Goal: Task Accomplishment & Management: Manage account settings

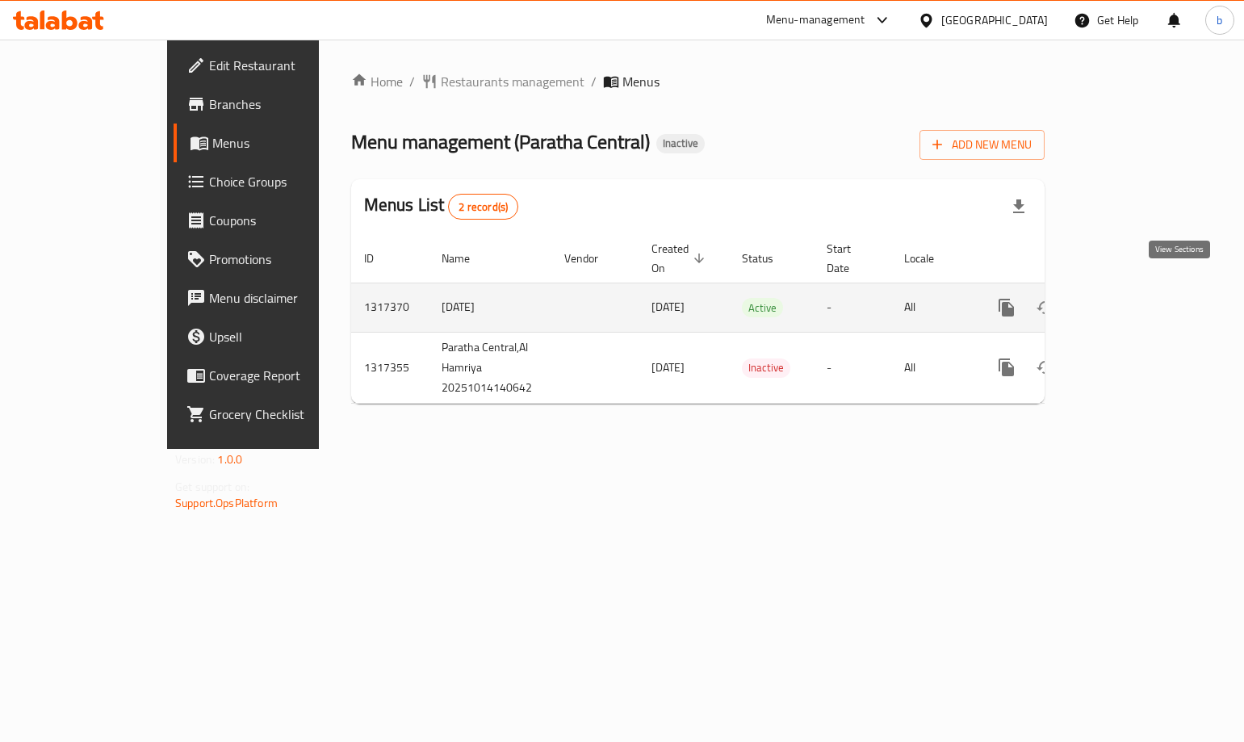
click at [1130, 300] on icon "enhanced table" at bounding box center [1123, 307] width 15 height 15
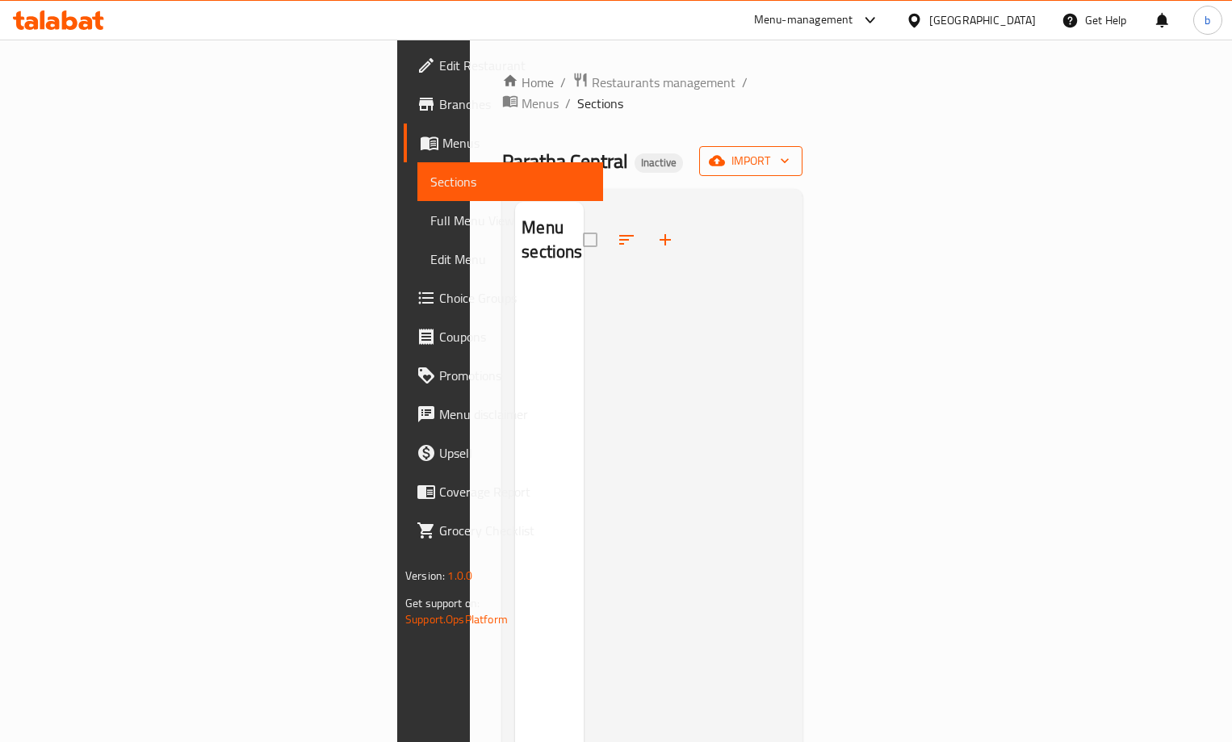
click at [790, 151] on span "import" at bounding box center [751, 161] width 78 height 20
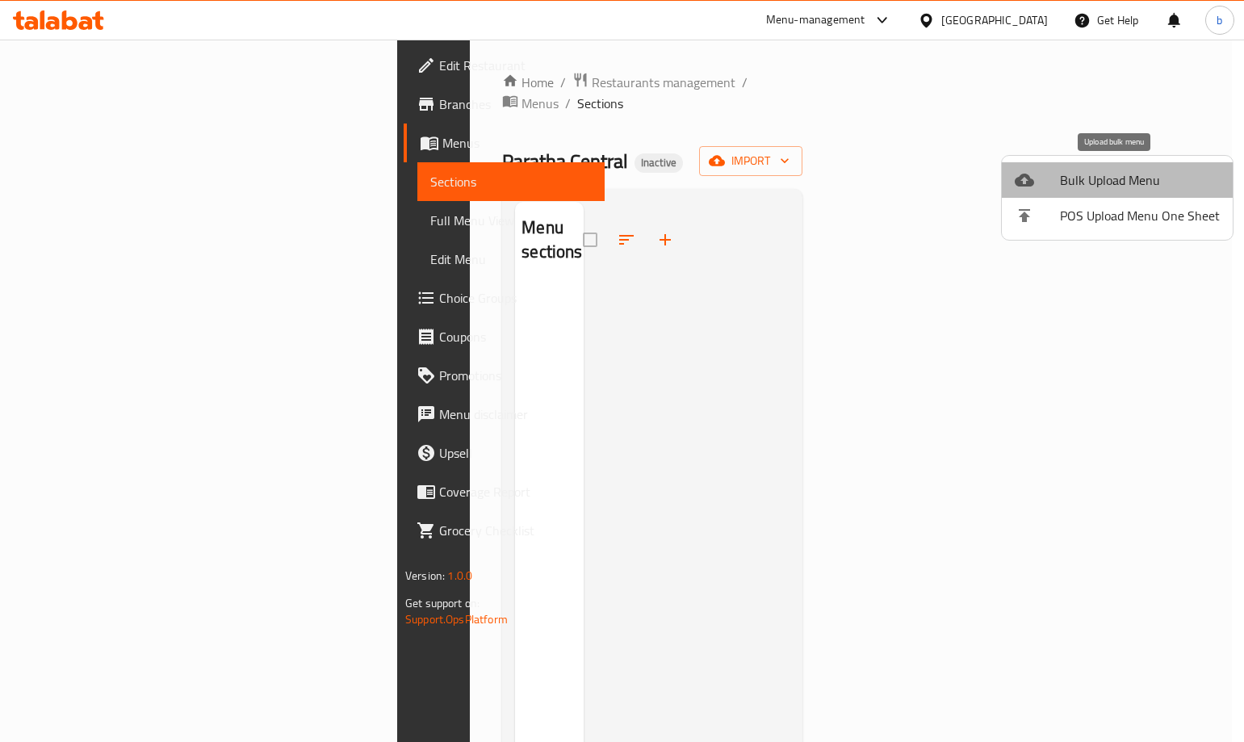
click at [1131, 175] on span "Bulk Upload Menu" at bounding box center [1140, 179] width 160 height 19
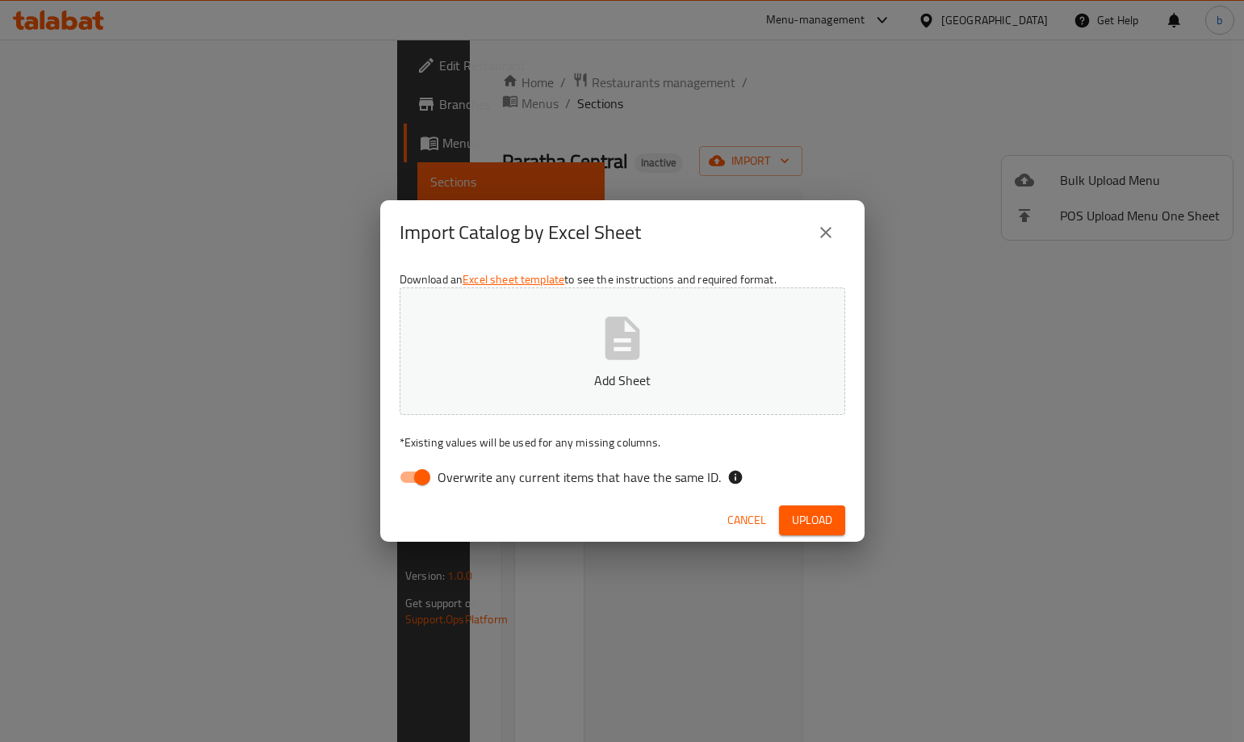
click at [658, 350] on button "Add Sheet" at bounding box center [623, 351] width 446 height 128
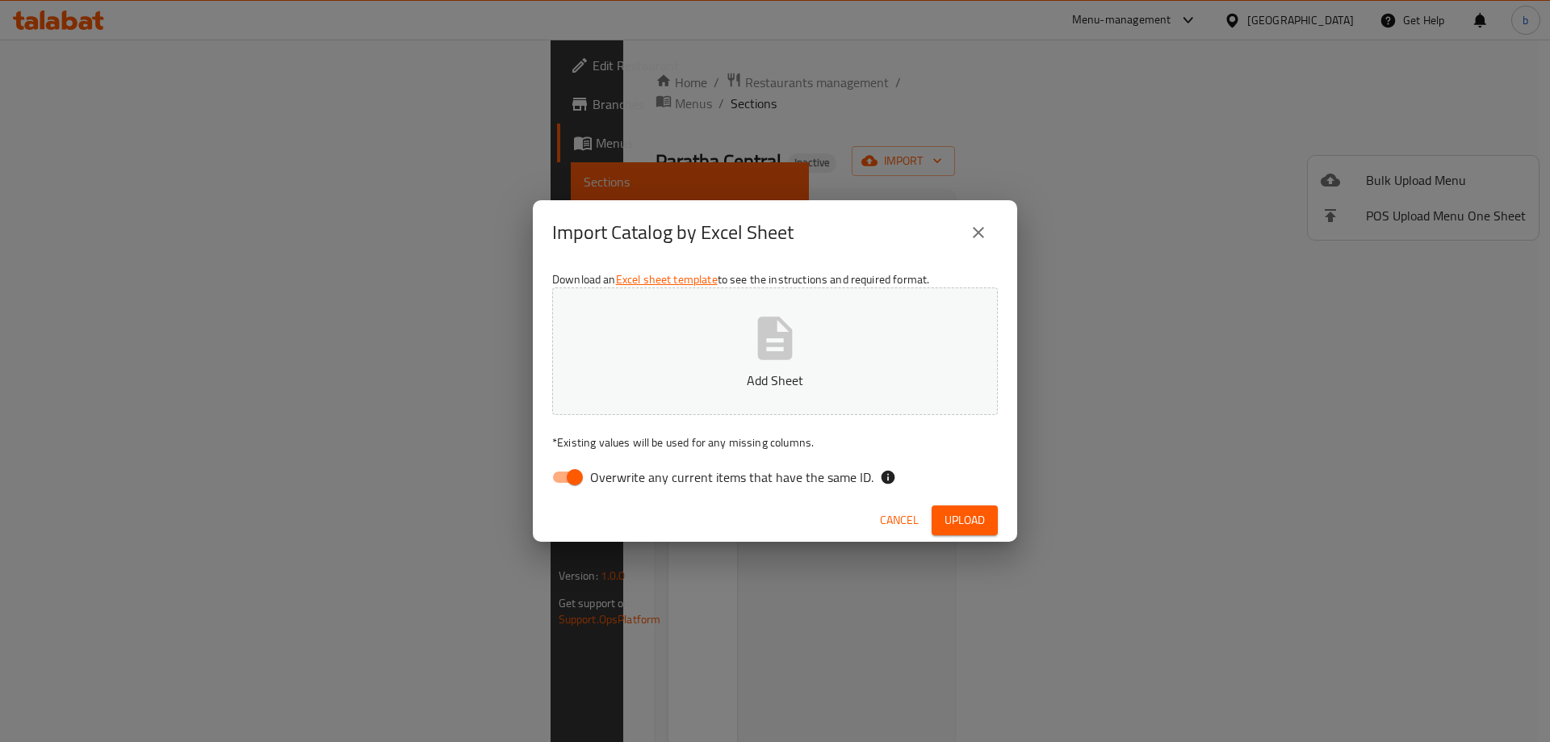
click at [854, 377] on p "Add Sheet" at bounding box center [775, 380] width 396 height 19
click at [575, 475] on input "Overwrite any current items that have the same ID." at bounding box center [575, 477] width 92 height 31
checkbox input "false"
click at [977, 519] on span "Upload" at bounding box center [965, 520] width 40 height 20
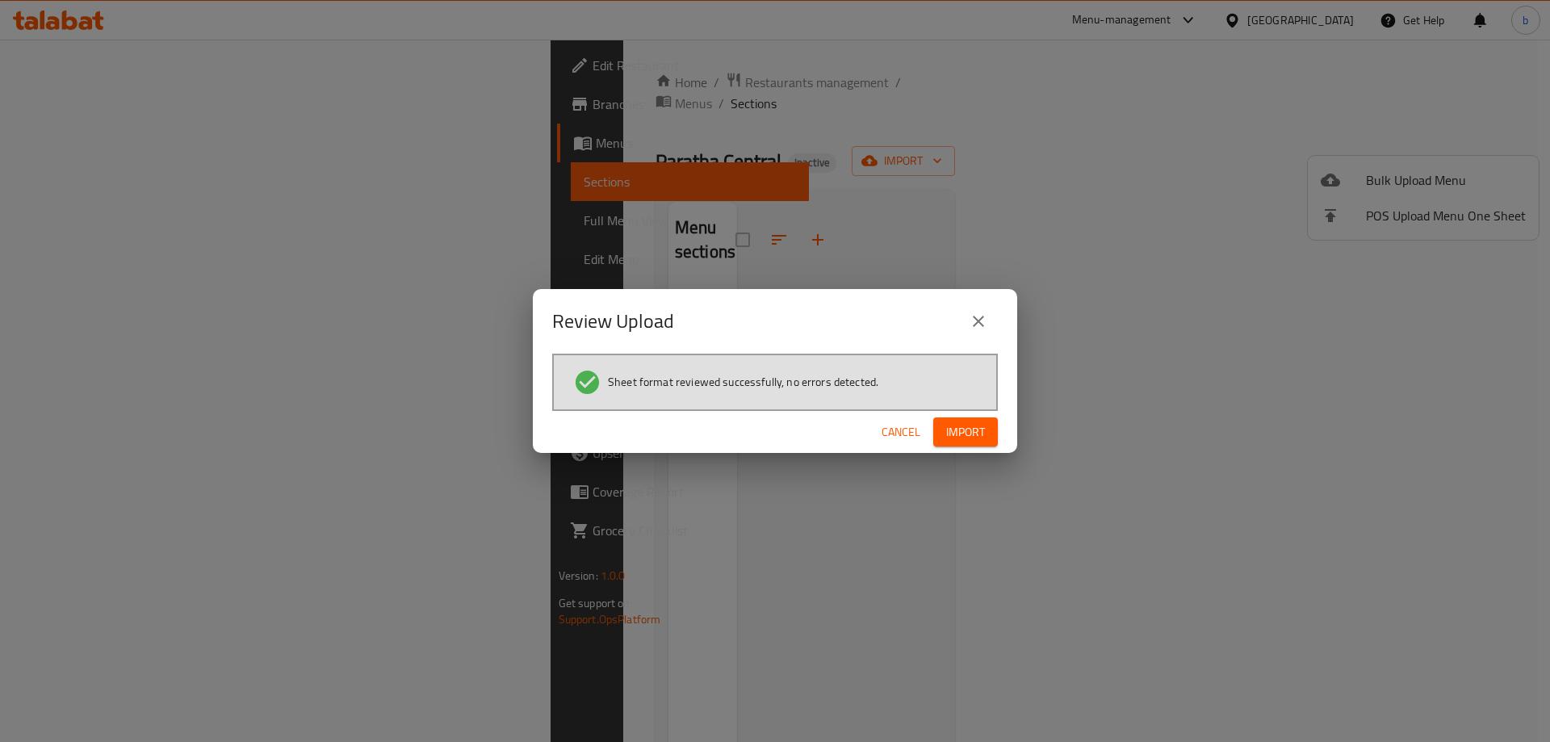
click at [962, 434] on span "Import" at bounding box center [965, 432] width 39 height 20
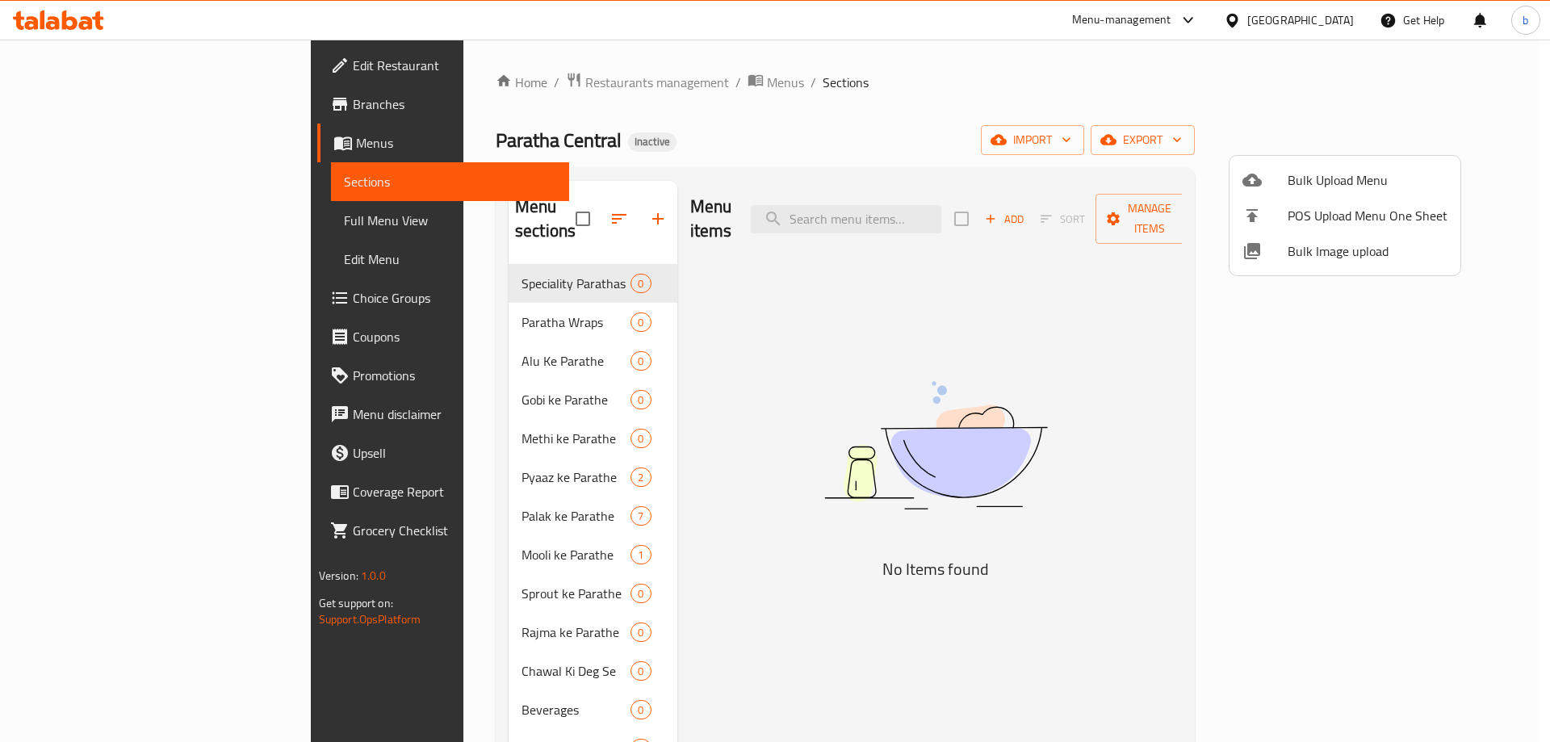
click at [132, 215] on div at bounding box center [775, 371] width 1550 height 742
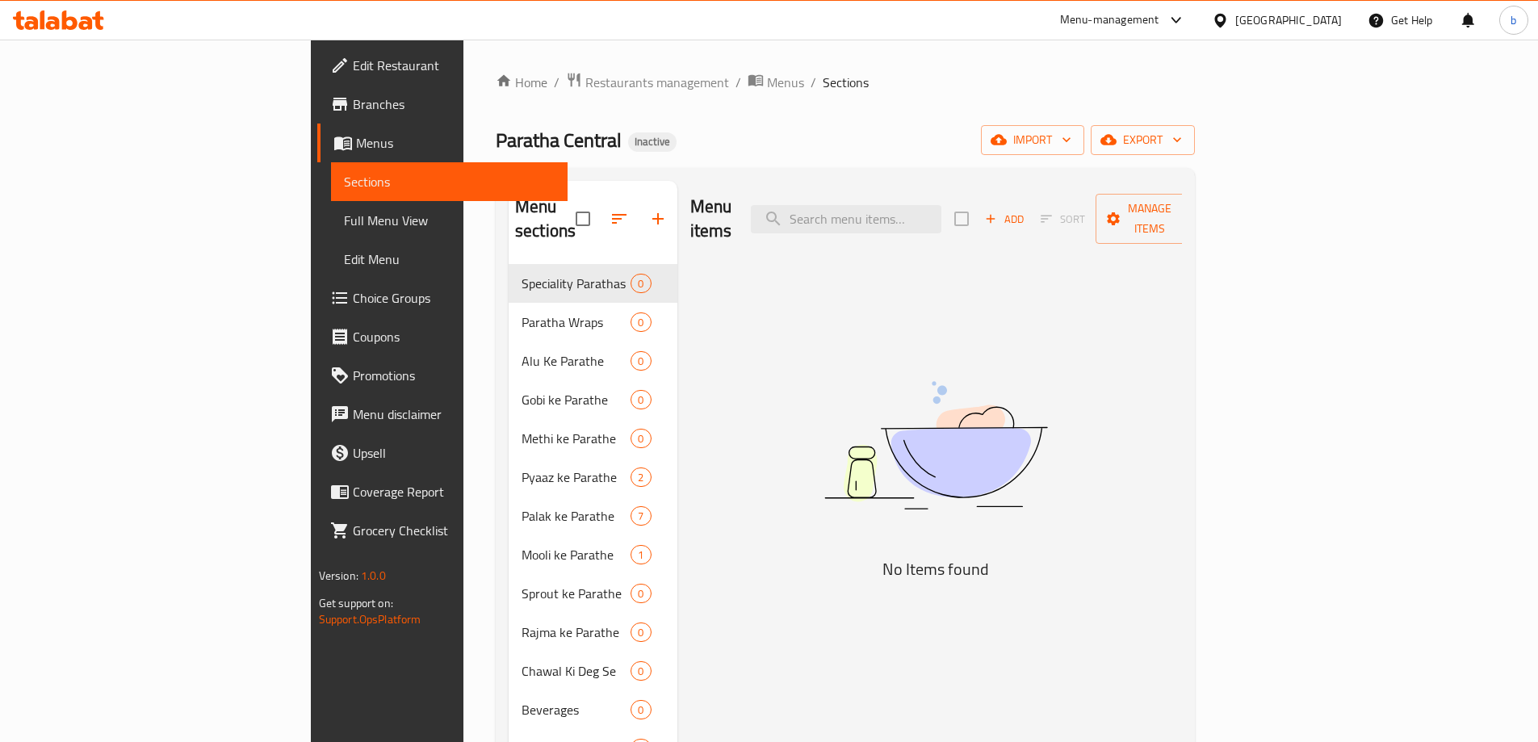
click at [344, 219] on span "Full Menu View" at bounding box center [449, 220] width 211 height 19
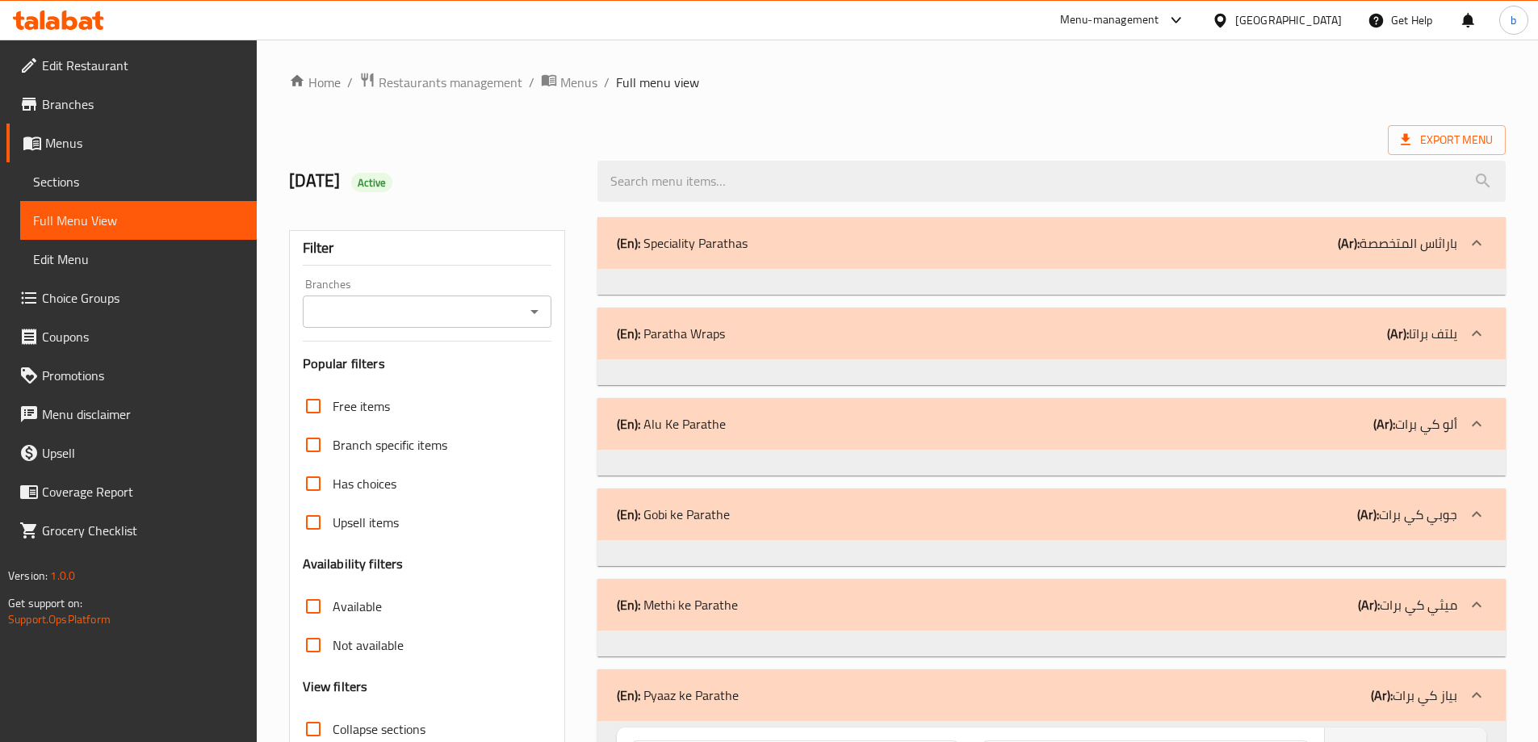
click at [148, 213] on span "Full Menu View" at bounding box center [138, 220] width 211 height 19
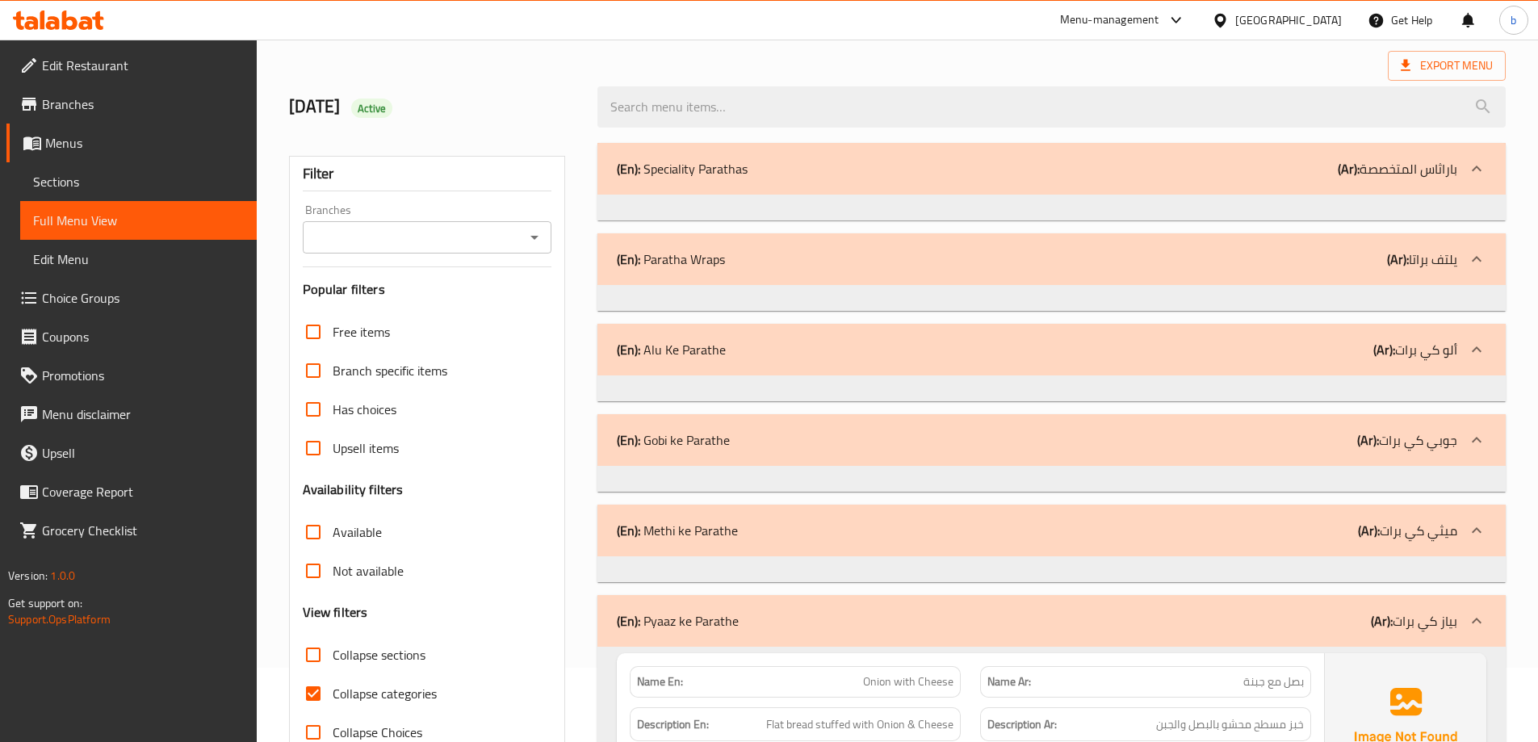
scroll to position [323, 0]
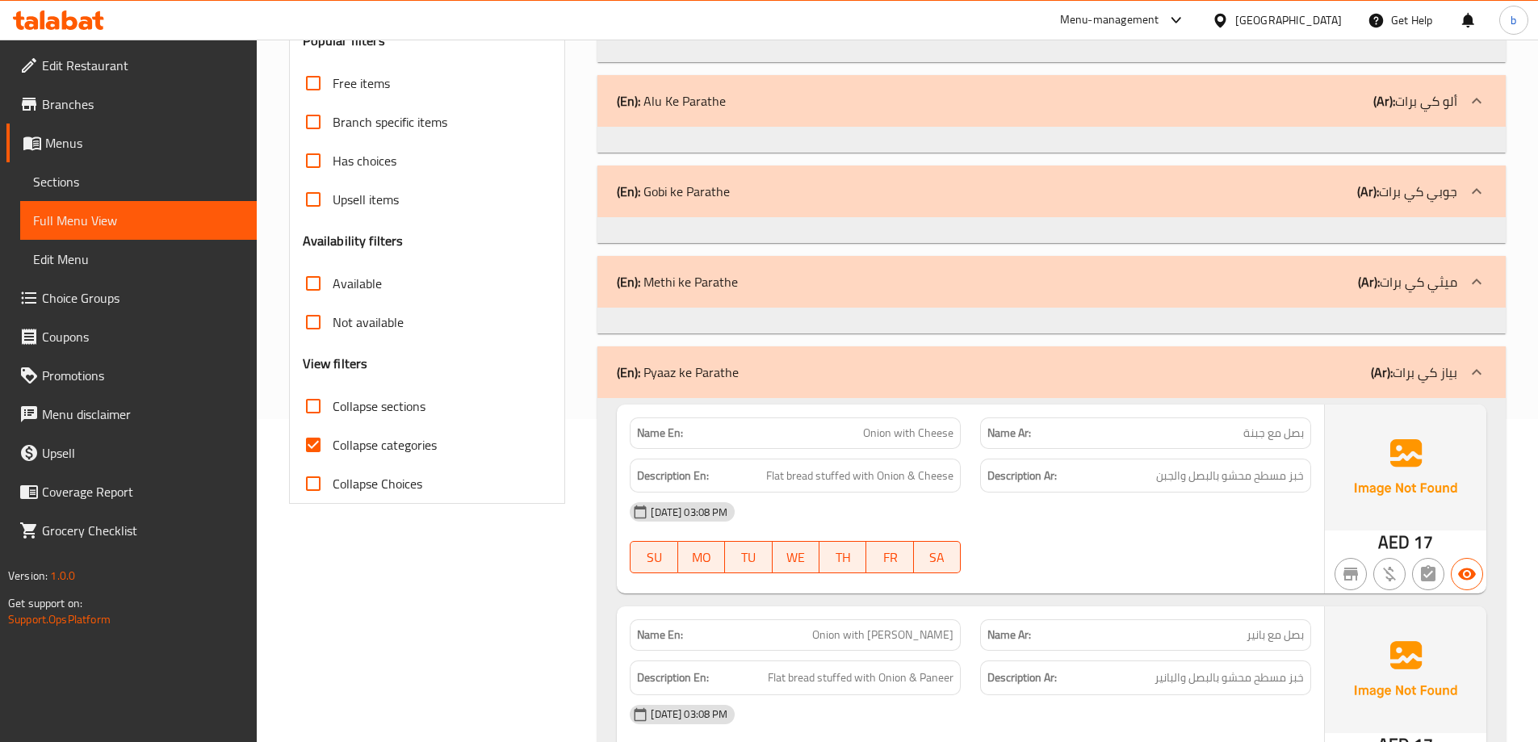
click at [311, 436] on input "Collapse categories" at bounding box center [313, 444] width 39 height 39
checkbox input "false"
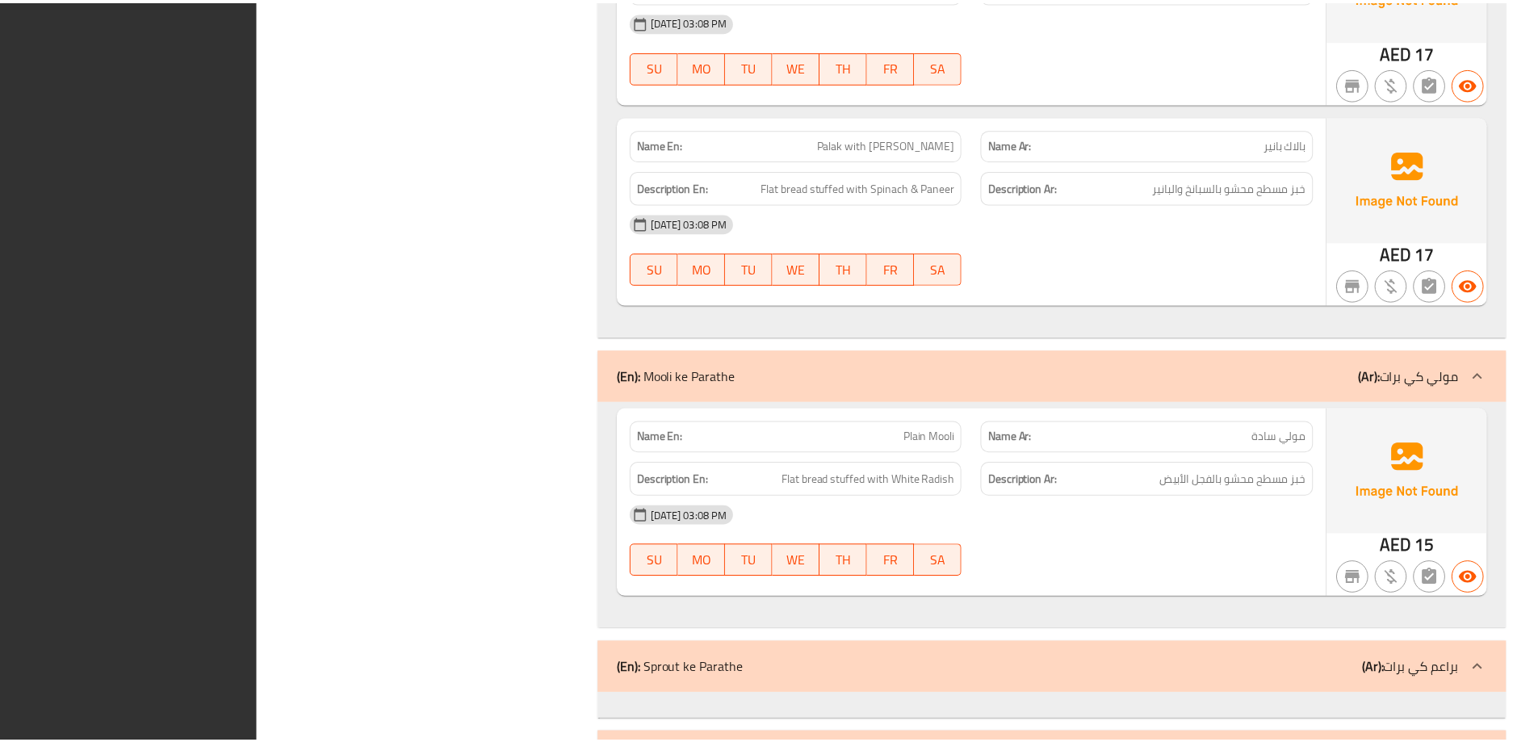
scroll to position [2781, 0]
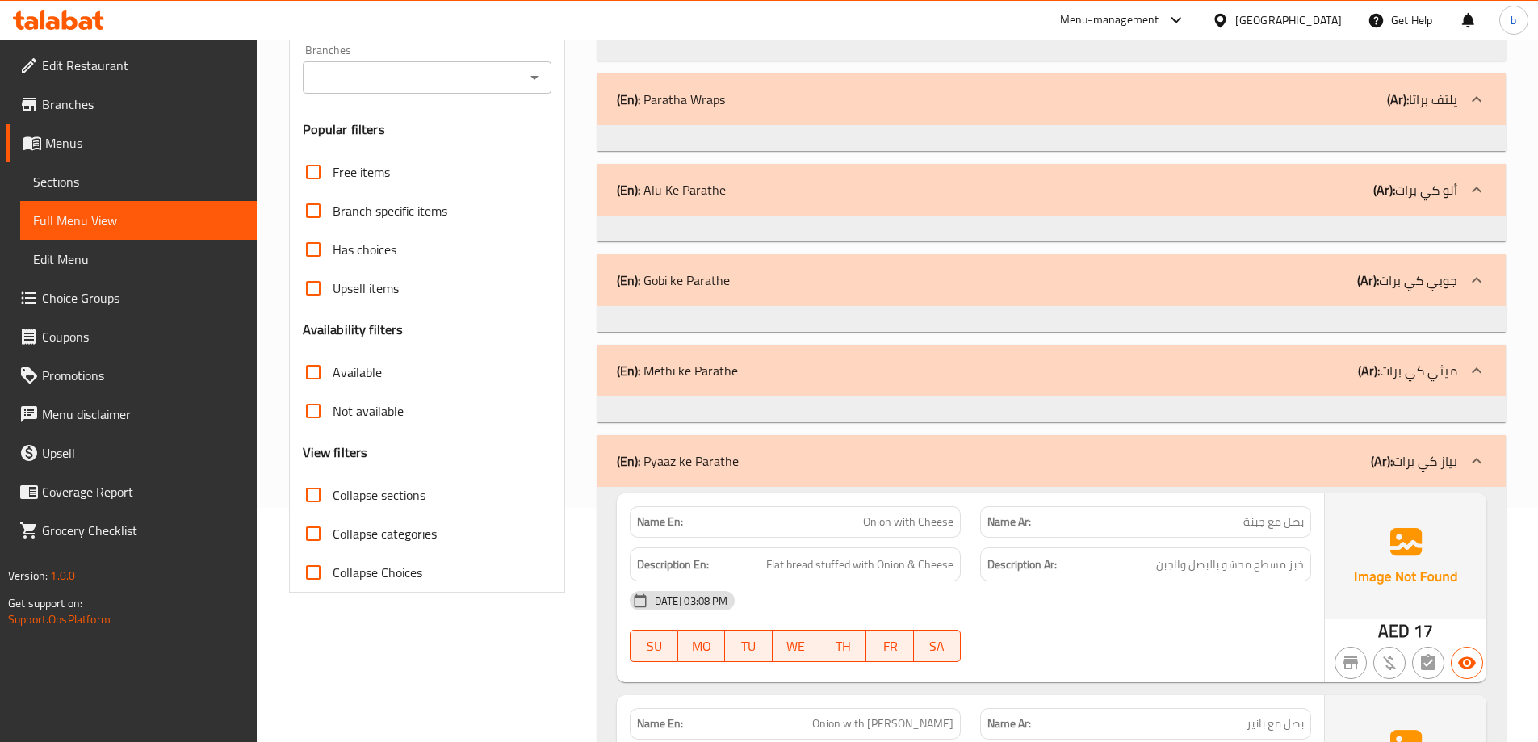
scroll to position [0, 0]
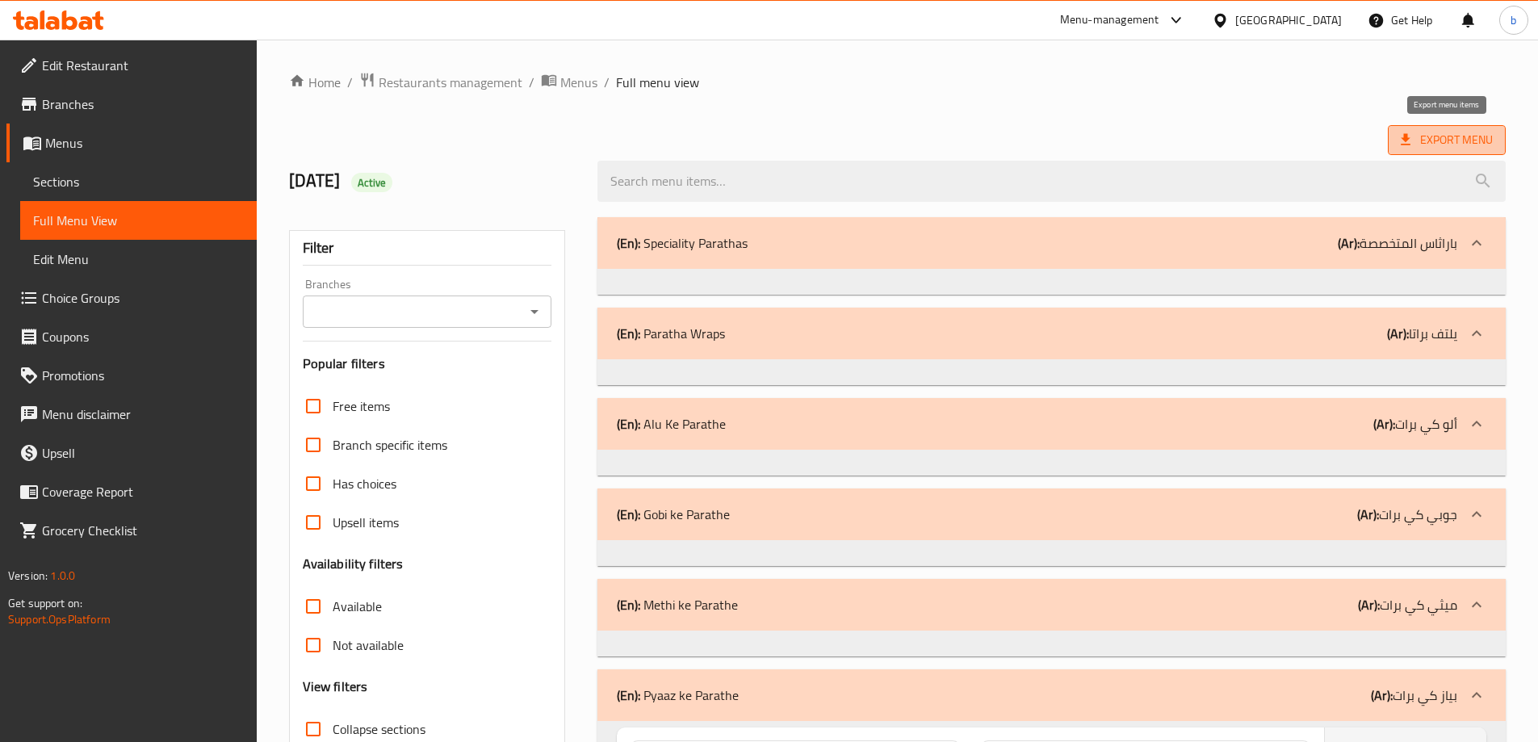
click at [1243, 130] on span "Export Menu" at bounding box center [1447, 140] width 92 height 20
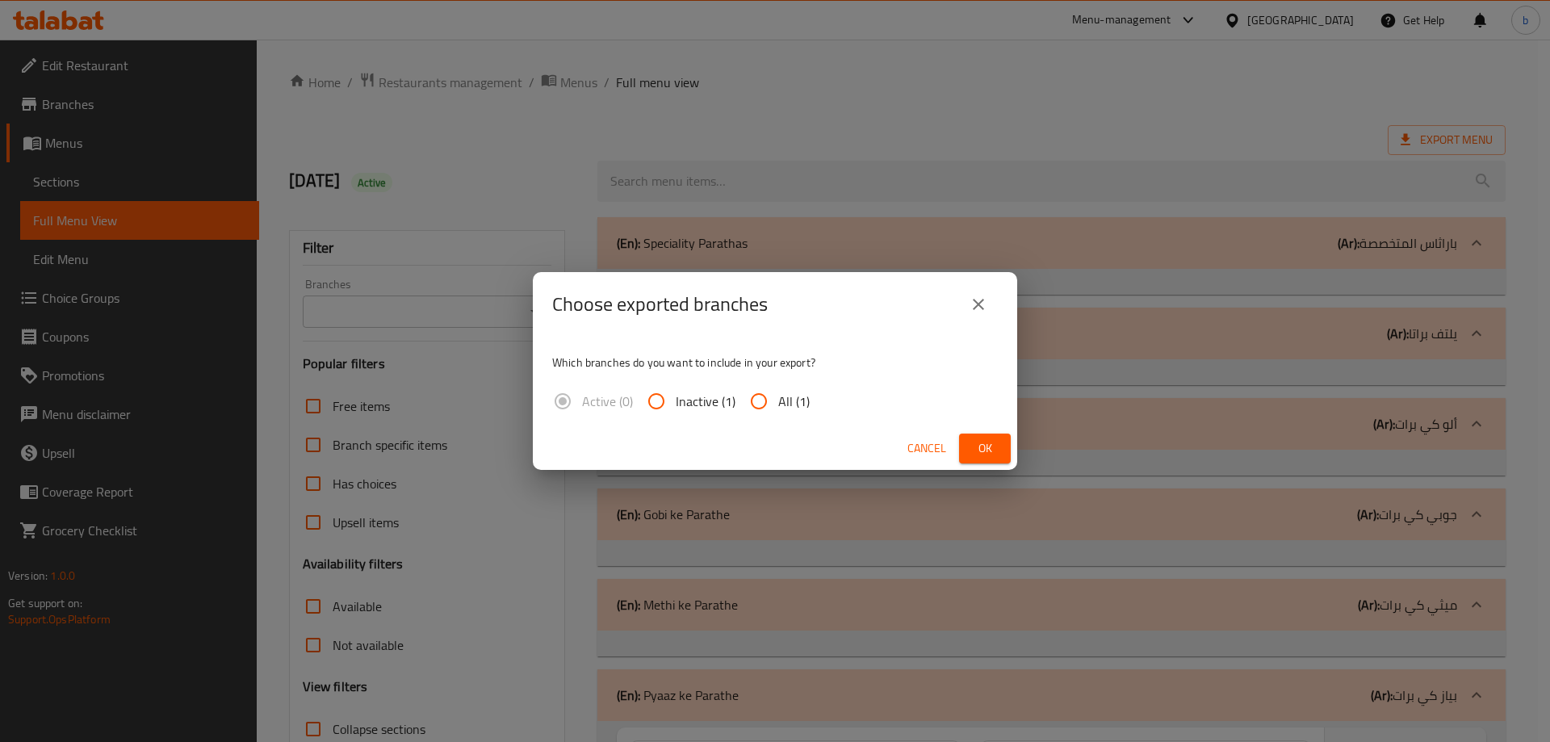
click at [749, 397] on input "All (1)" at bounding box center [759, 401] width 39 height 39
radio input "true"
click at [988, 312] on button "close" at bounding box center [978, 304] width 39 height 39
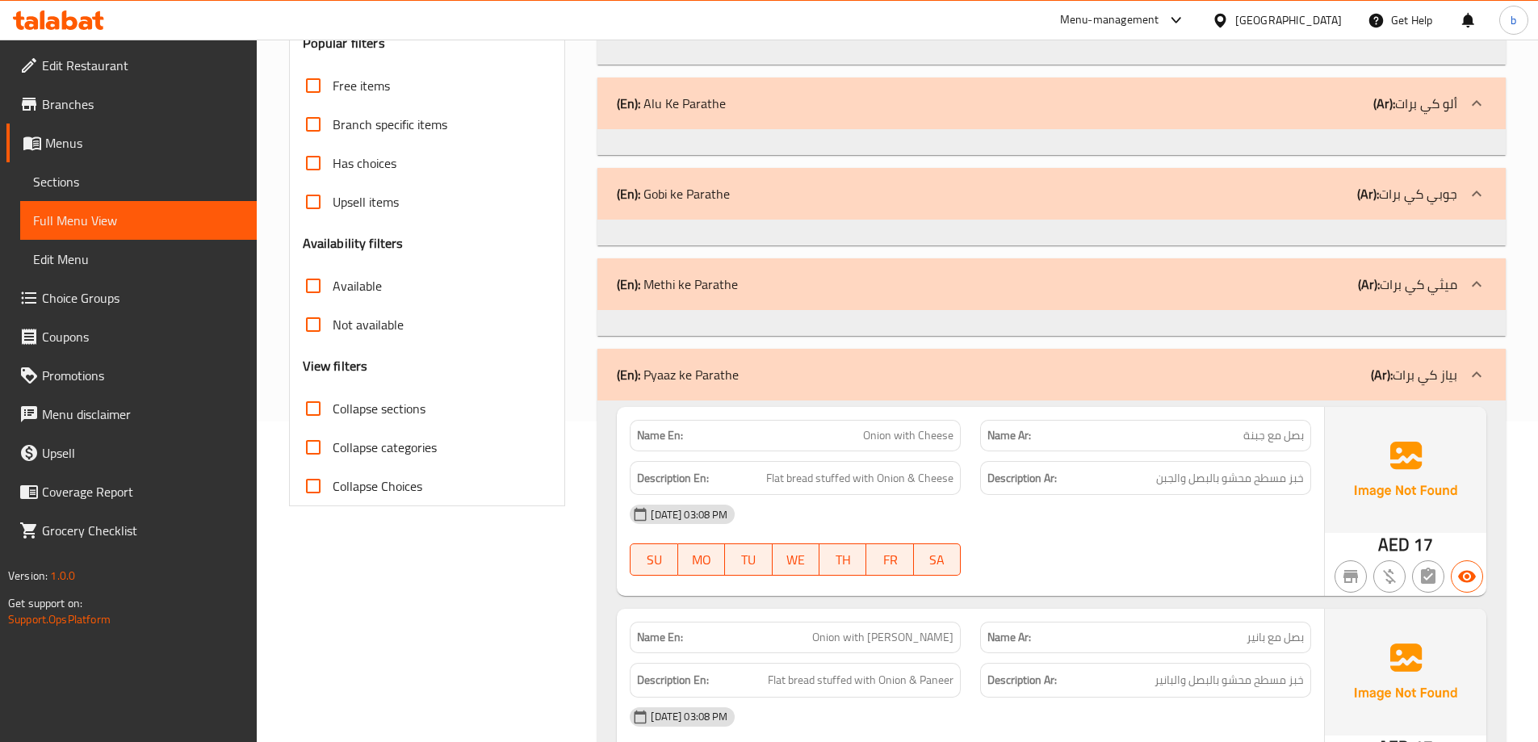
scroll to position [323, 0]
click at [119, 179] on span "Sections" at bounding box center [138, 181] width 211 height 19
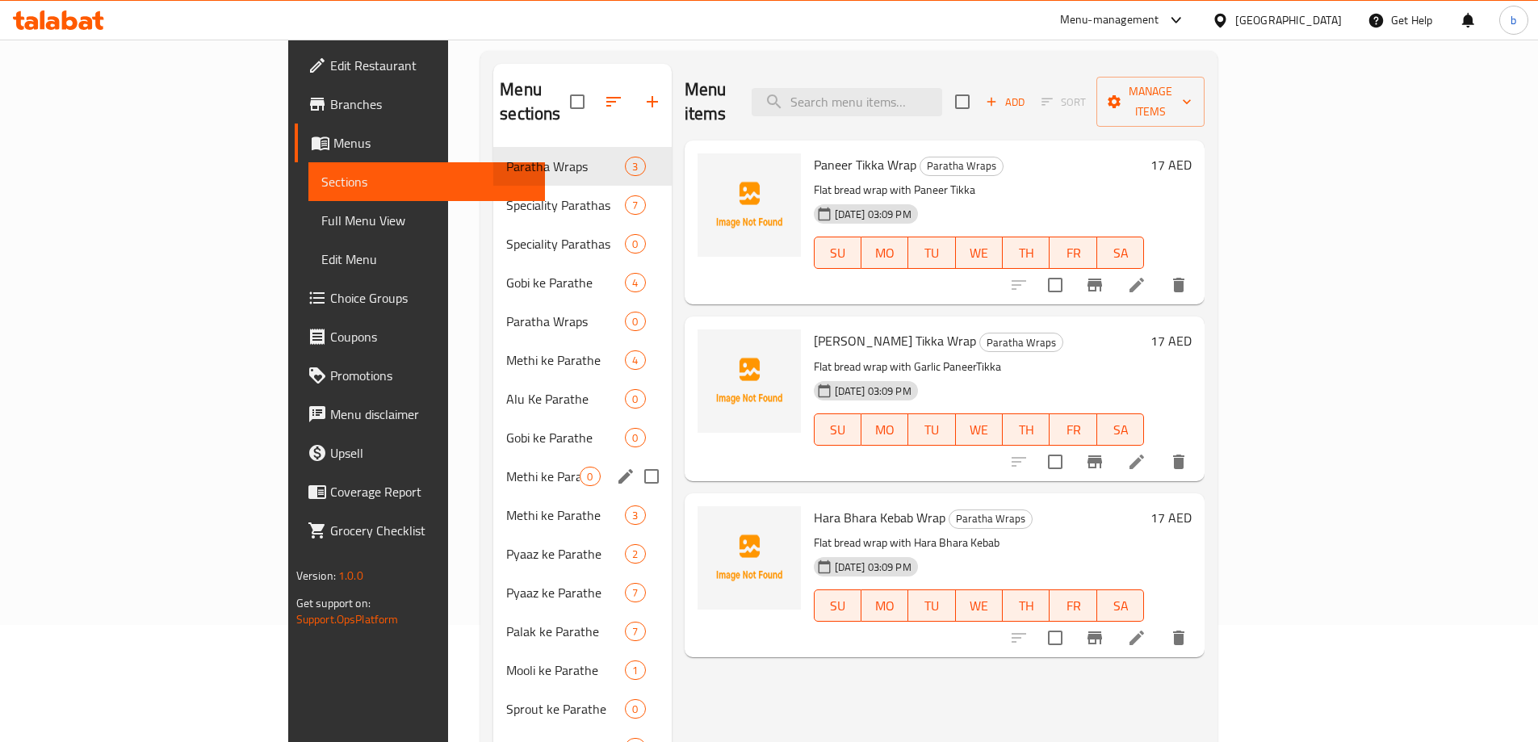
scroll to position [226, 0]
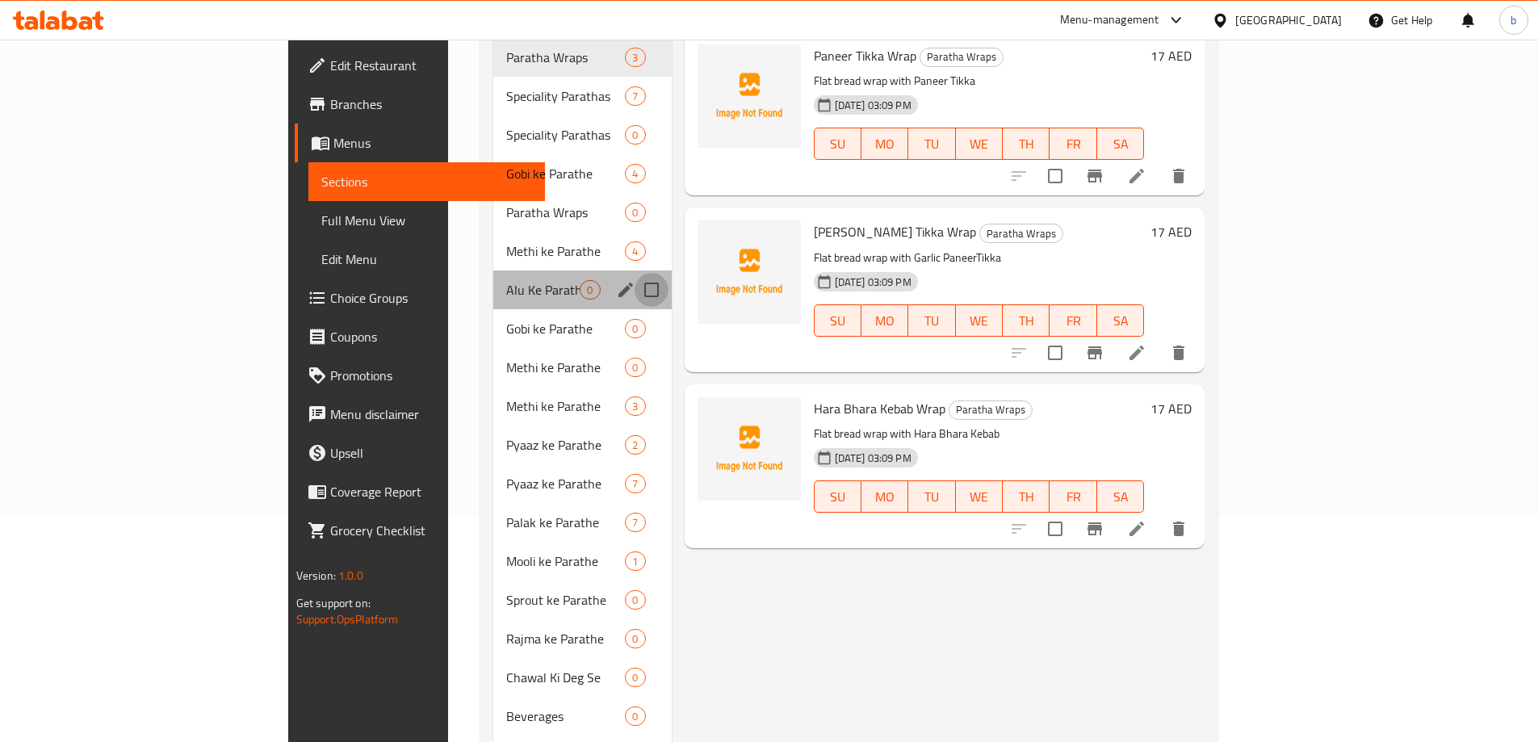
click at [635, 273] on input "Menu sections" at bounding box center [652, 290] width 34 height 34
checkbox input "true"
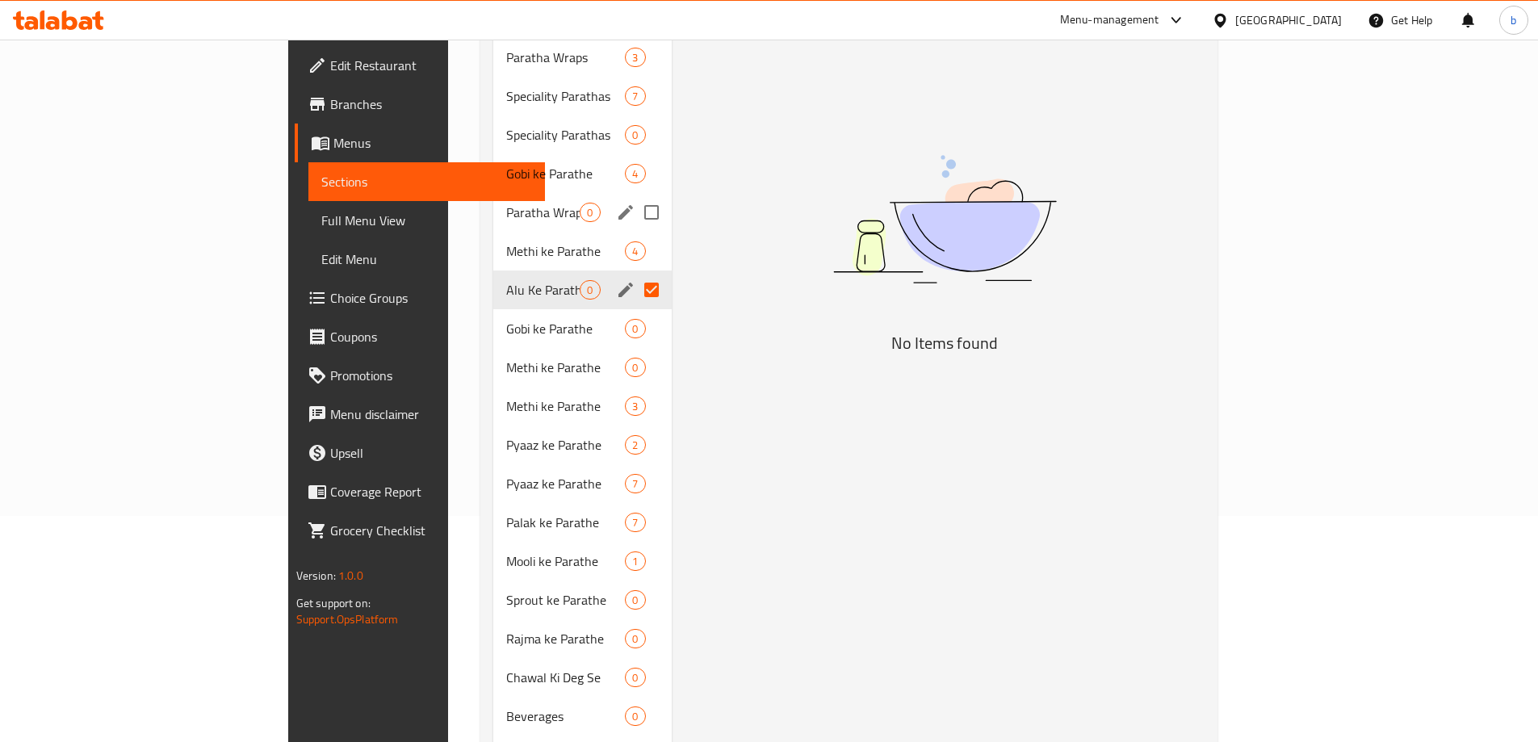
click at [635, 195] on input "Menu sections" at bounding box center [652, 212] width 34 height 34
checkbox input "true"
click at [635, 118] on input "Menu sections" at bounding box center [652, 135] width 34 height 34
checkbox input "true"
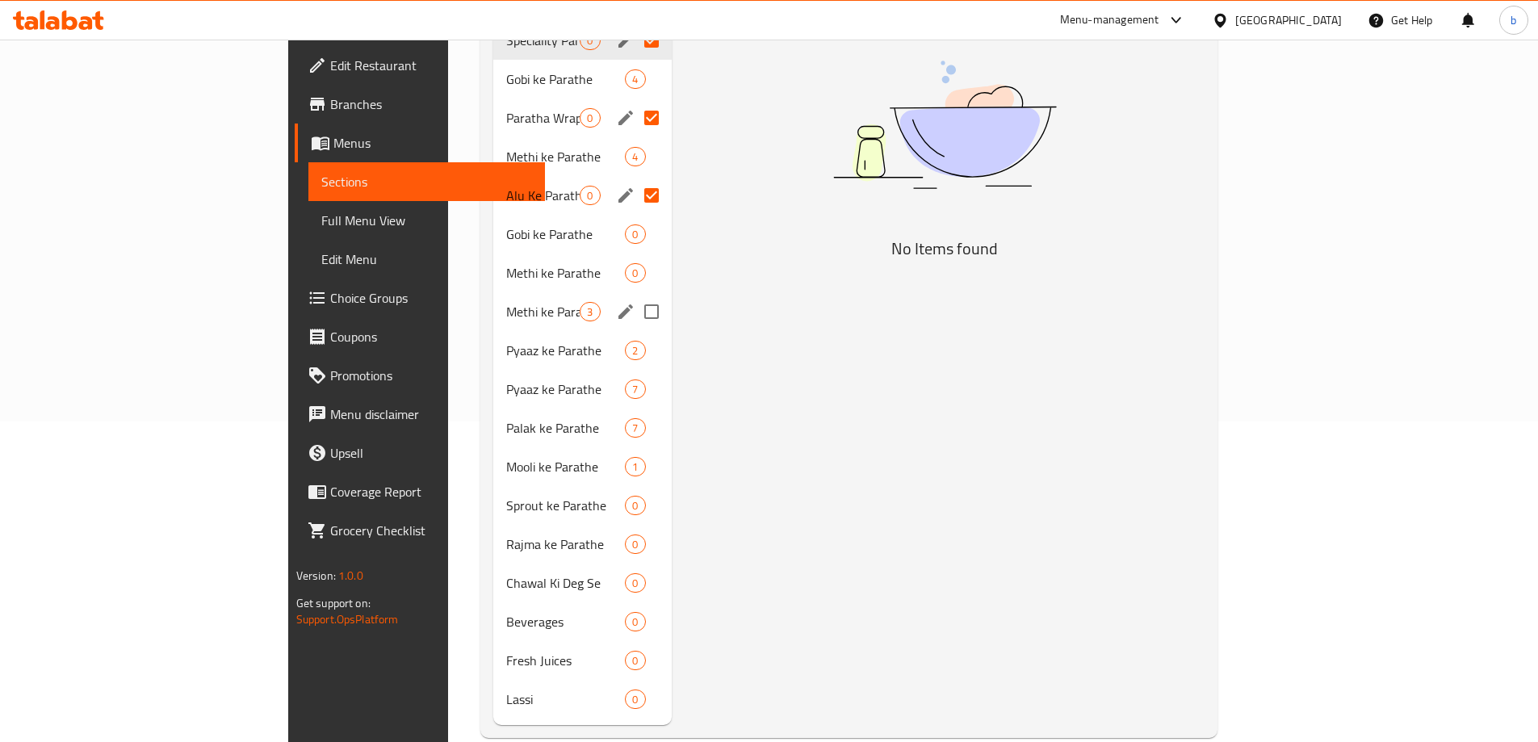
scroll to position [325, 0]
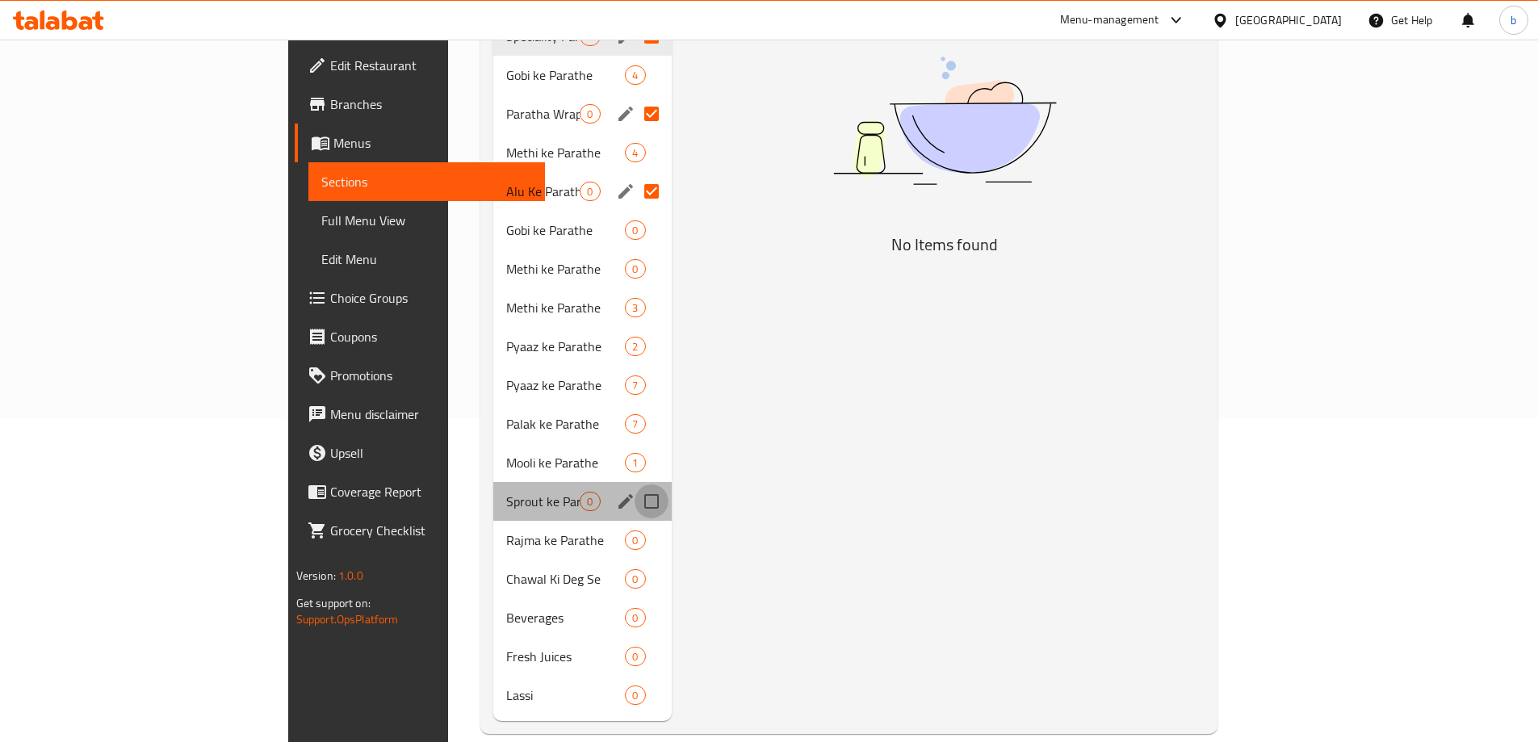
click at [635, 484] on input "Menu sections" at bounding box center [652, 501] width 34 height 34
checkbox input "true"
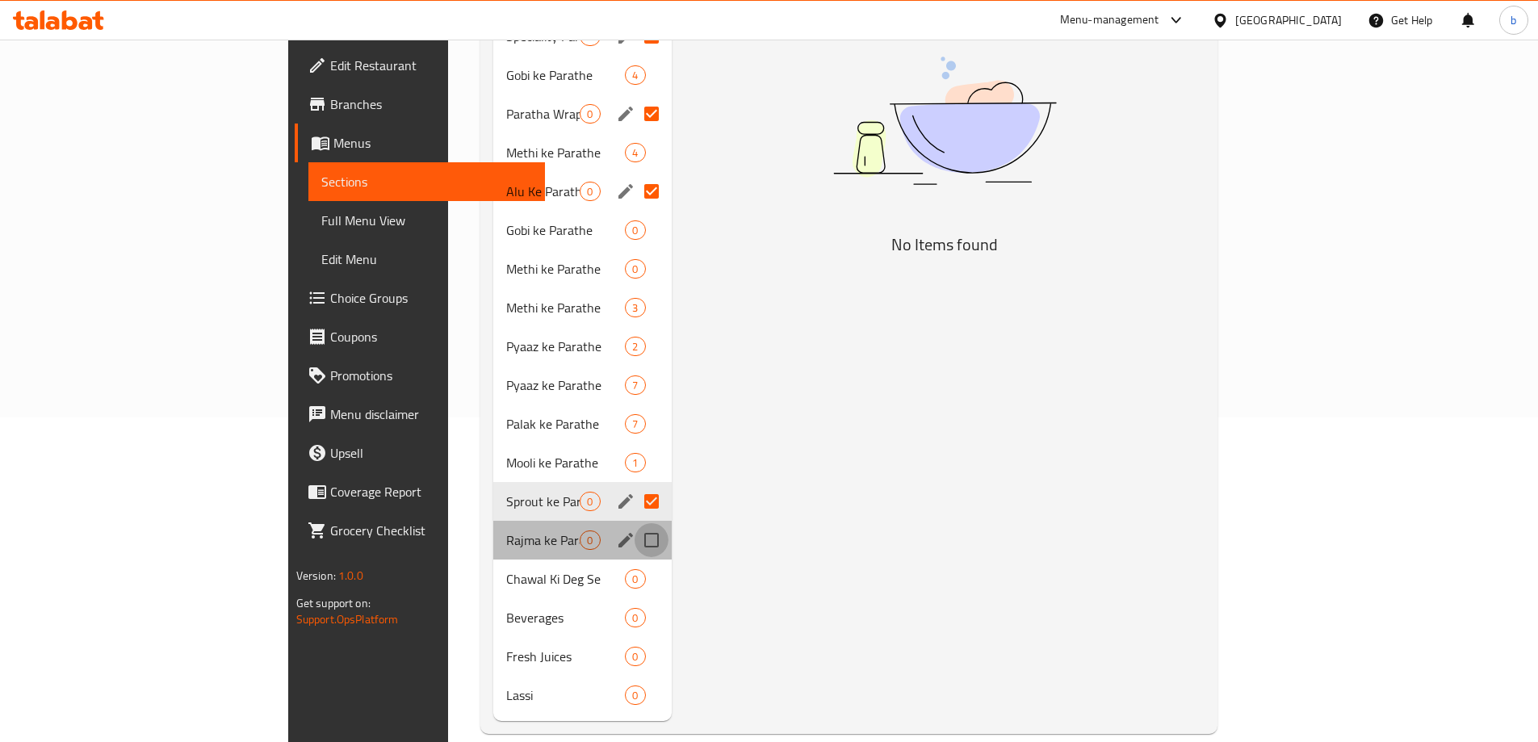
click at [635, 523] on input "Menu sections" at bounding box center [652, 540] width 34 height 34
checkbox input "true"
click at [635, 562] on input "Menu sections" at bounding box center [652, 579] width 34 height 34
checkbox input "true"
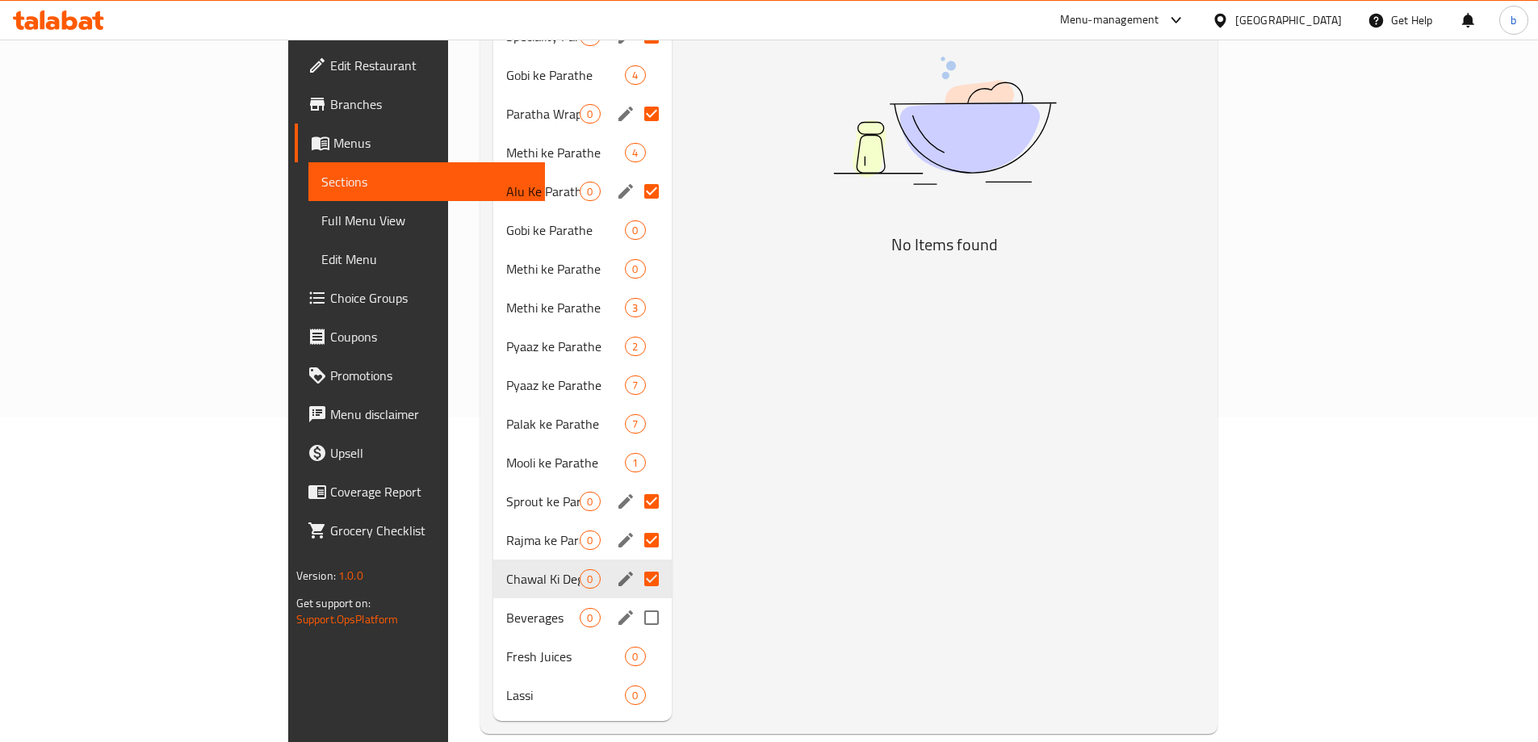
click at [635, 601] on input "Menu sections" at bounding box center [652, 618] width 34 height 34
checkbox input "true"
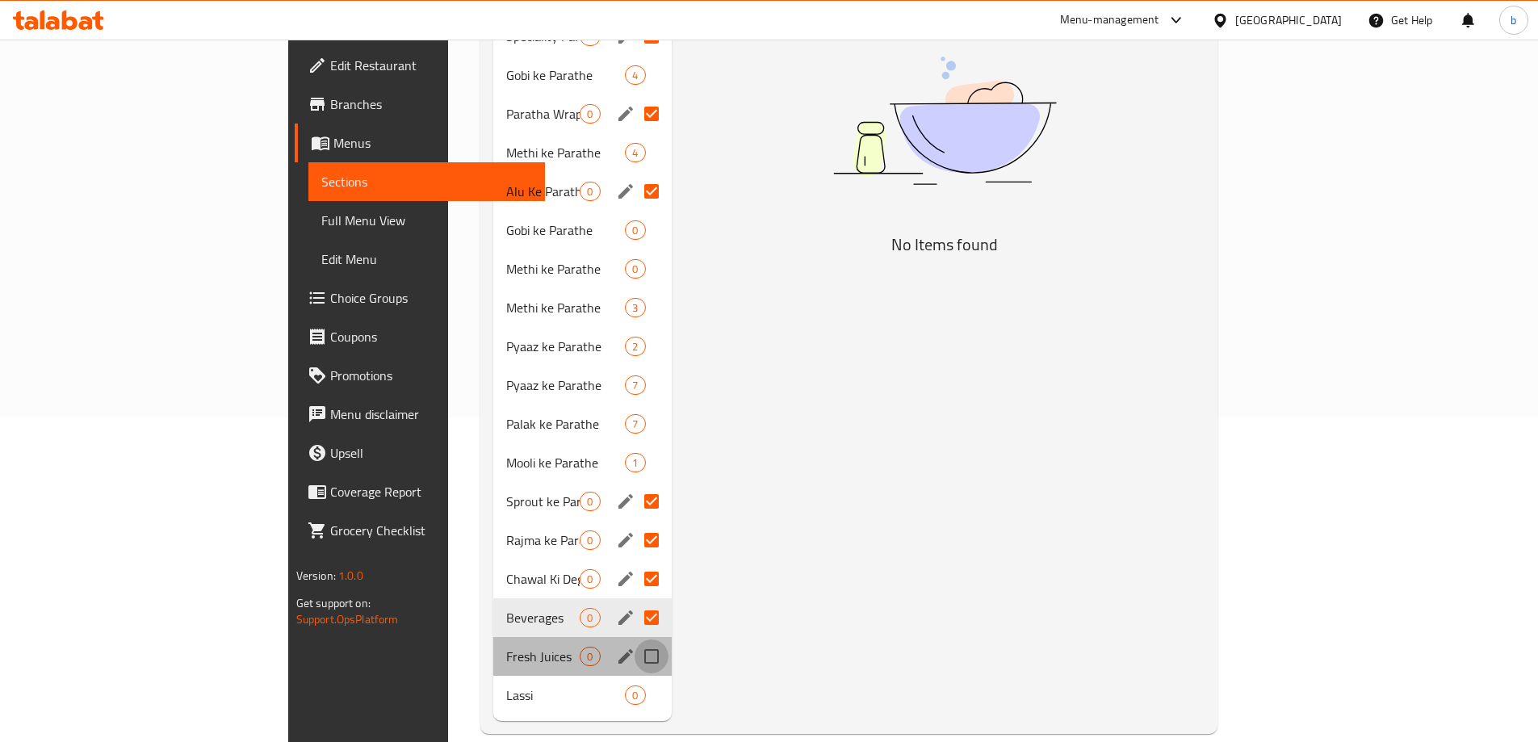
click at [635, 639] on input "Menu sections" at bounding box center [652, 656] width 34 height 34
checkbox input "true"
click at [635, 678] on input "Menu sections" at bounding box center [652, 695] width 34 height 34
checkbox input "true"
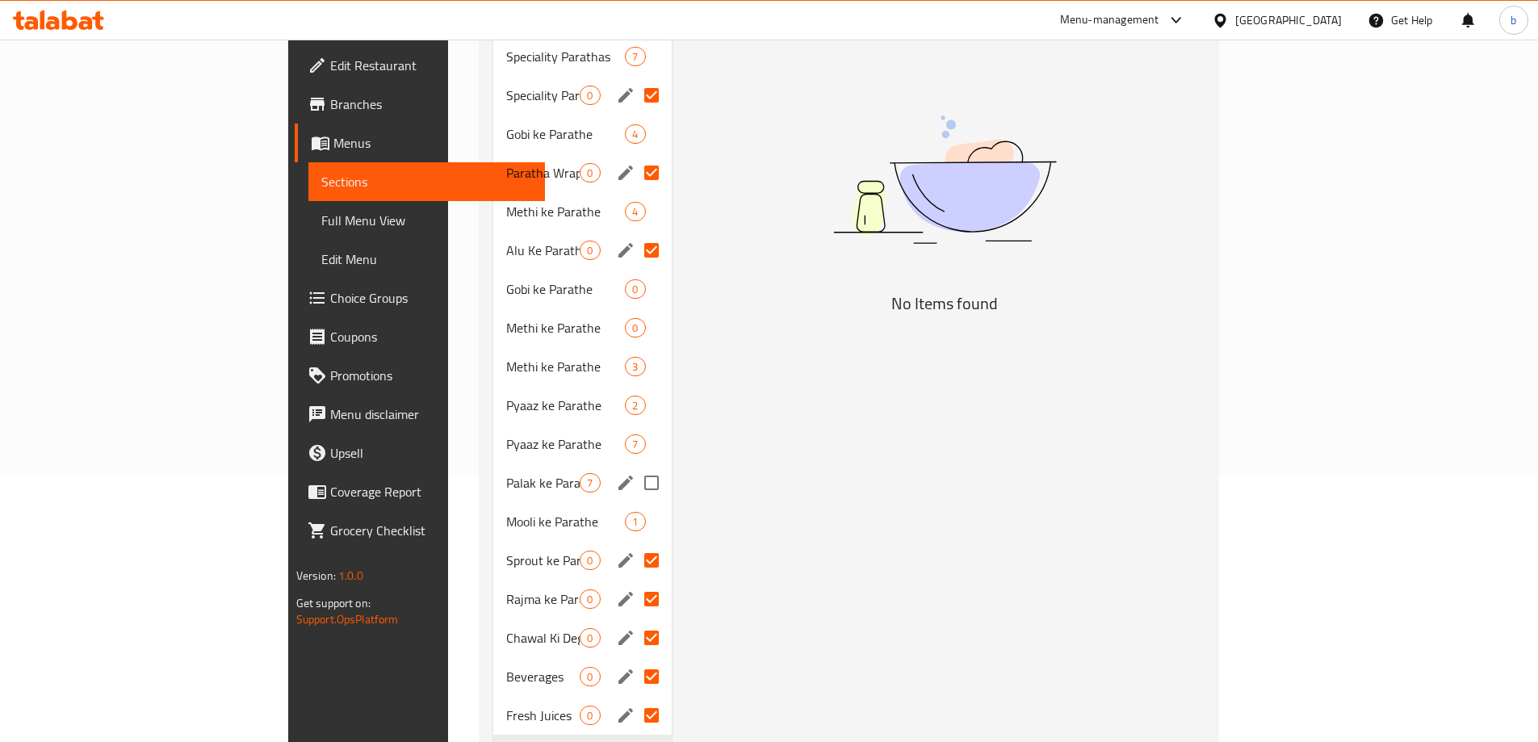
scroll to position [163, 0]
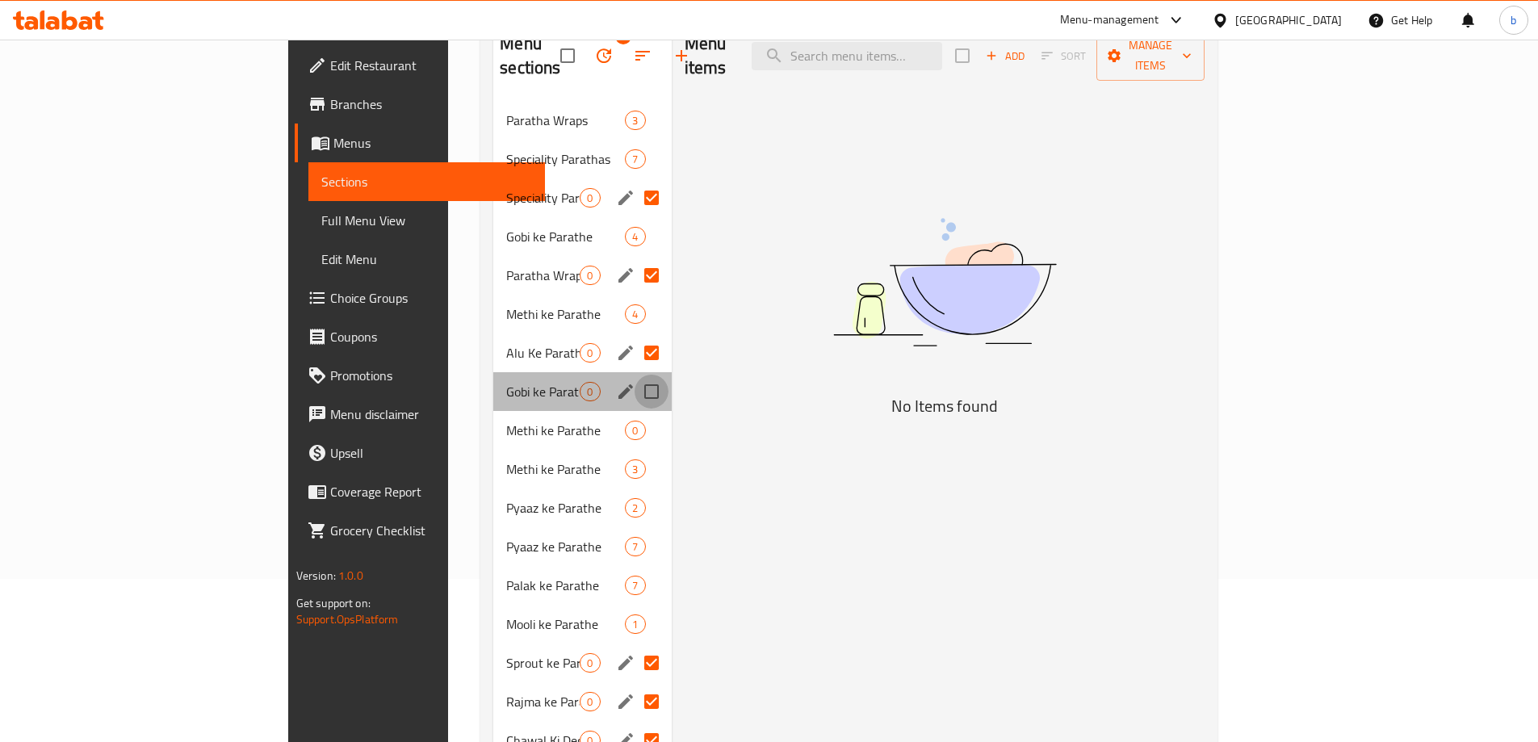
click at [635, 375] on input "Menu sections" at bounding box center [652, 392] width 34 height 34
checkbox input "true"
click at [635, 413] on input "Menu sections" at bounding box center [652, 430] width 34 height 34
checkbox input "true"
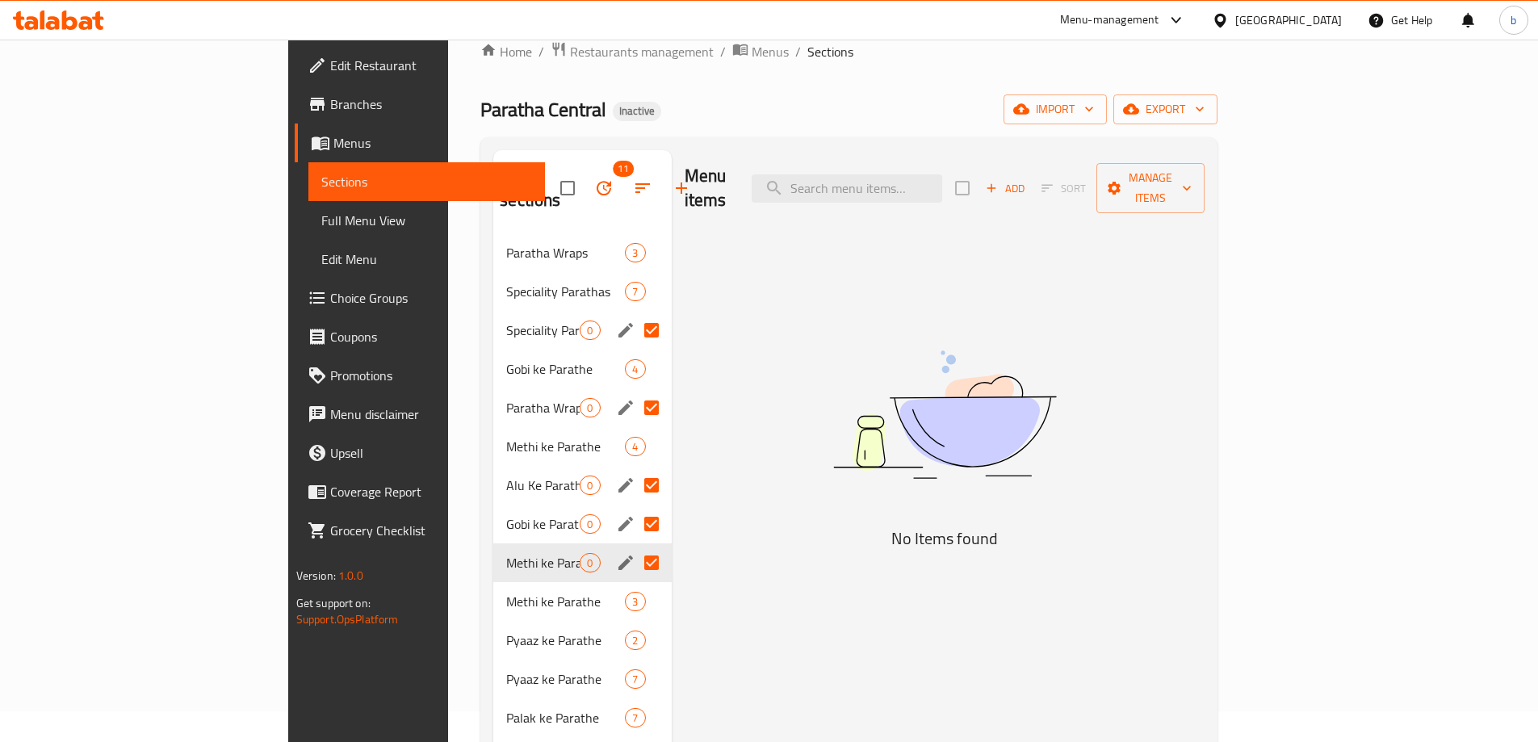
scroll to position [2, 0]
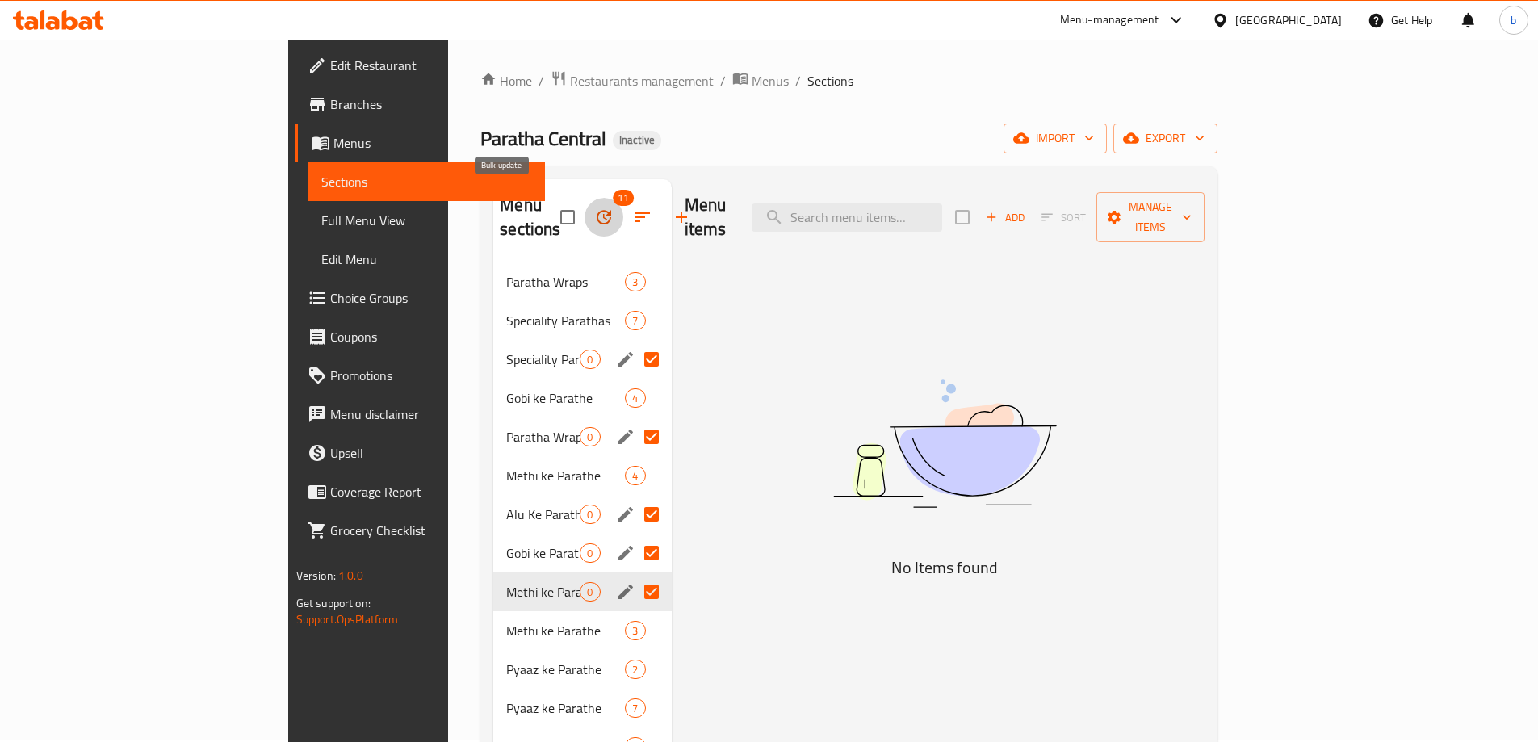
click at [594, 207] on icon "button" at bounding box center [603, 216] width 19 height 19
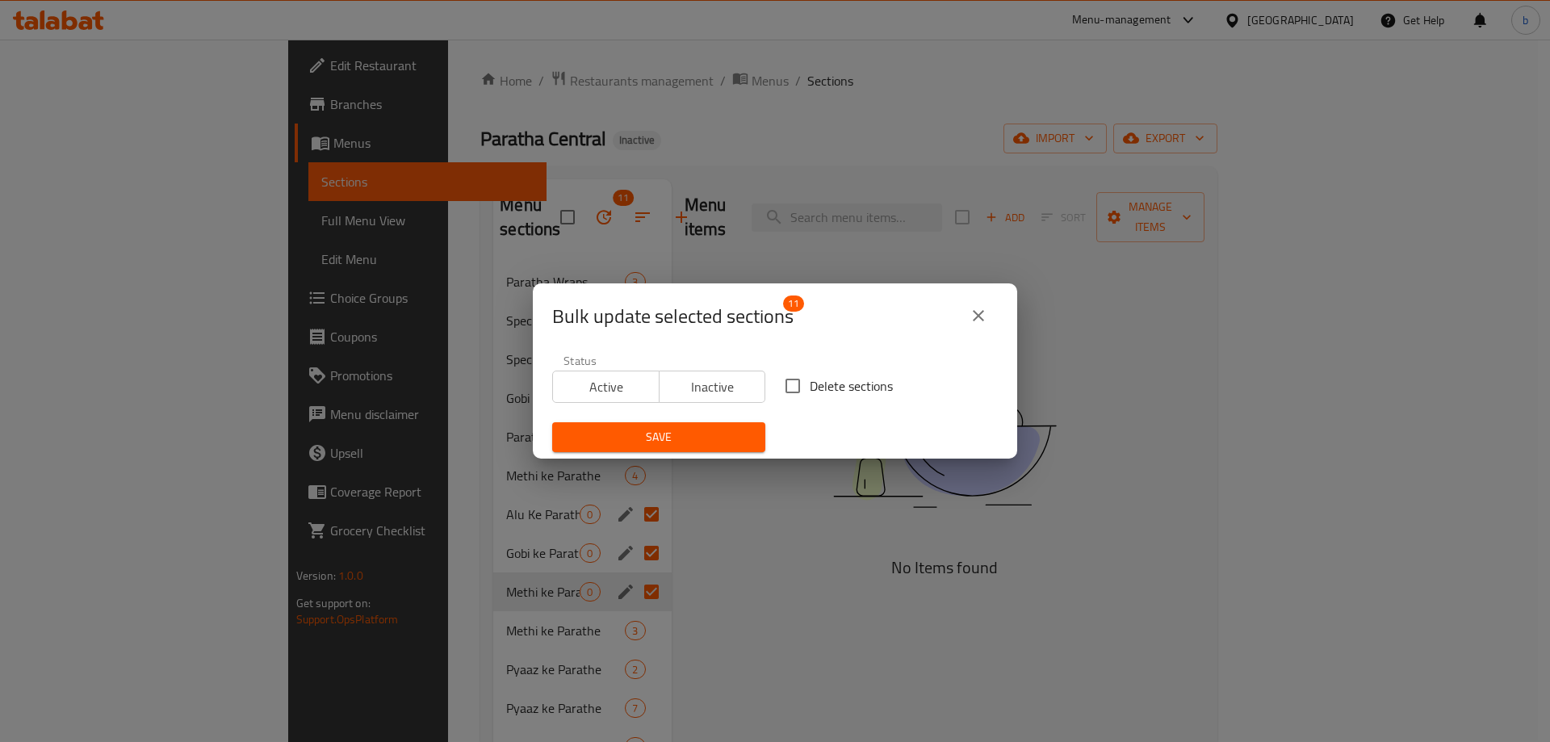
click at [791, 385] on input "Delete sections" at bounding box center [793, 386] width 34 height 34
checkbox input "true"
click at [717, 437] on span "Save" at bounding box center [658, 437] width 187 height 20
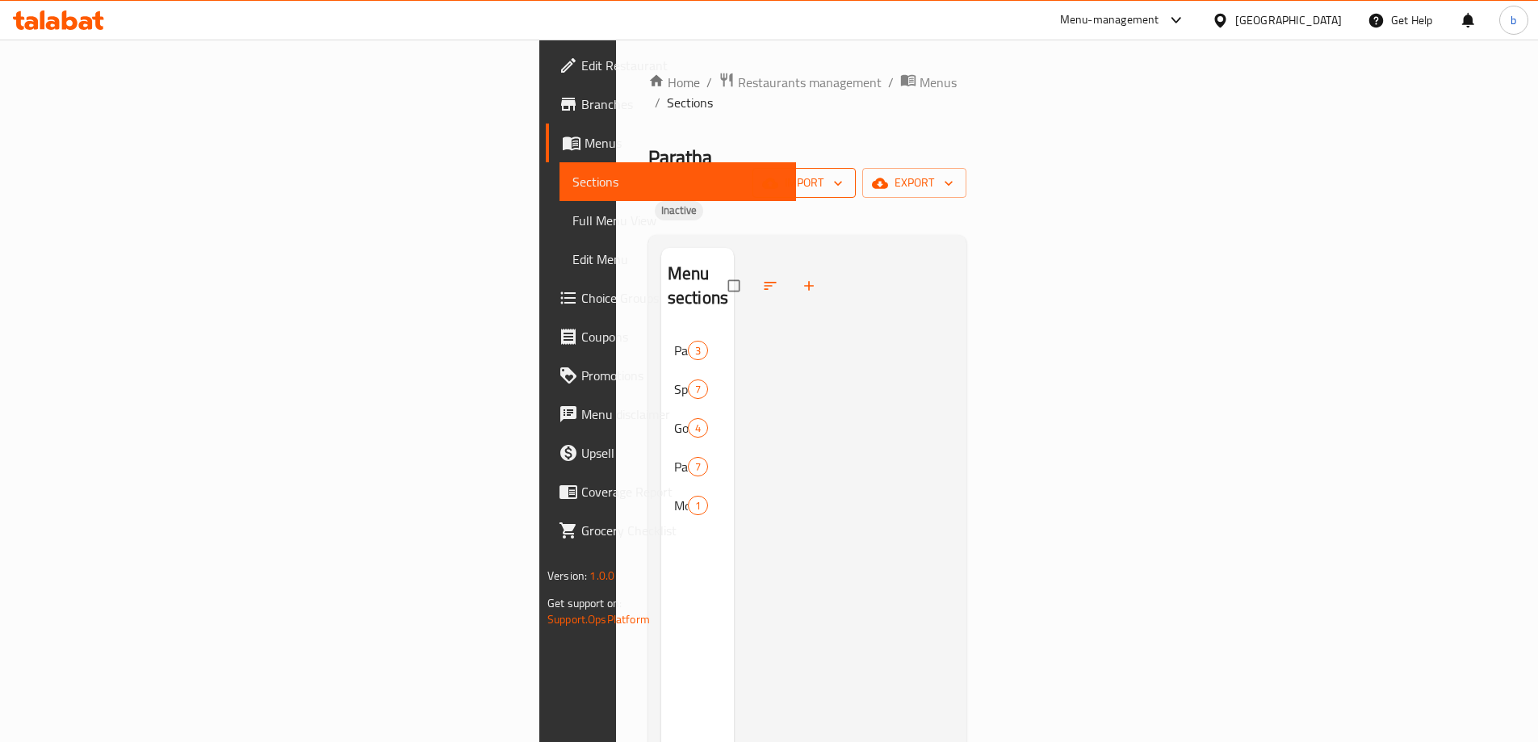
click at [843, 173] on span "import" at bounding box center [804, 183] width 78 height 20
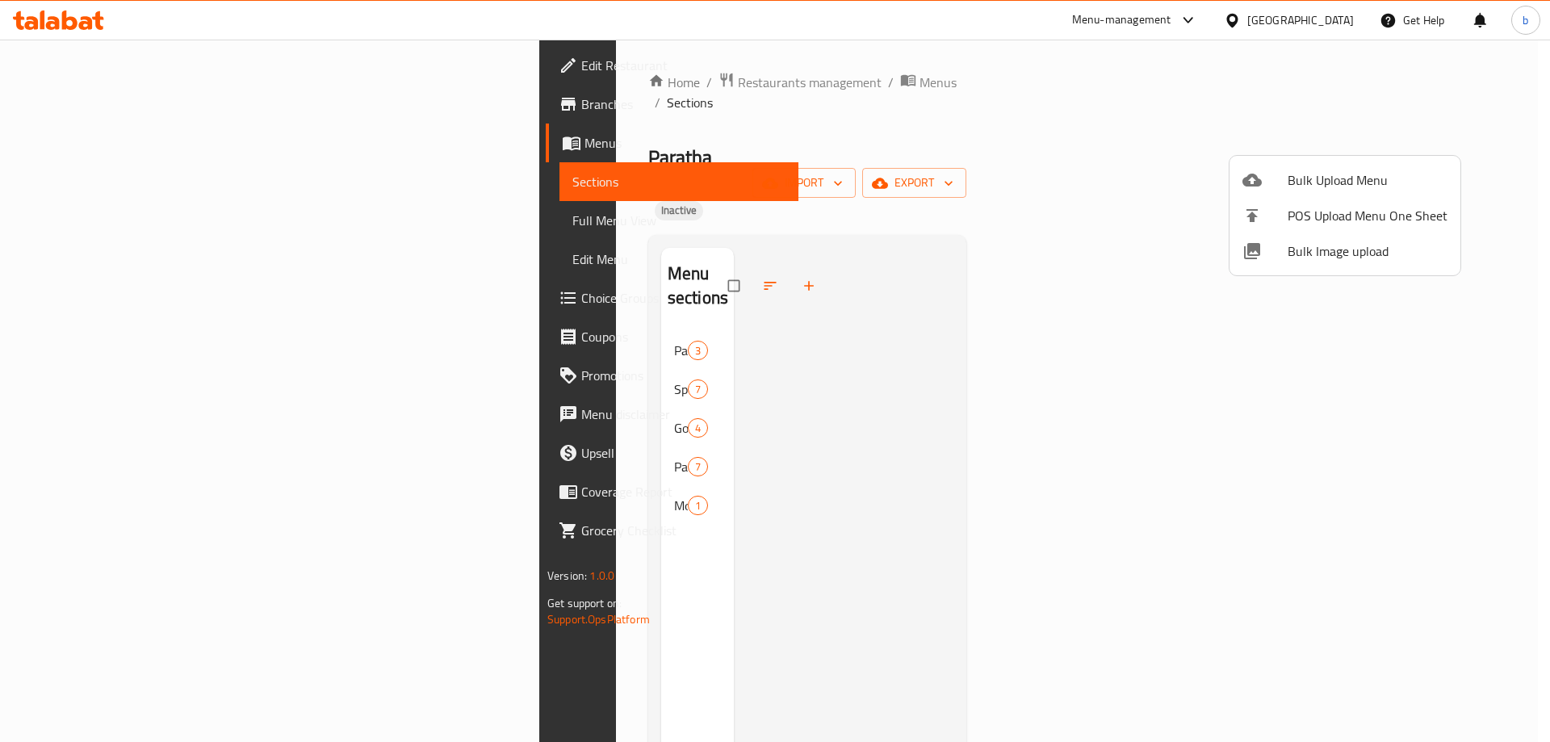
click at [1192, 155] on div at bounding box center [775, 371] width 1550 height 742
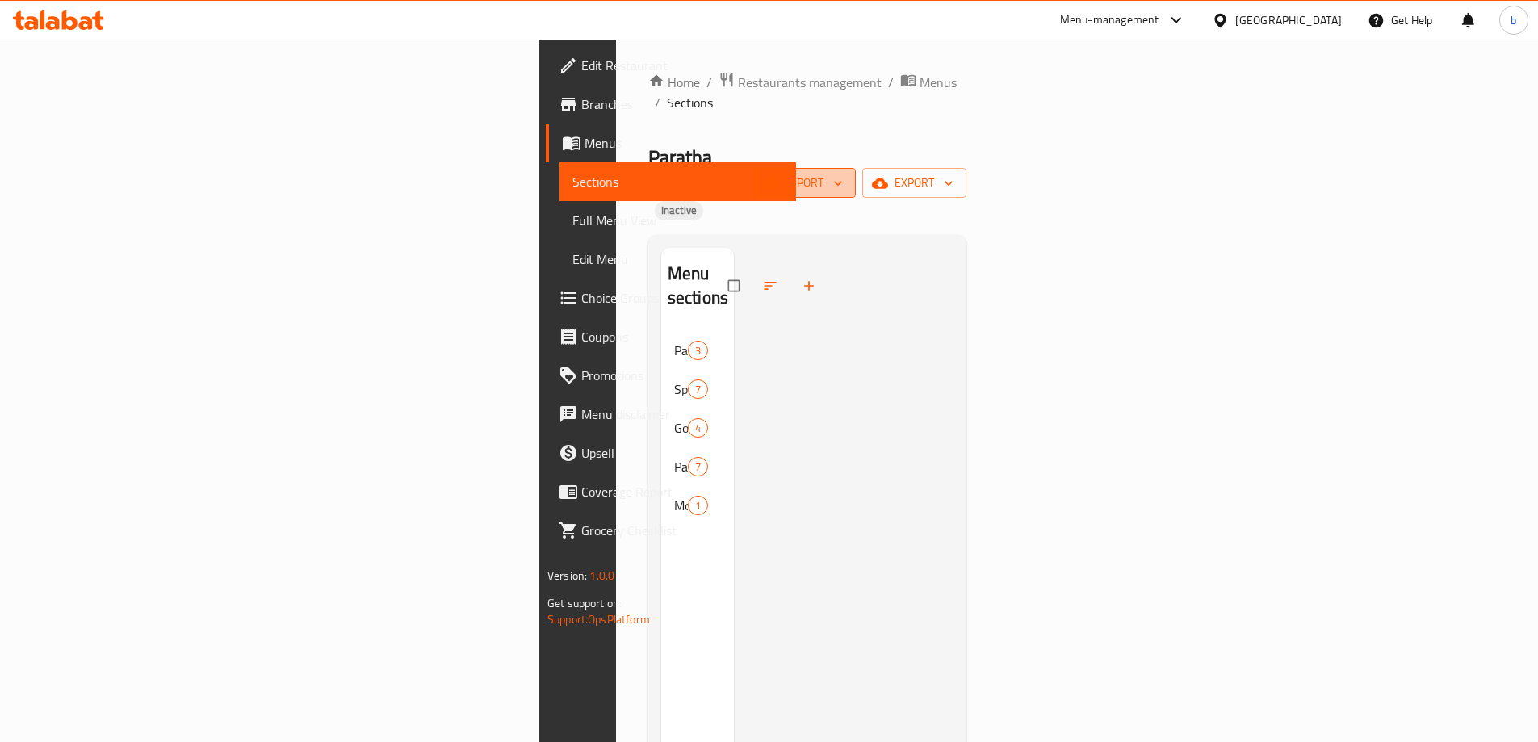
click at [846, 175] on icon "button" at bounding box center [838, 183] width 16 height 16
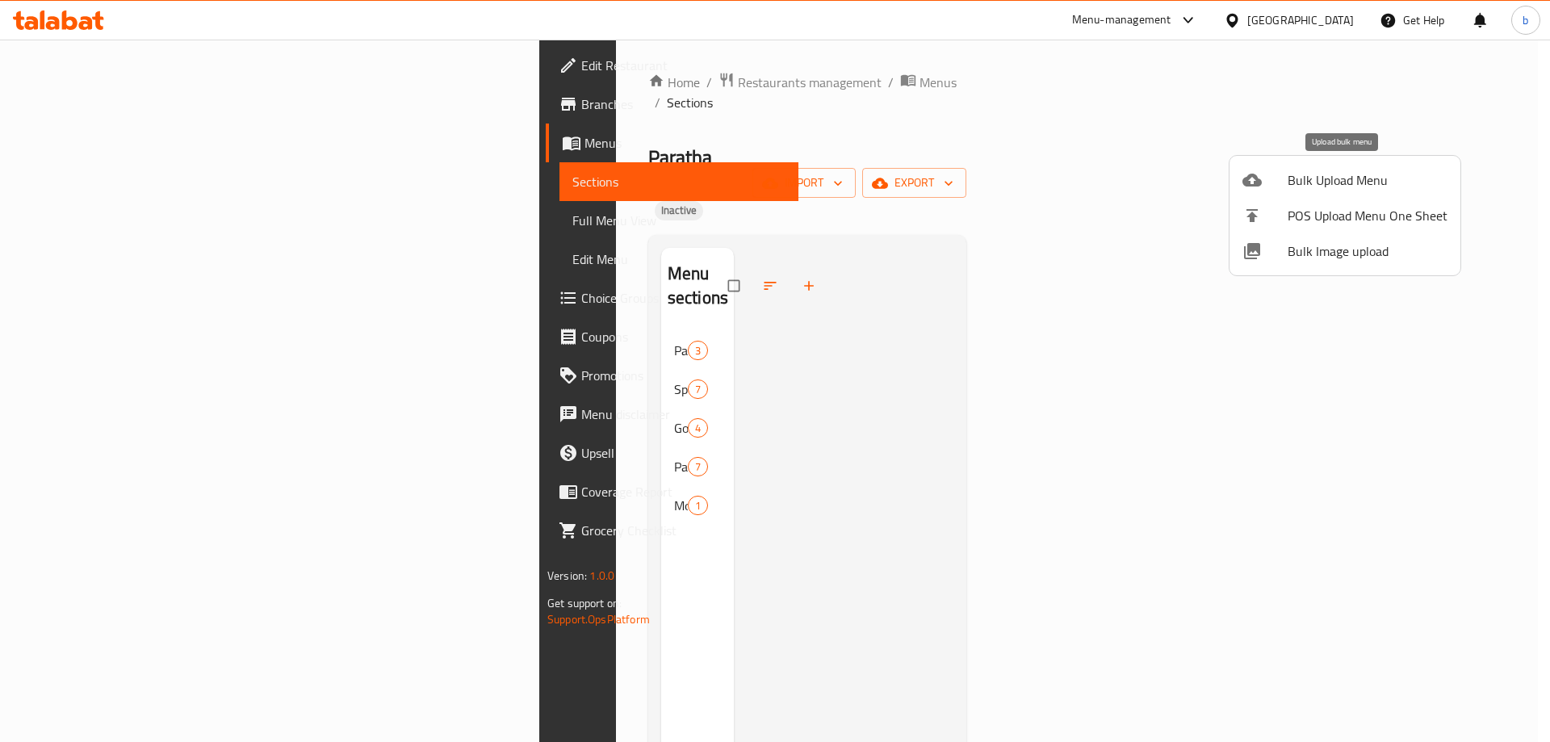
click at [1343, 187] on span "Bulk Upload Menu" at bounding box center [1368, 179] width 160 height 19
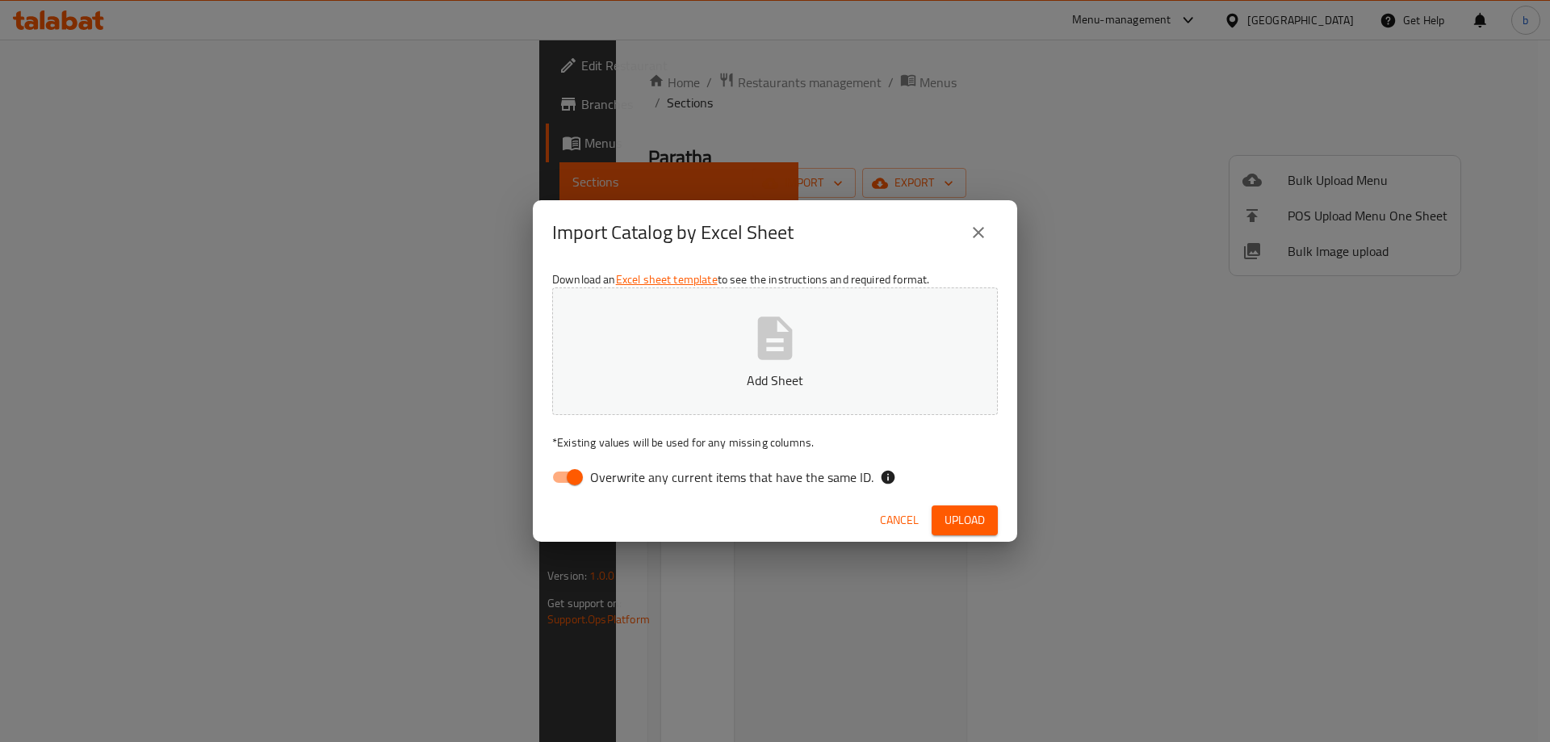
click at [862, 320] on button "Add Sheet" at bounding box center [775, 351] width 446 height 128
click at [968, 519] on span "Upload" at bounding box center [965, 520] width 40 height 20
click at [563, 473] on input "Overwrite any current items that have the same ID." at bounding box center [575, 477] width 92 height 31
checkbox input "false"
click at [974, 526] on span "Upload" at bounding box center [965, 520] width 40 height 20
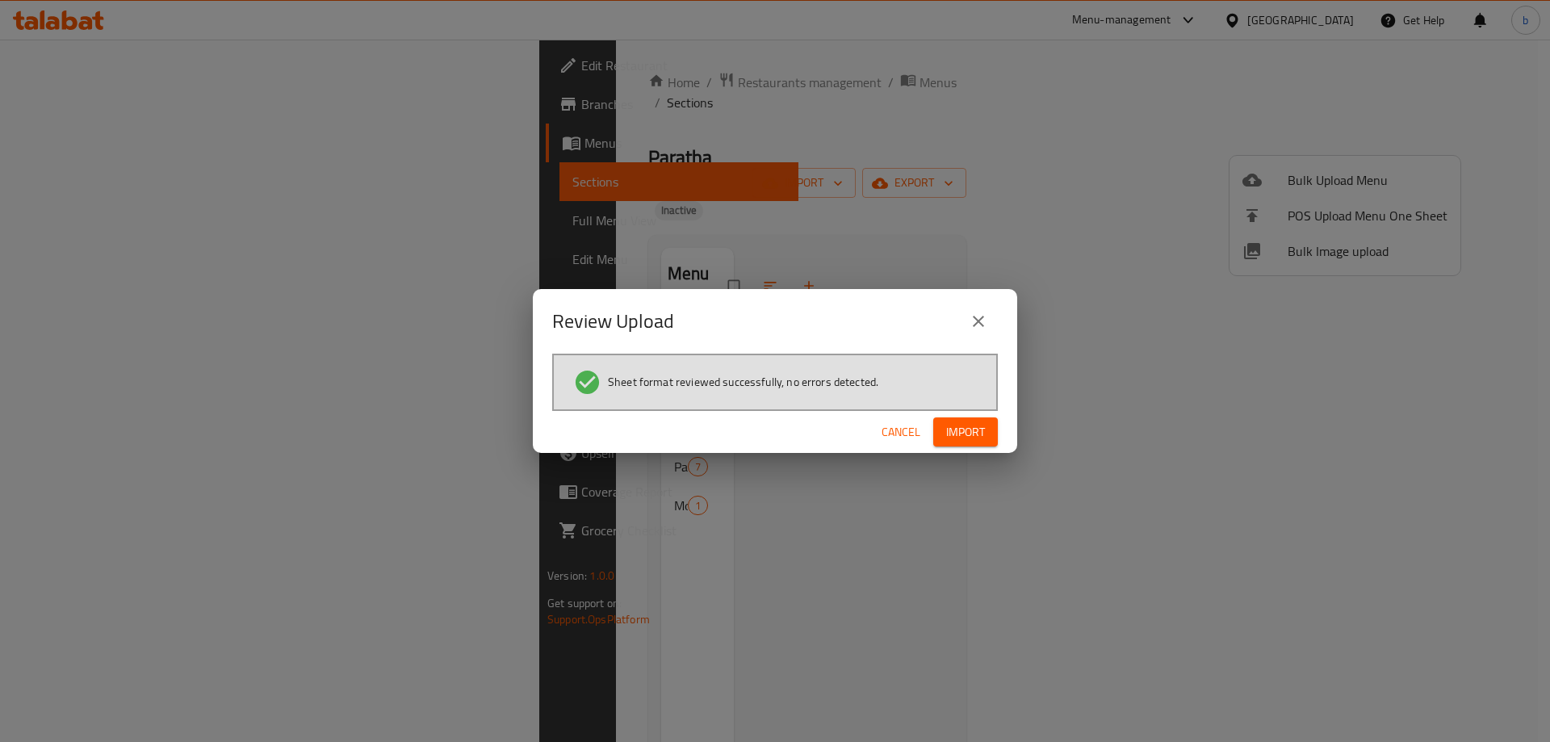
click at [954, 438] on span "Import" at bounding box center [965, 432] width 39 height 20
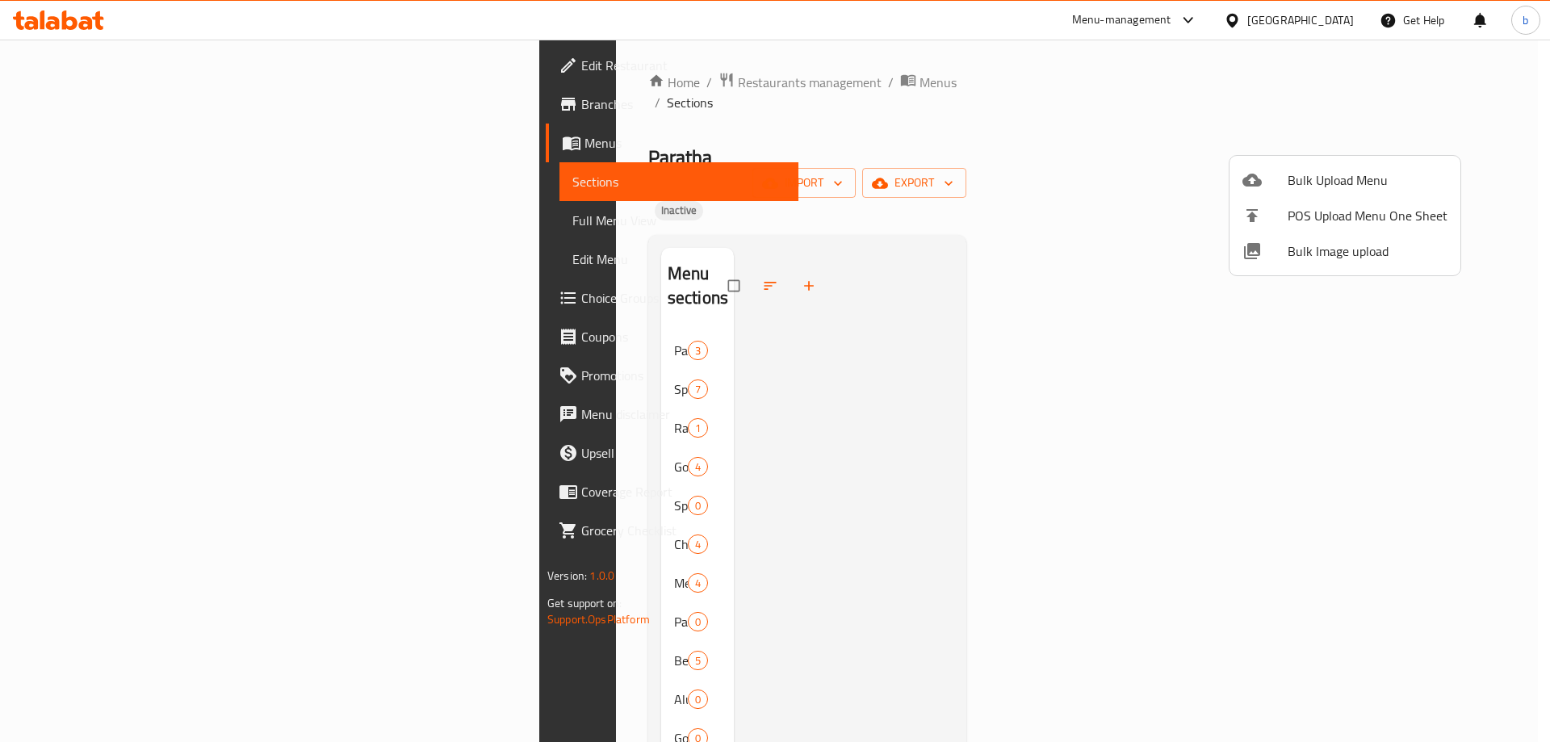
click at [878, 327] on div at bounding box center [775, 371] width 1550 height 742
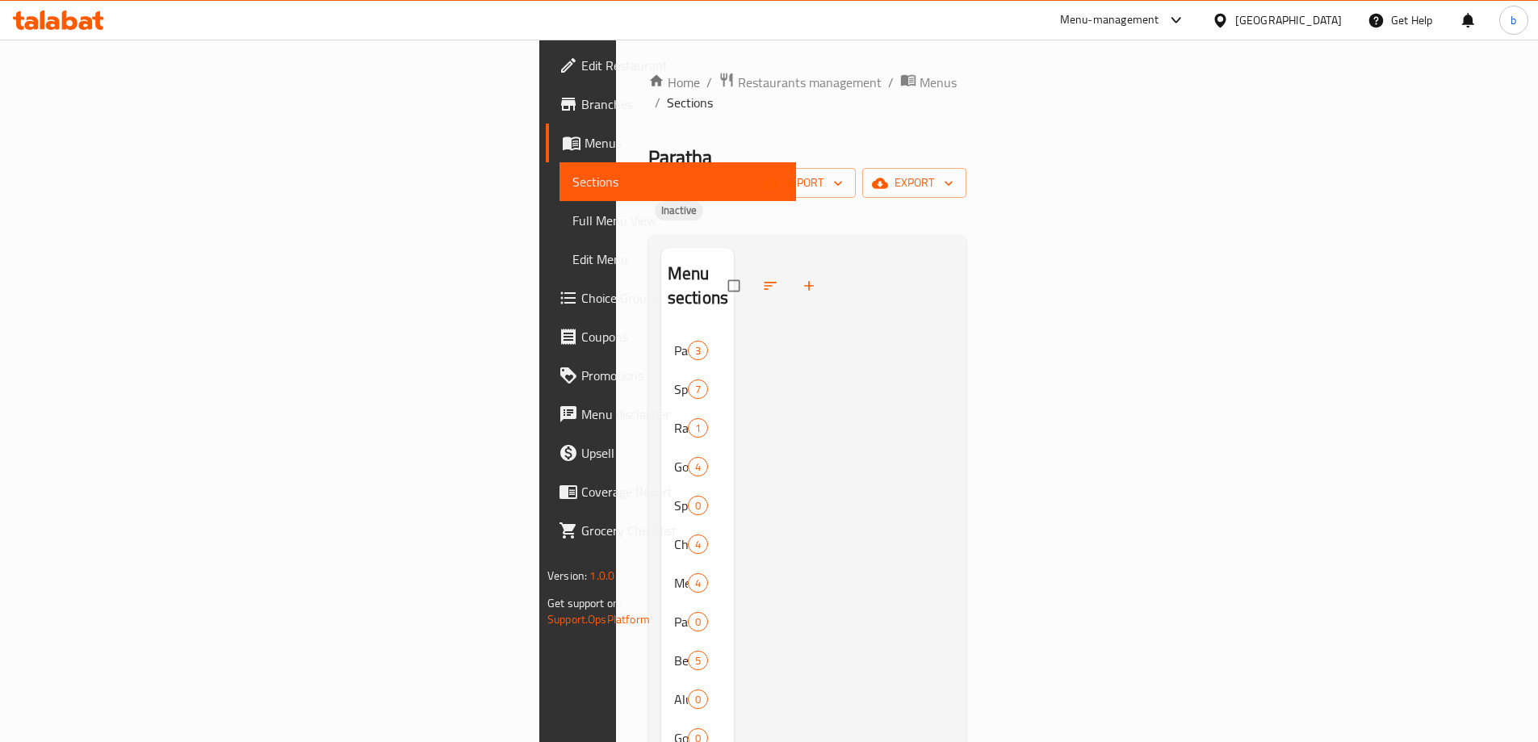
click at [797, 306] on div at bounding box center [844, 738] width 220 height 981
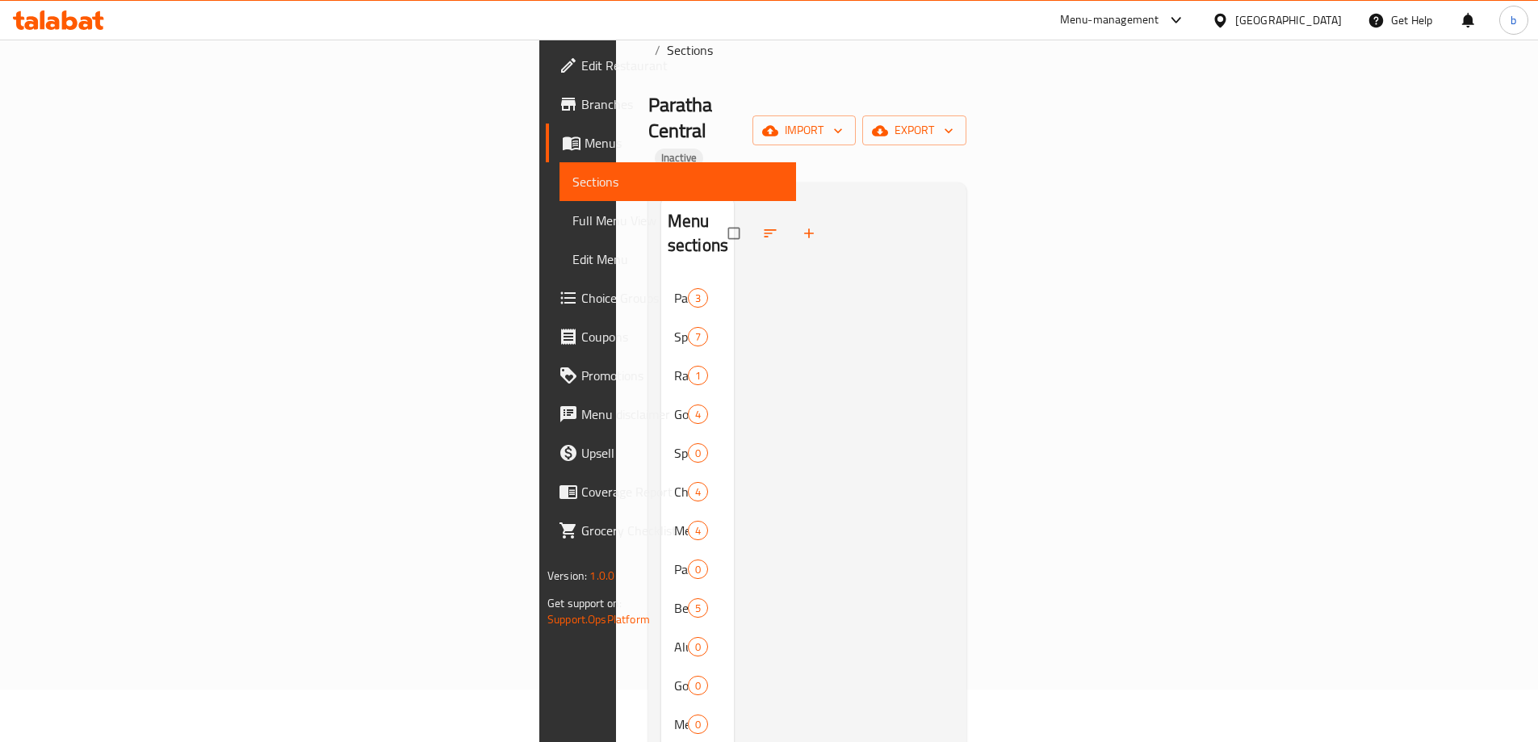
scroll to position [81, 0]
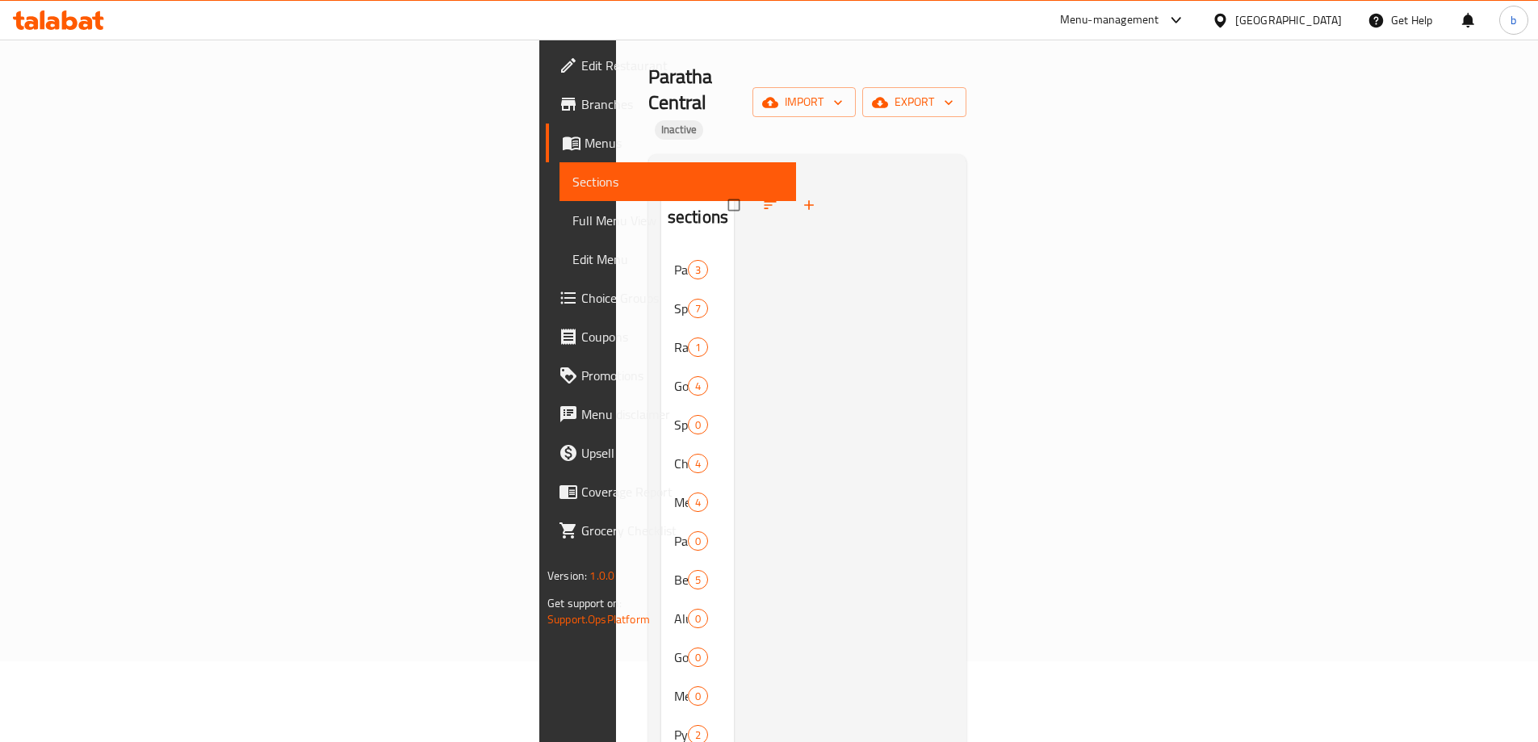
click at [734, 369] on div at bounding box center [844, 657] width 220 height 981
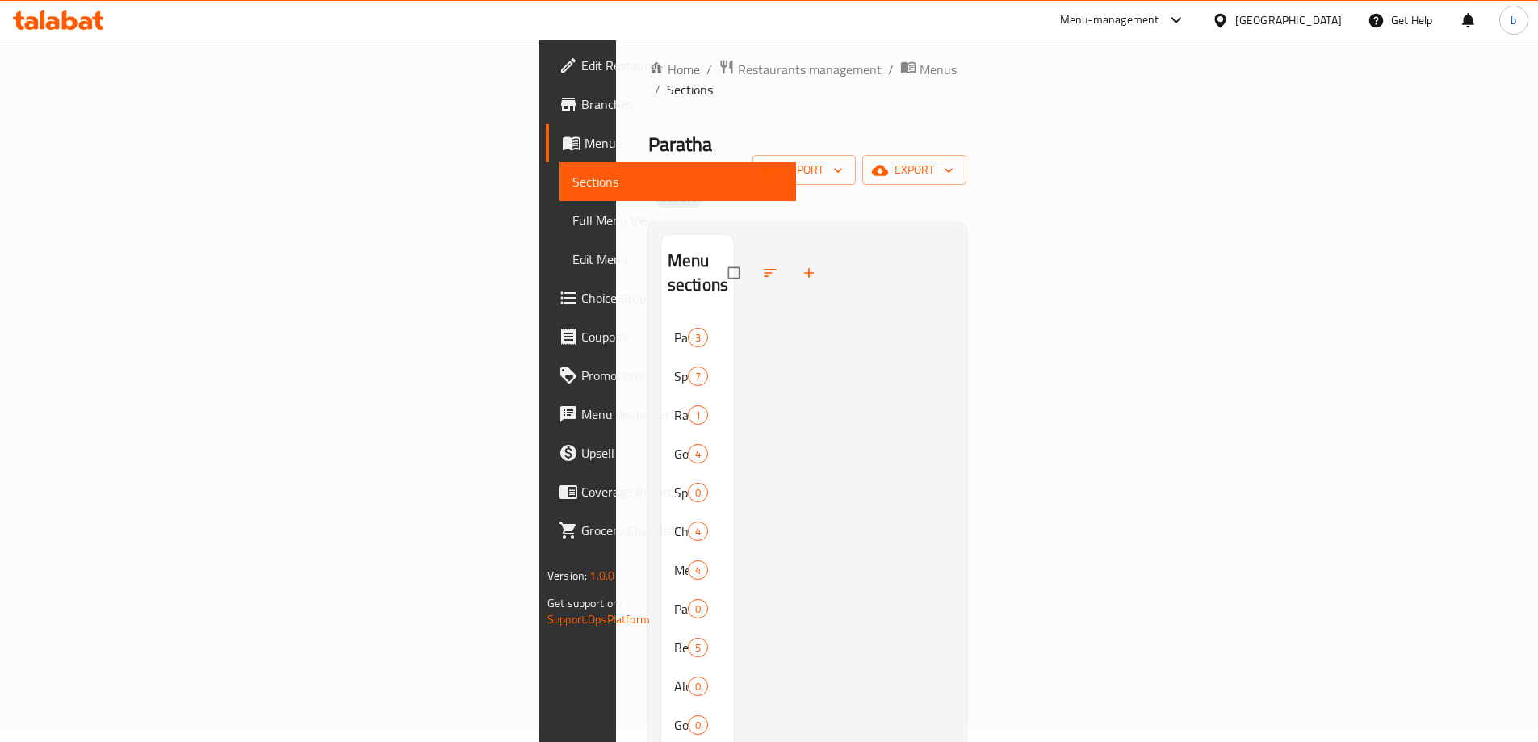
scroll to position [0, 0]
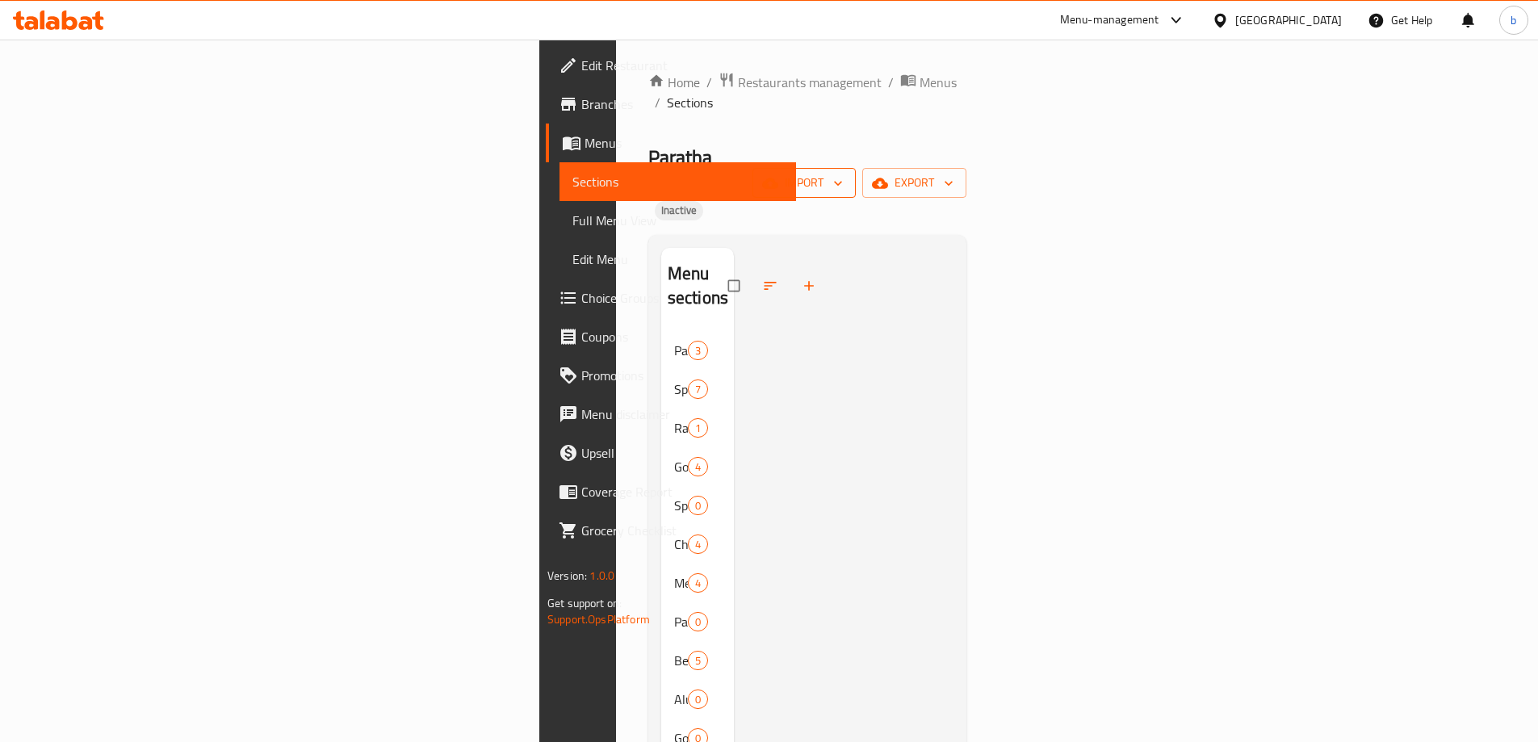
click at [843, 173] on span "import" at bounding box center [804, 183] width 78 height 20
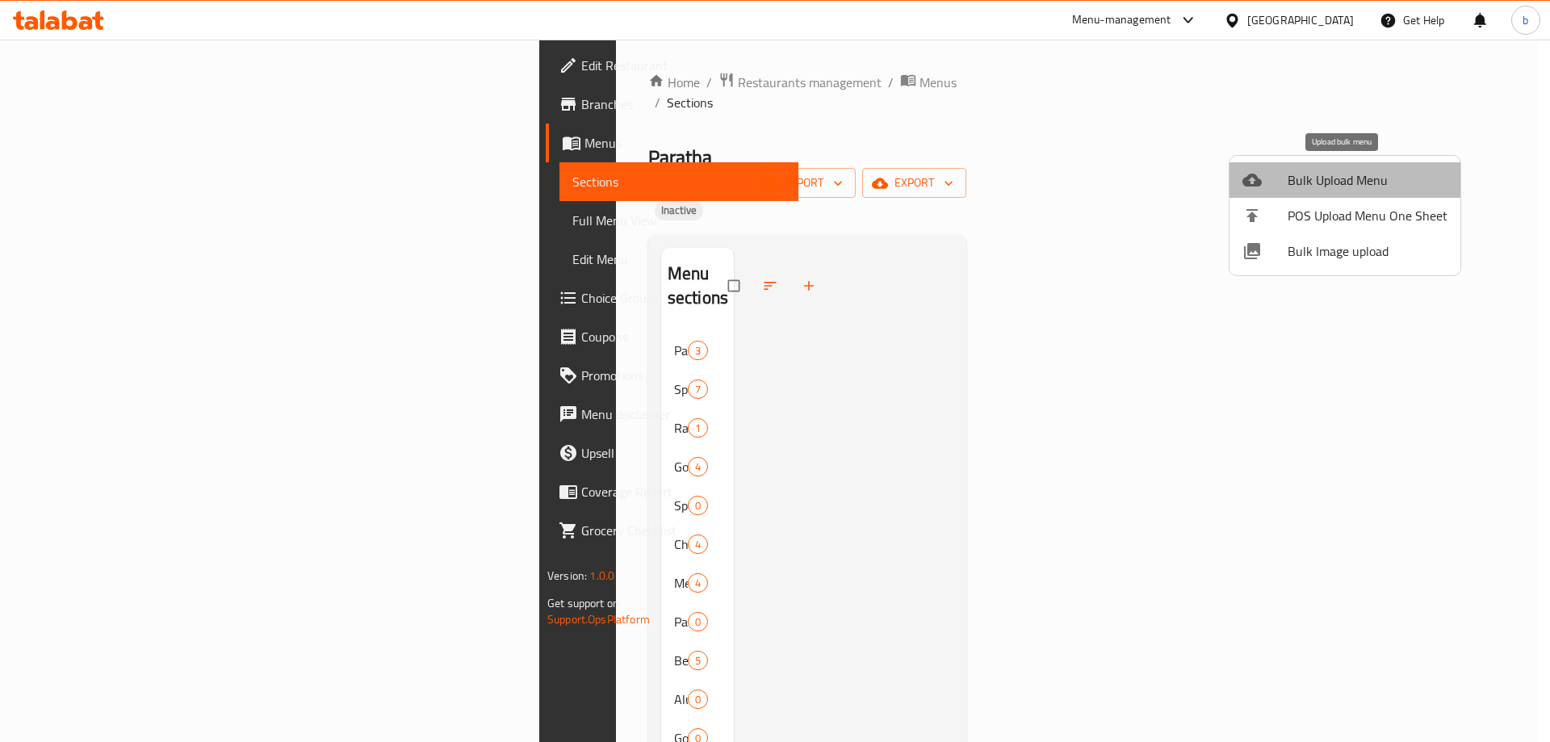
click at [1357, 179] on span "Bulk Upload Menu" at bounding box center [1368, 179] width 160 height 19
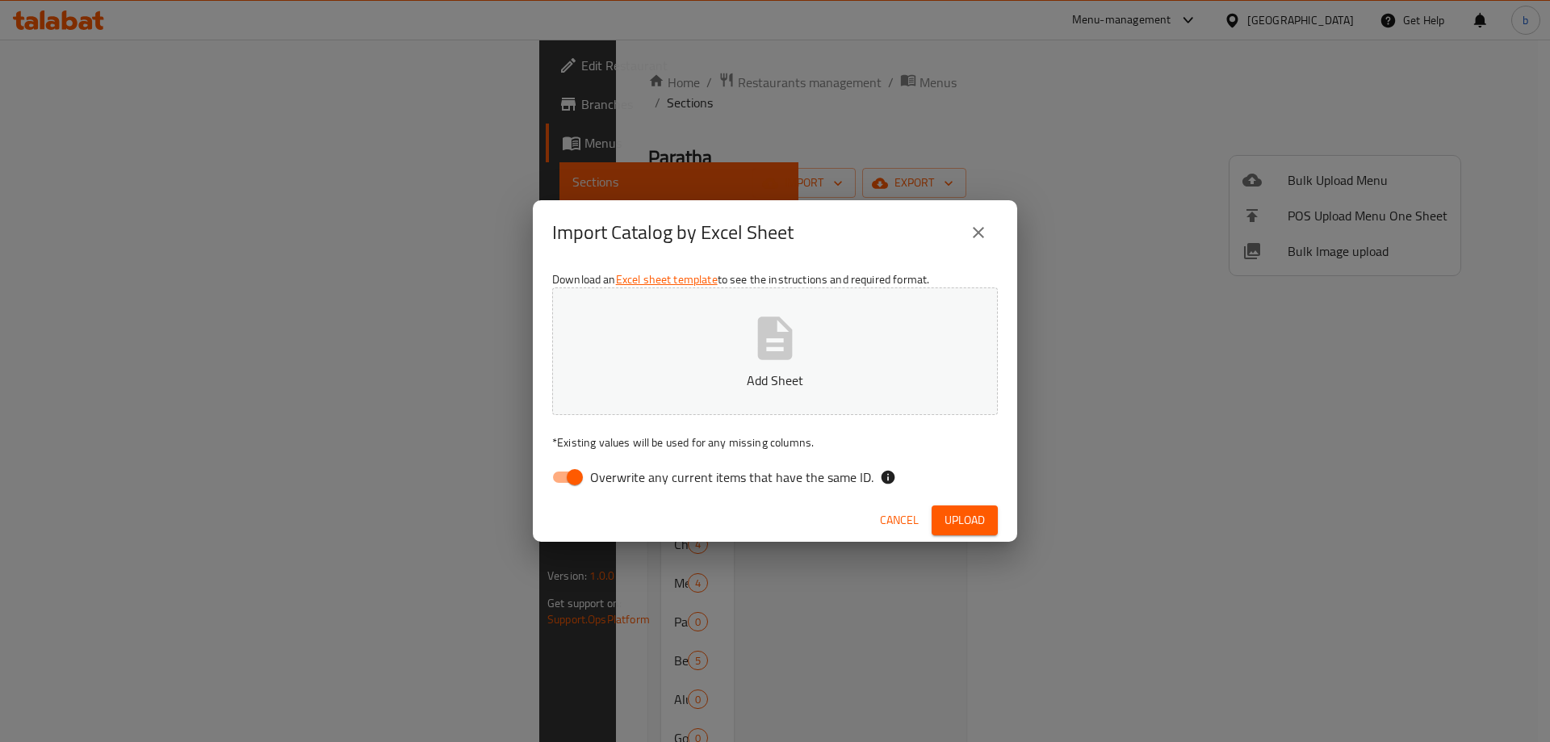
click at [808, 372] on p "Add Sheet" at bounding box center [775, 380] width 396 height 19
click at [575, 484] on input "Overwrite any current items that have the same ID." at bounding box center [575, 477] width 92 height 31
click at [575, 484] on input "Overwrite any current items that have the same ID." at bounding box center [559, 477] width 92 height 31
checkbox input "true"
drag, startPoint x: 853, startPoint y: 145, endPoint x: 841, endPoint y: 146, distance: 12.2
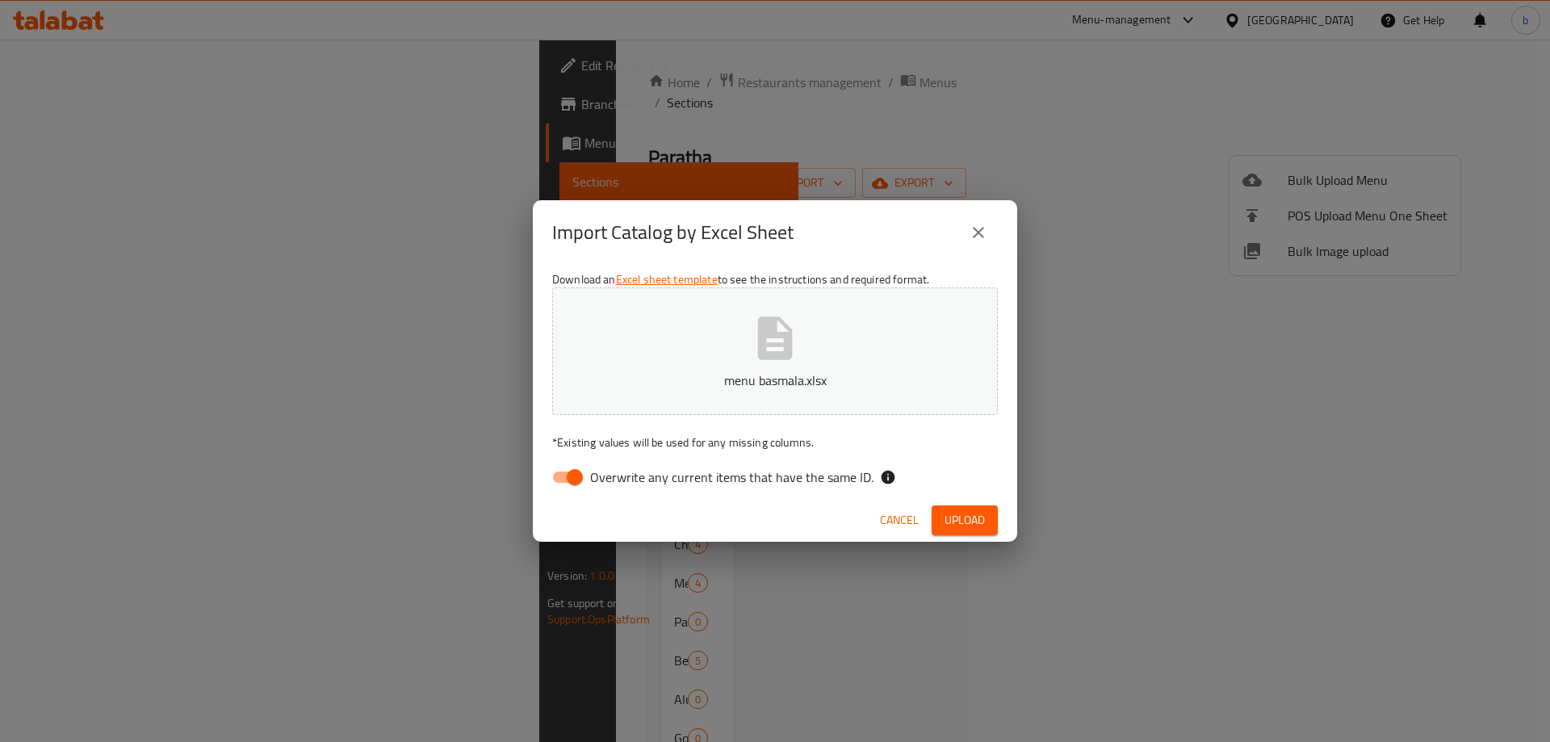
click at [841, 146] on div "Import Catalog by Excel Sheet Download an Excel sheet template to see the instr…" at bounding box center [775, 371] width 1550 height 742
click at [974, 227] on icon "close" at bounding box center [978, 232] width 19 height 19
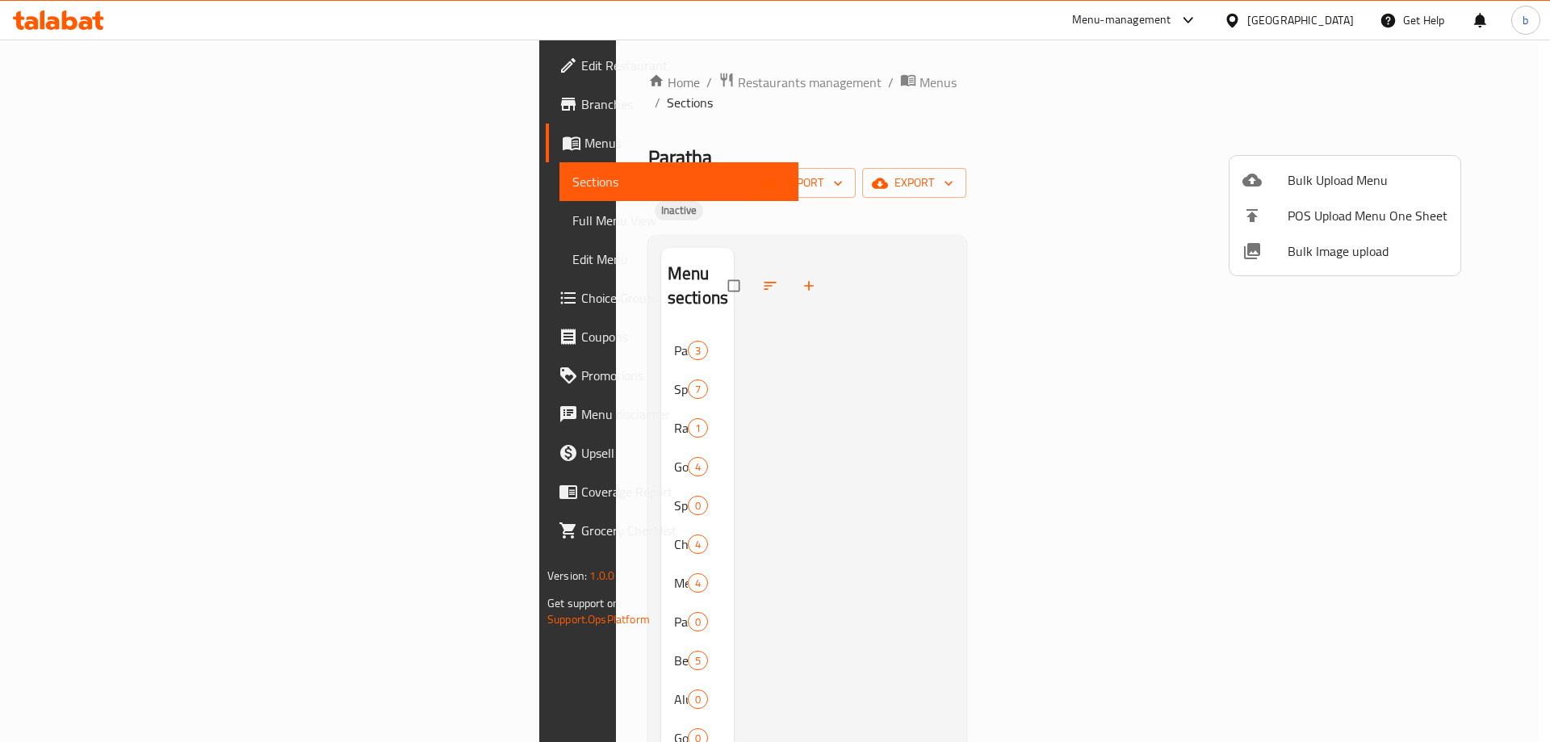
click at [1110, 313] on div at bounding box center [775, 371] width 1550 height 742
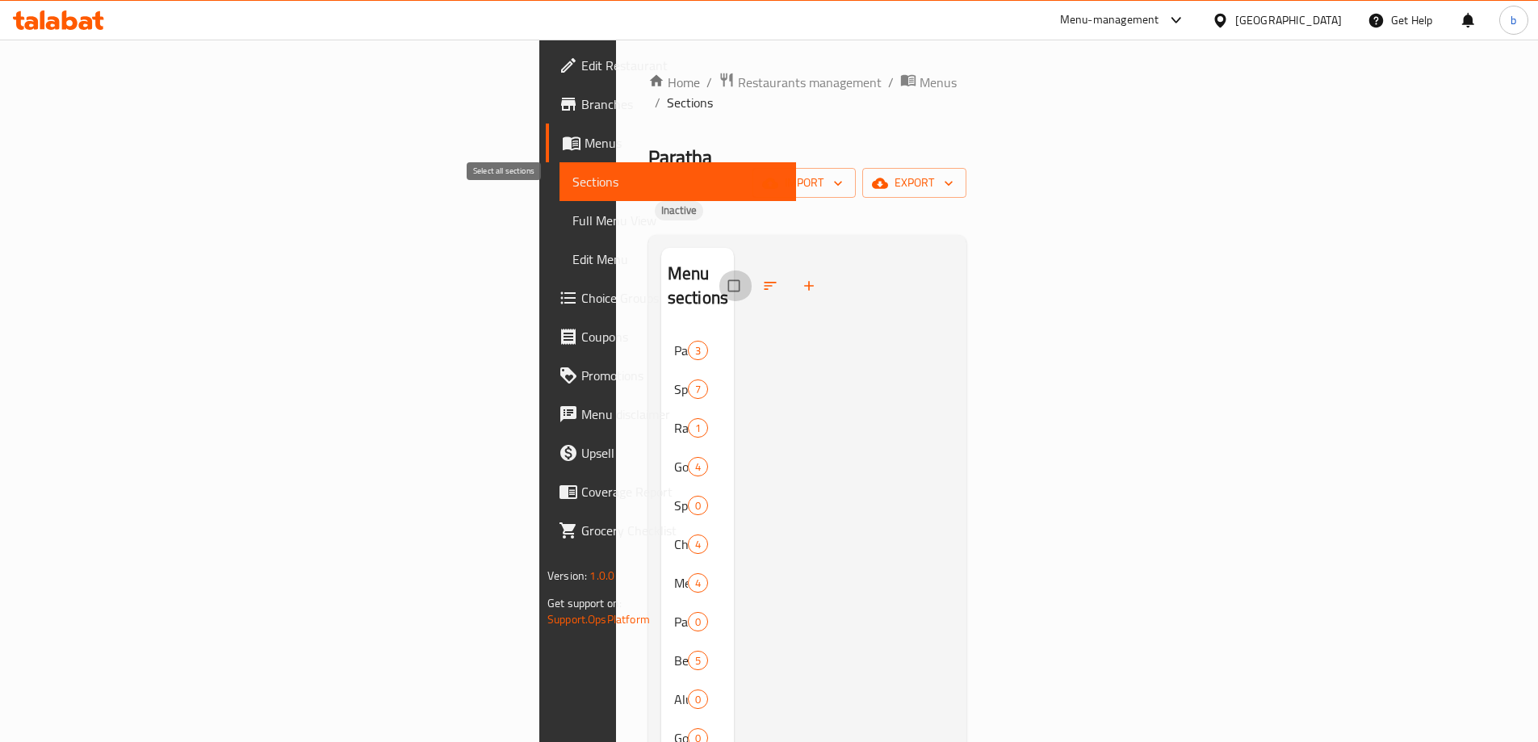
click at [719, 270] on input "checkbox" at bounding box center [736, 285] width 34 height 31
checkbox input "false"
click at [697, 413] on input "Menu sections" at bounding box center [714, 428] width 34 height 31
checkbox input "true"
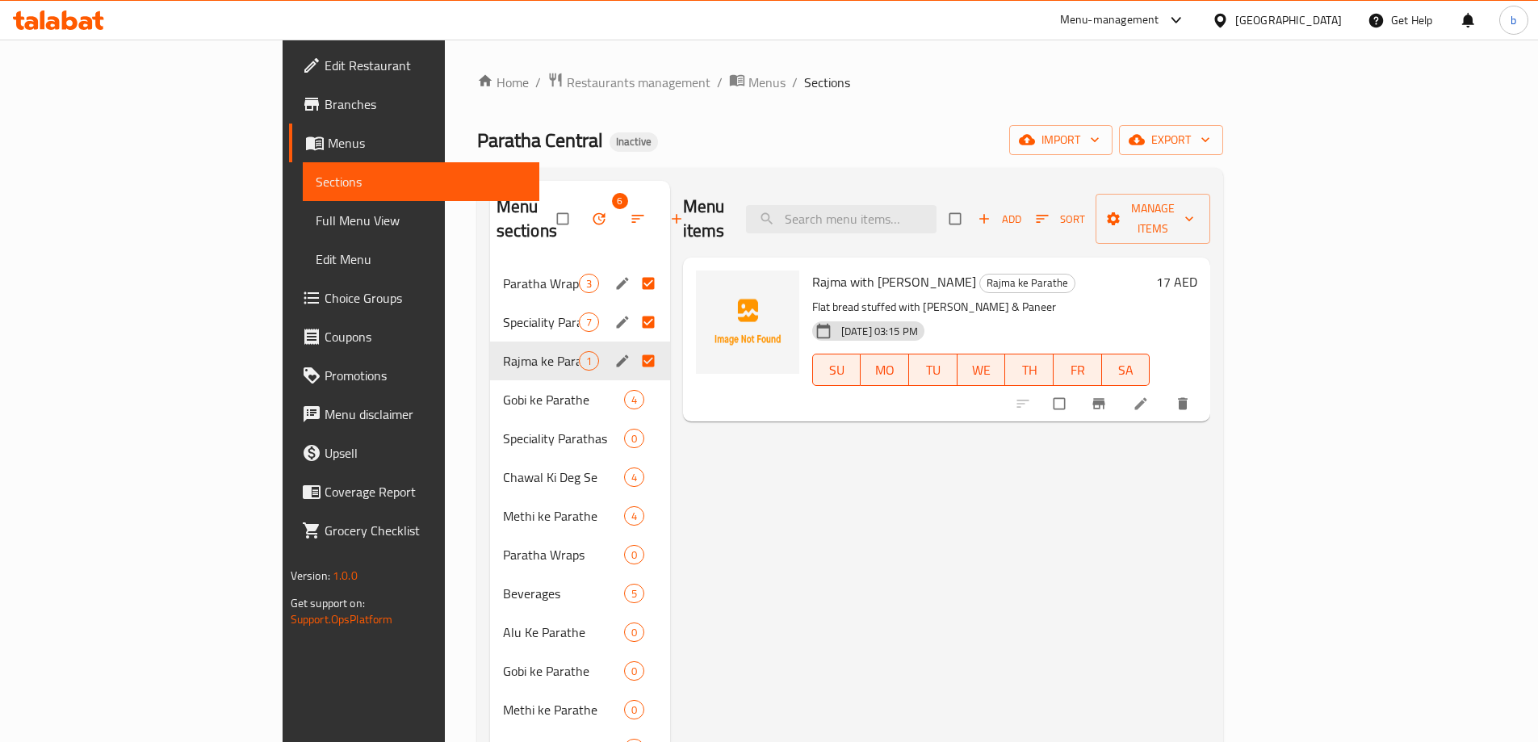
click at [666, 137] on div "Paratha Central Inactive import export" at bounding box center [850, 140] width 747 height 30
click at [738, 161] on div "Home / Restaurants management / Menus / Sections Paratha Central Inactive impor…" at bounding box center [850, 623] width 747 height 1103
click at [547, 208] on input "checkbox" at bounding box center [564, 218] width 34 height 31
checkbox input "false"
click at [585, 315] on div "Speciality Parathas 7" at bounding box center [580, 322] width 180 height 39
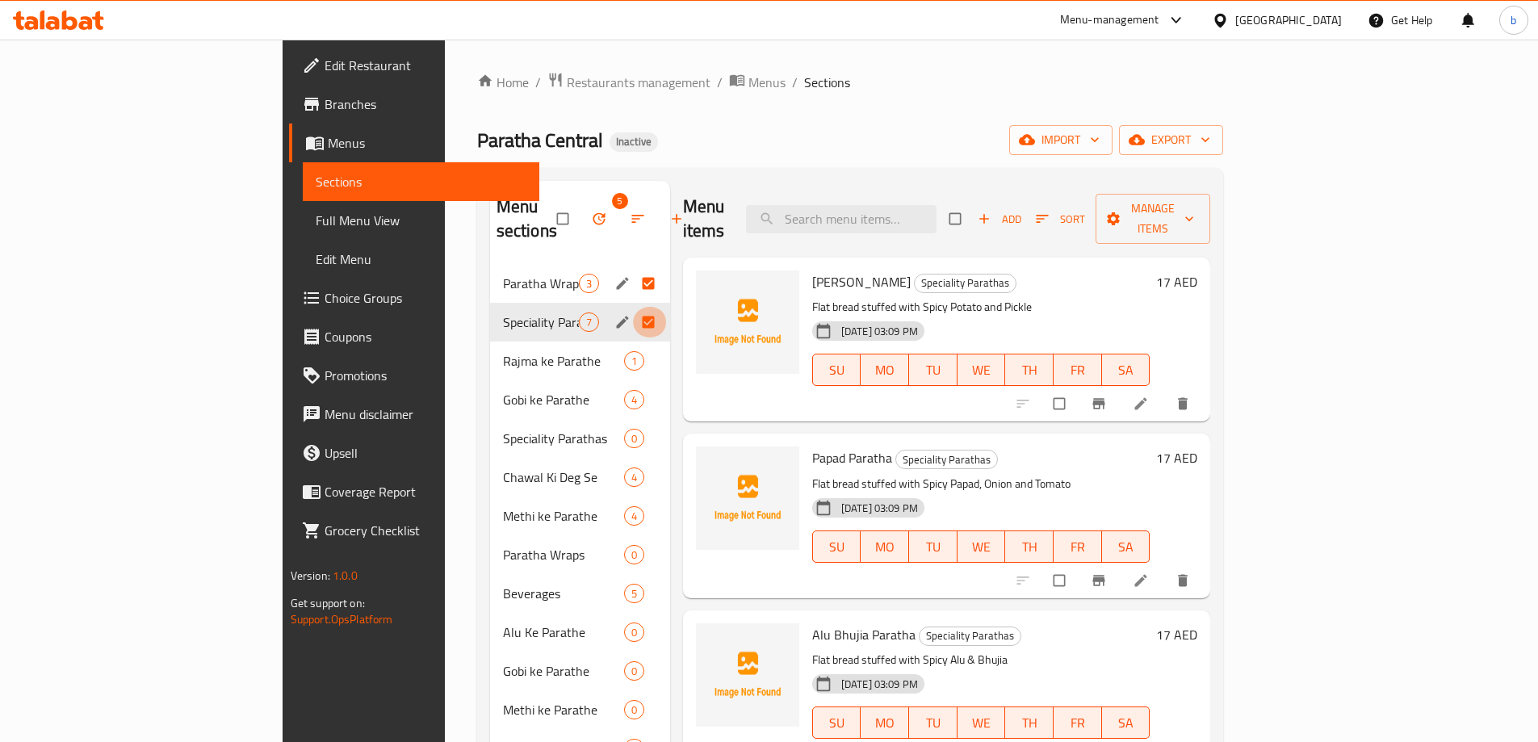
click at [633, 307] on input "Menu sections" at bounding box center [650, 322] width 34 height 31
checkbox input "false"
click at [633, 268] on input "Menu sections" at bounding box center [650, 283] width 34 height 31
checkbox input "false"
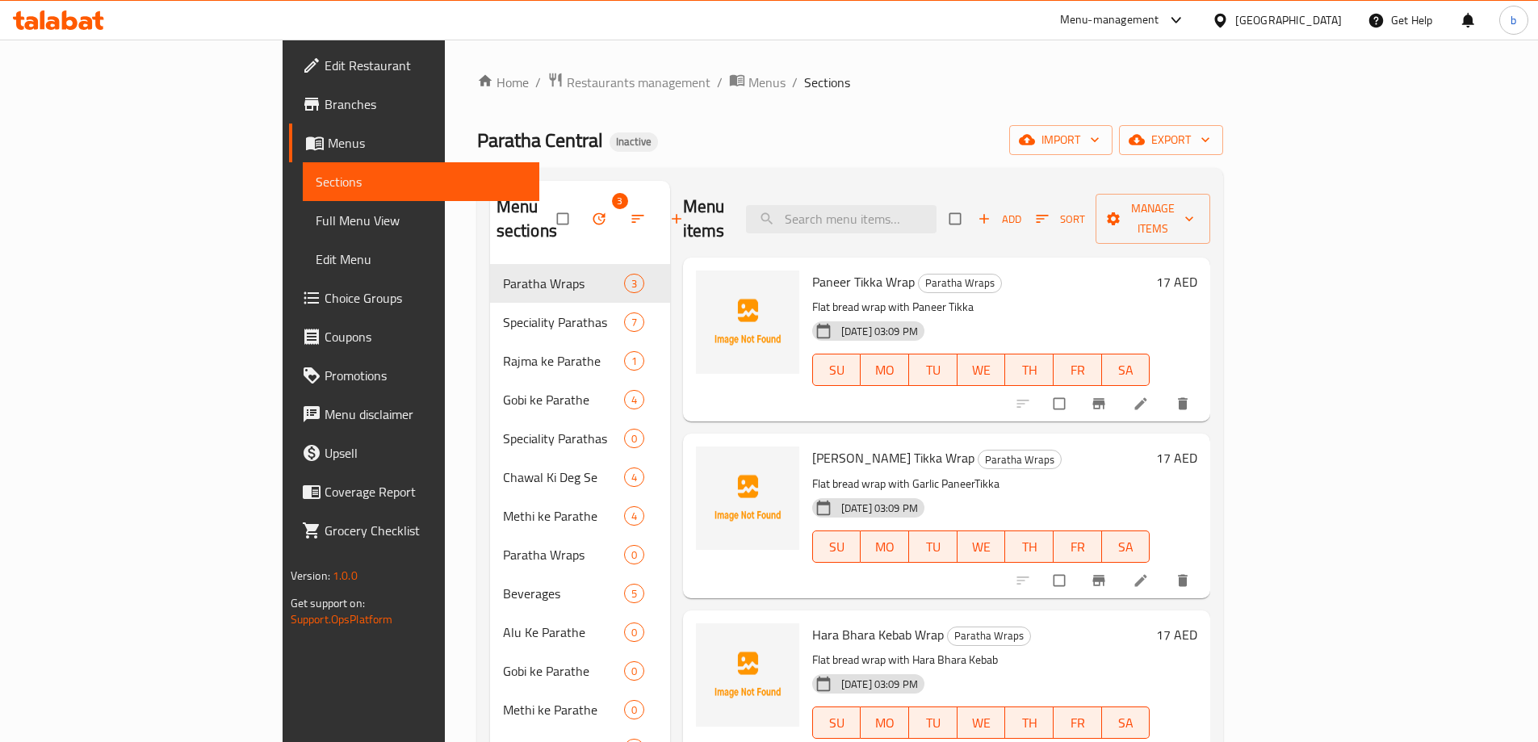
click at [868, 133] on div "Paratha Central Inactive import export" at bounding box center [850, 140] width 747 height 30
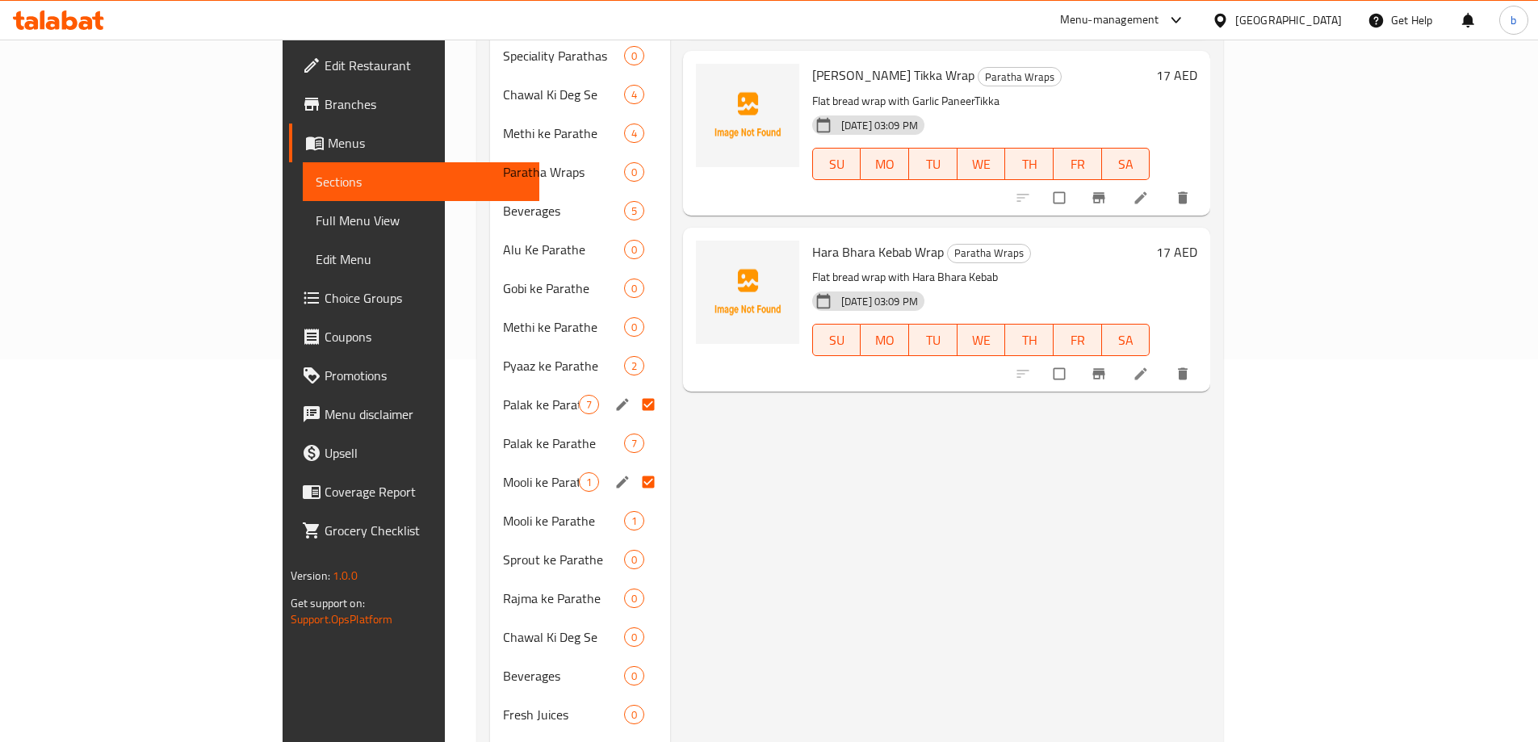
scroll to position [441, 0]
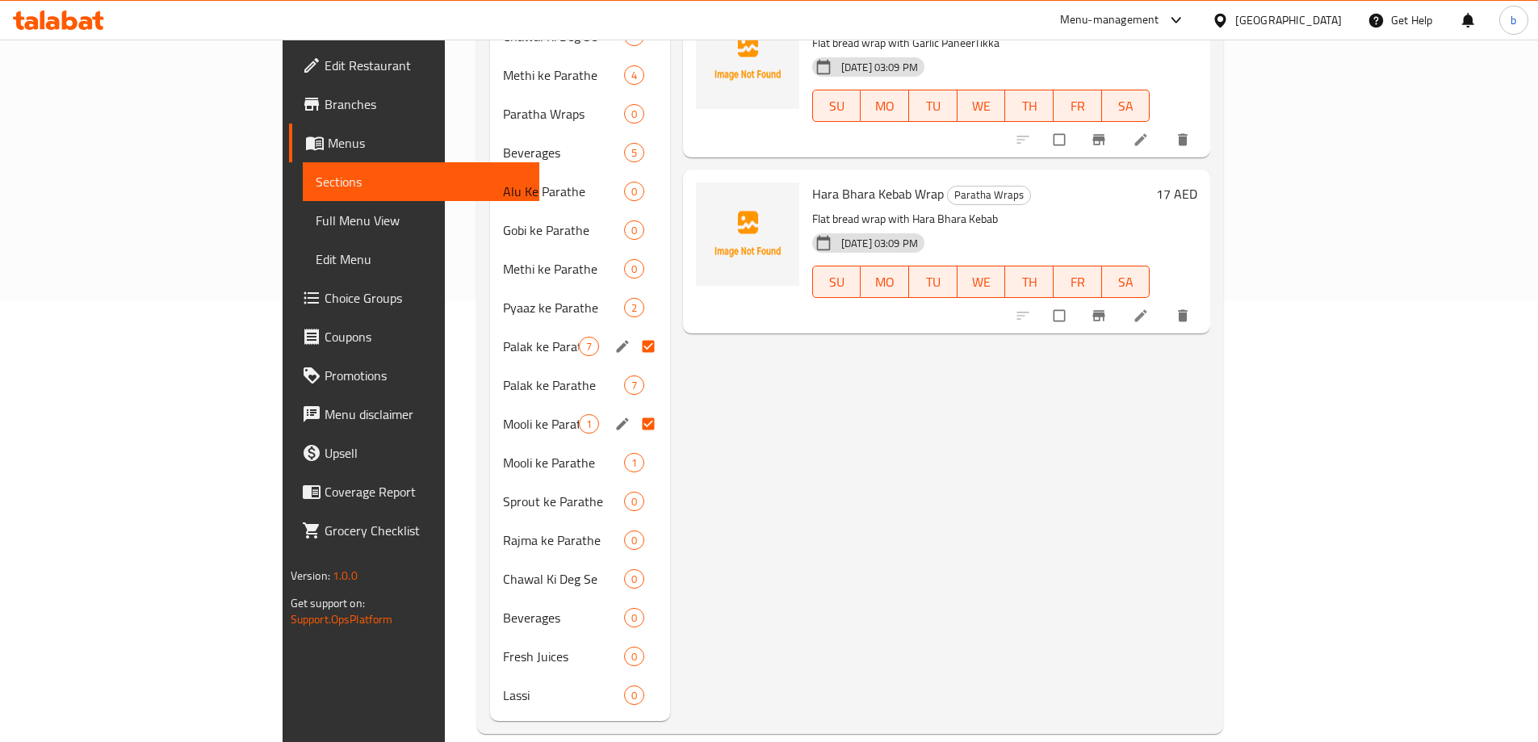
click at [633, 331] on input "Menu sections" at bounding box center [650, 346] width 34 height 31
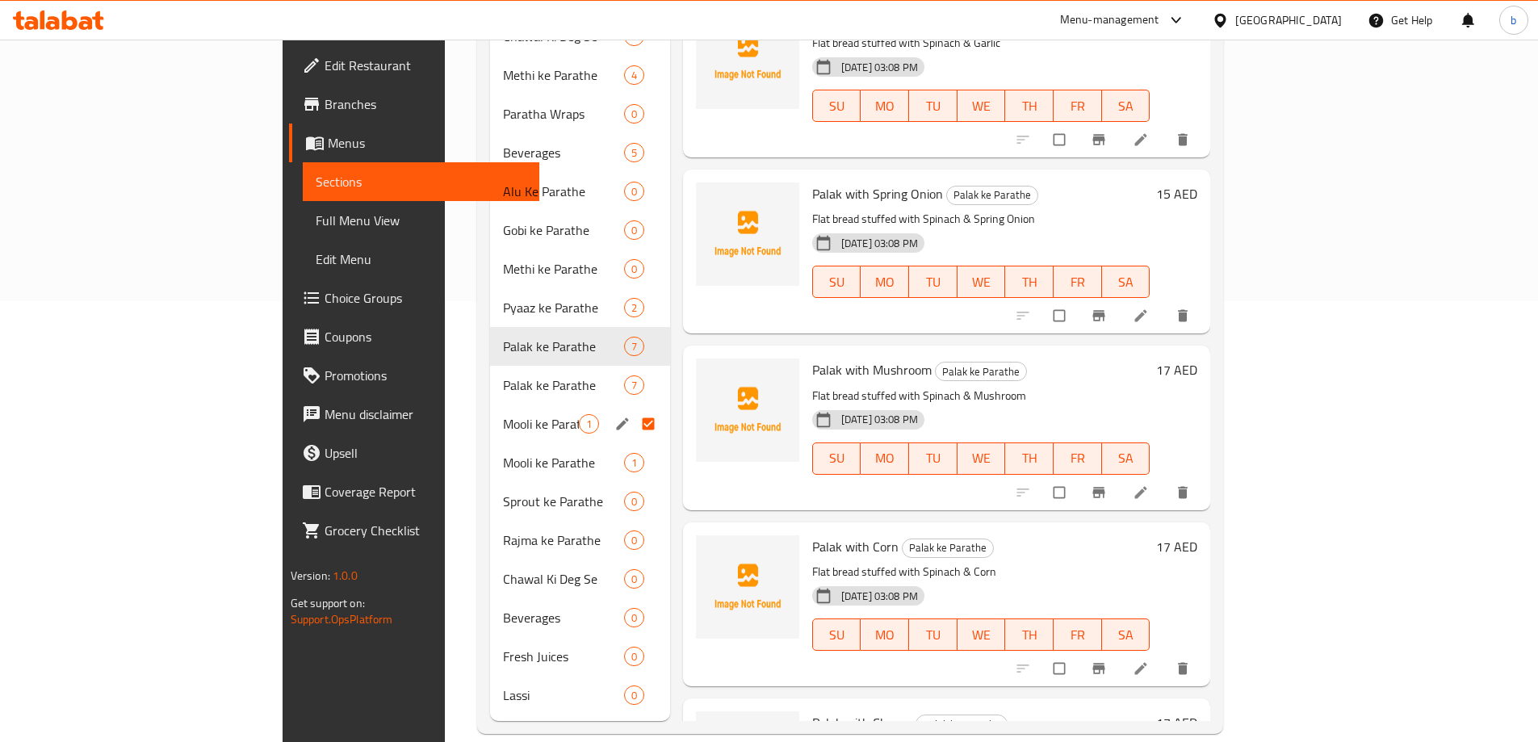
click at [633, 409] on input "Menu sections" at bounding box center [650, 424] width 34 height 31
checkbox input "false"
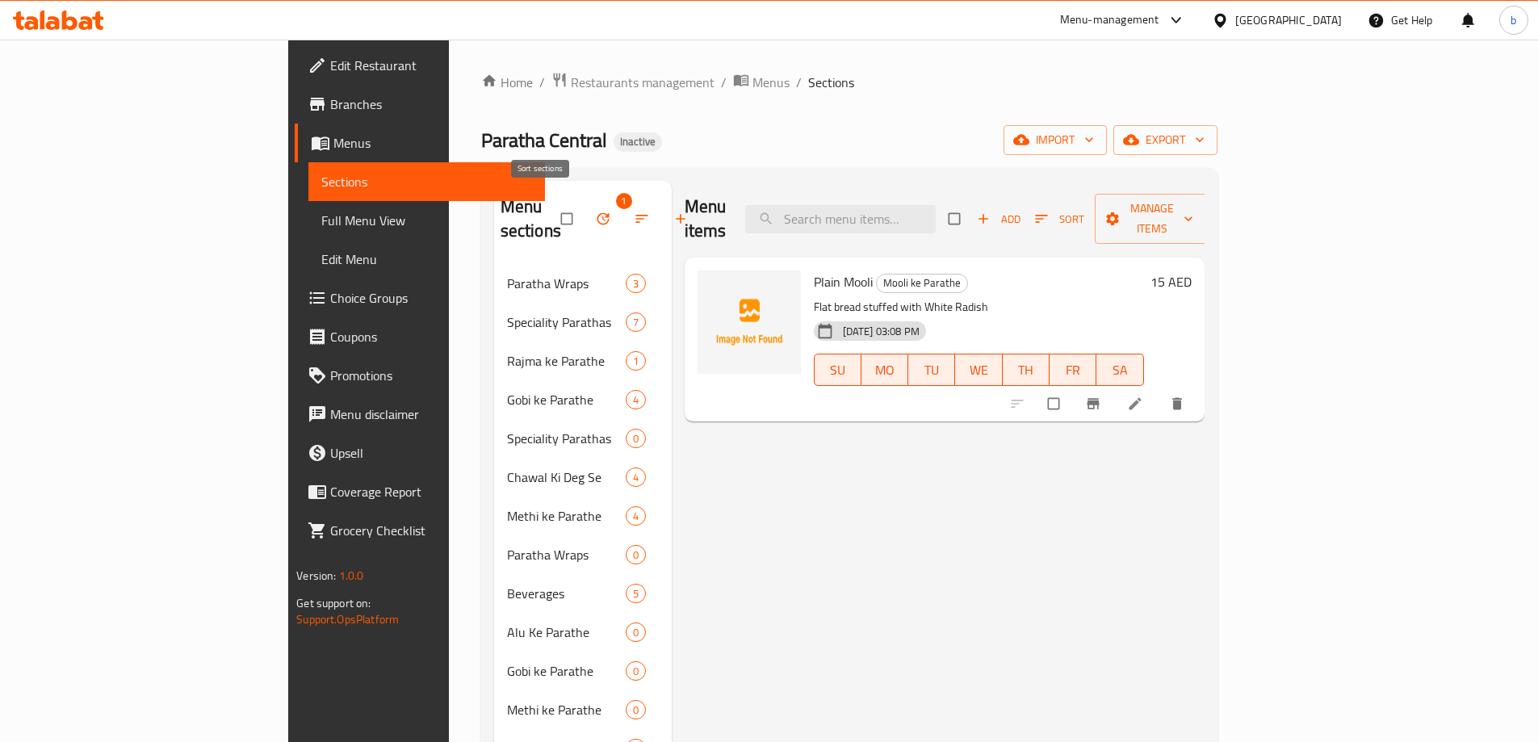
click at [634, 213] on span "button" at bounding box center [643, 219] width 19 height 16
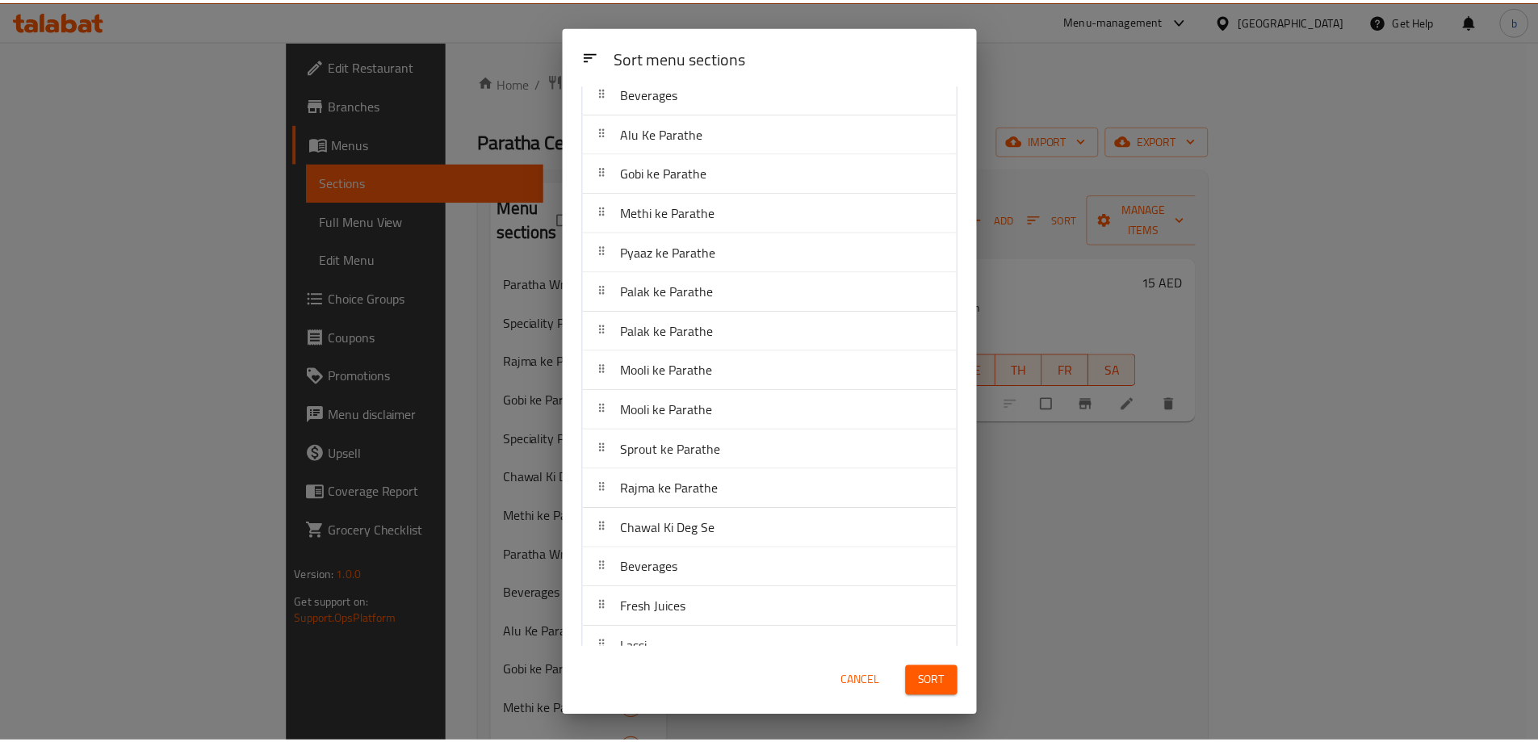
scroll to position [400, 0]
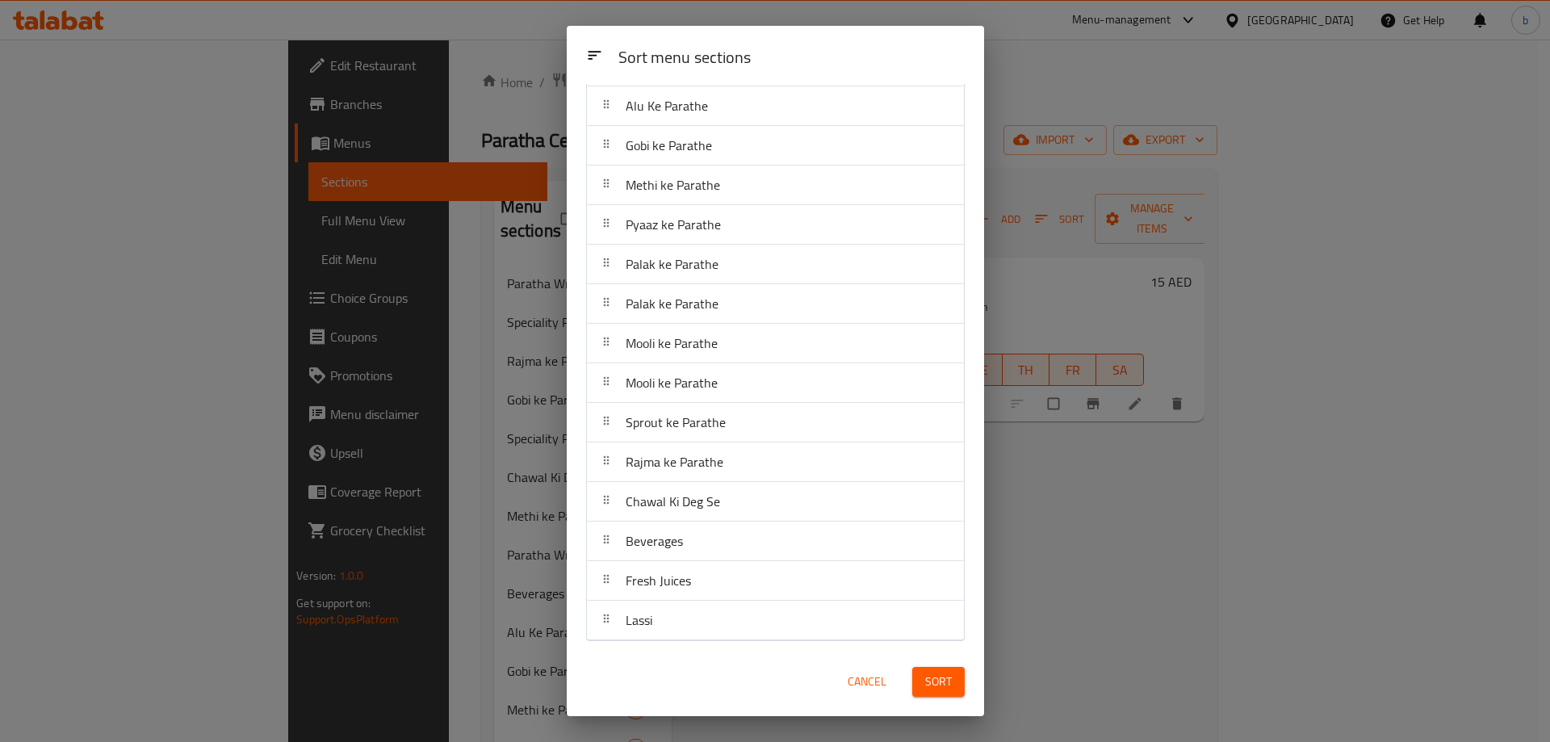
click at [1033, 487] on div "Sort menu sections Sort menu sections Paratha Wraps Speciality Parathas Rajma k…" at bounding box center [775, 371] width 1550 height 742
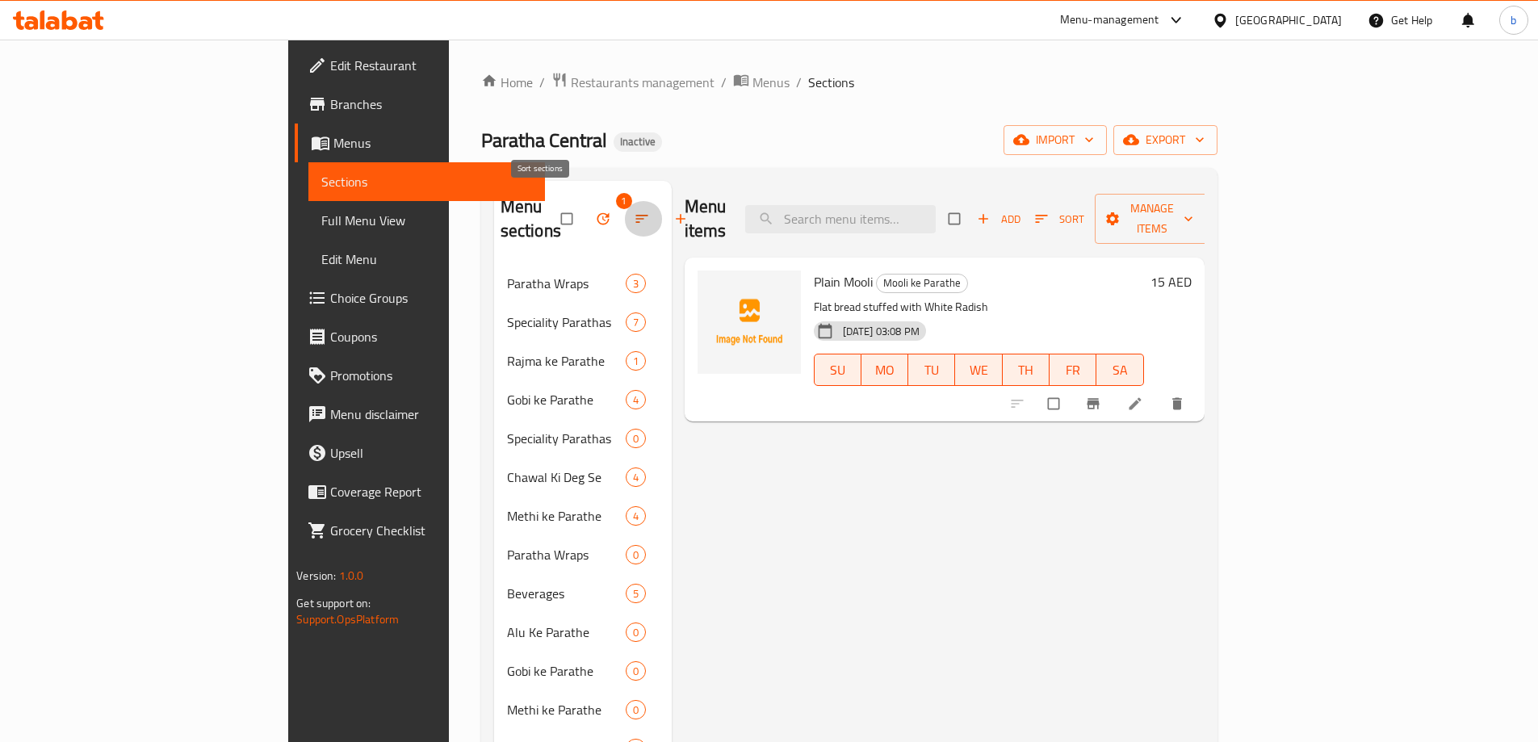
click at [635, 215] on icon "button" at bounding box center [641, 219] width 12 height 8
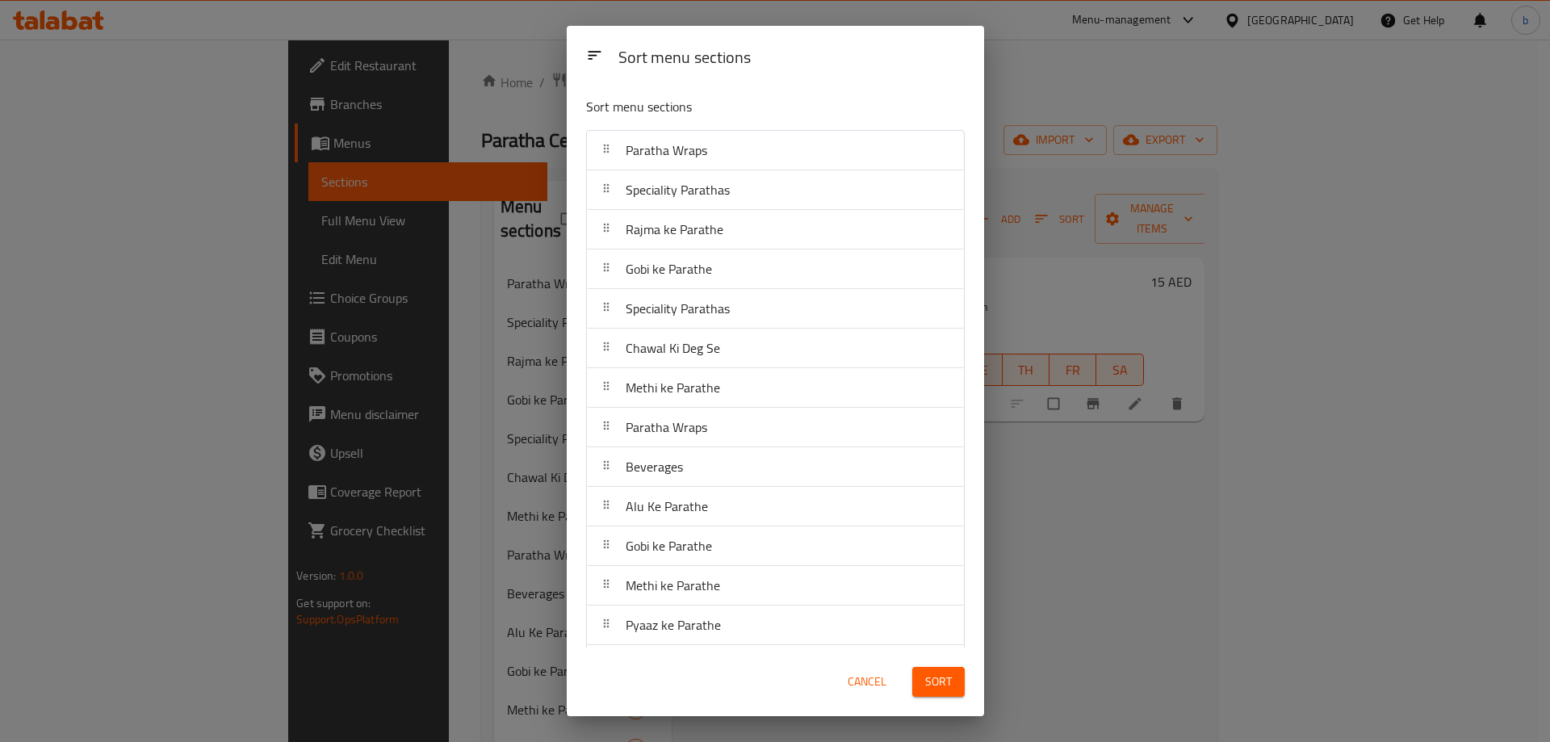
click at [882, 685] on span "Cancel" at bounding box center [867, 682] width 39 height 20
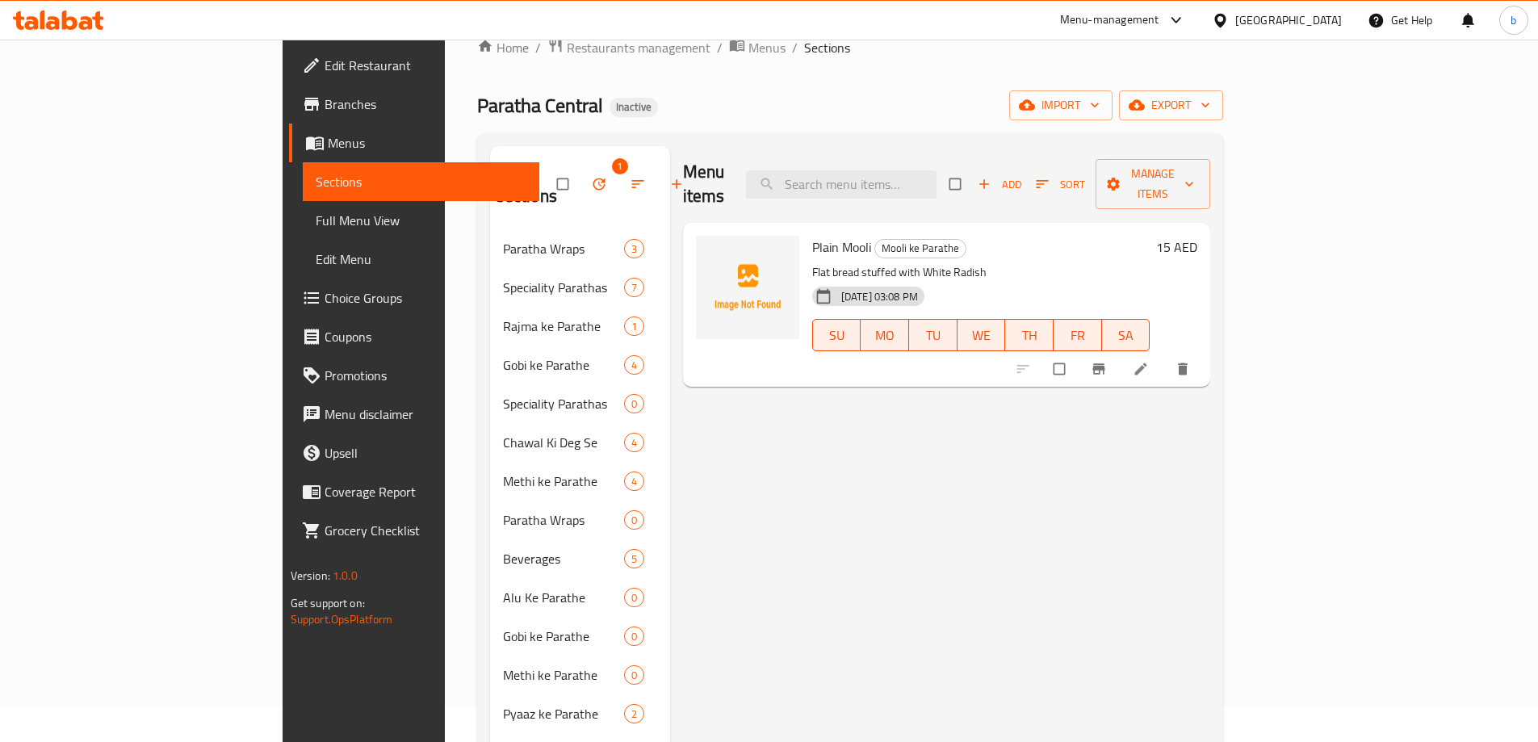
scroll to position [0, 0]
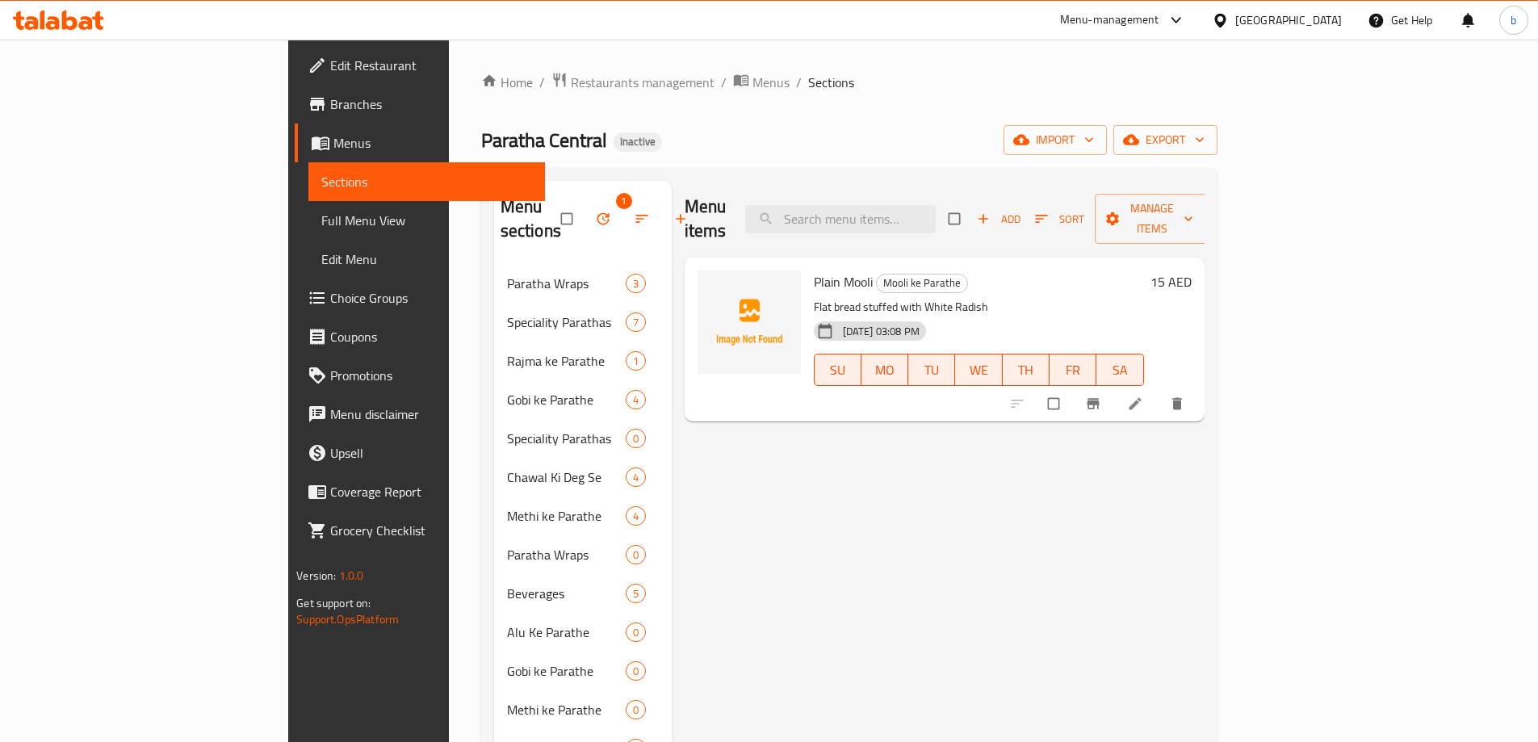
click at [826, 471] on div "Menu items Add Sort Manage items Plain Mooli Mooli ke Parathe Flat bread stuffe…" at bounding box center [938, 671] width 533 height 981
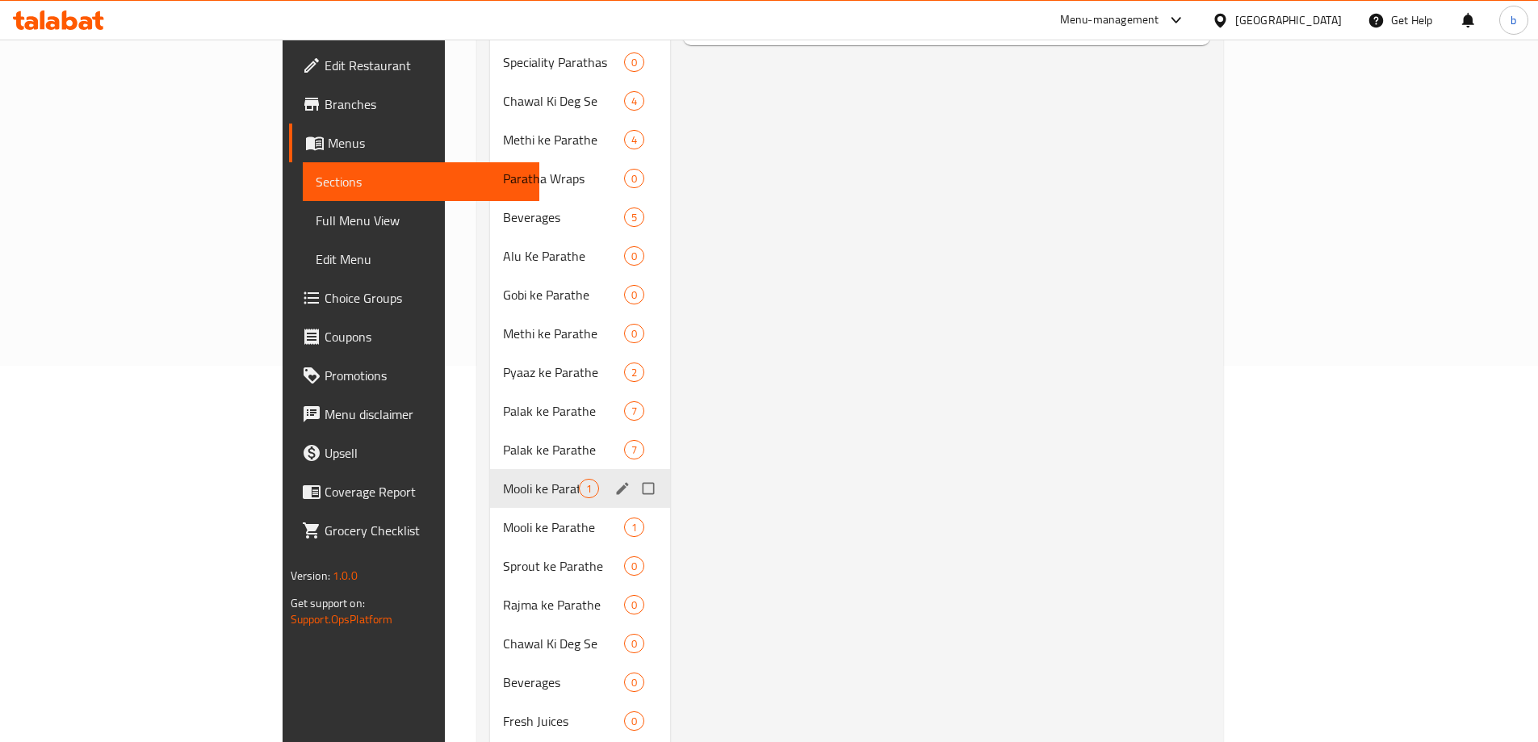
scroll to position [37, 0]
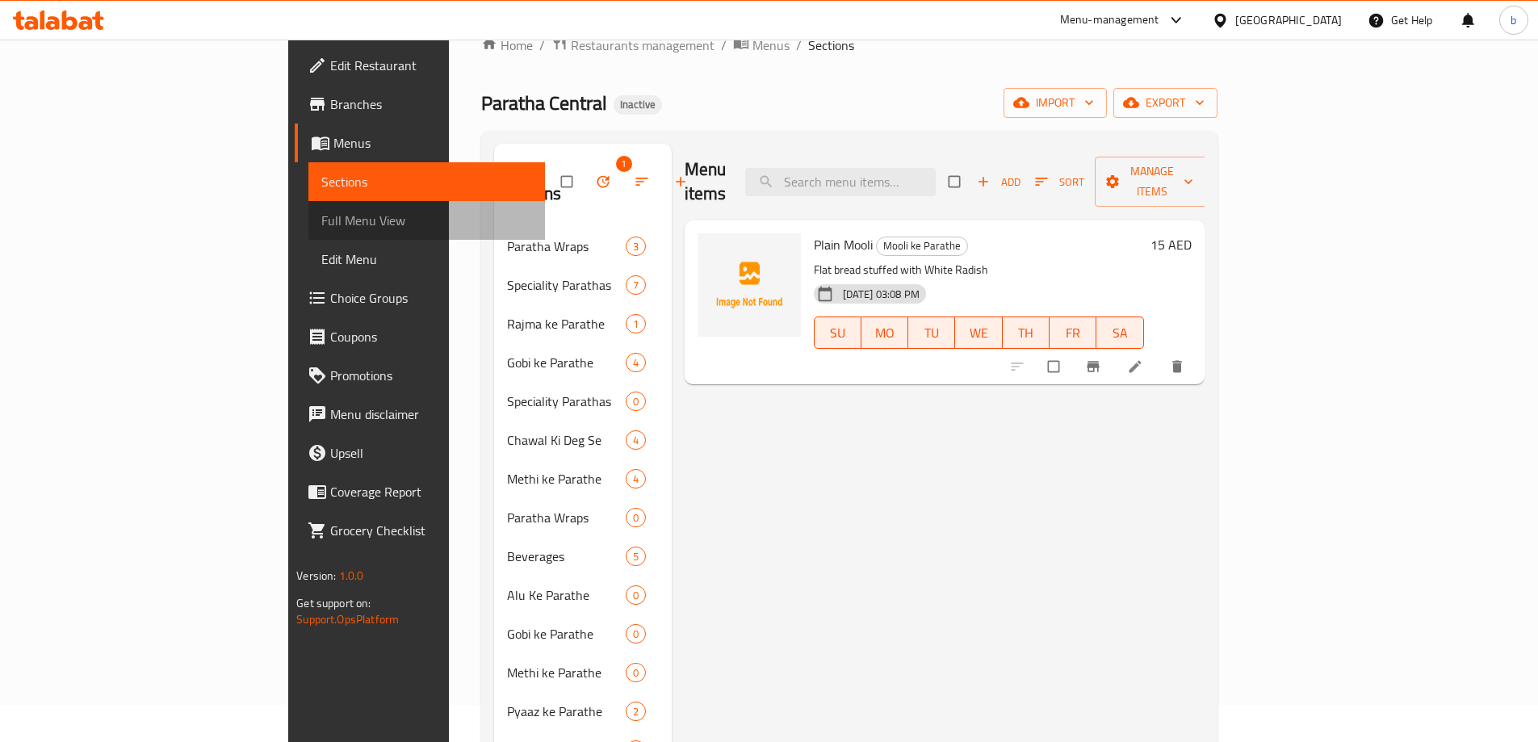
click at [321, 214] on span "Full Menu View" at bounding box center [426, 220] width 211 height 19
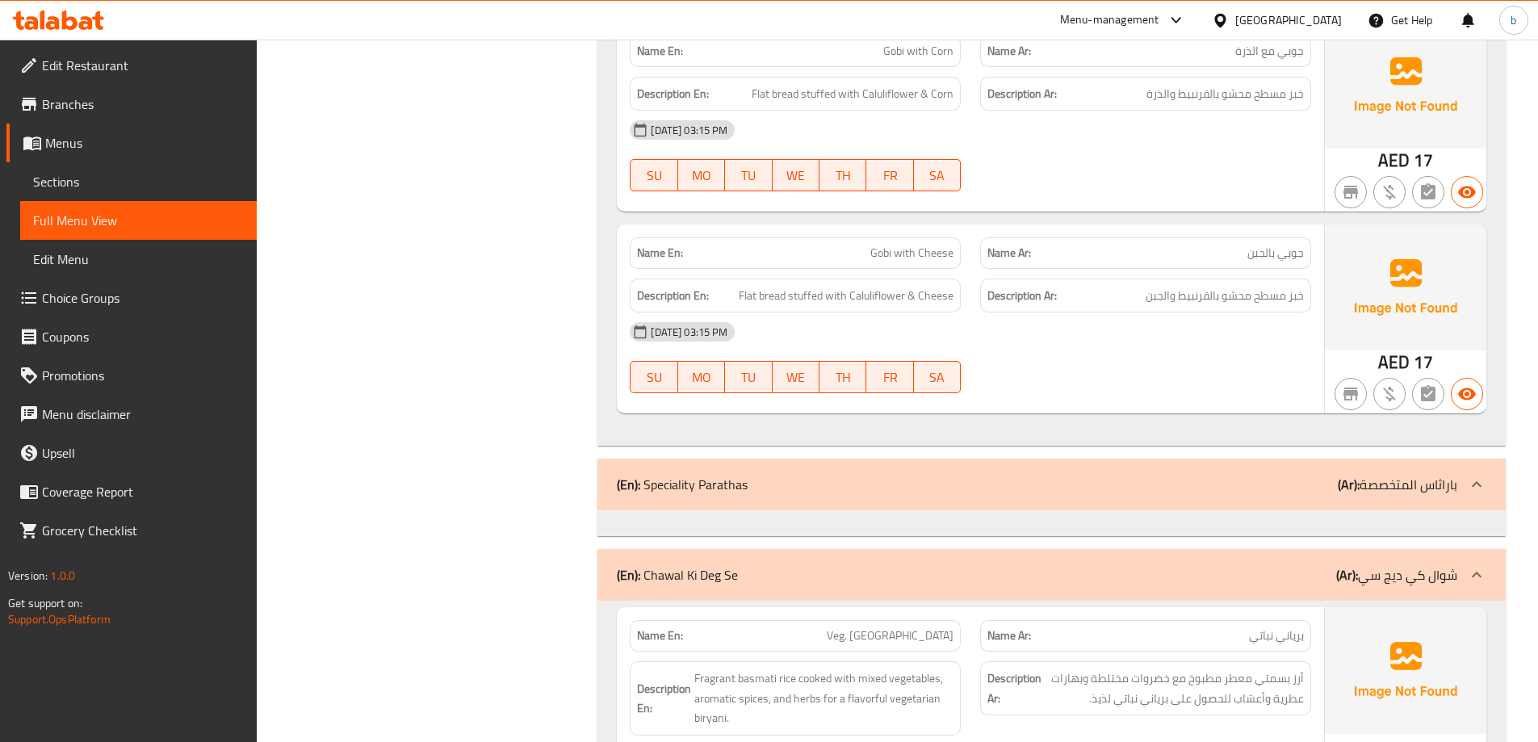
scroll to position [3267, 0]
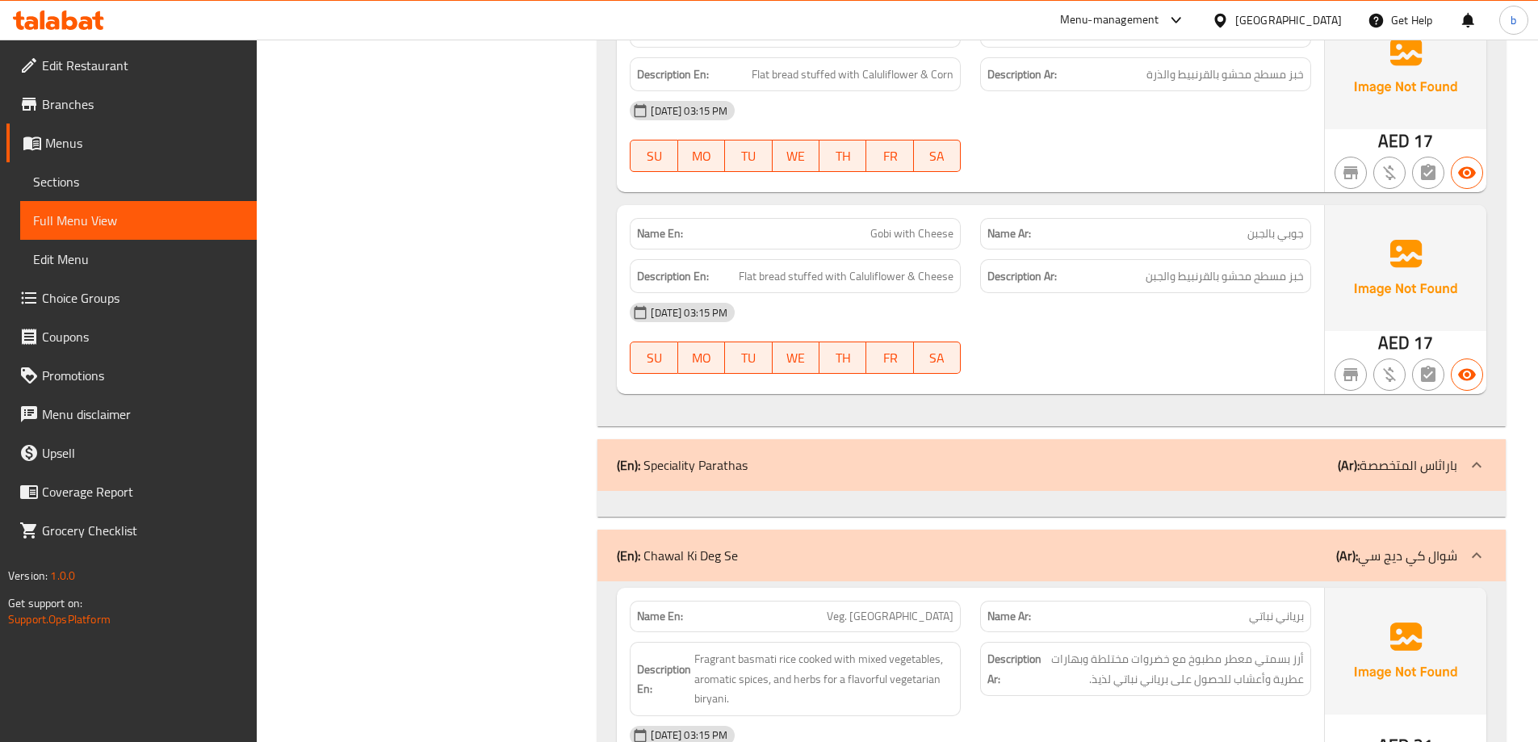
click at [131, 215] on span "Full Menu View" at bounding box center [138, 220] width 211 height 19
click at [97, 187] on span "Sections" at bounding box center [138, 181] width 211 height 19
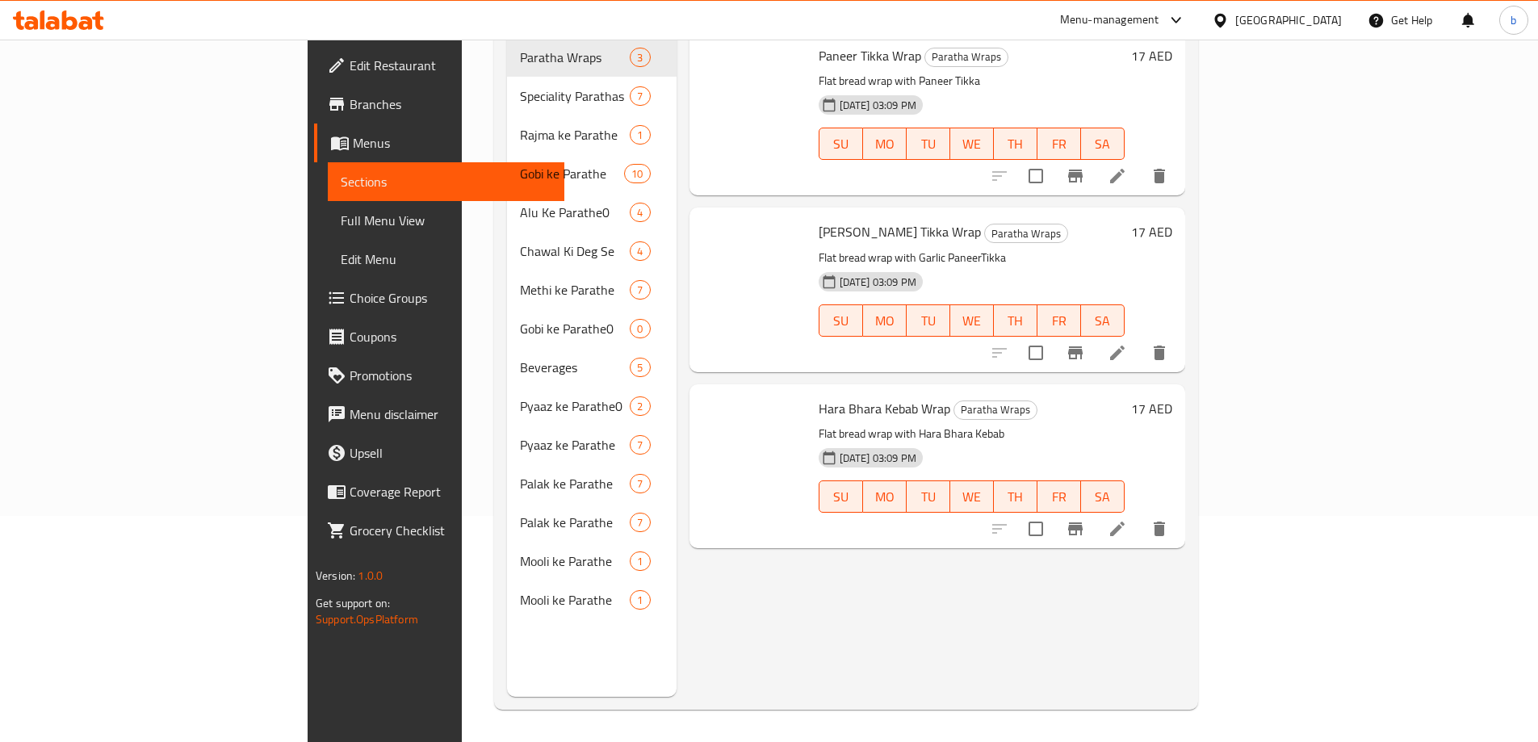
scroll to position [226, 0]
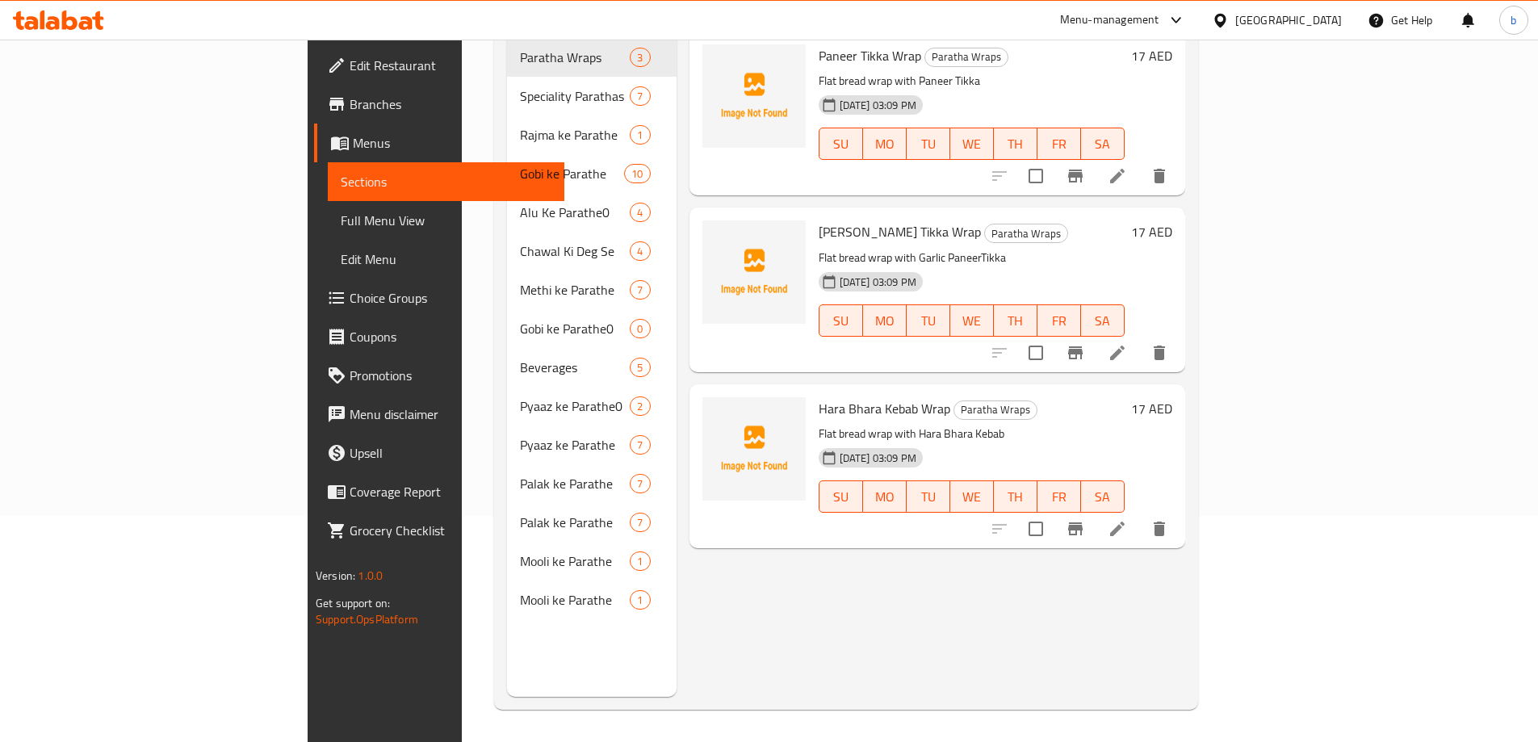
click at [341, 212] on span "Full Menu View" at bounding box center [446, 220] width 211 height 19
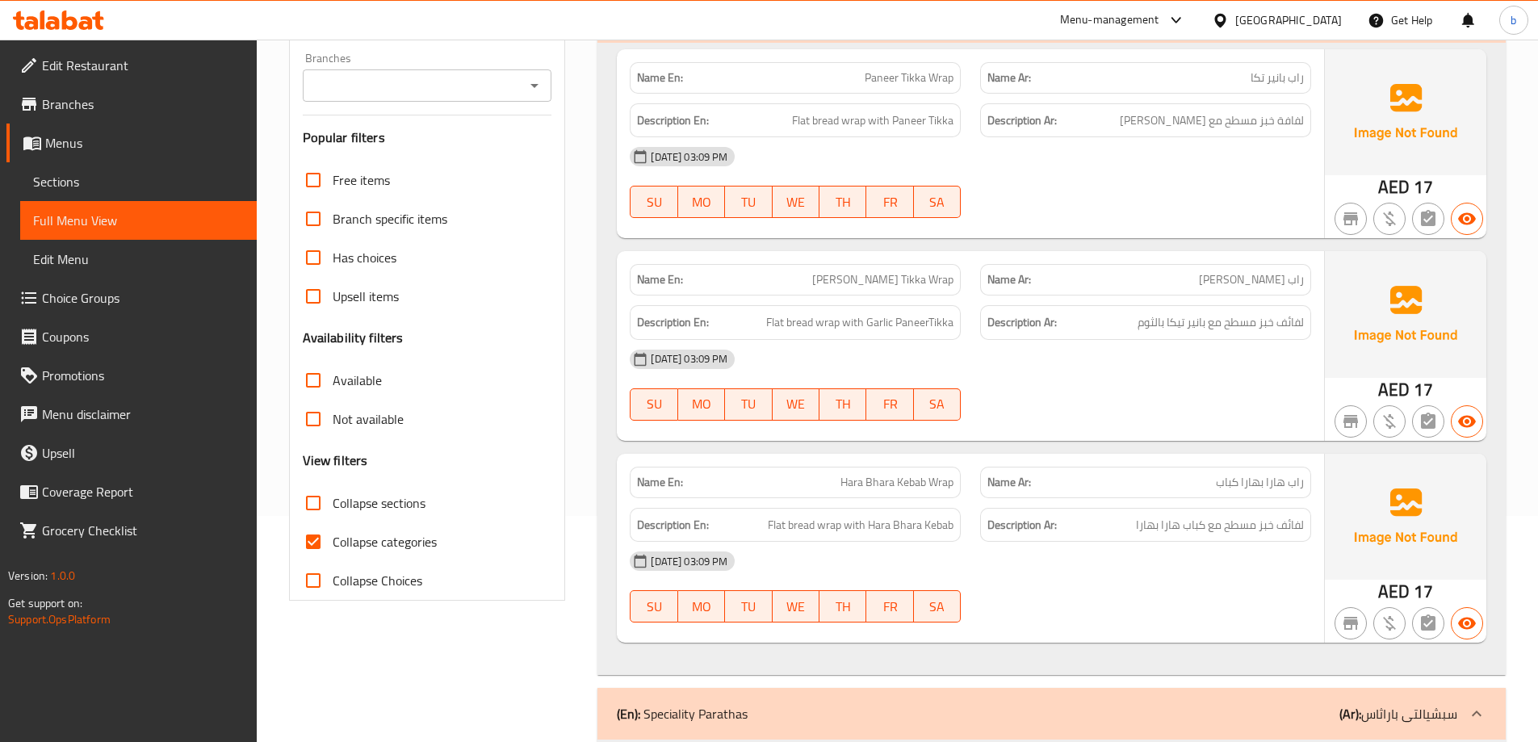
click at [405, 518] on label "Collapse sections" at bounding box center [360, 503] width 132 height 39
click at [333, 518] on input "Collapse sections" at bounding box center [313, 503] width 39 height 39
checkbox input "true"
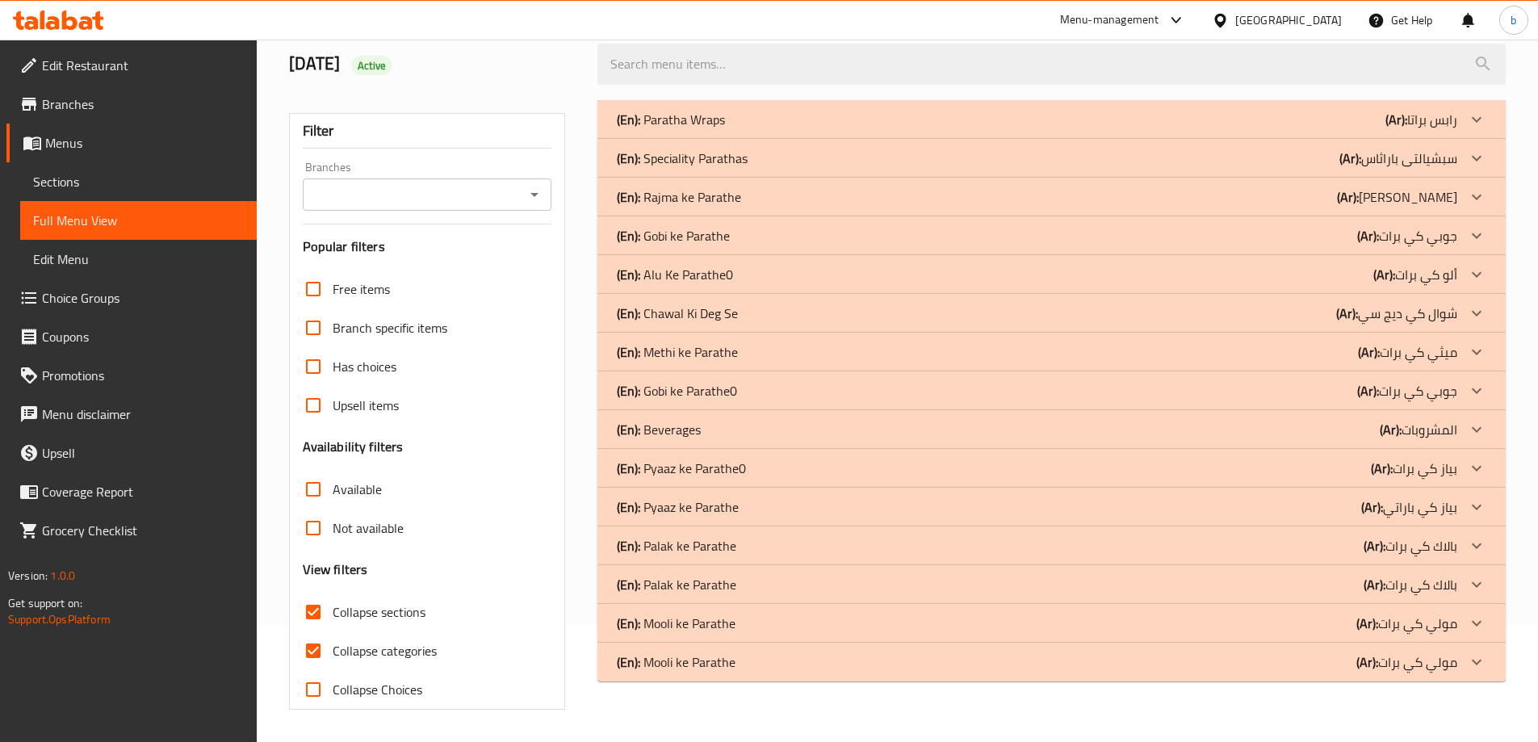
scroll to position [117, 0]
click at [329, 652] on input "Collapse categories" at bounding box center [313, 650] width 39 height 39
checkbox input "false"
click at [824, 471] on div "(En): Pyaaz ke Parathe0 (Ar): بياز كي برات" at bounding box center [1037, 468] width 840 height 19
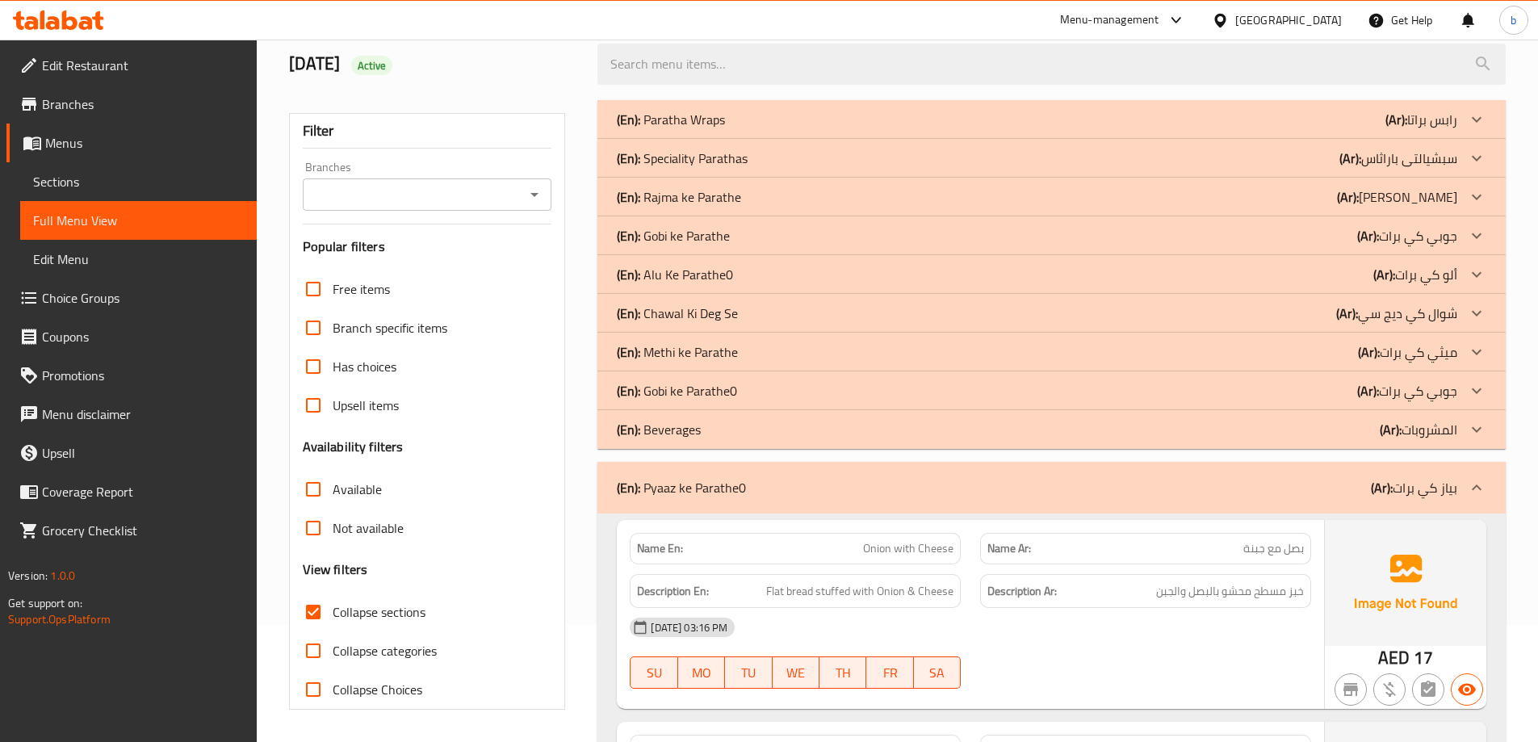
click at [796, 383] on div "(En): Gobi ke Parathe0 (Ar): جوبي كي برات" at bounding box center [1037, 390] width 840 height 19
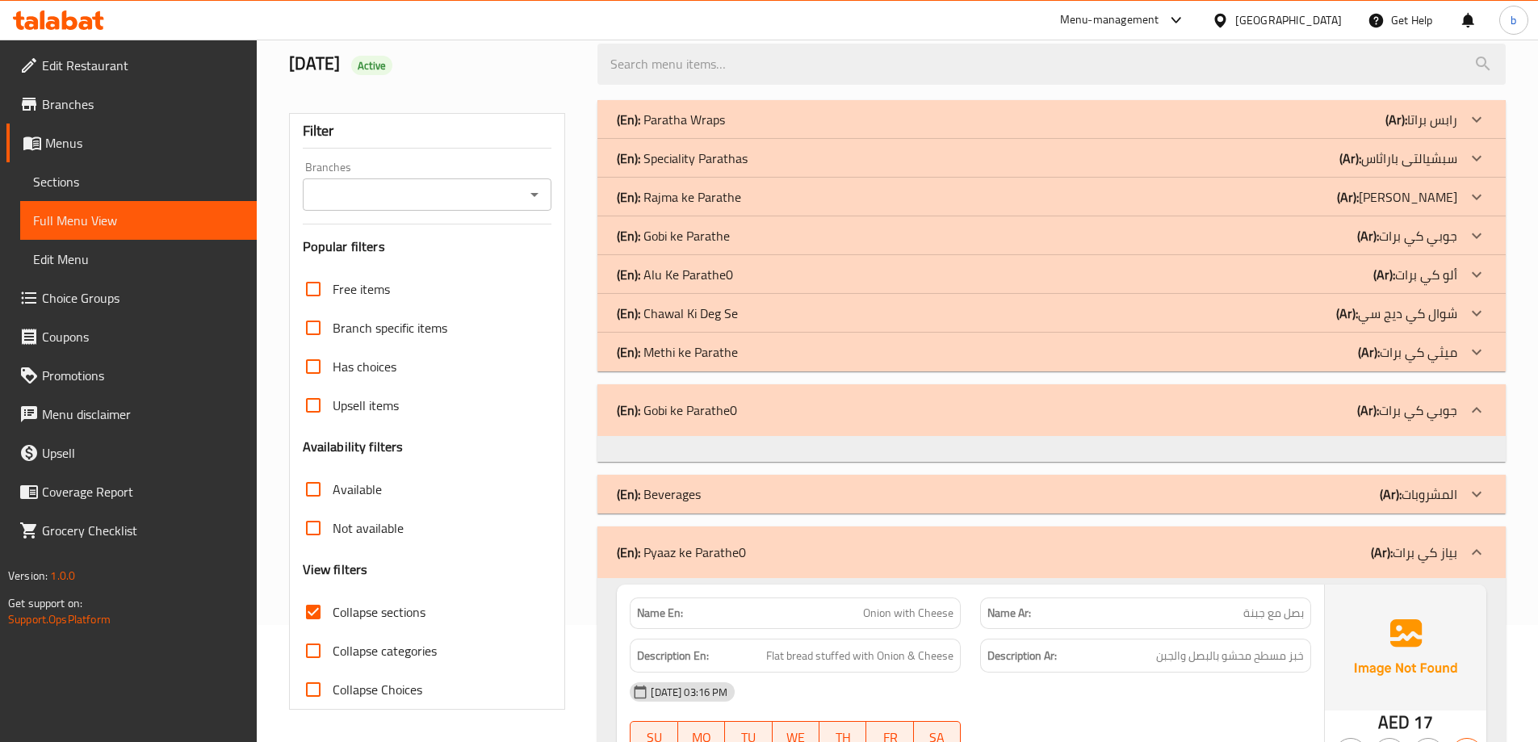
click at [834, 402] on div "(En): Gobi ke Parathe0 (Ar): جوبي كي برات" at bounding box center [1037, 409] width 840 height 19
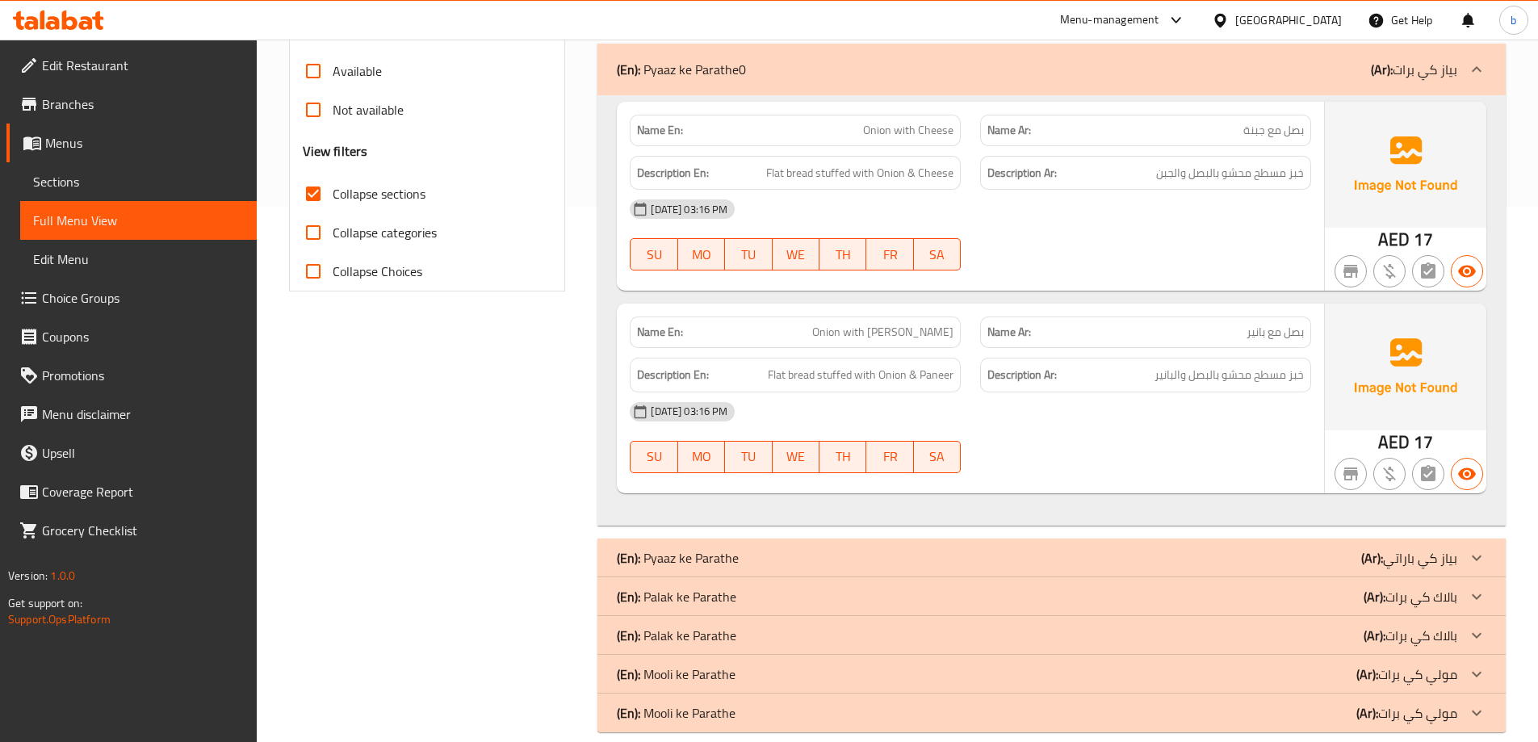
scroll to position [558, 0]
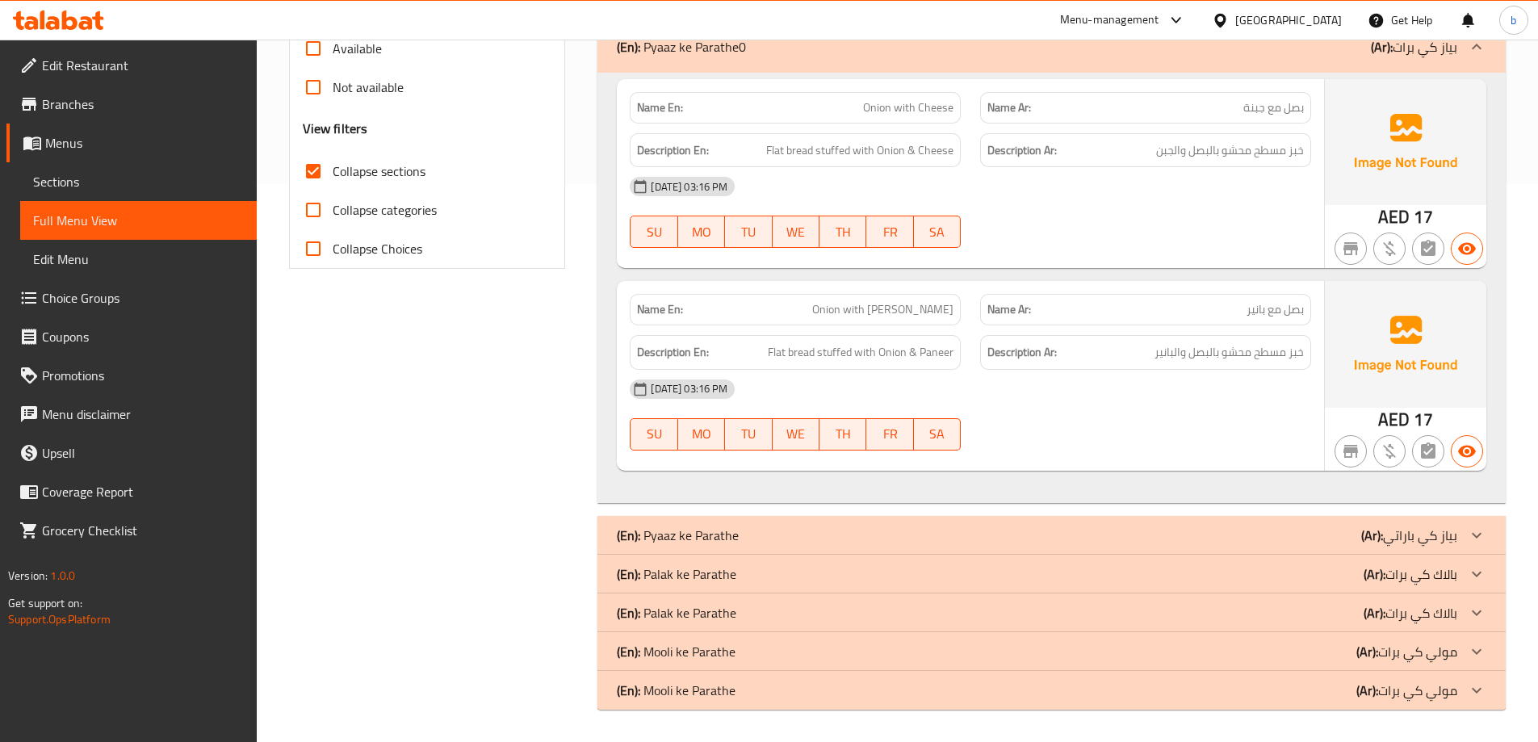
click at [713, 578] on p "(En): Palak ke Parathe" at bounding box center [676, 573] width 119 height 19
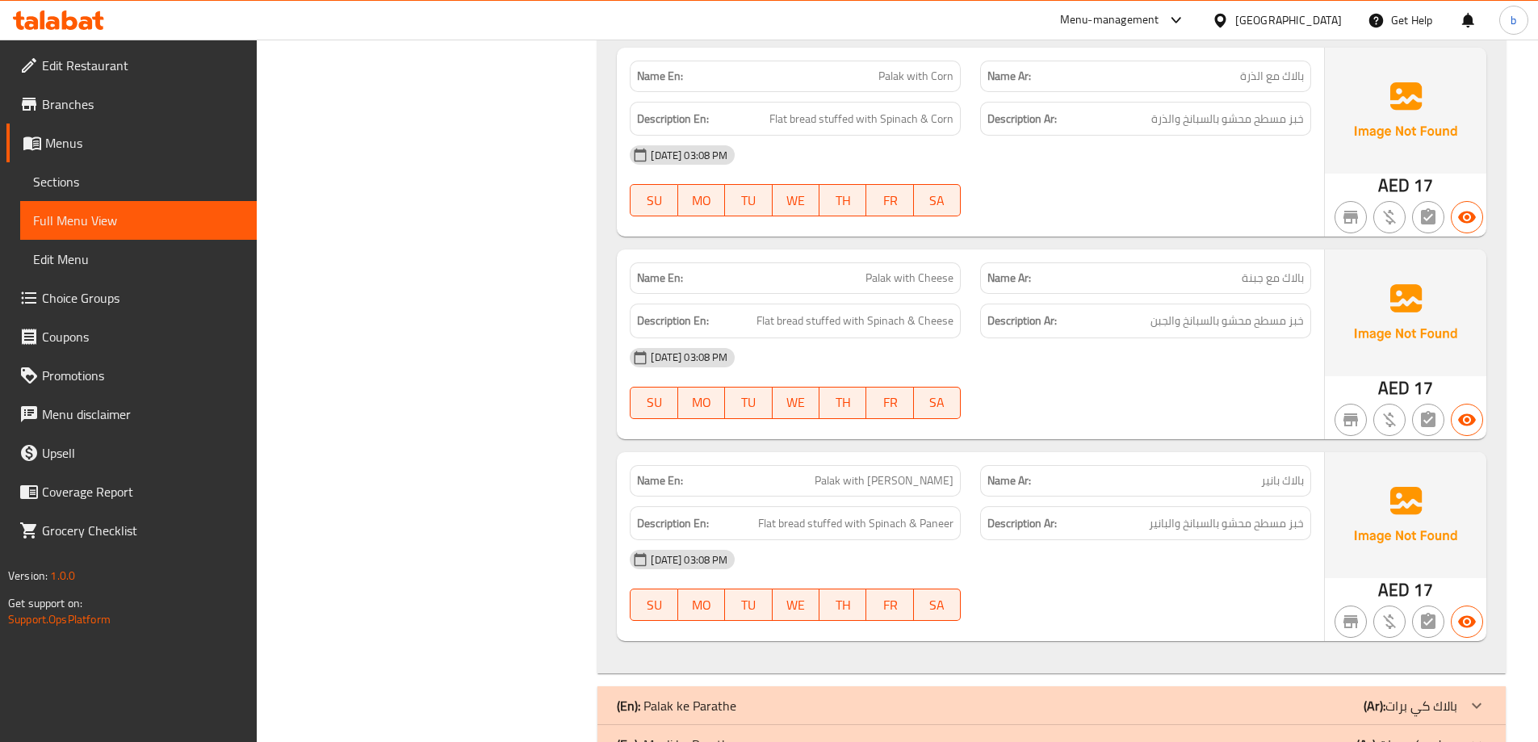
scroll to position [2037, 0]
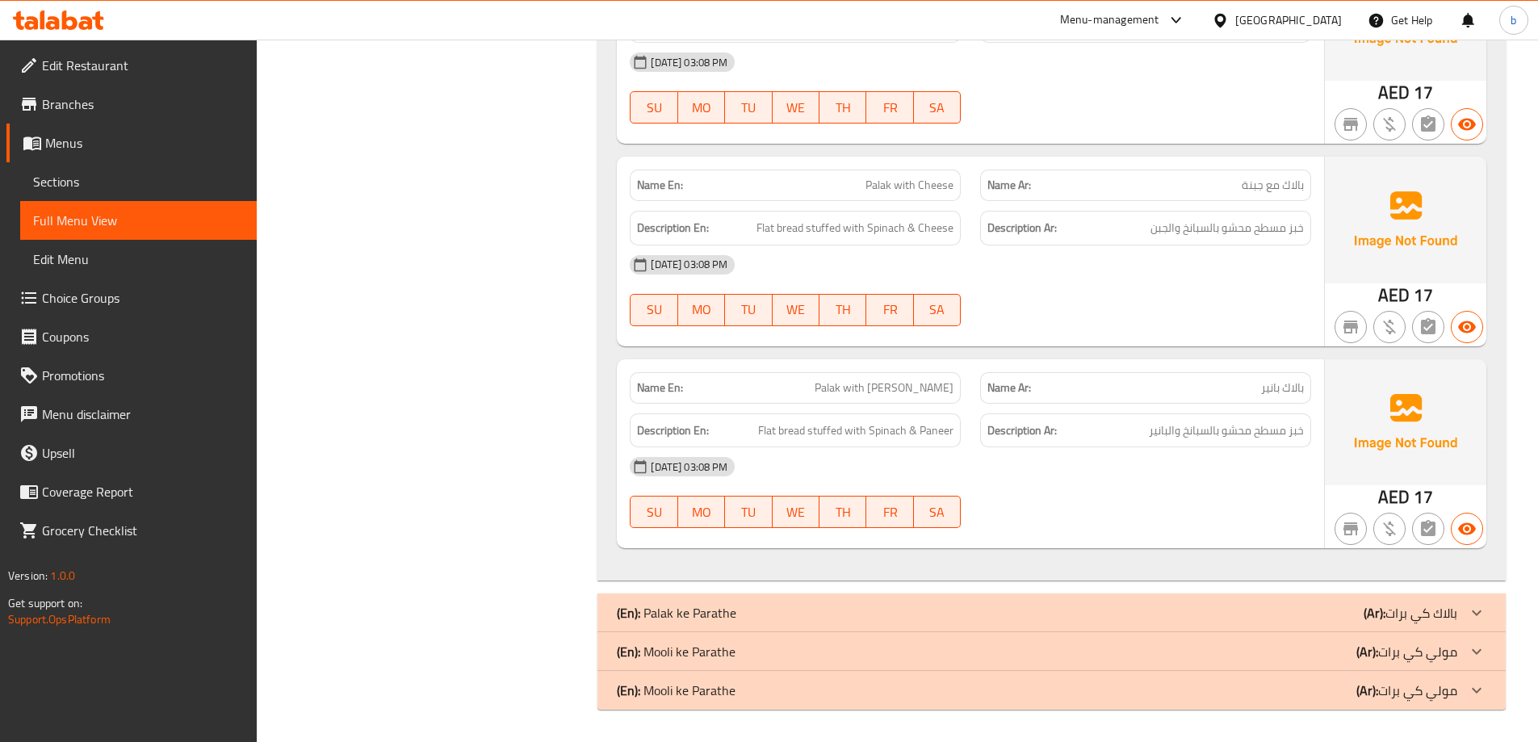
click at [749, 648] on div "(En): Mooli ke Parathe (Ar): مولي كي برات" at bounding box center [1037, 651] width 840 height 19
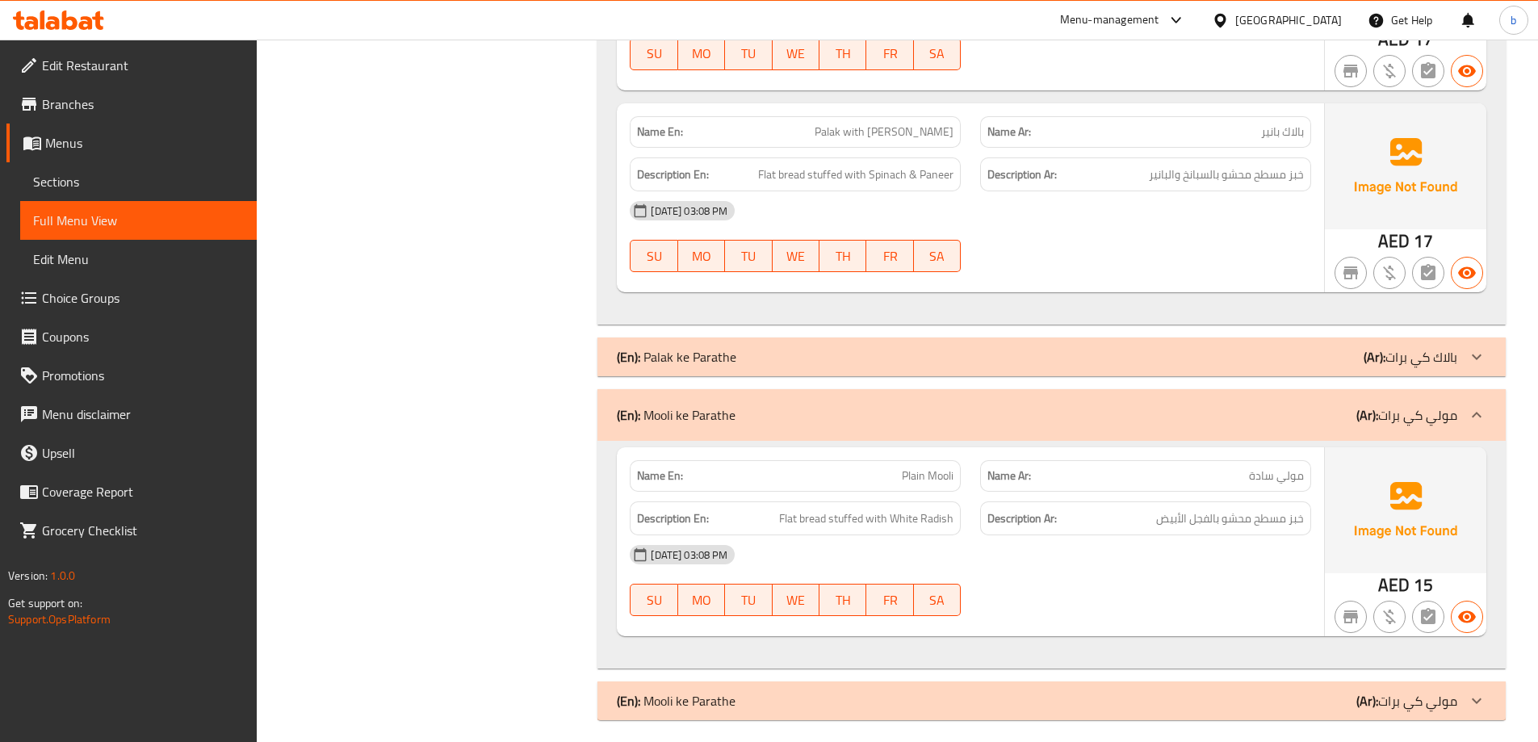
scroll to position [2303, 0]
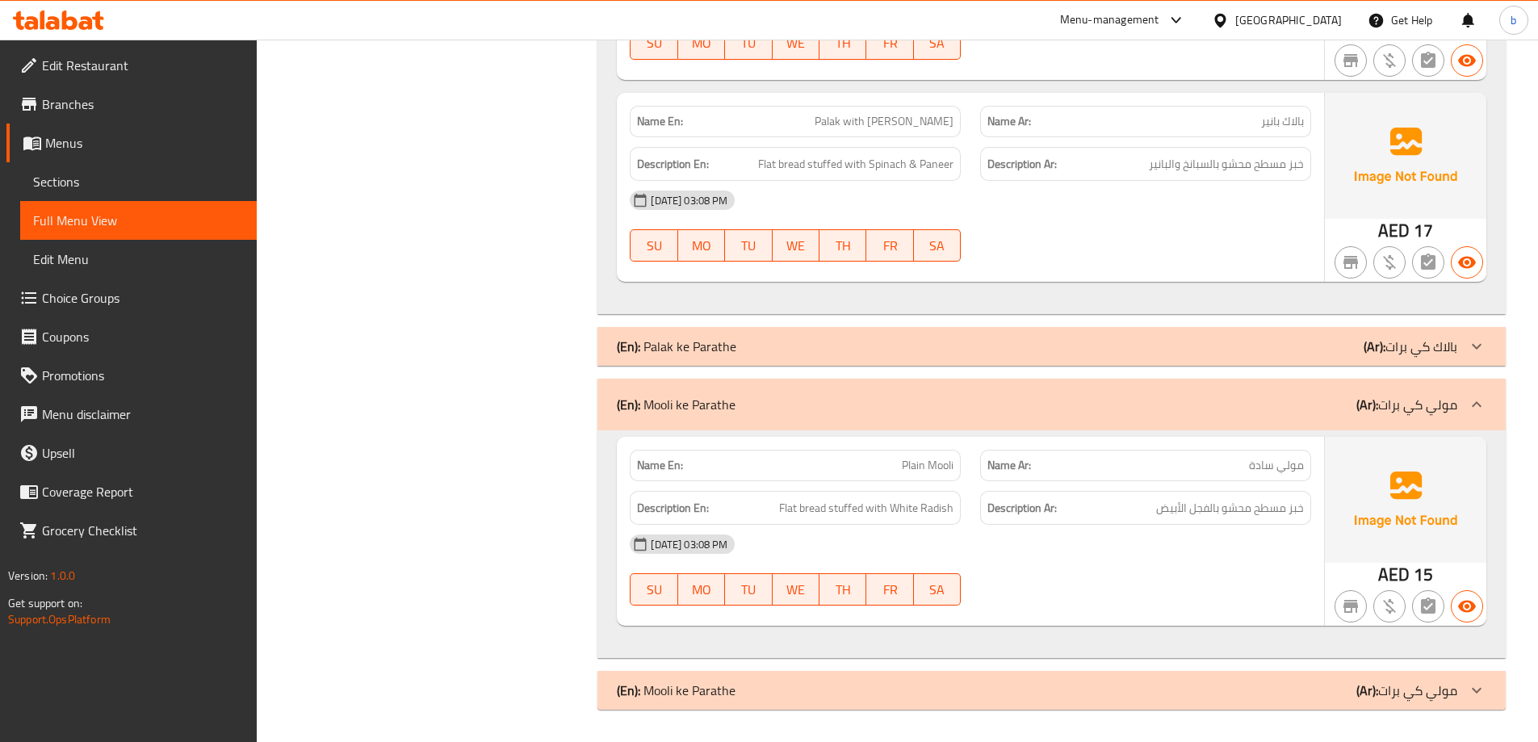
click at [847, 328] on div "(En): Palak ke Parathe (Ar): بالاك كي برات" at bounding box center [1051, 346] width 908 height 39
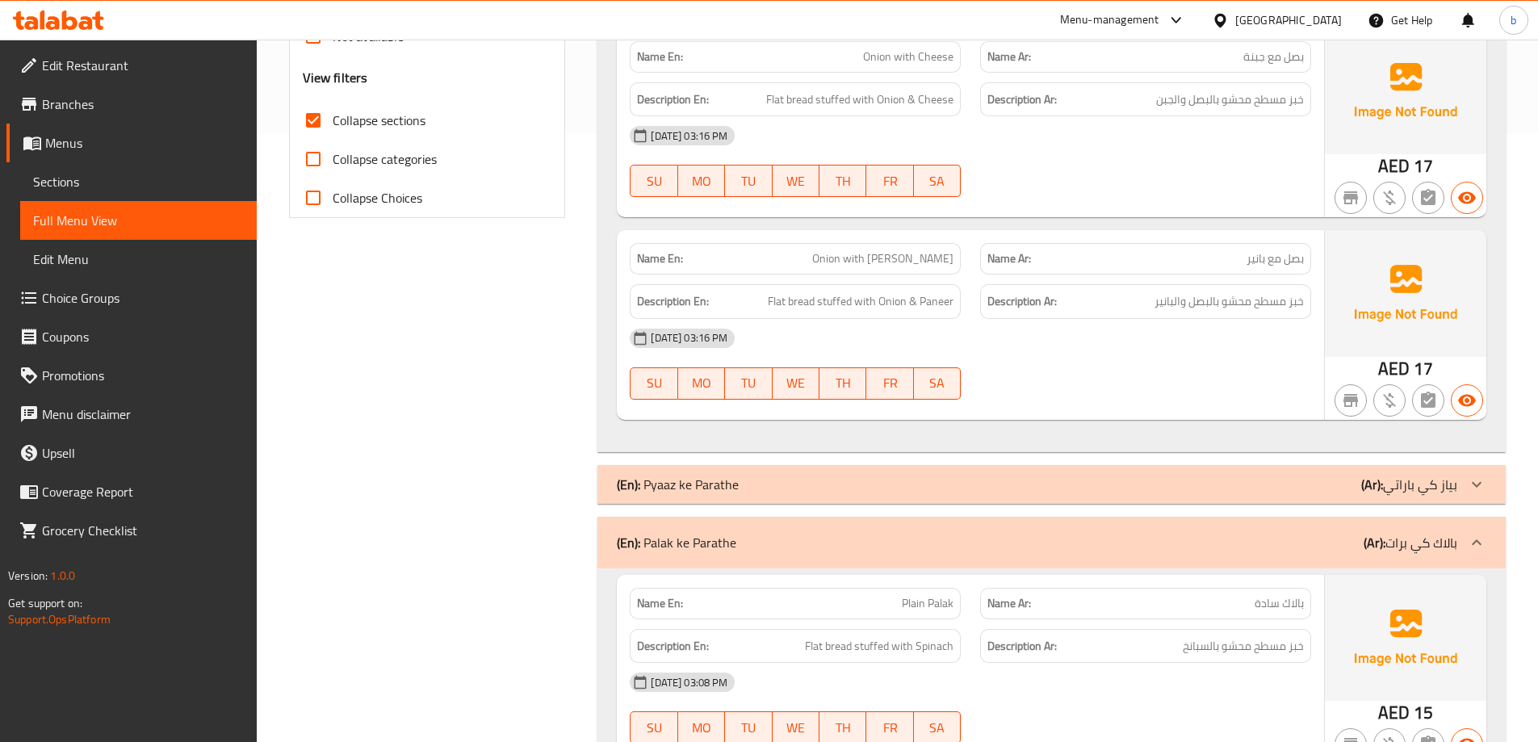
scroll to position [528, 0]
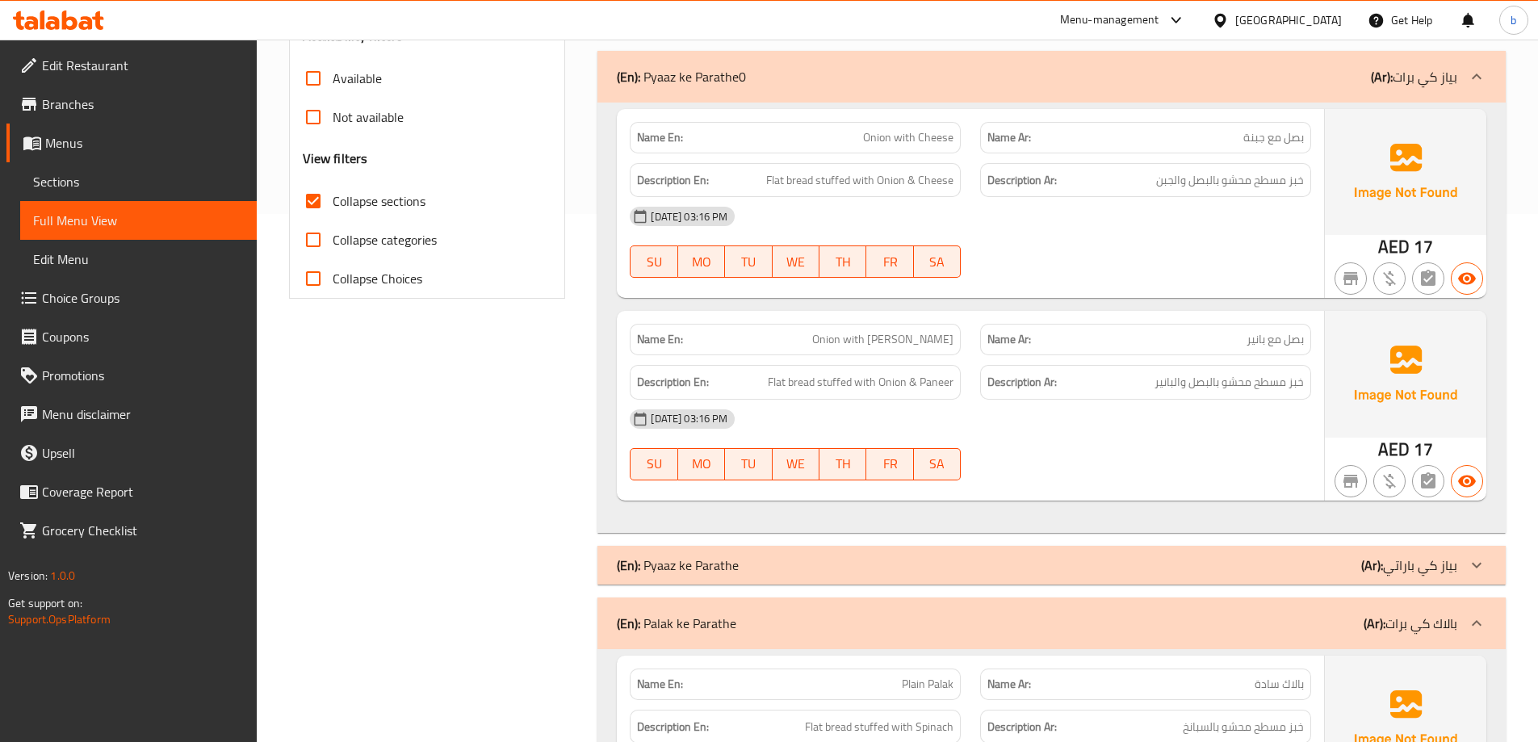
click at [1163, 564] on div "(En): Pyaaz ke Parathe (Ar): بياز كي باراتي" at bounding box center [1037, 564] width 840 height 19
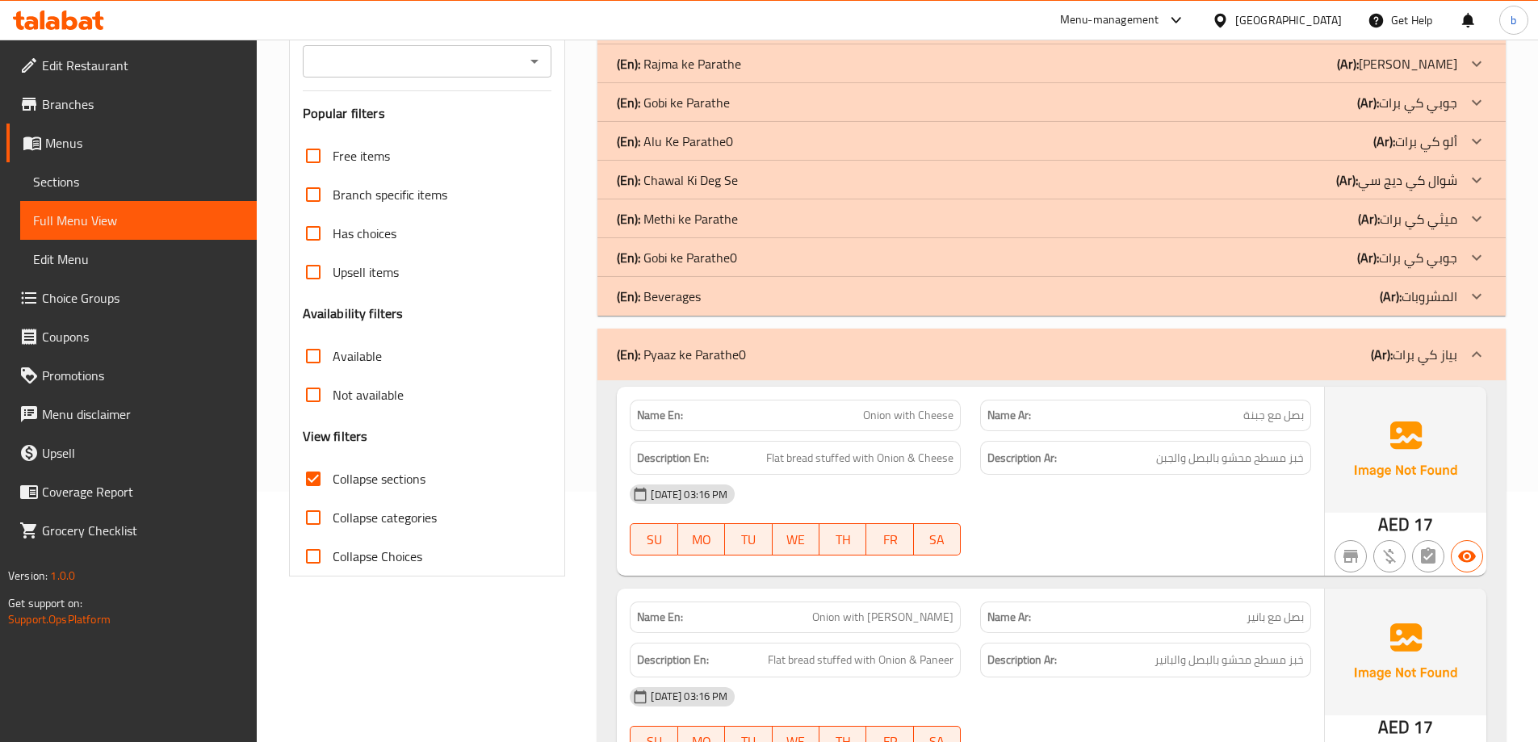
scroll to position [0, 0]
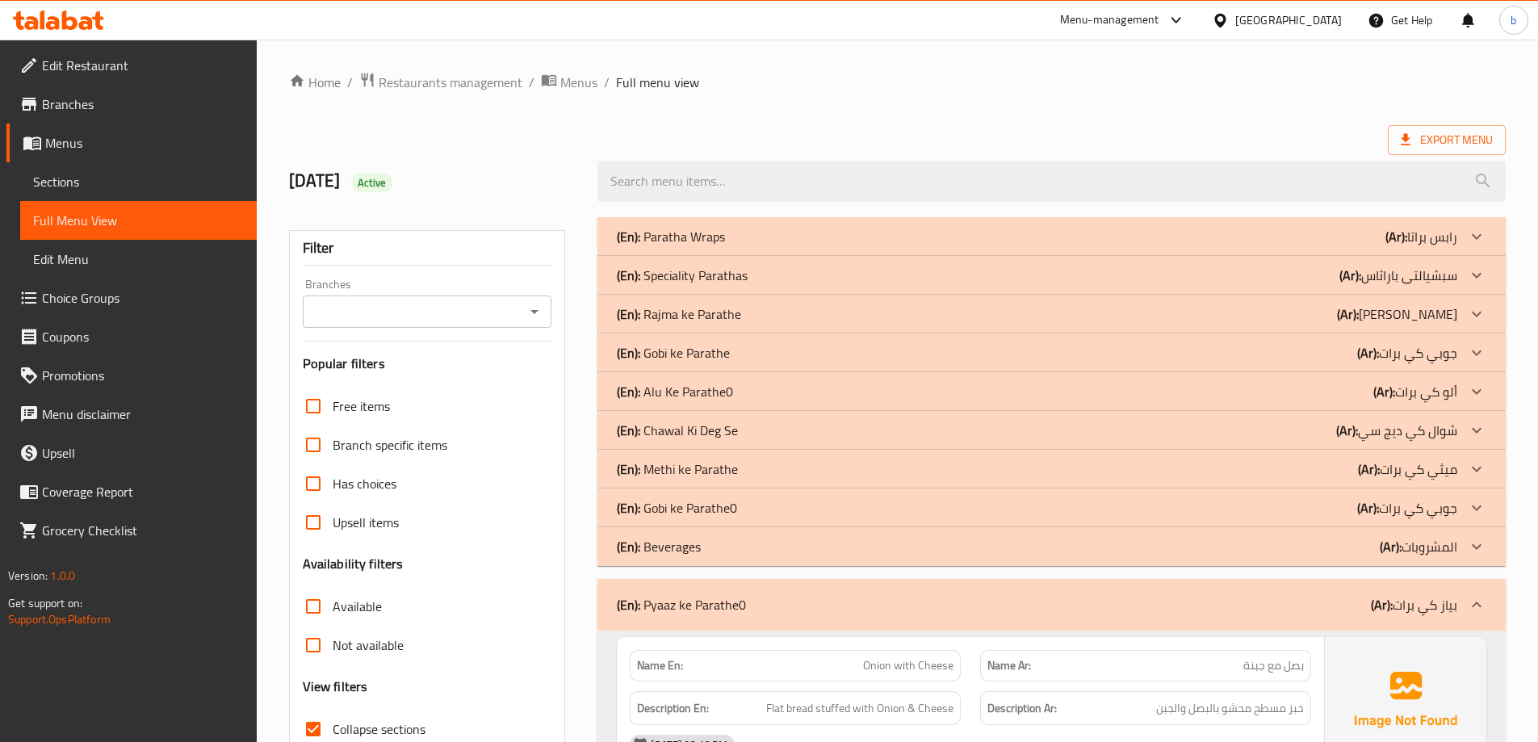
click at [1016, 543] on div "(En): Beverages (Ar): المشروبات" at bounding box center [1037, 546] width 840 height 19
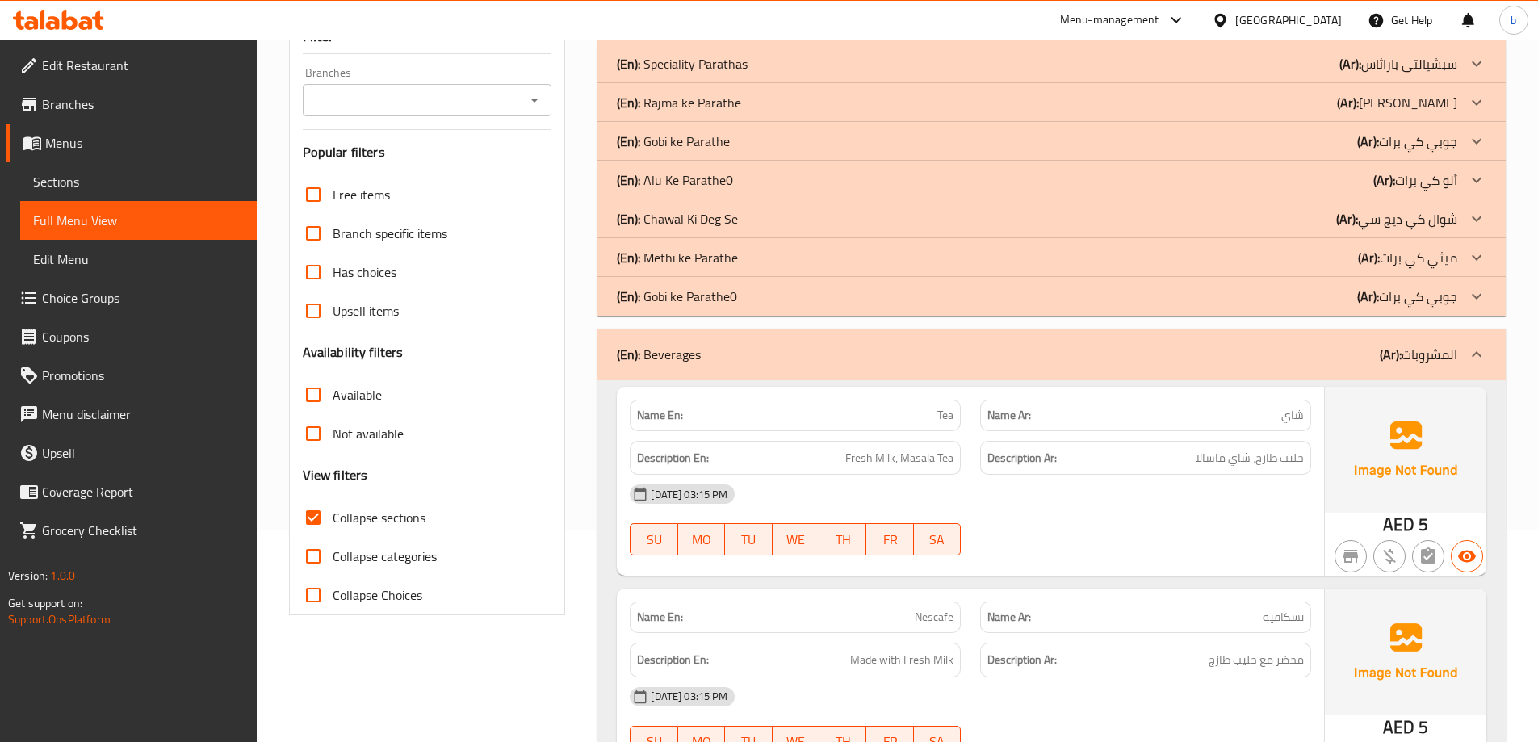
scroll to position [242, 0]
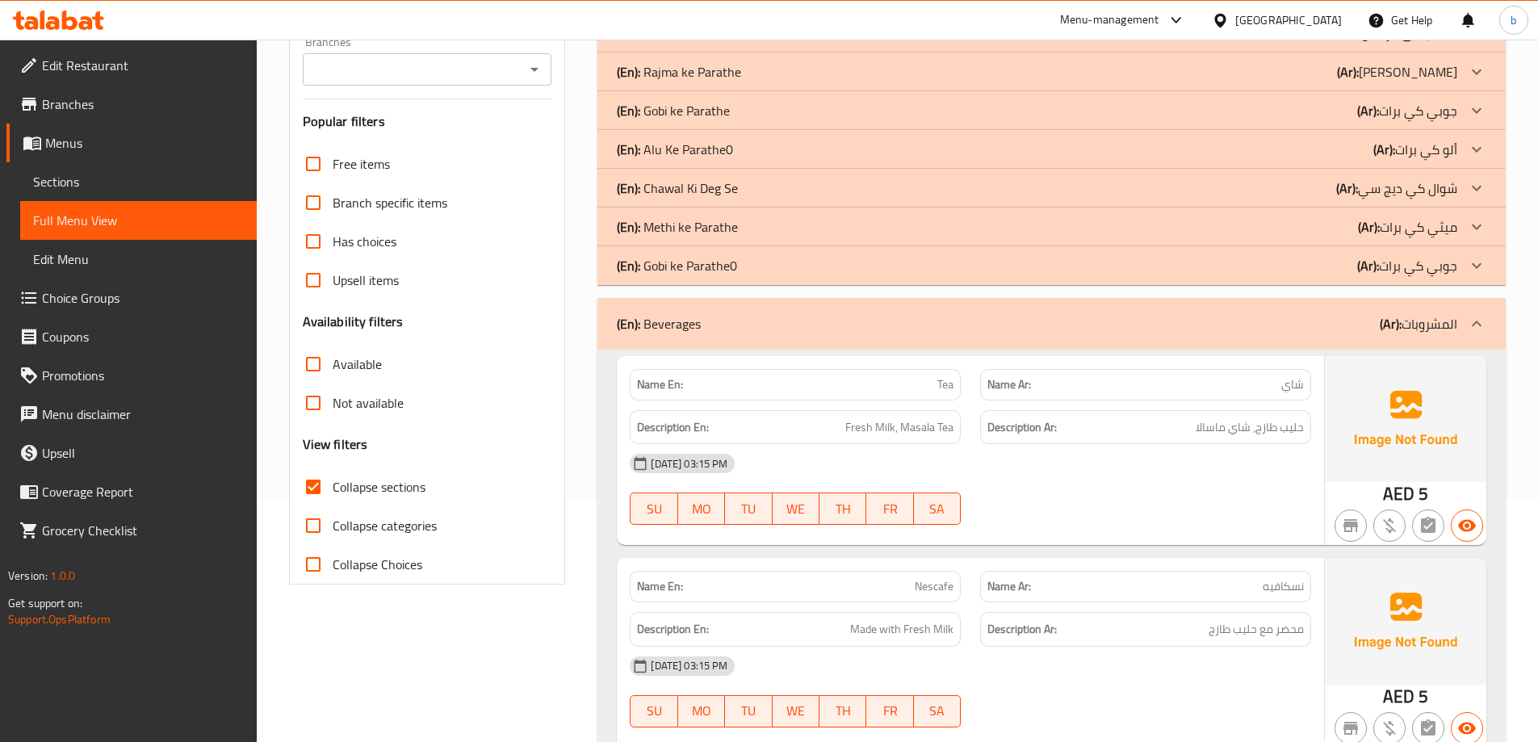
click at [1398, 321] on b "(Ar):" at bounding box center [1391, 324] width 22 height 24
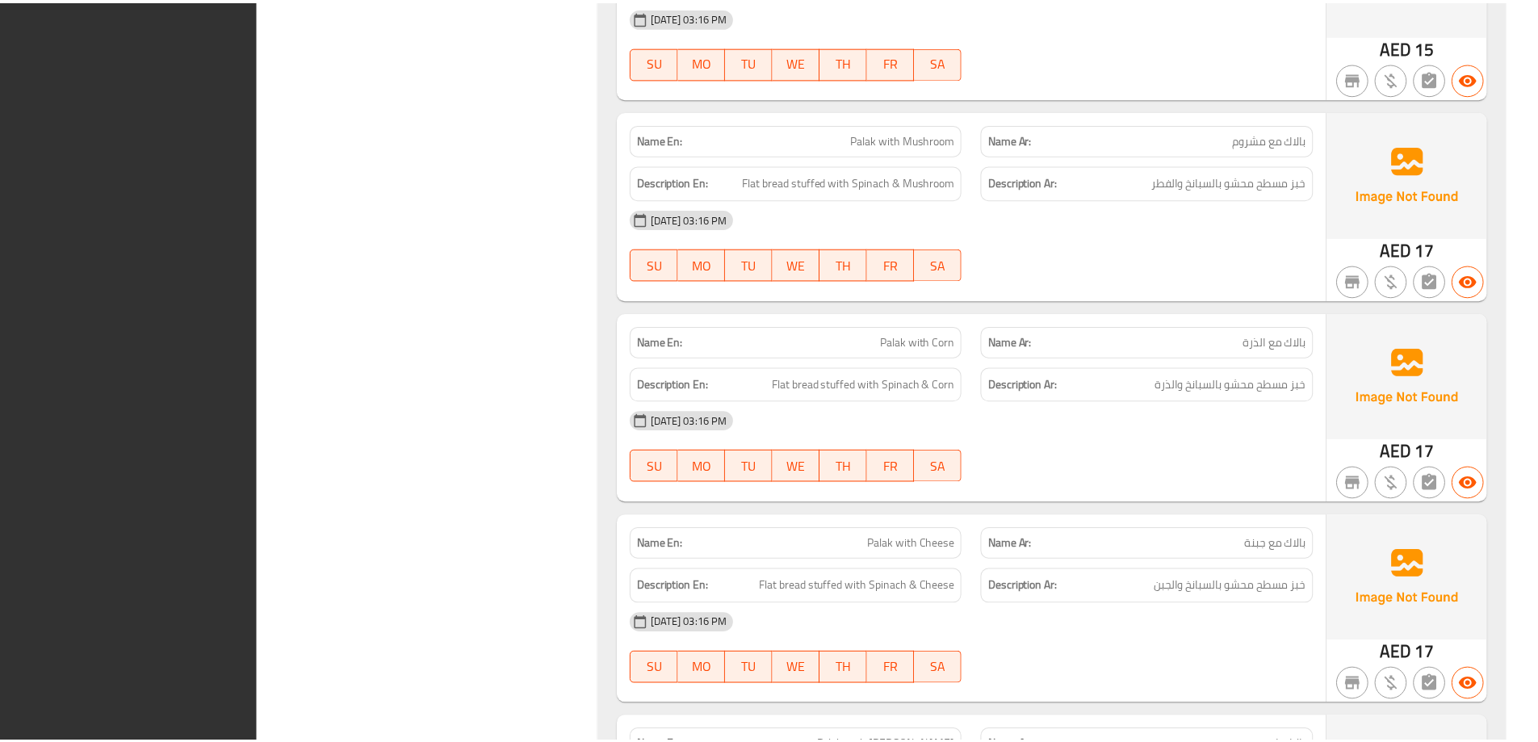
scroll to position [5211, 0]
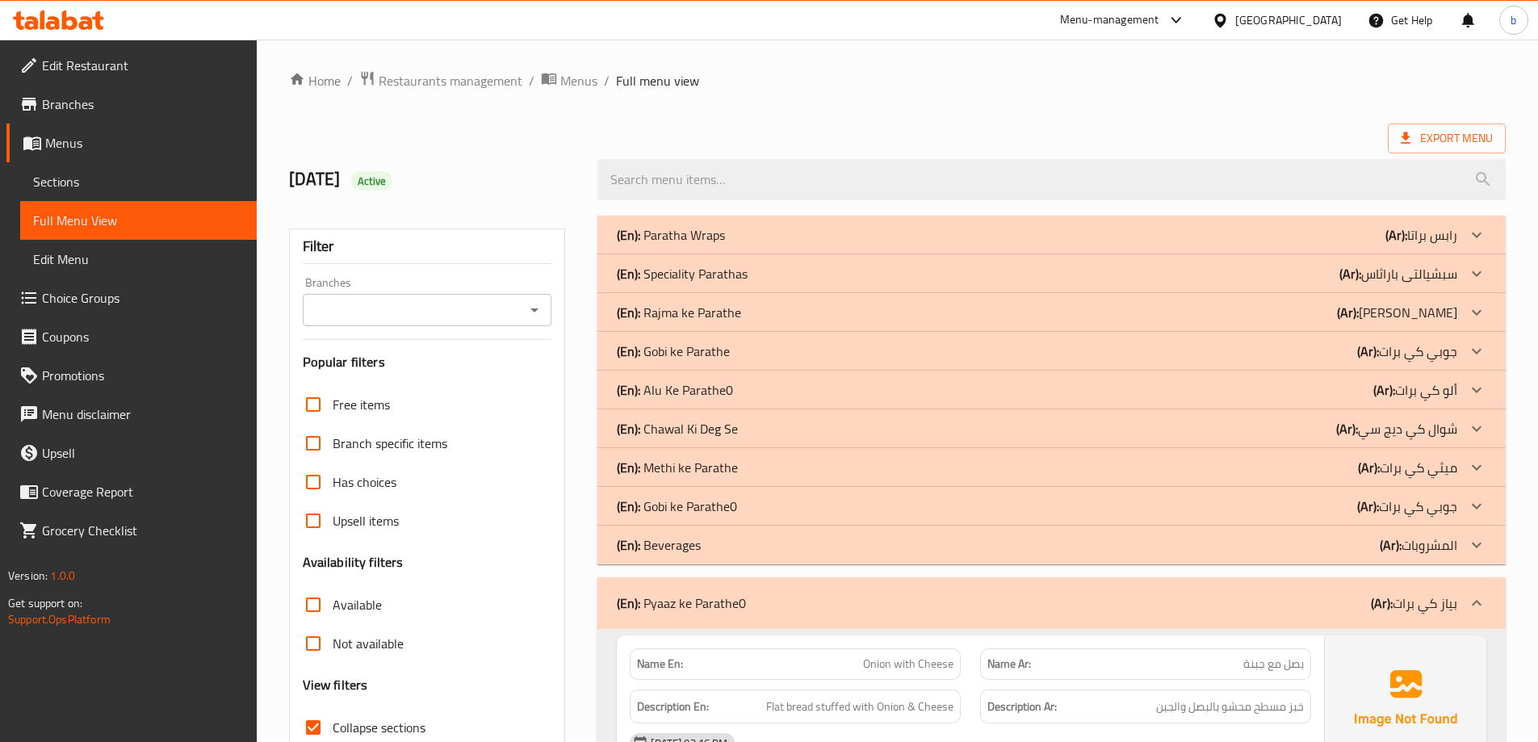
scroll to position [0, 0]
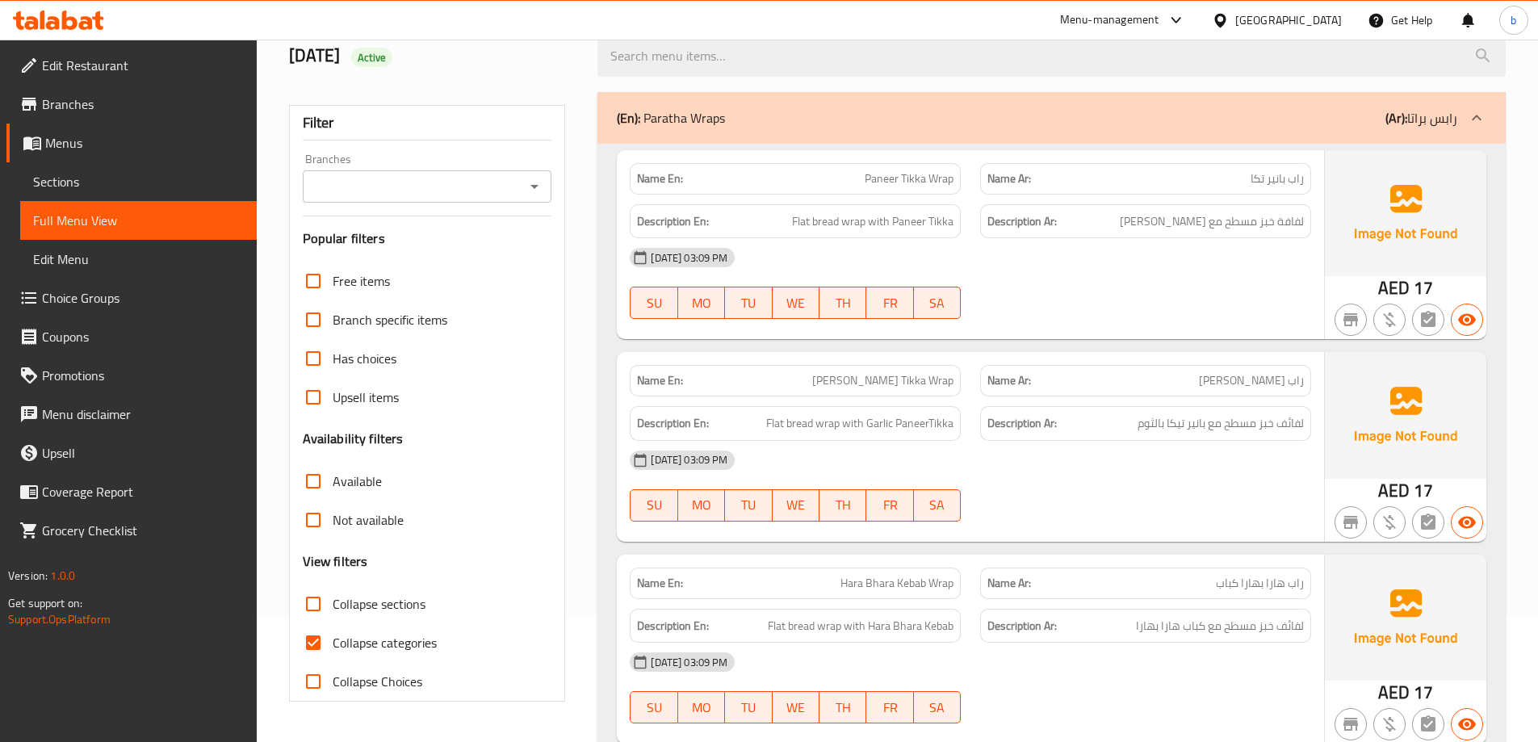
scroll to position [161, 0]
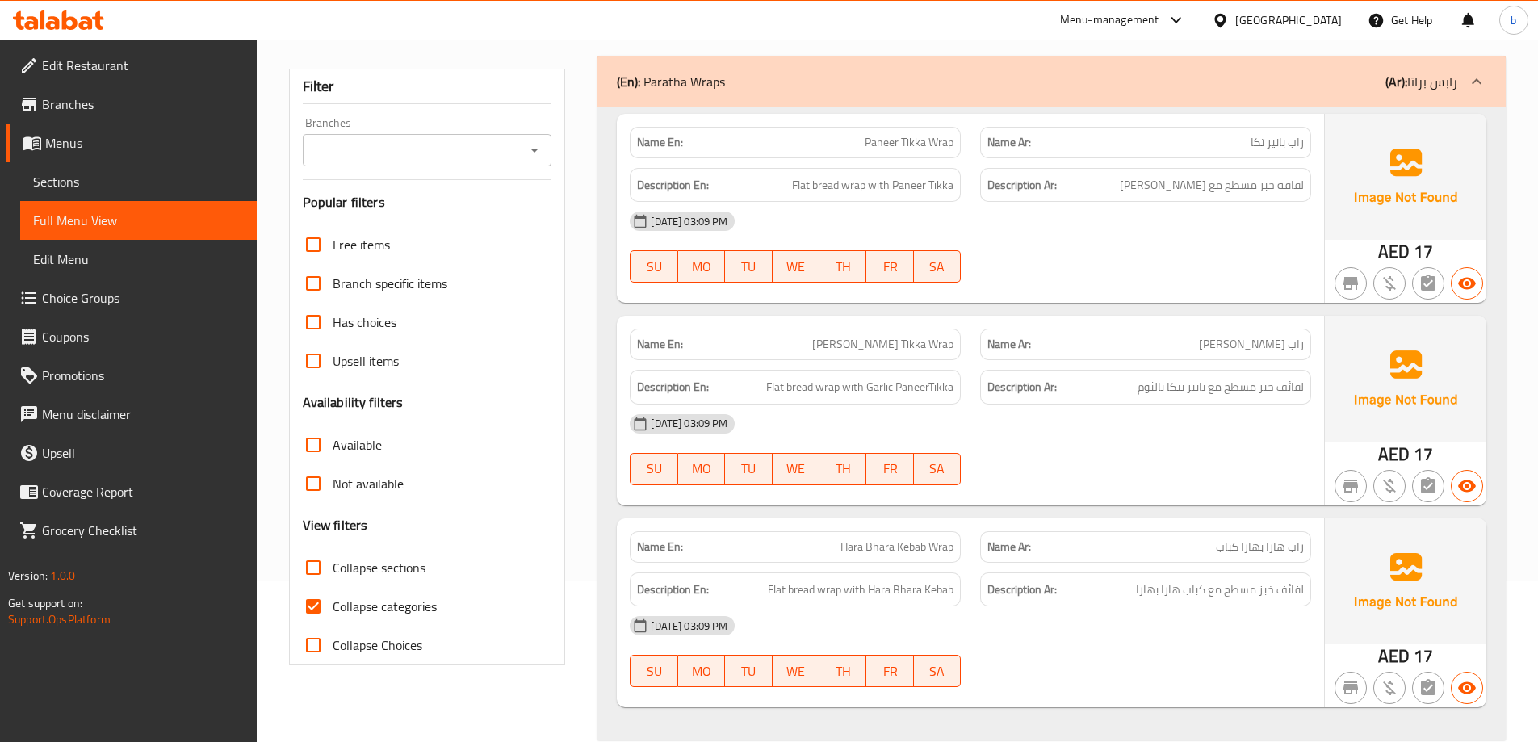
click at [319, 612] on input "Collapse categories" at bounding box center [313, 606] width 39 height 39
checkbox input "false"
click at [310, 559] on input "Collapse sections" at bounding box center [313, 567] width 39 height 39
checkbox input "true"
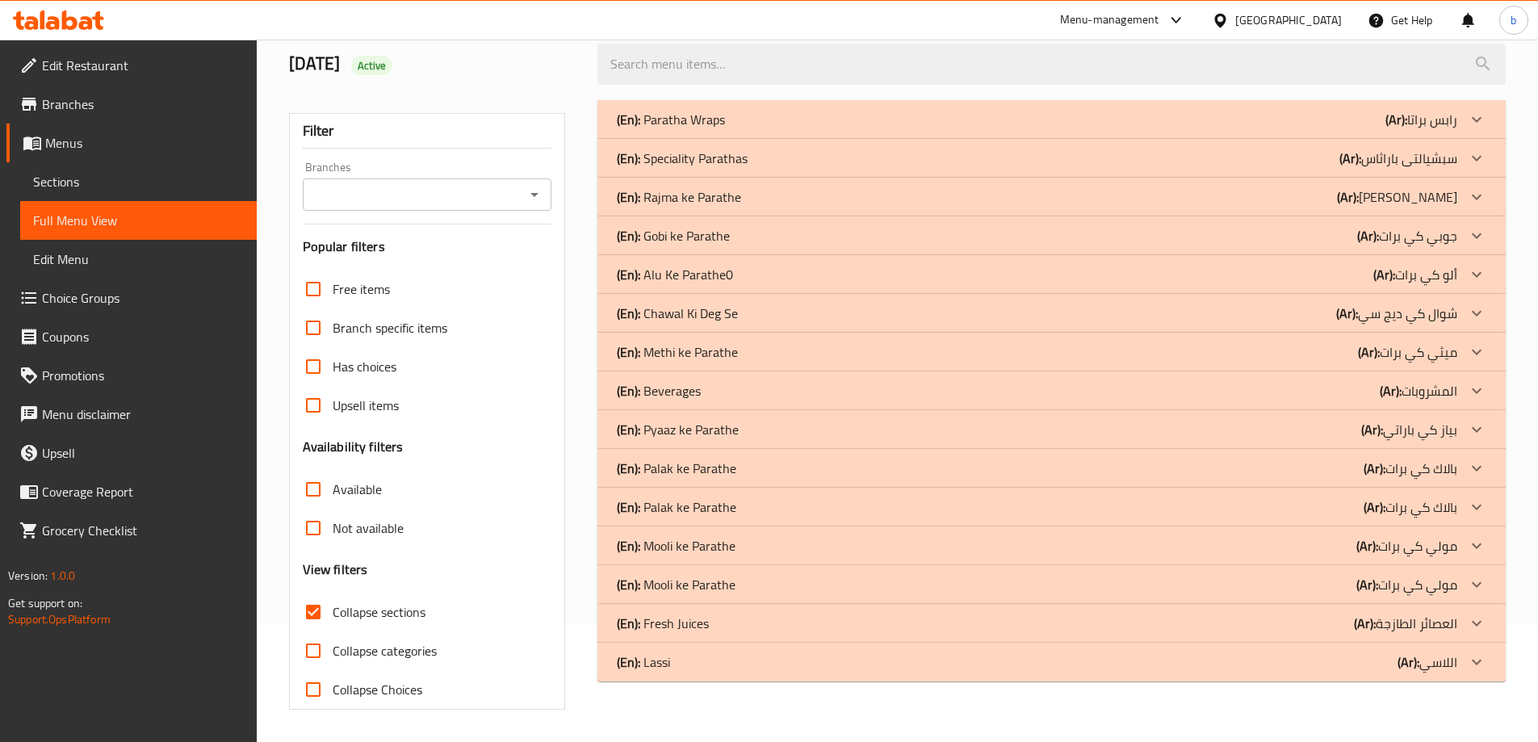
scroll to position [117, 0]
click at [1469, 549] on icon at bounding box center [1476, 545] width 19 height 19
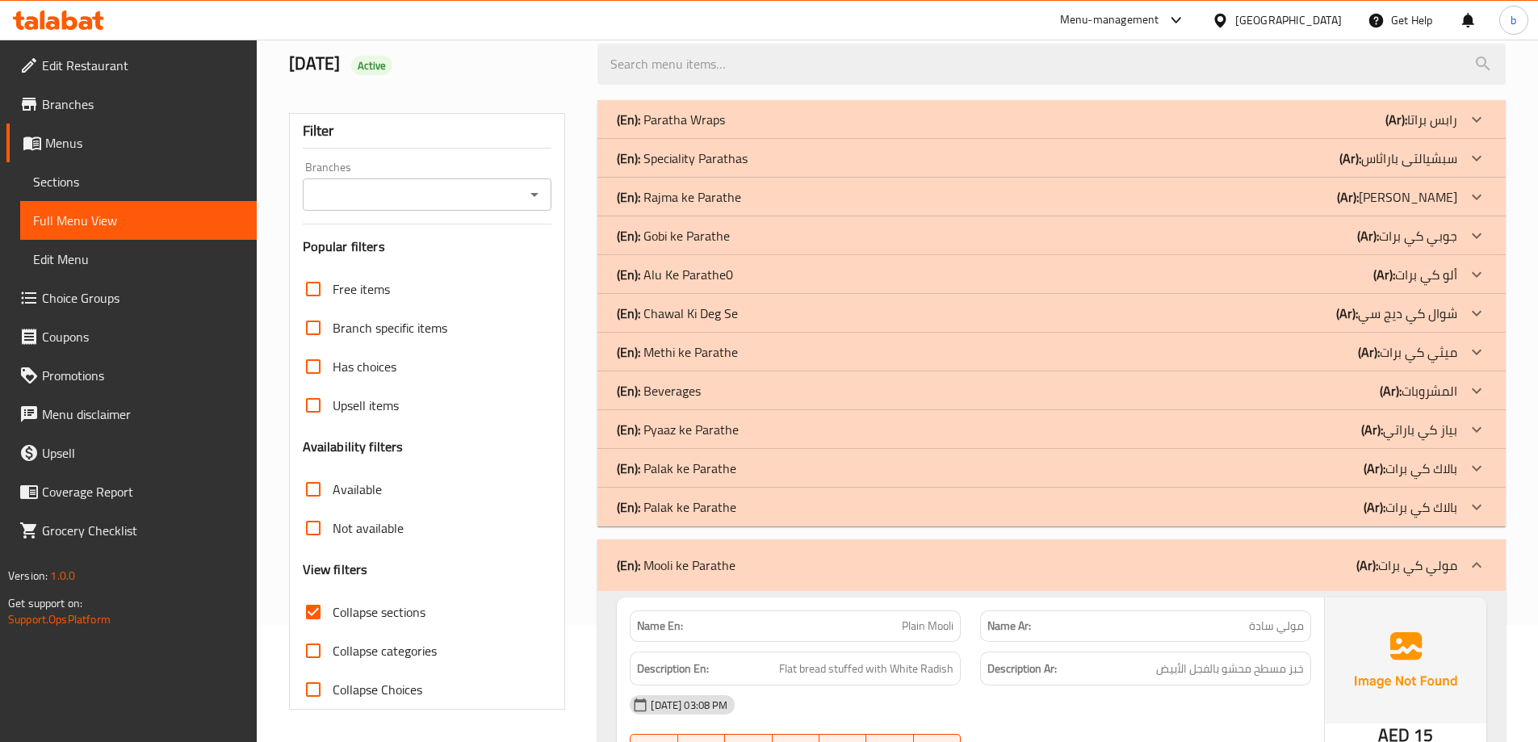
click at [1477, 513] on icon at bounding box center [1476, 506] width 19 height 19
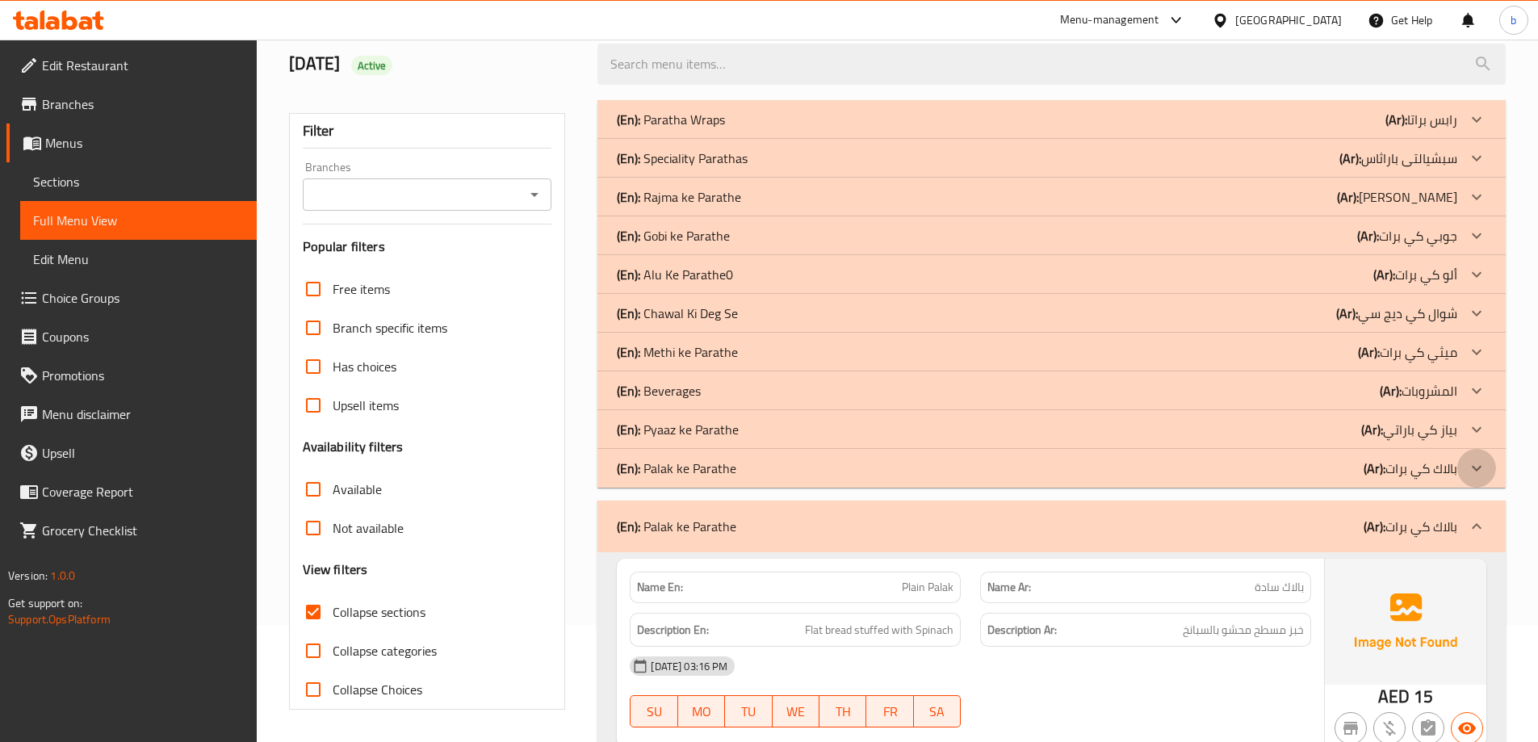
click at [1485, 468] on icon at bounding box center [1476, 468] width 19 height 19
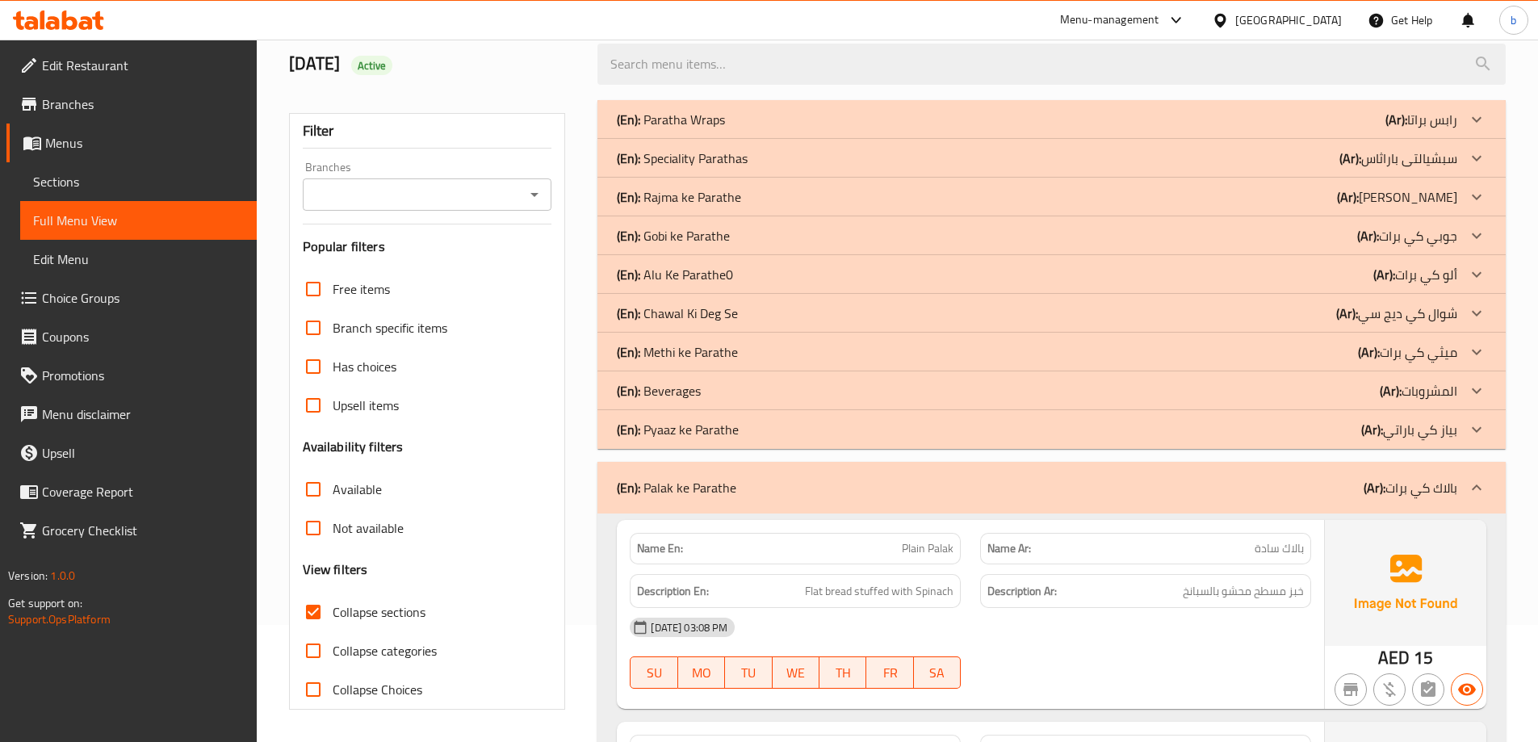
click at [1472, 442] on div at bounding box center [1476, 429] width 39 height 39
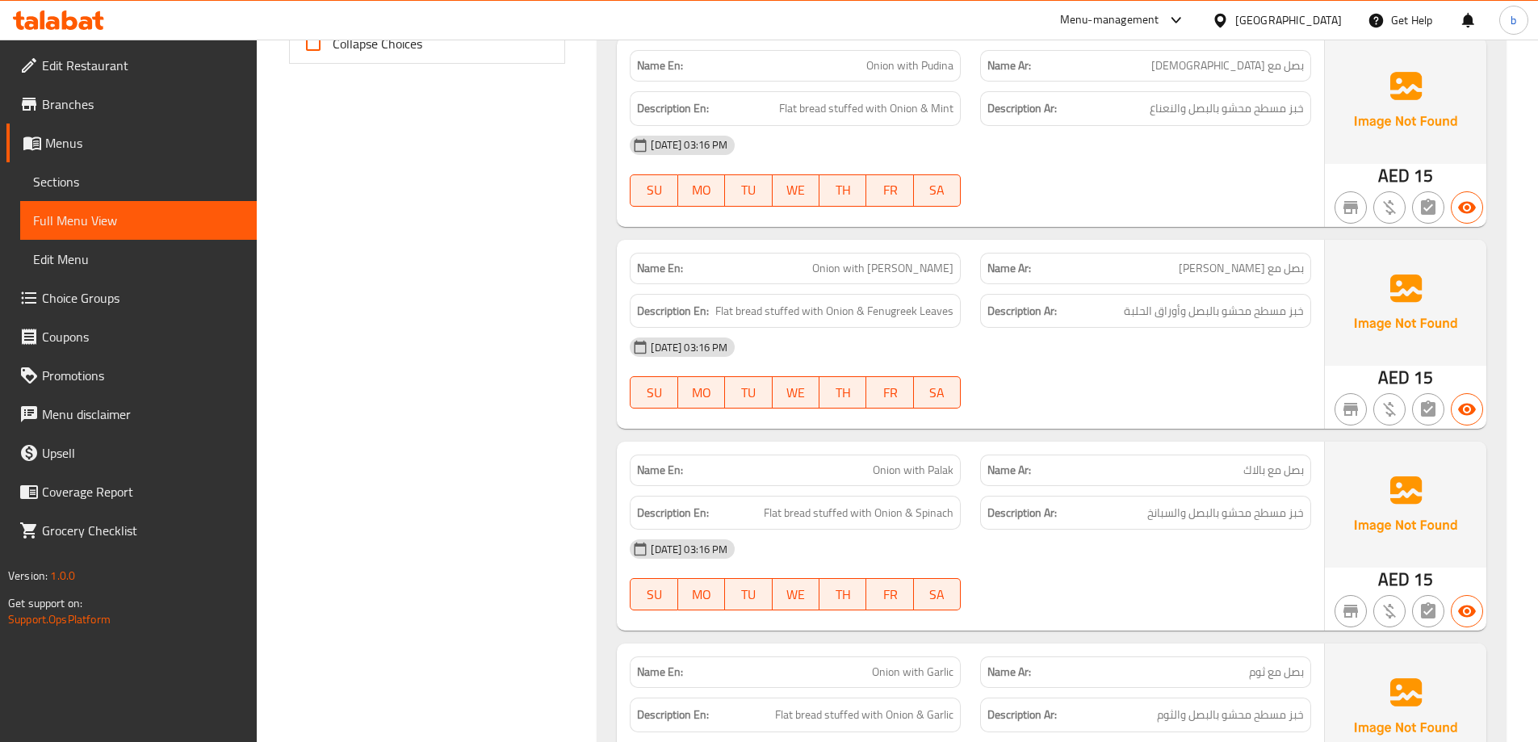
scroll to position [682, 0]
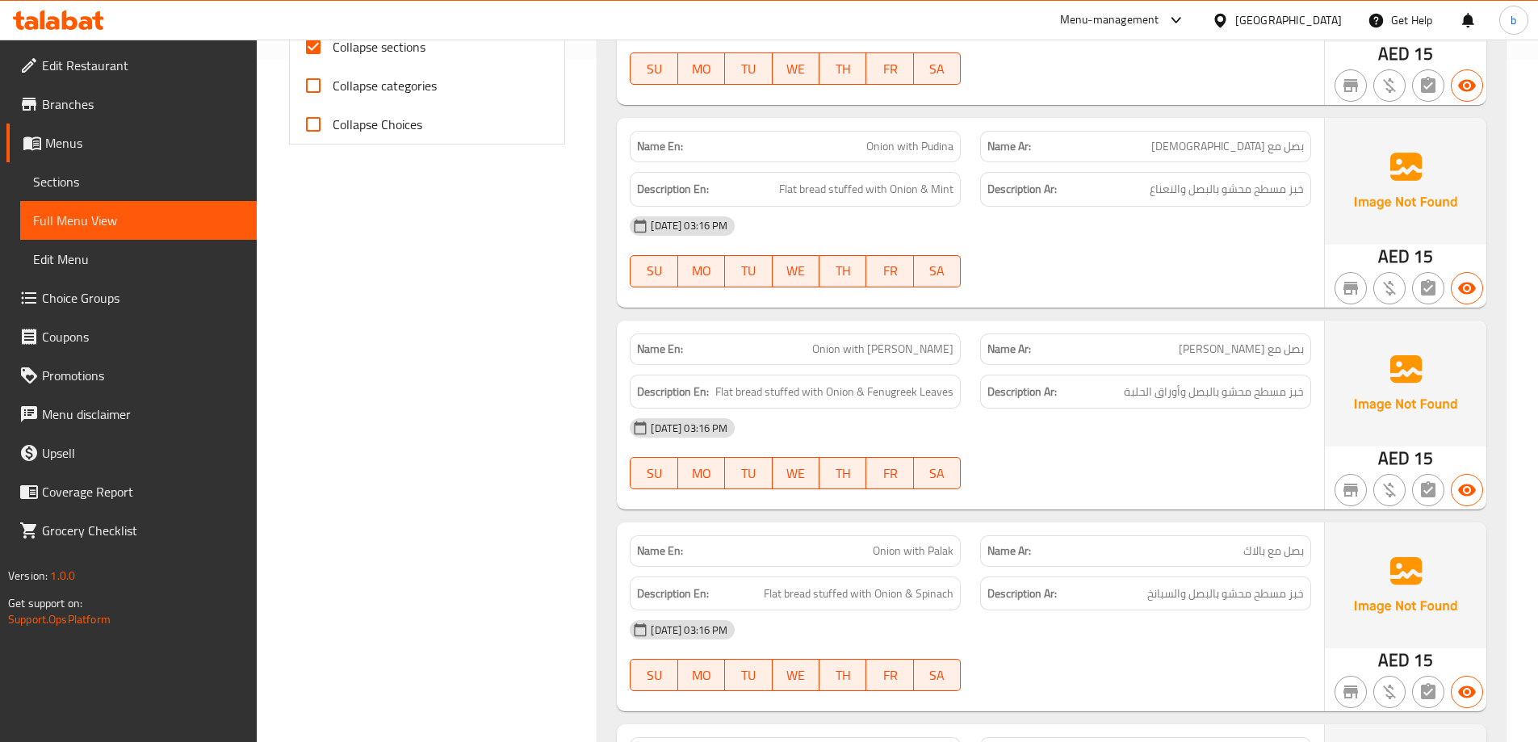
click at [942, 150] on span "Onion with Pudina" at bounding box center [909, 146] width 87 height 17
copy span "Pudina"
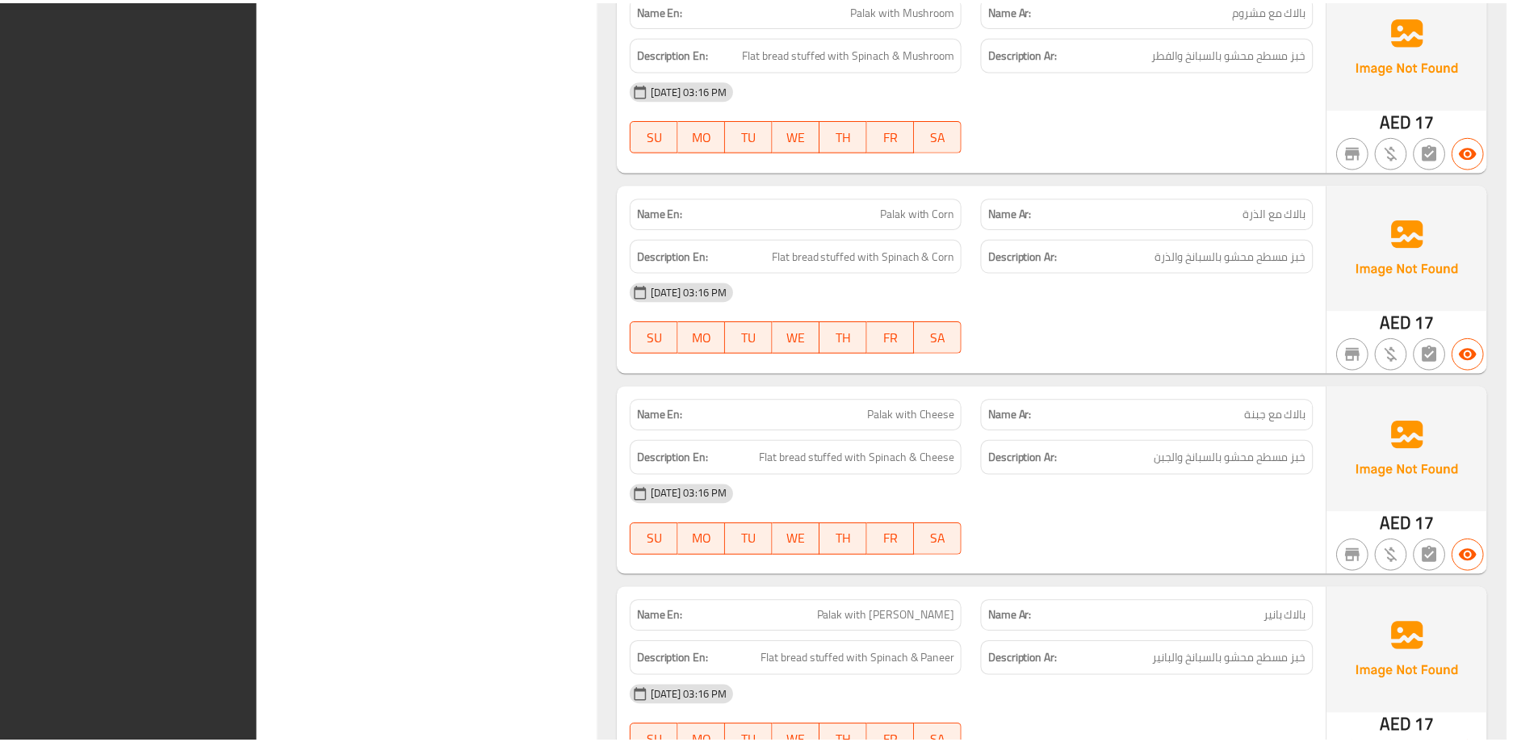
scroll to position [5159, 0]
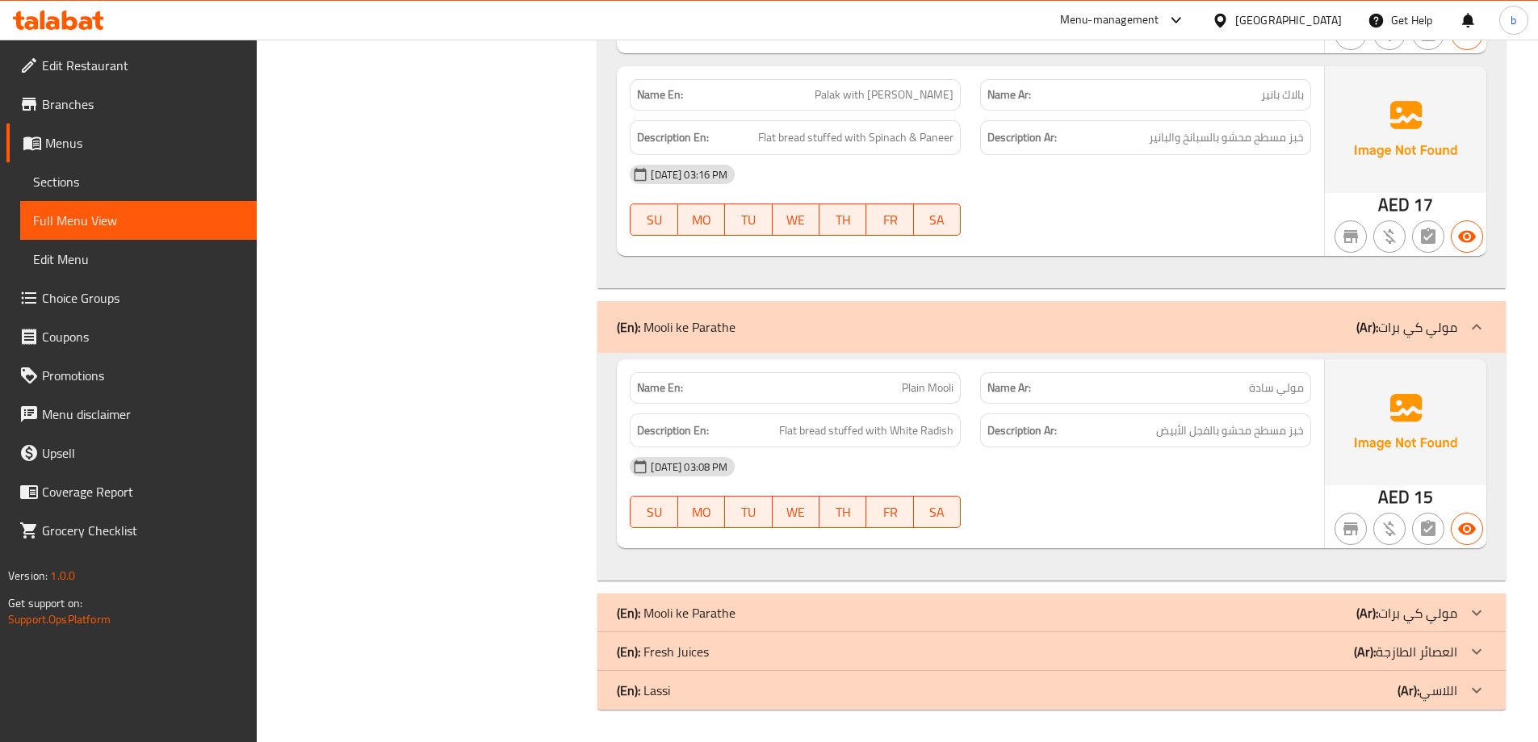
click at [1486, 618] on div at bounding box center [1476, 612] width 39 height 39
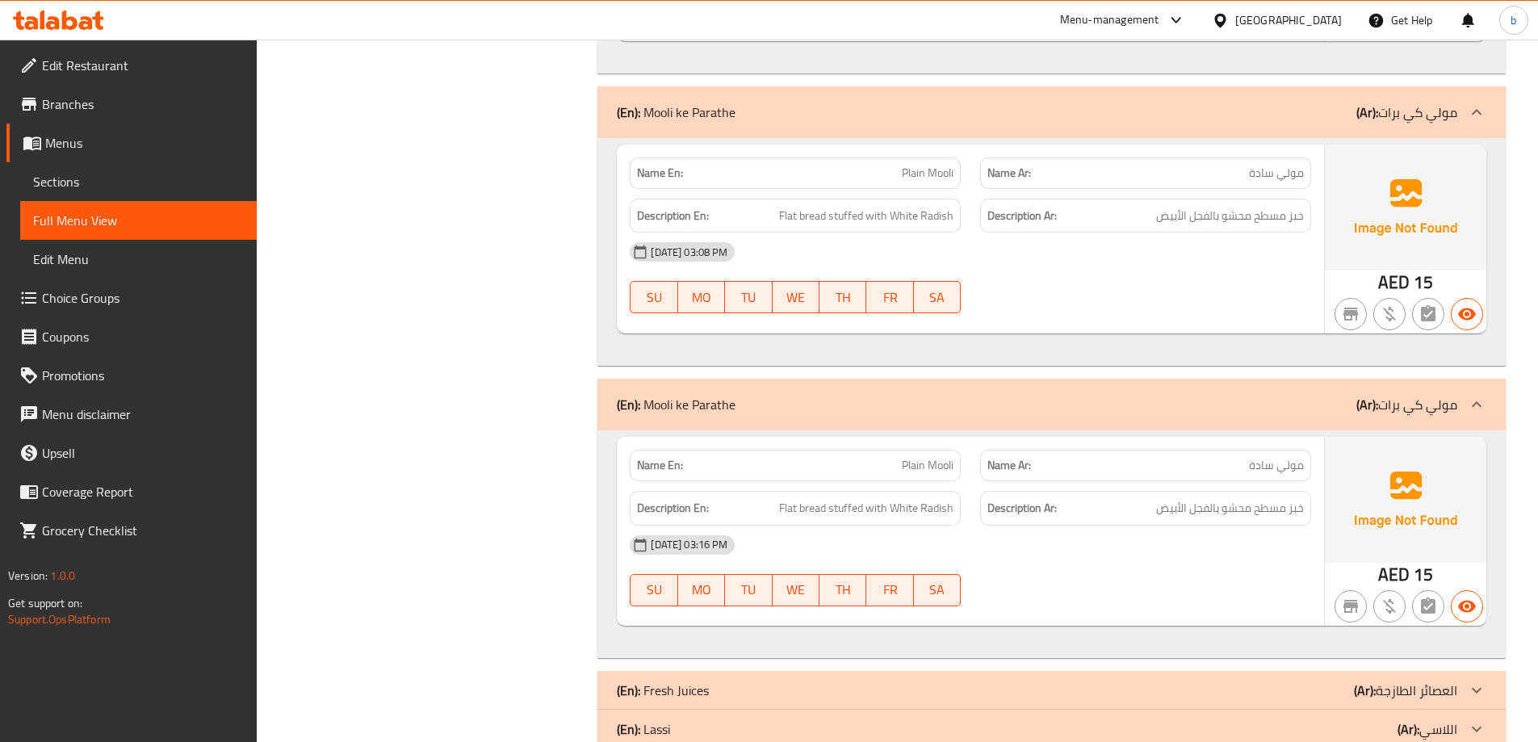
scroll to position [5401, 0]
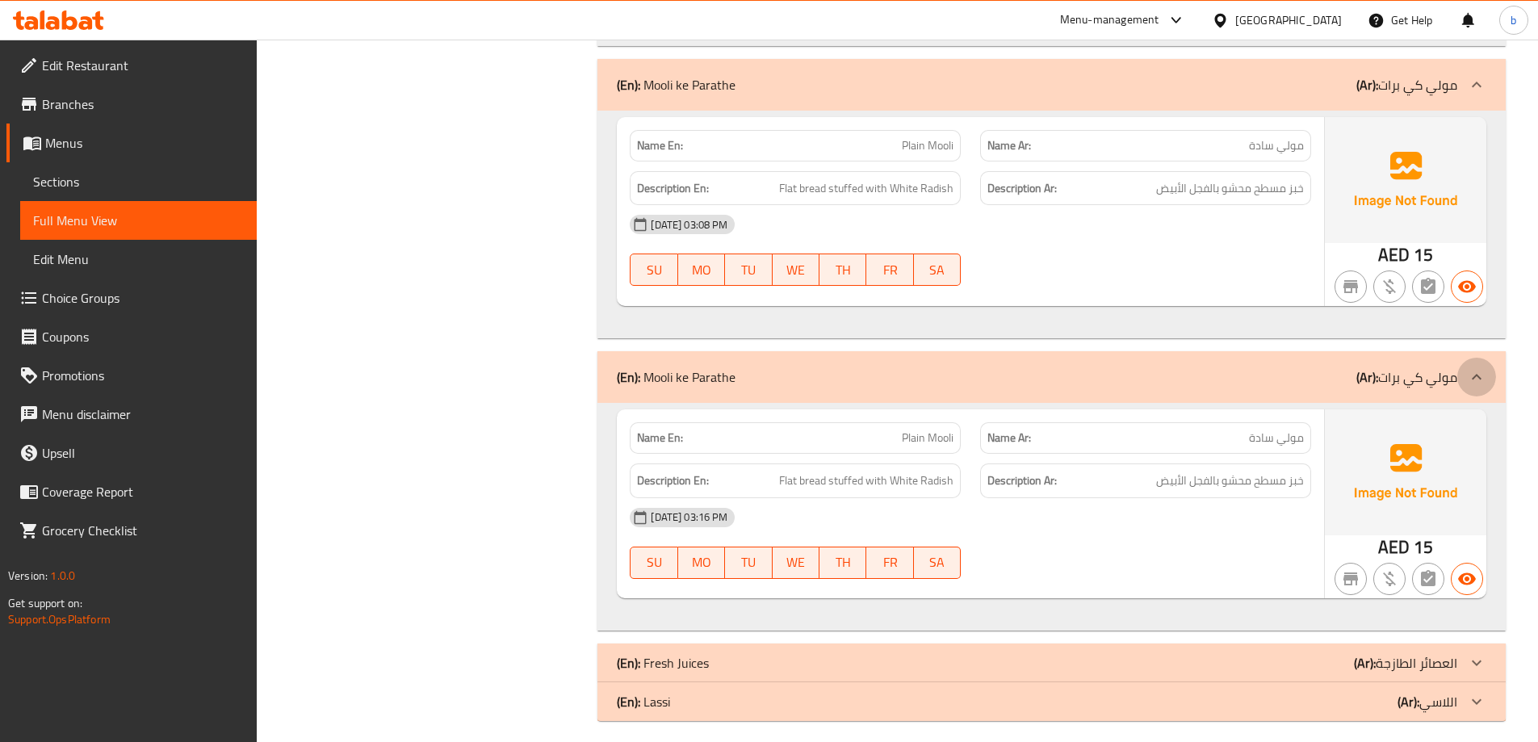
click at [1473, 372] on icon at bounding box center [1476, 376] width 19 height 19
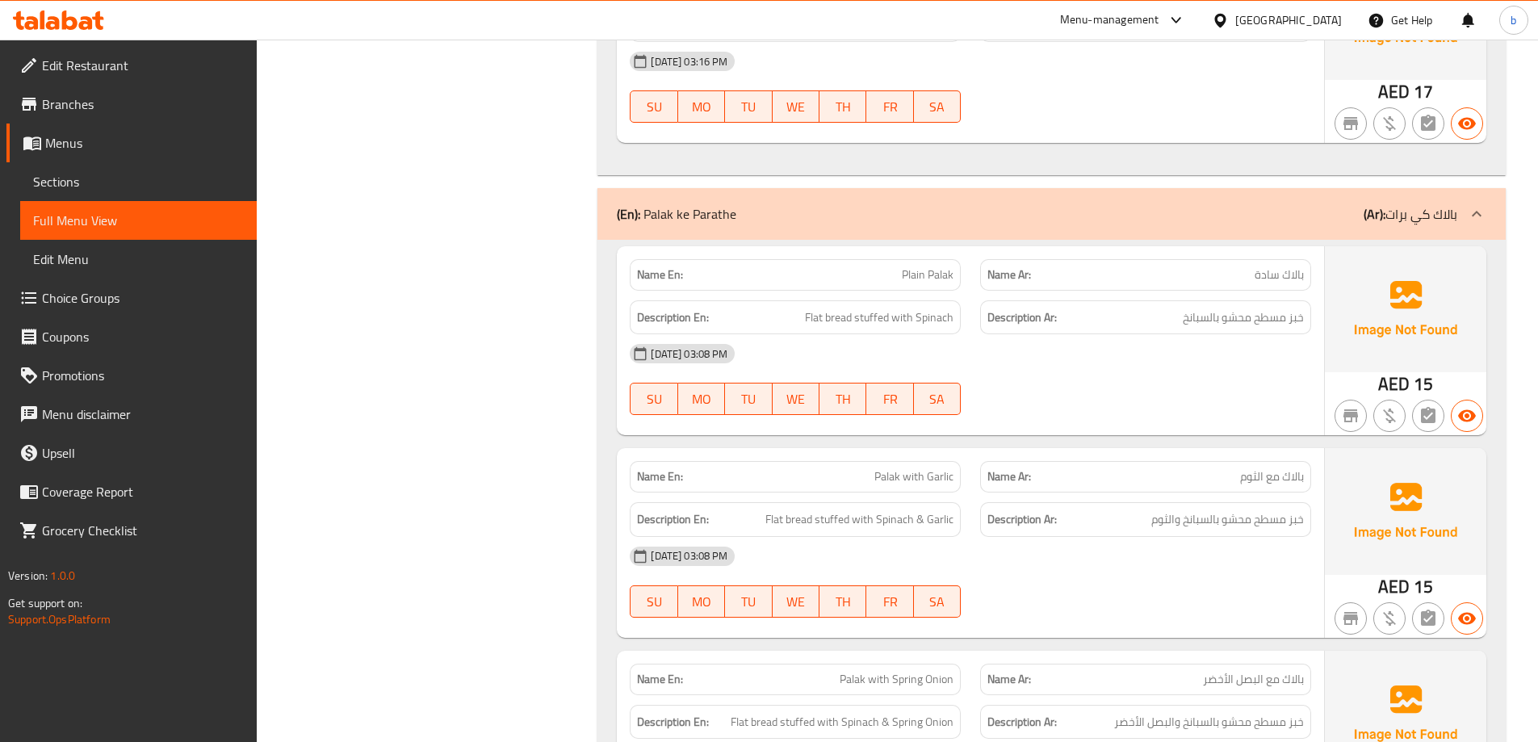
scroll to position [2253, 0]
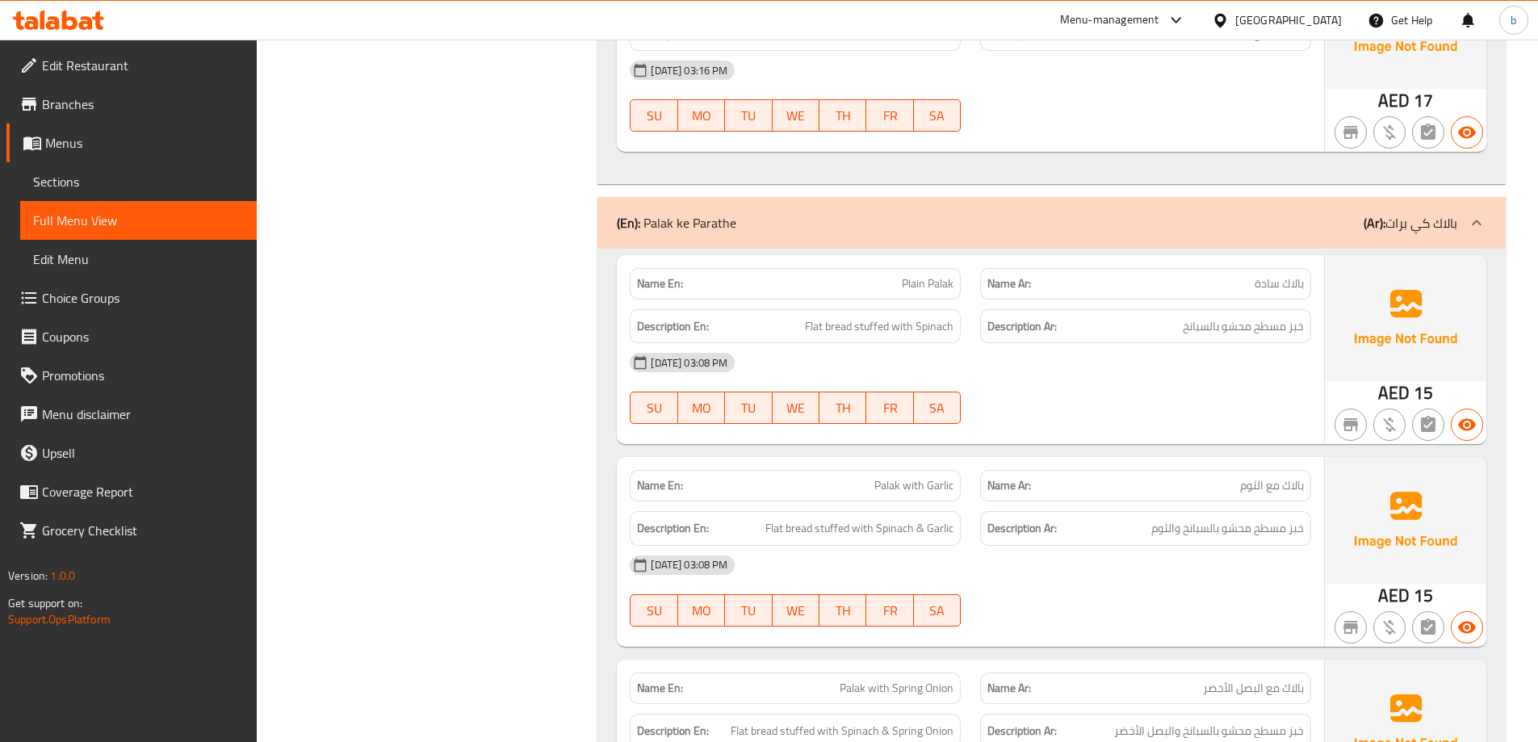
click at [136, 182] on span "Sections" at bounding box center [138, 181] width 211 height 19
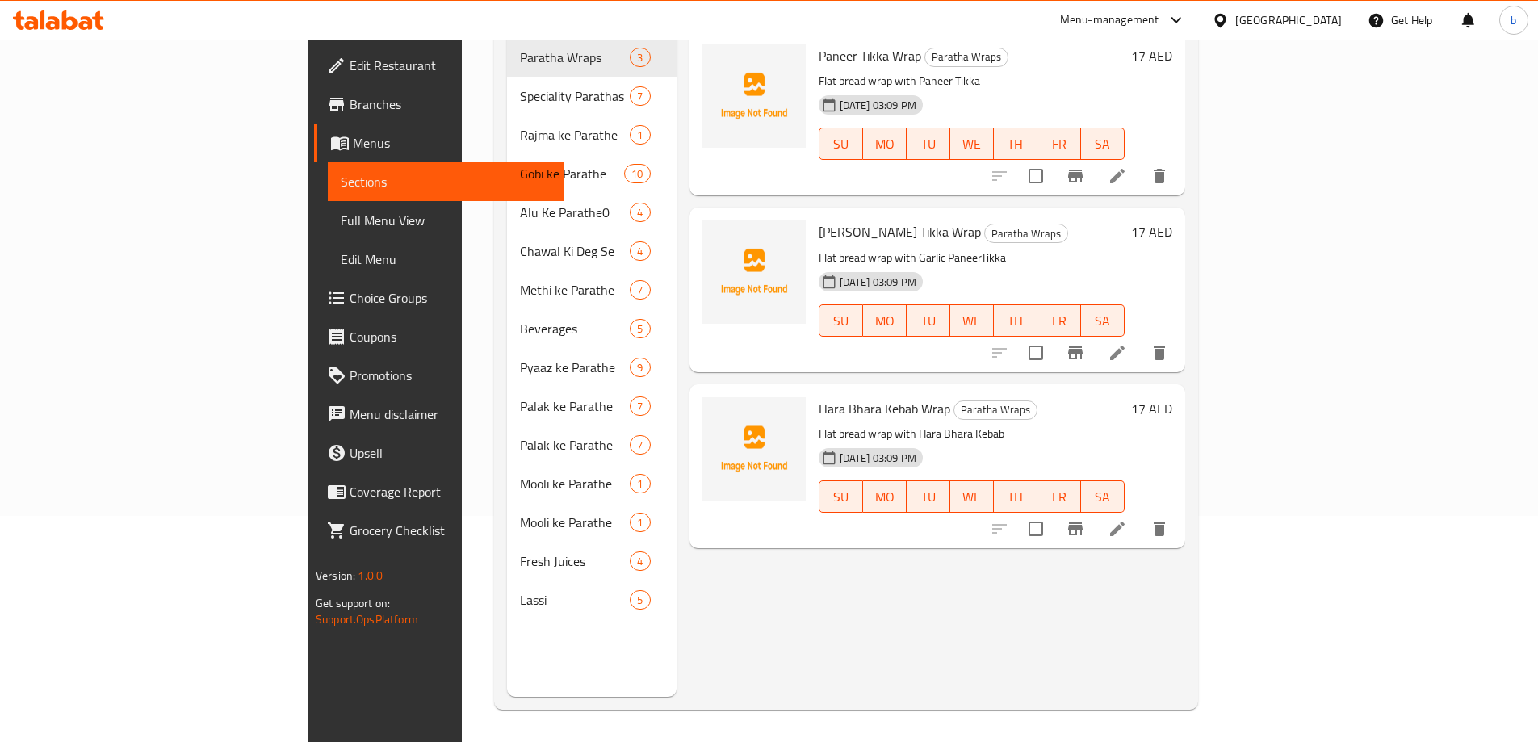
scroll to position [226, 0]
click at [859, 595] on div "Menu items Add Sort Manage items Paneer Tikka Wrap Paratha Wraps Flat bread wra…" at bounding box center [931, 326] width 509 height 742
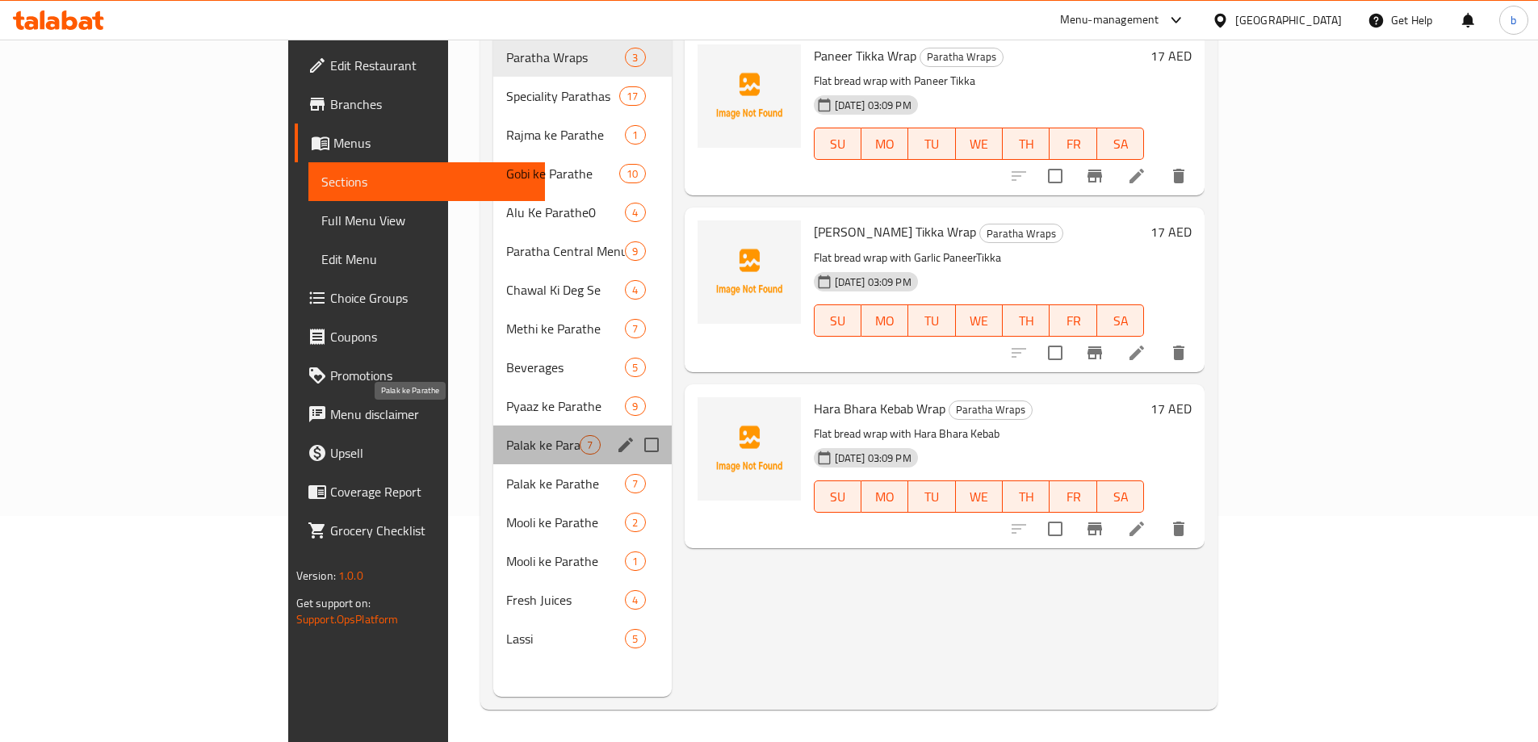
click at [506, 435] on span "Palak ke Parathe" at bounding box center [542, 444] width 73 height 19
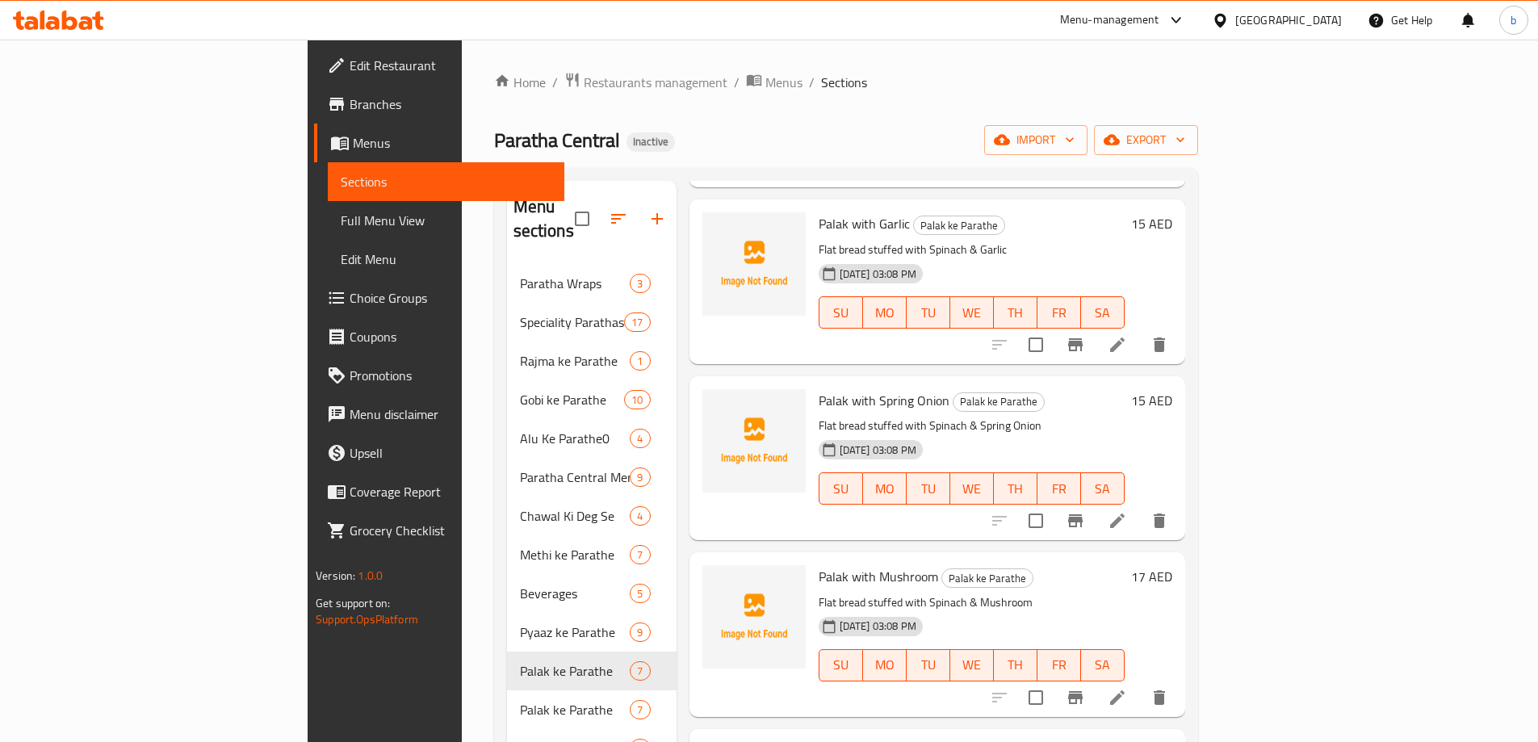
scroll to position [267, 0]
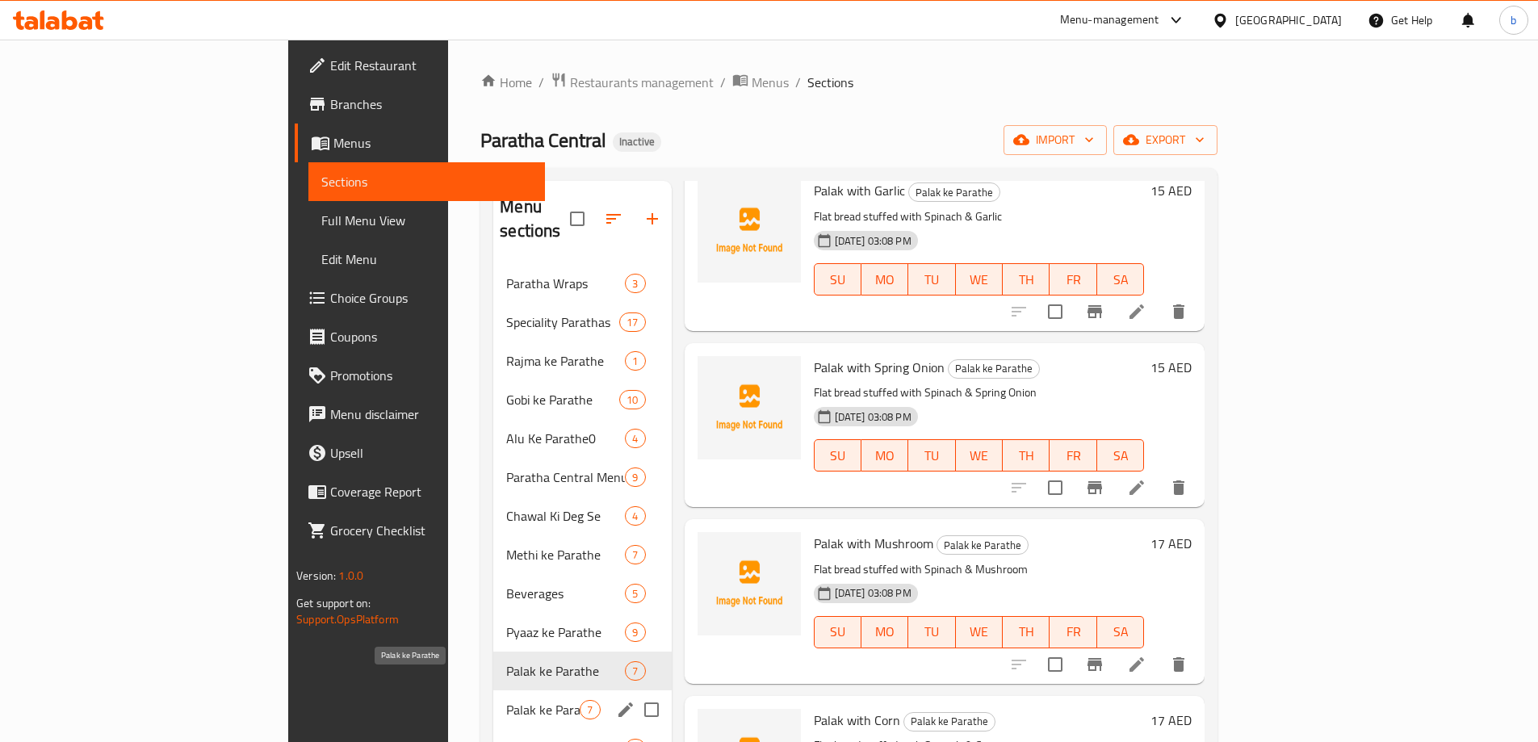
click at [507, 700] on span "Palak ke Parathe" at bounding box center [542, 709] width 73 height 19
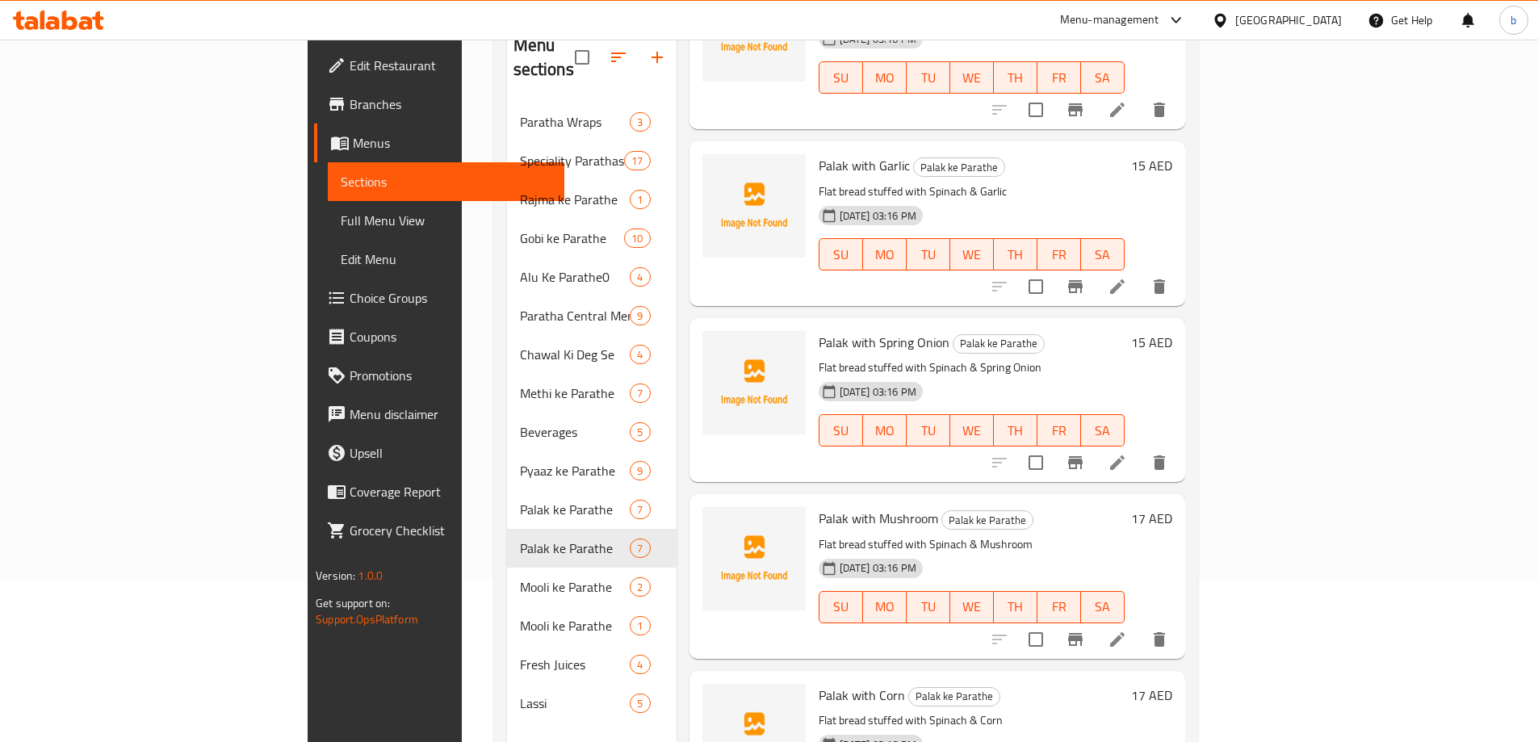
scroll to position [129, 0]
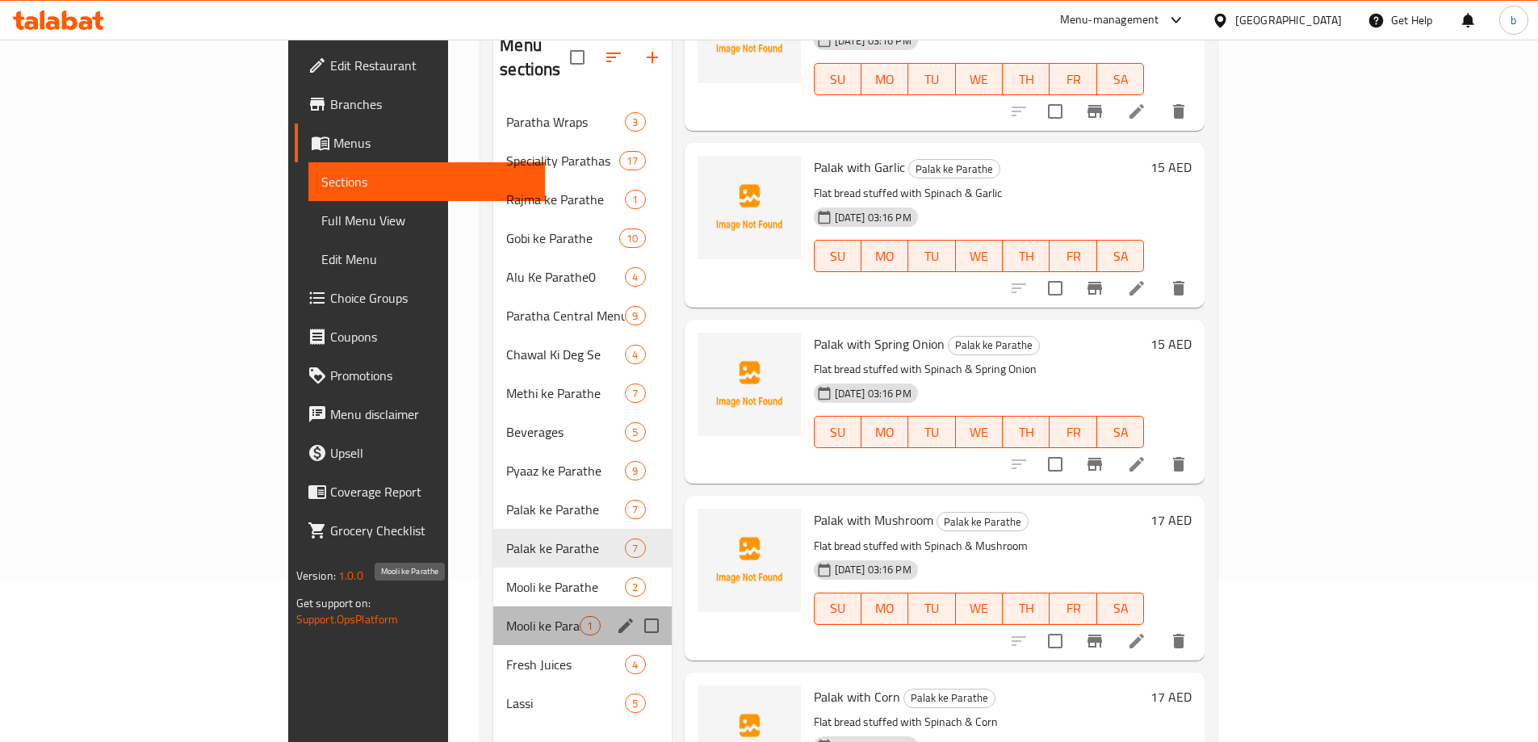
click at [506, 616] on span "Mooli ke Parathe" at bounding box center [542, 625] width 73 height 19
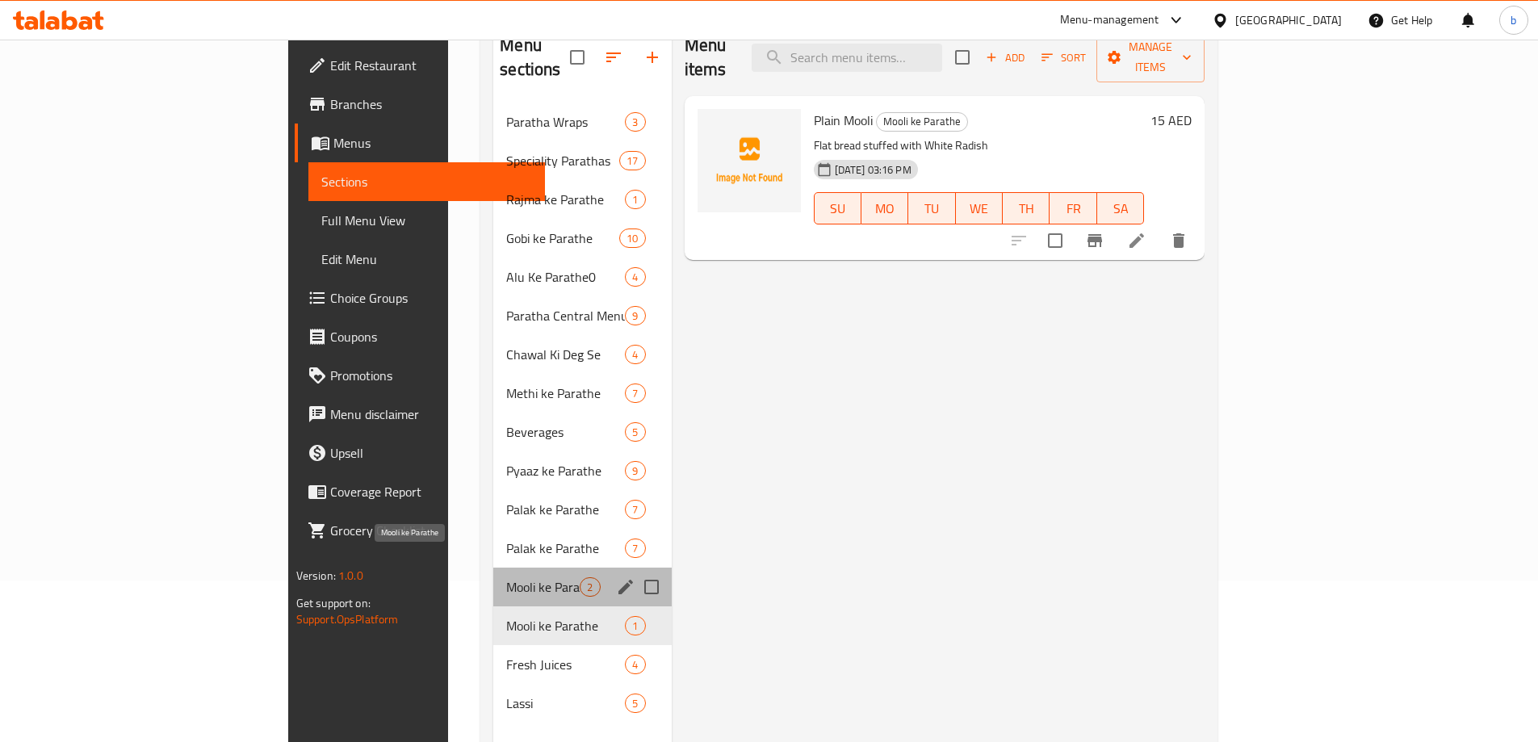
click at [506, 577] on span "Mooli ke Parathe" at bounding box center [542, 586] width 73 height 19
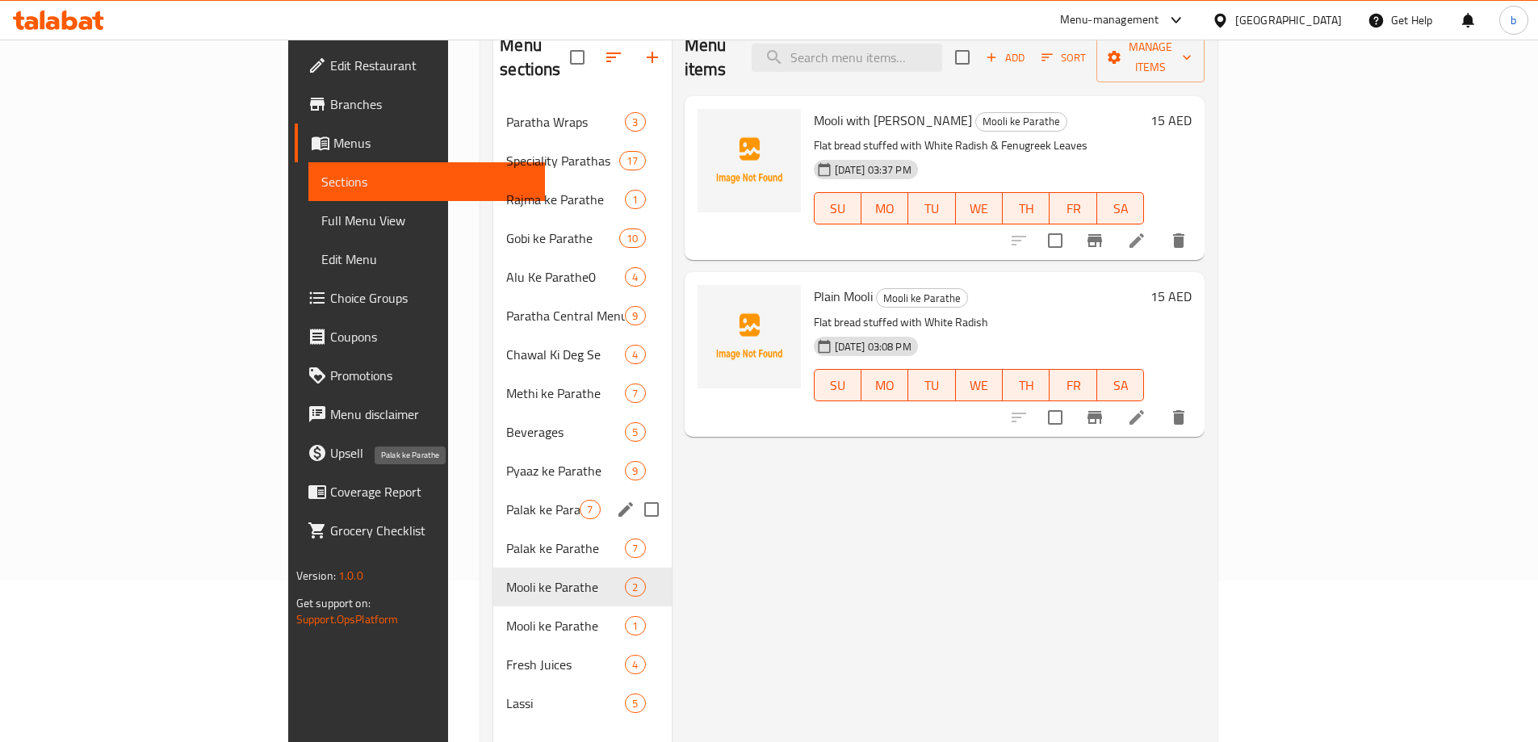
click at [506, 500] on span "Palak ke Parathe" at bounding box center [542, 509] width 73 height 19
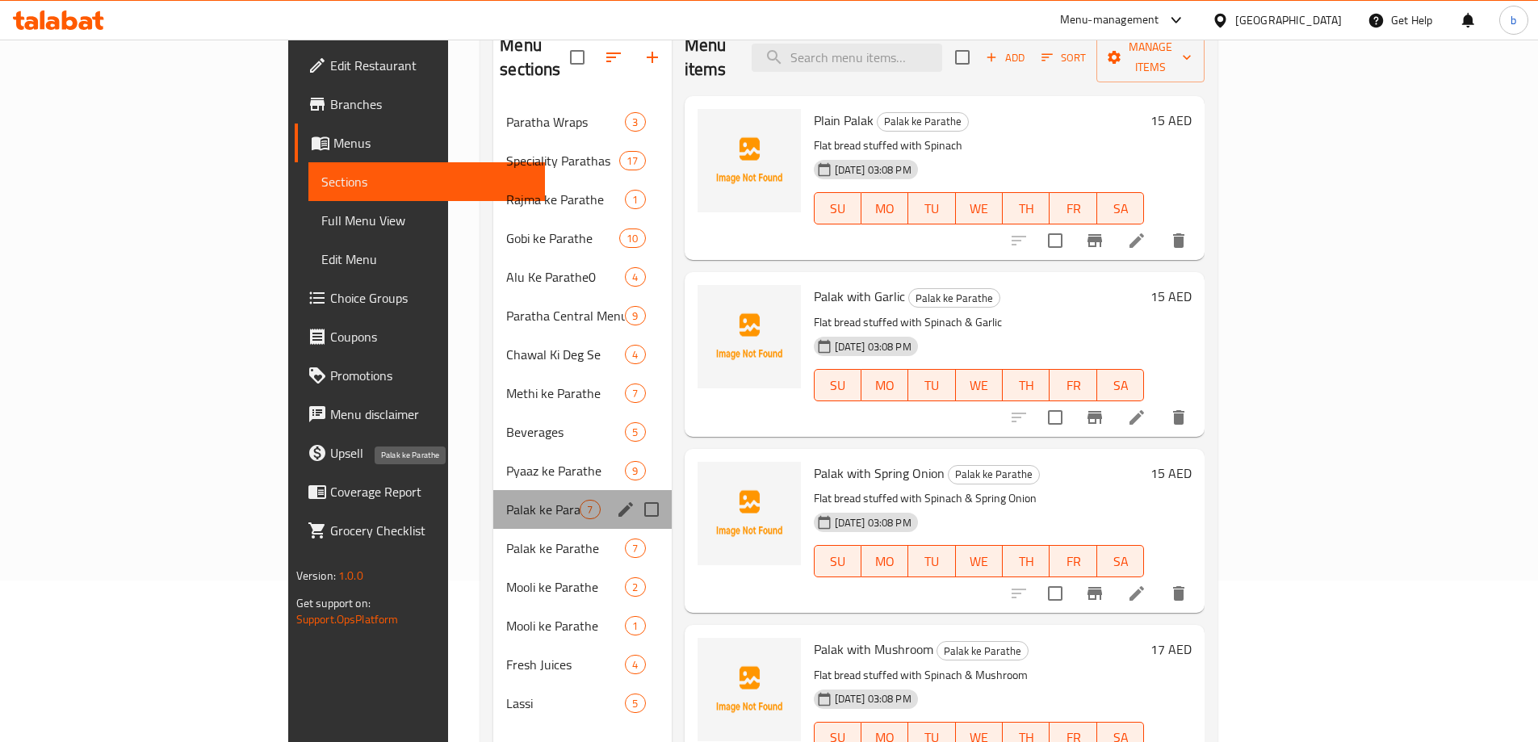
click at [506, 500] on span "Palak ke Parathe" at bounding box center [542, 509] width 73 height 19
click at [506, 539] on span "Palak ke Parathe" at bounding box center [542, 548] width 73 height 19
click at [506, 500] on span "Palak ke Parathe" at bounding box center [542, 509] width 73 height 19
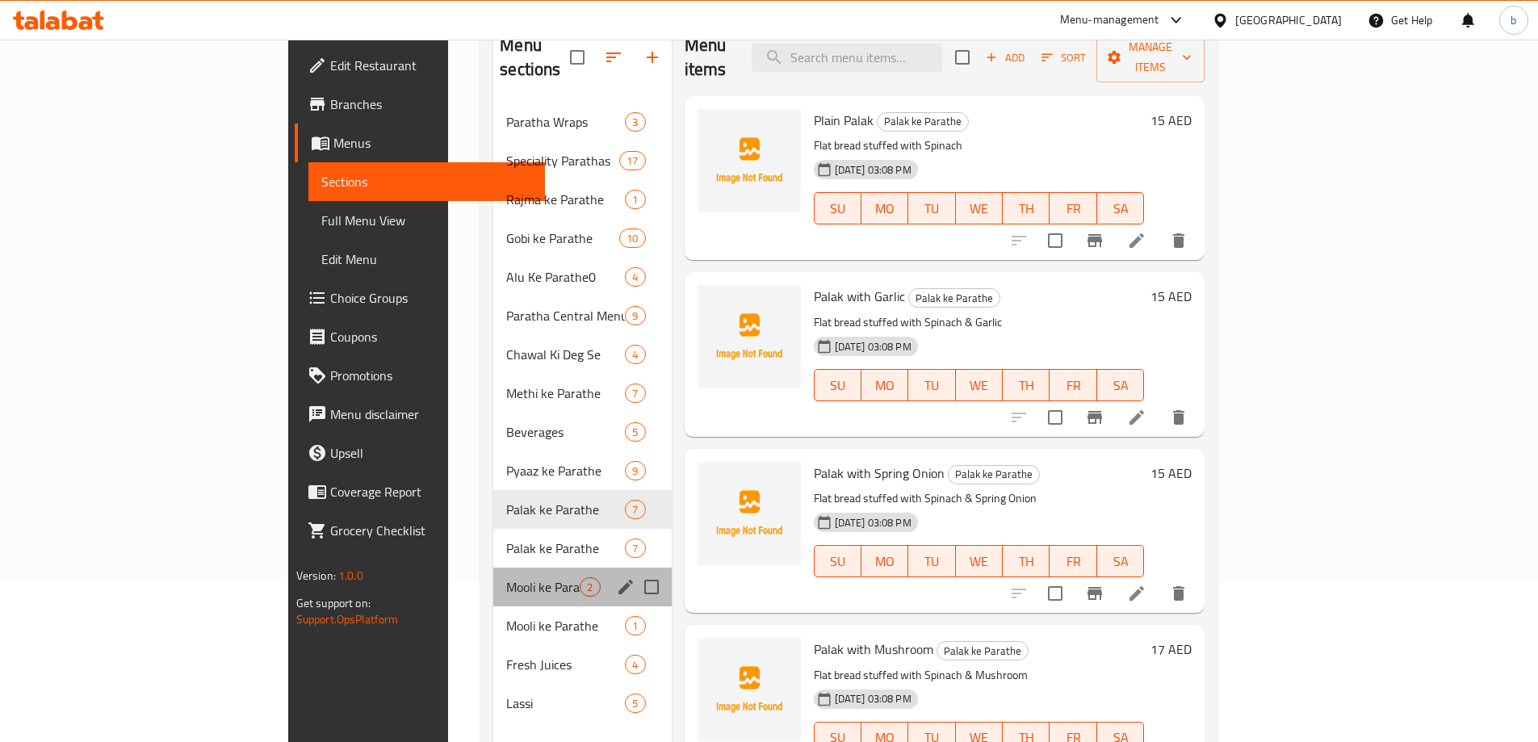
click at [493, 568] on div "Mooli ke Parathe 2" at bounding box center [582, 587] width 178 height 39
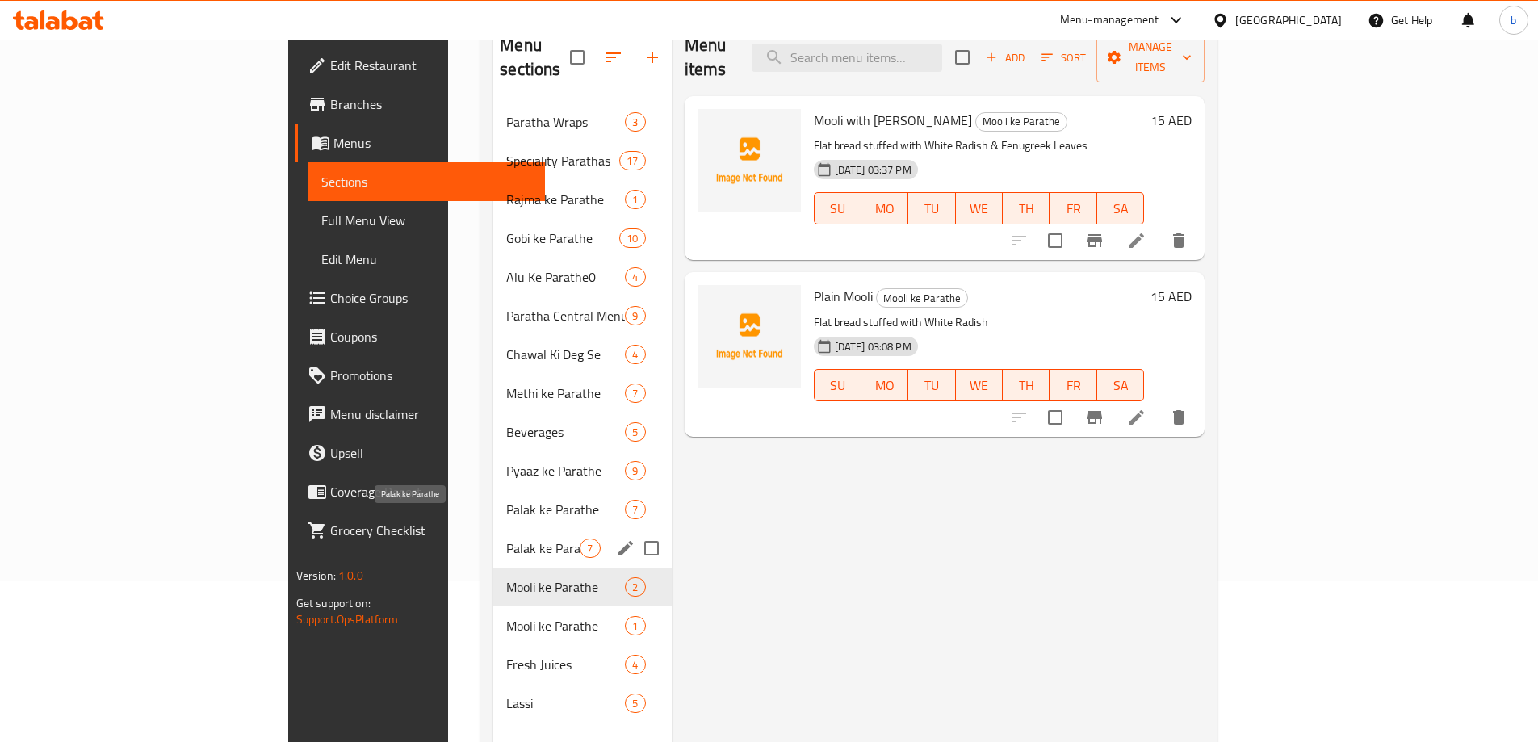
click at [506, 539] on span "Palak ke Parathe" at bounding box center [542, 548] width 73 height 19
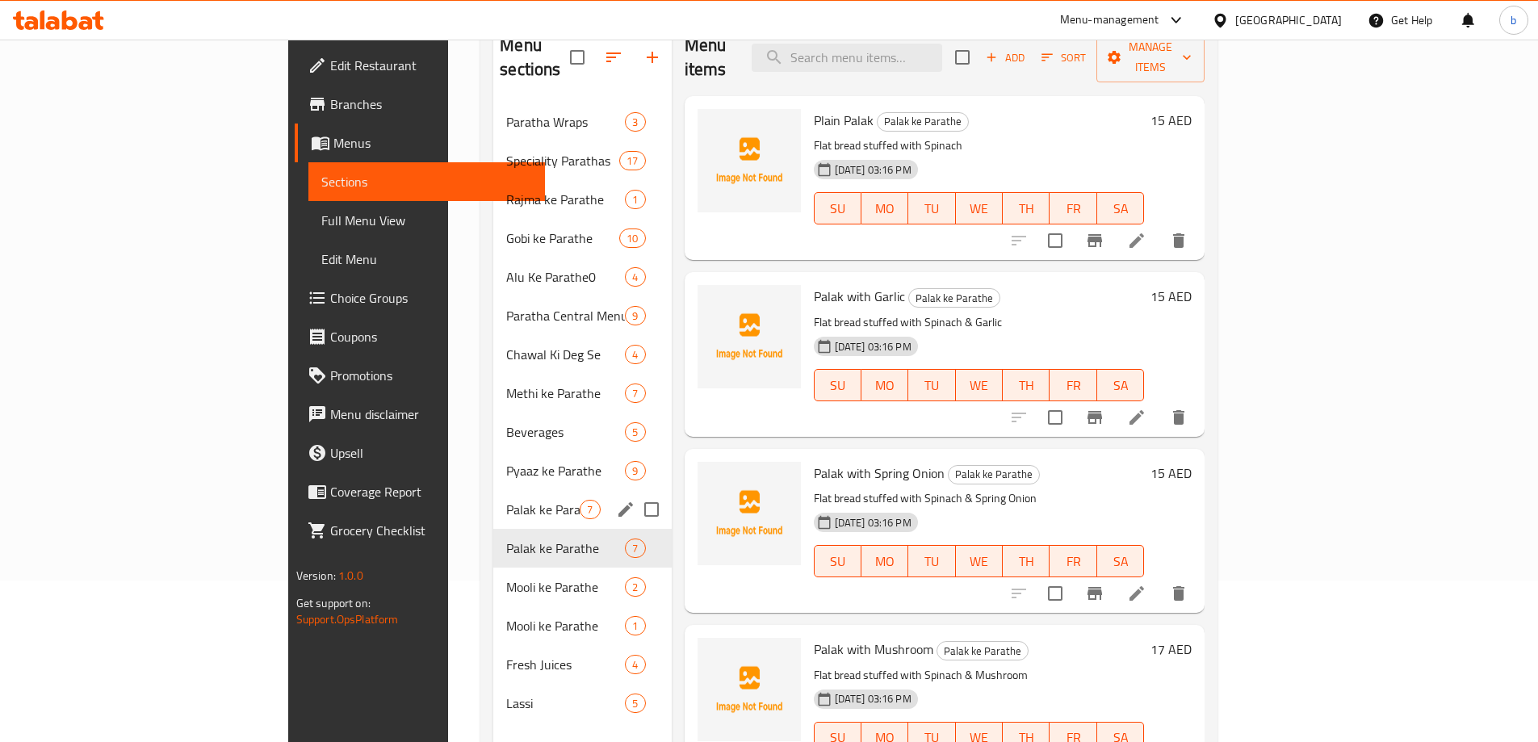
click at [635, 492] on input "Menu sections" at bounding box center [652, 509] width 34 height 34
checkbox input "true"
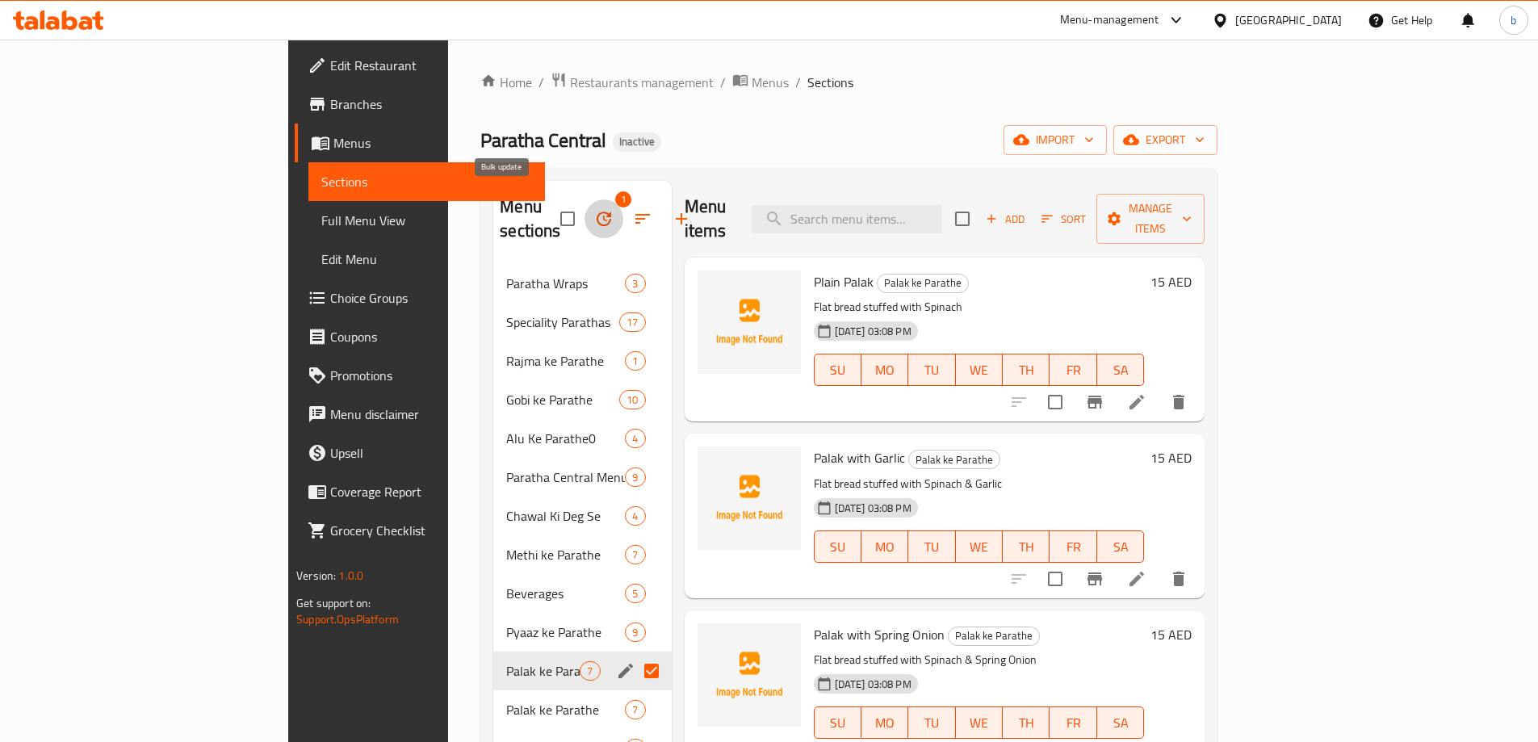
click at [594, 209] on icon "button" at bounding box center [603, 218] width 19 height 19
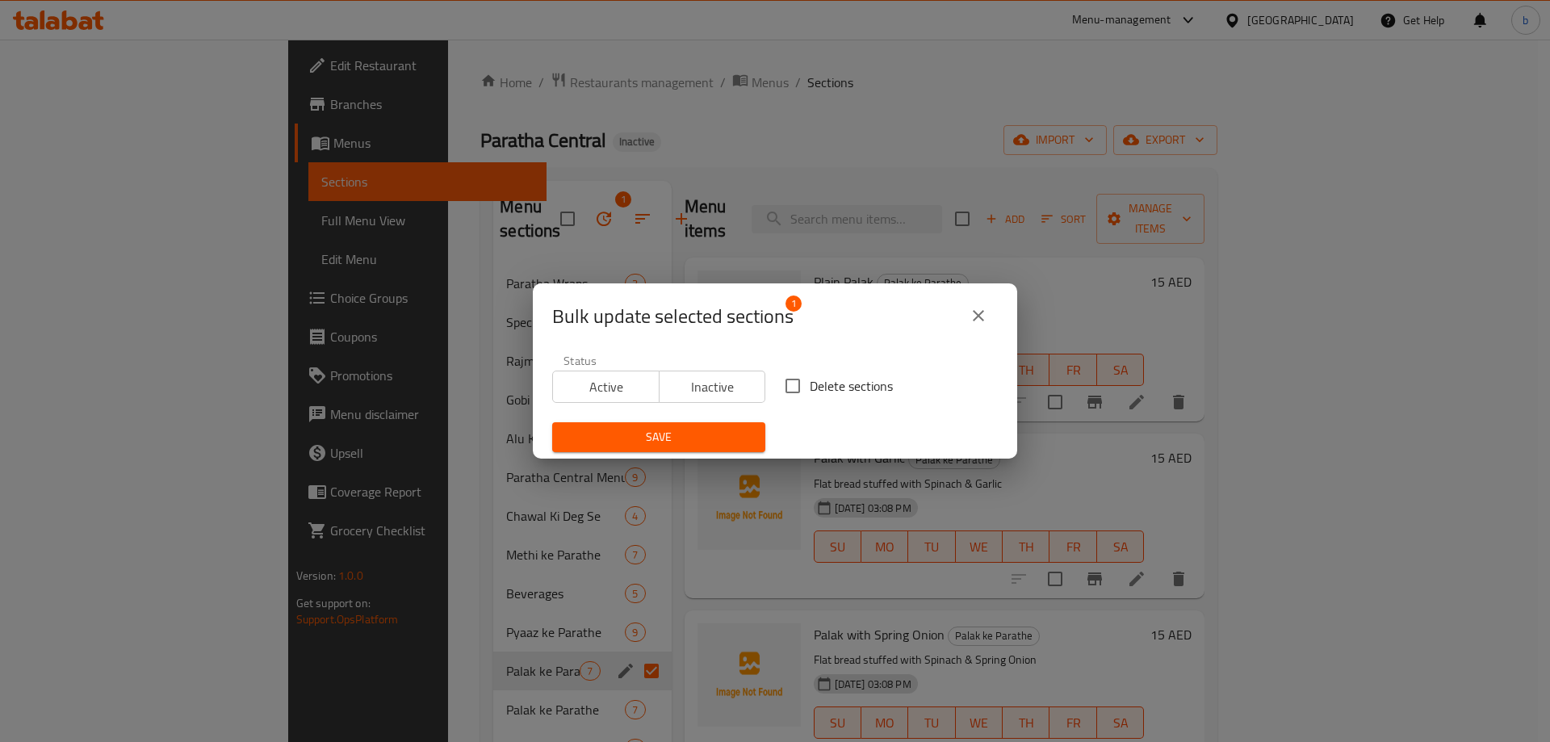
click at [810, 379] on span "Delete sections" at bounding box center [851, 385] width 83 height 19
click at [804, 379] on input "Delete sections" at bounding box center [793, 386] width 34 height 34
checkbox input "true"
click at [708, 442] on span "Save" at bounding box center [658, 437] width 187 height 20
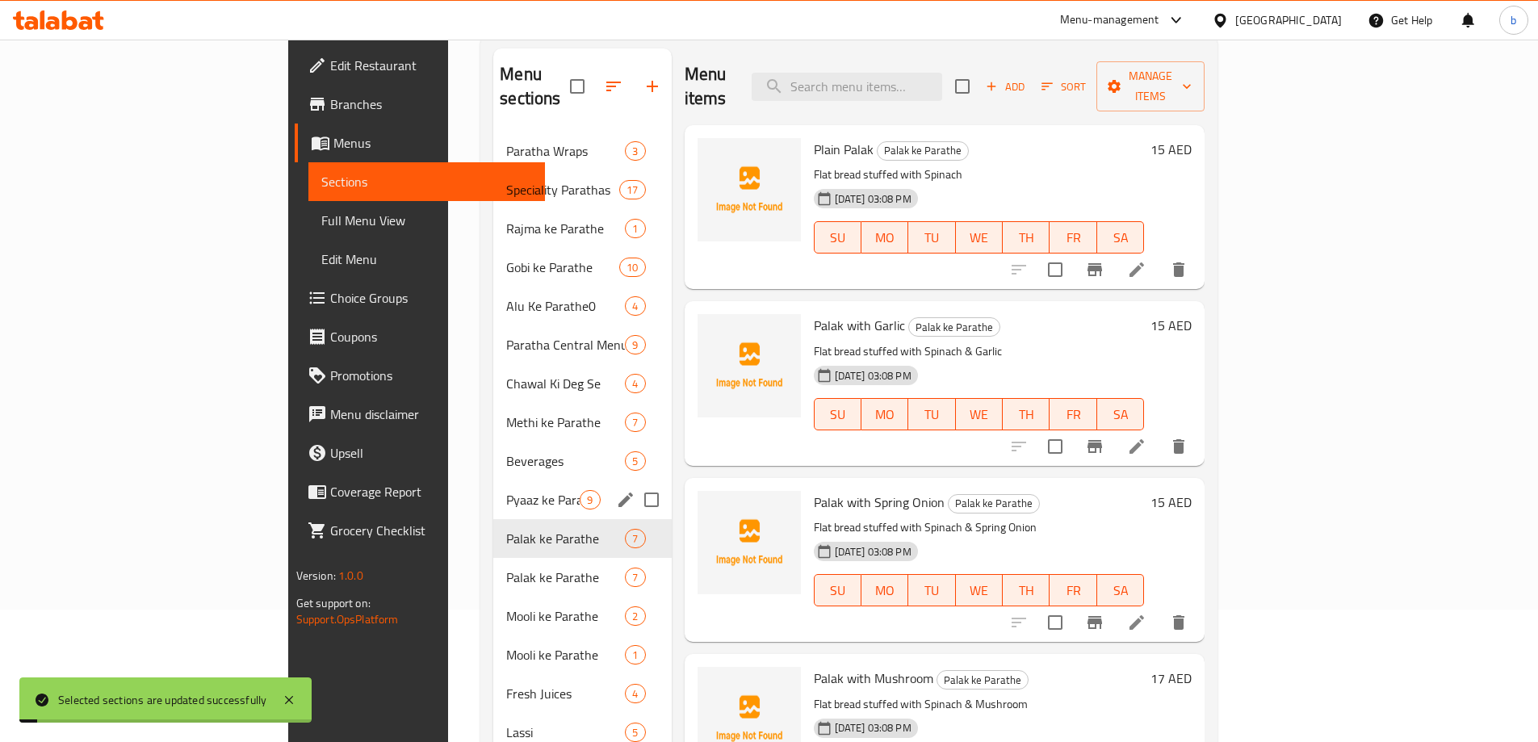
scroll to position [226, 0]
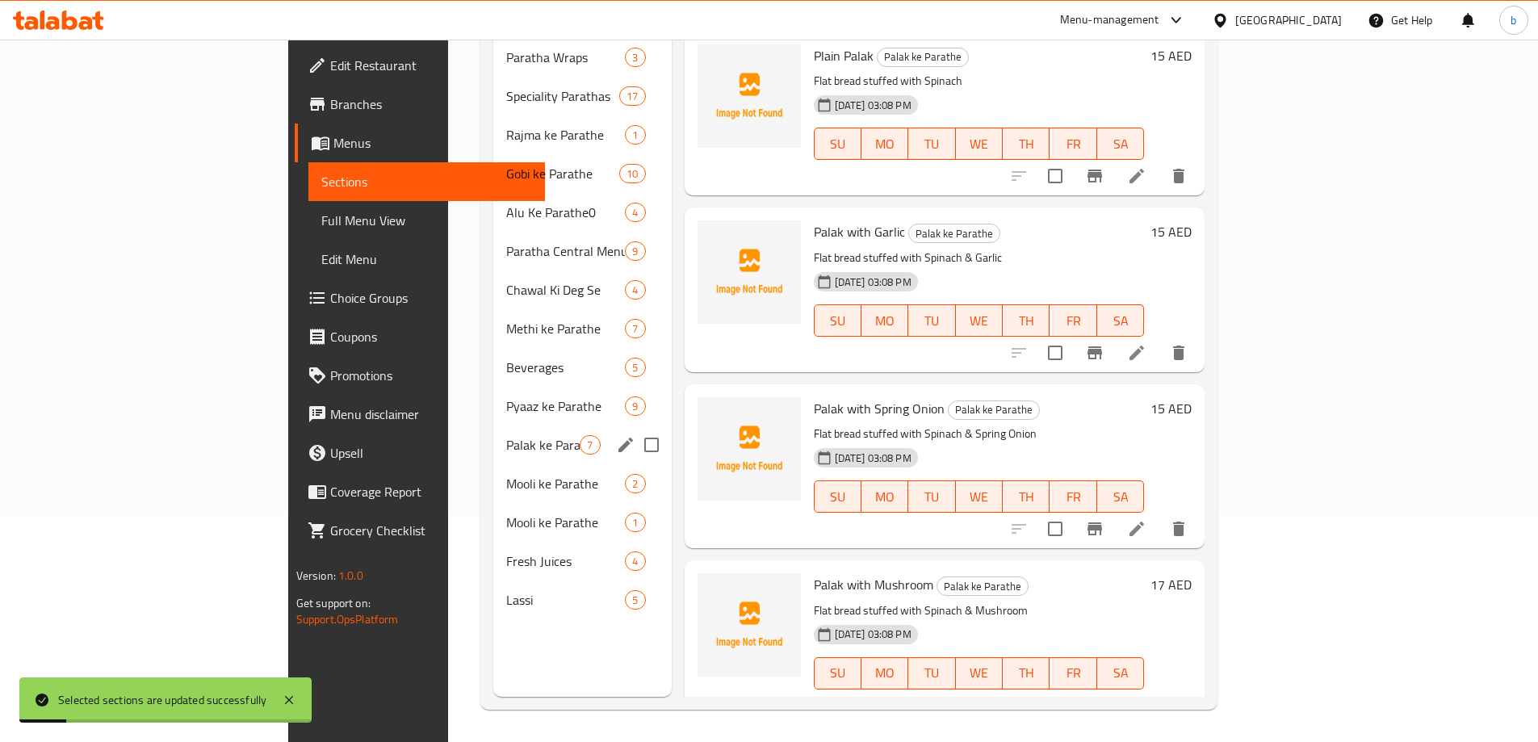
click at [493, 425] on div "Palak ke Parathe 7" at bounding box center [582, 444] width 178 height 39
click at [506, 474] on span "Mooli ke Parathe" at bounding box center [542, 483] width 73 height 19
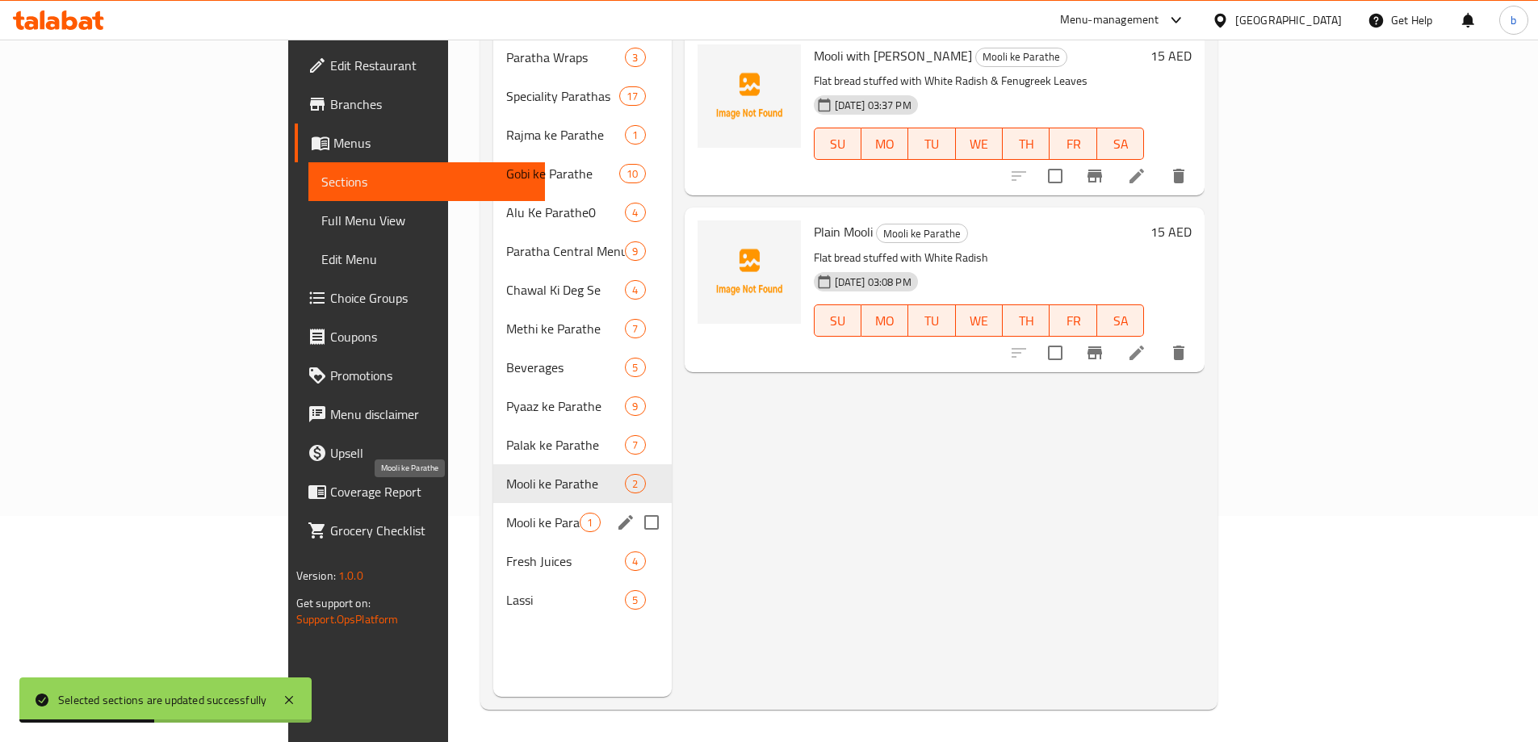
click at [506, 513] on span "Mooli ke Parathe" at bounding box center [542, 522] width 73 height 19
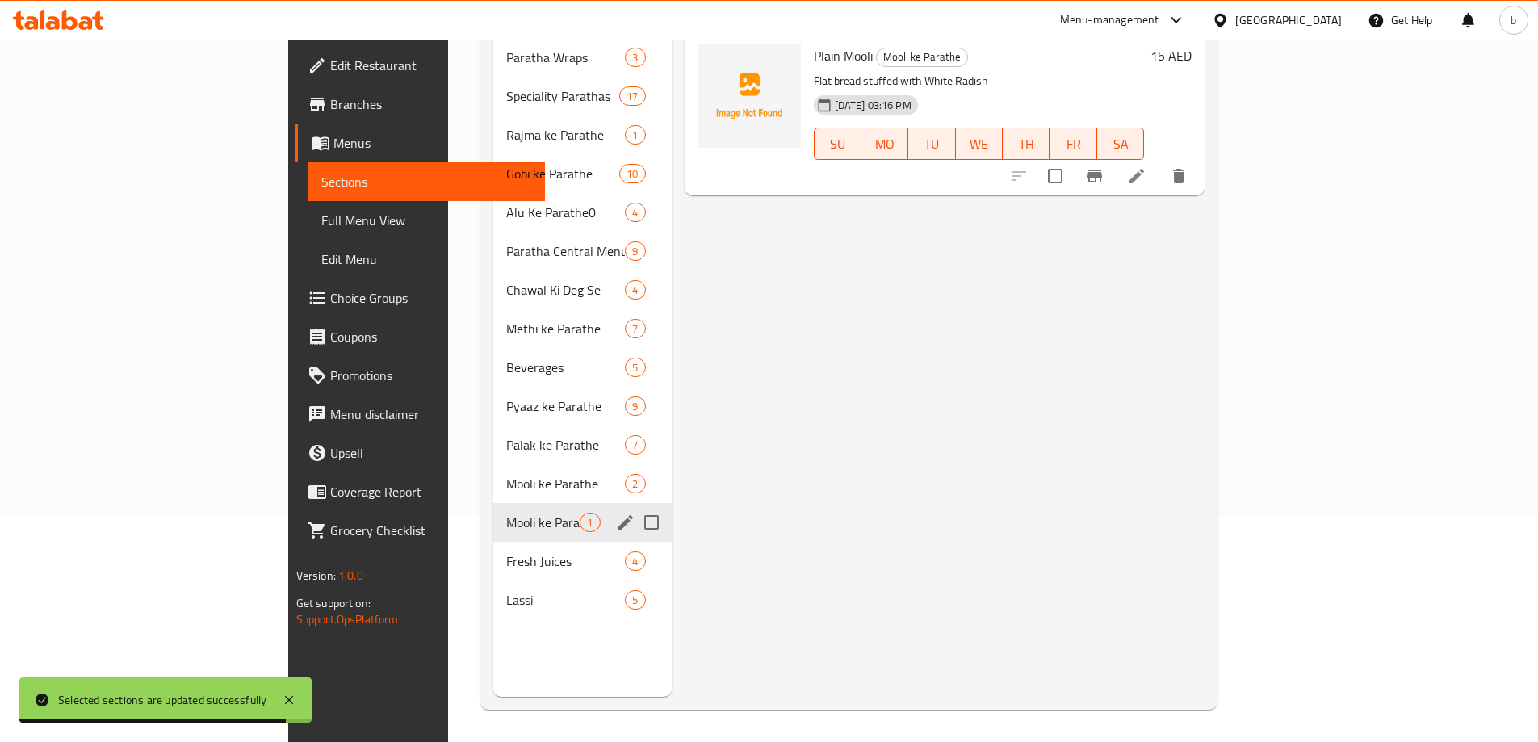
click at [506, 513] on span "Mooli ke Parathe" at bounding box center [542, 522] width 73 height 19
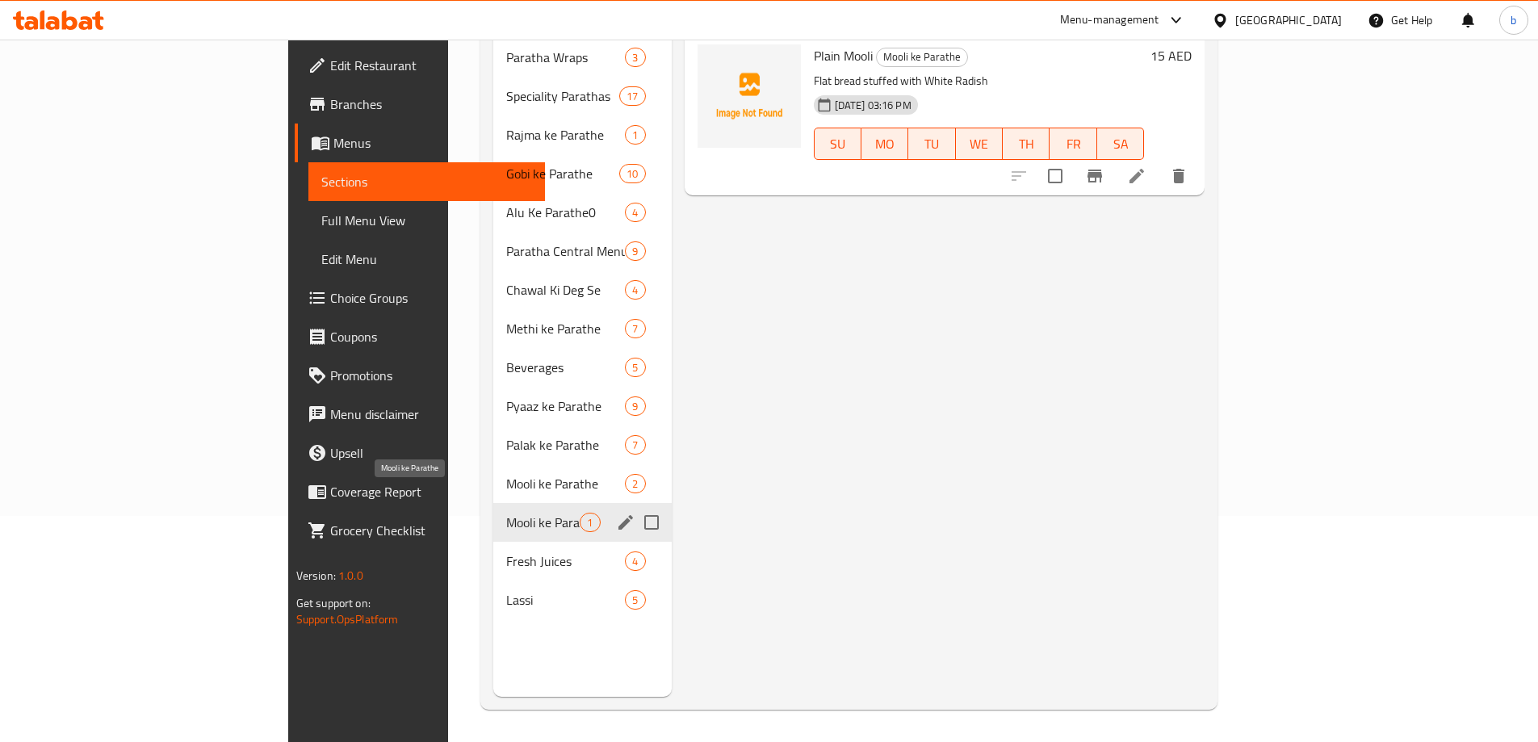
click at [506, 513] on span "Mooli ke Parathe" at bounding box center [542, 522] width 73 height 19
click at [506, 474] on span "Mooli ke Parathe" at bounding box center [542, 483] width 73 height 19
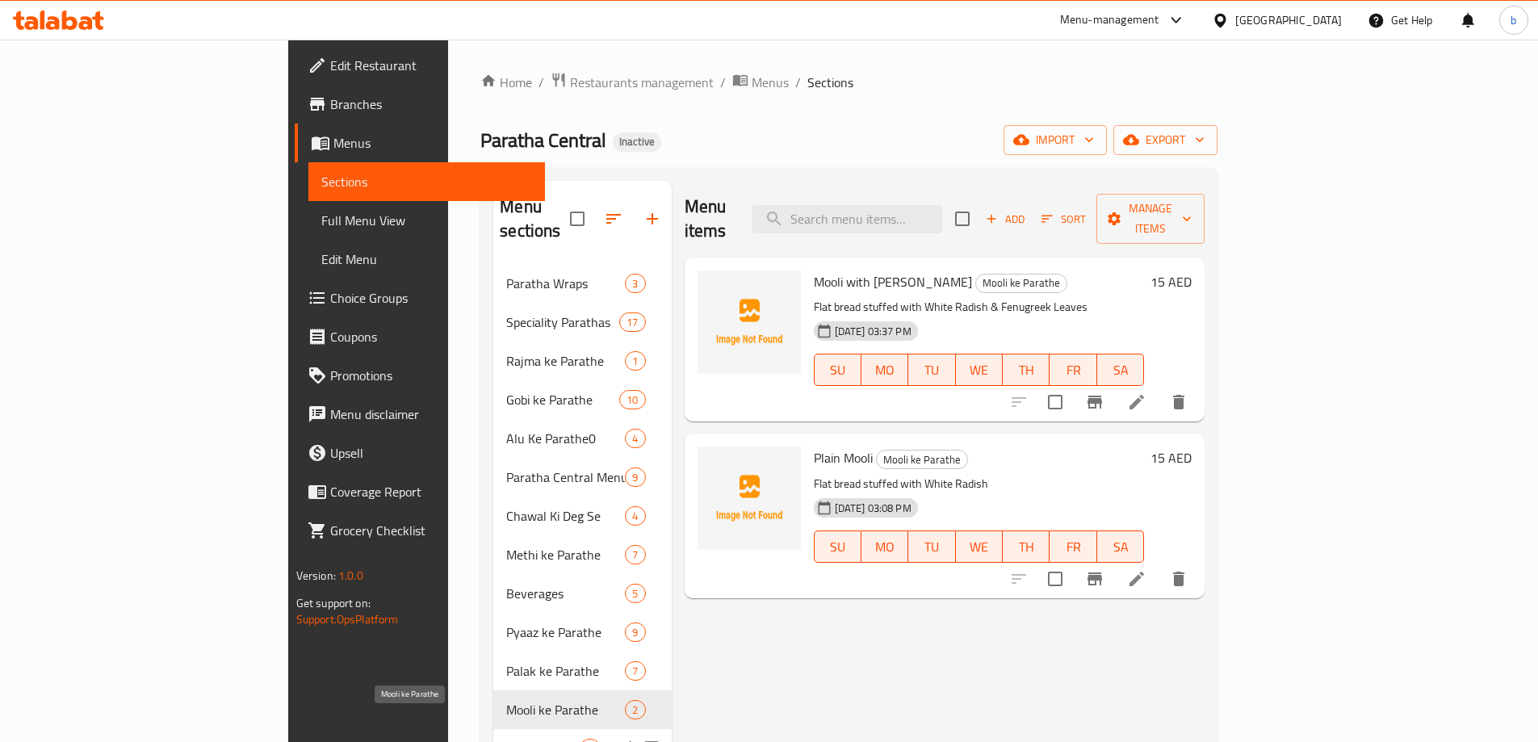
click at [506, 739] on span "Mooli ke Parathe" at bounding box center [542, 748] width 73 height 19
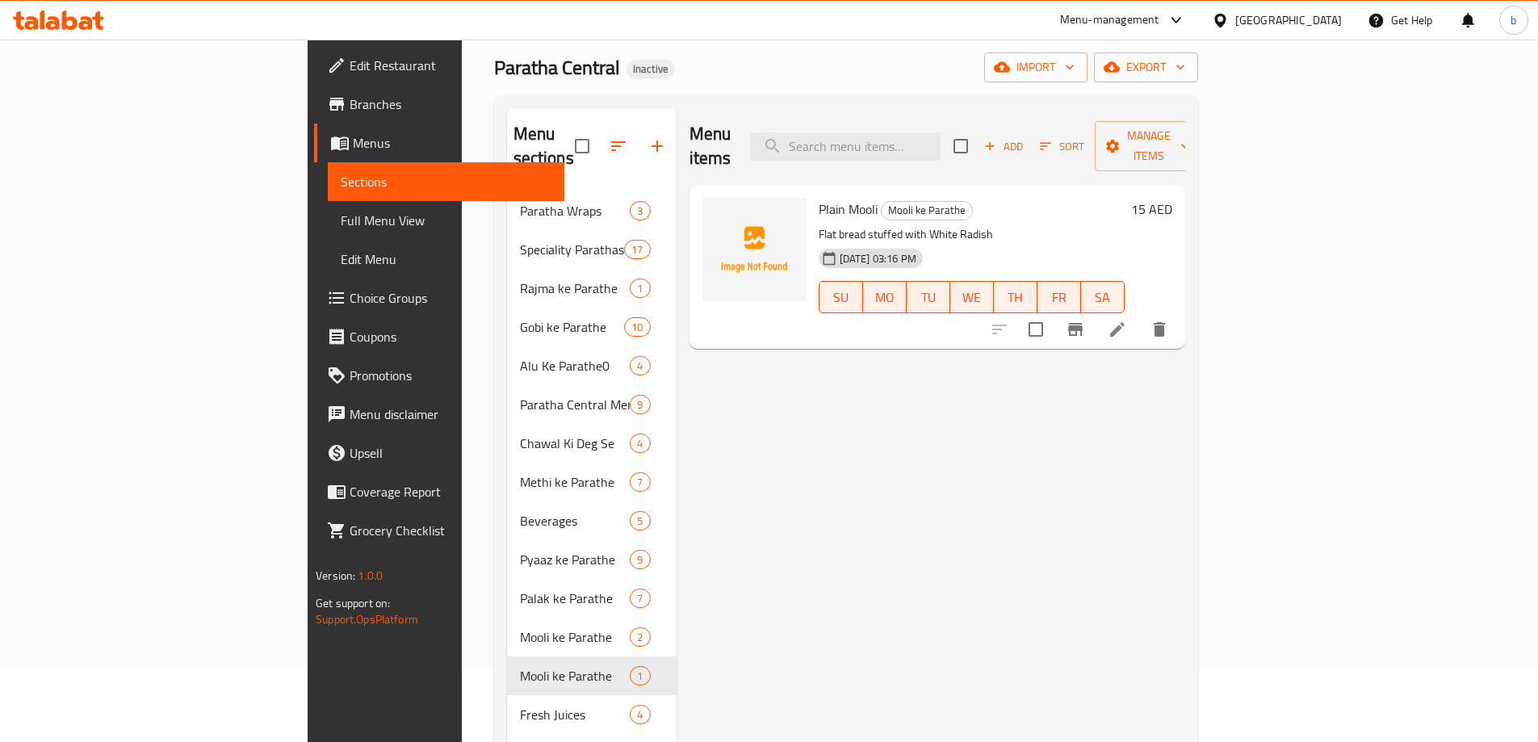
scroll to position [161, 0]
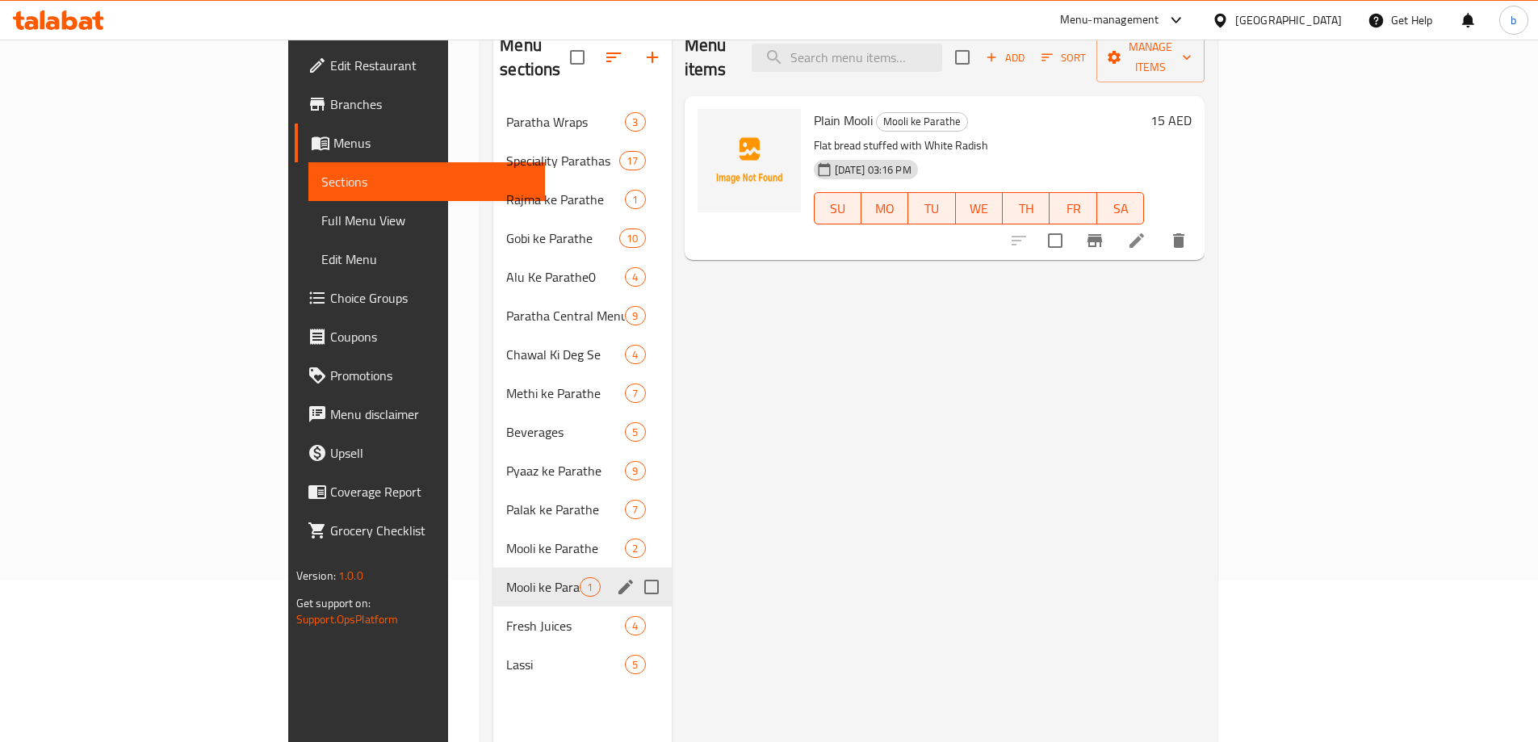
click at [635, 570] on input "Menu sections" at bounding box center [652, 587] width 34 height 34
checkbox input "true"
click at [594, 53] on icon "button" at bounding box center [603, 57] width 19 height 19
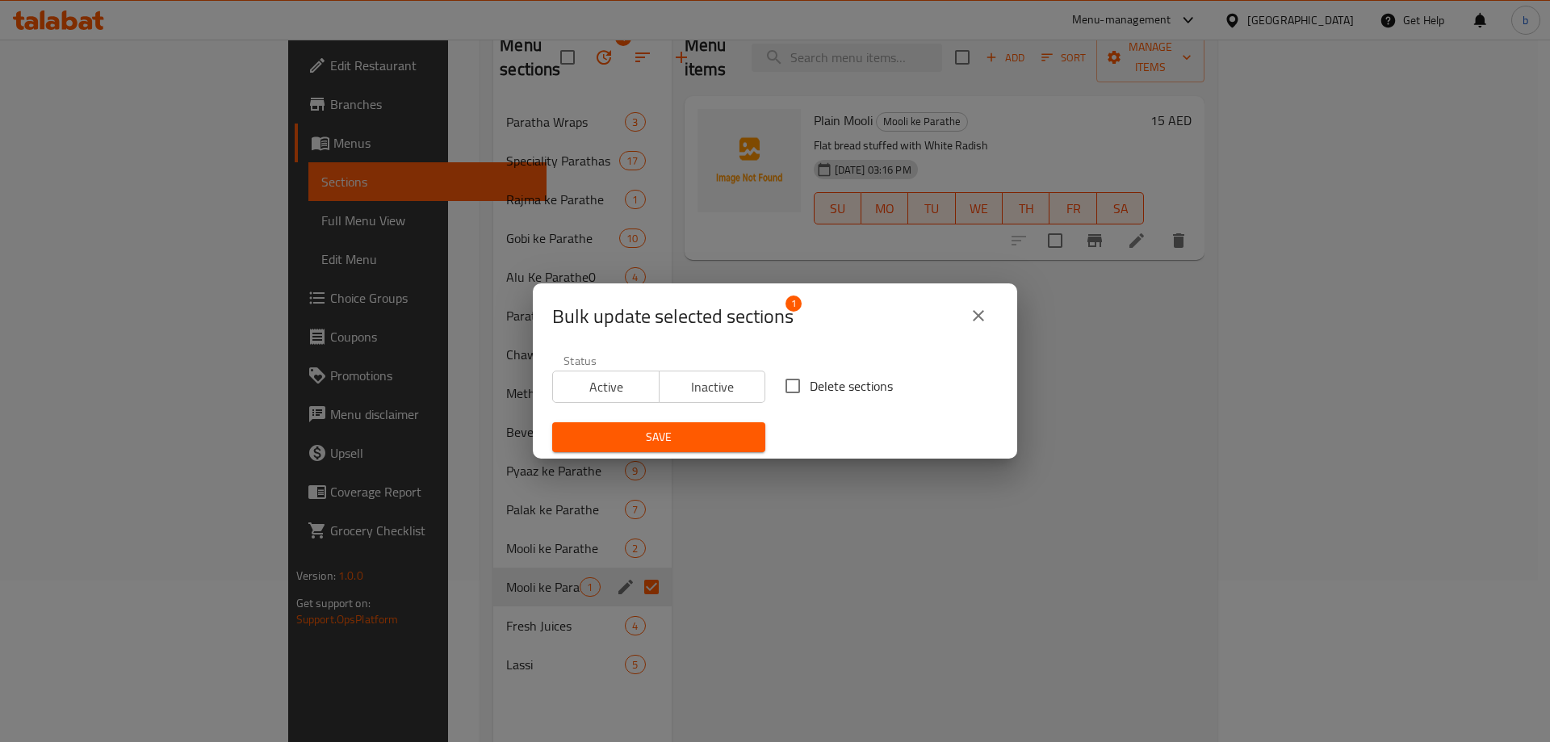
click at [803, 373] on input "Delete sections" at bounding box center [793, 386] width 34 height 34
checkbox input "true"
click at [742, 428] on span "Save" at bounding box center [658, 437] width 187 height 20
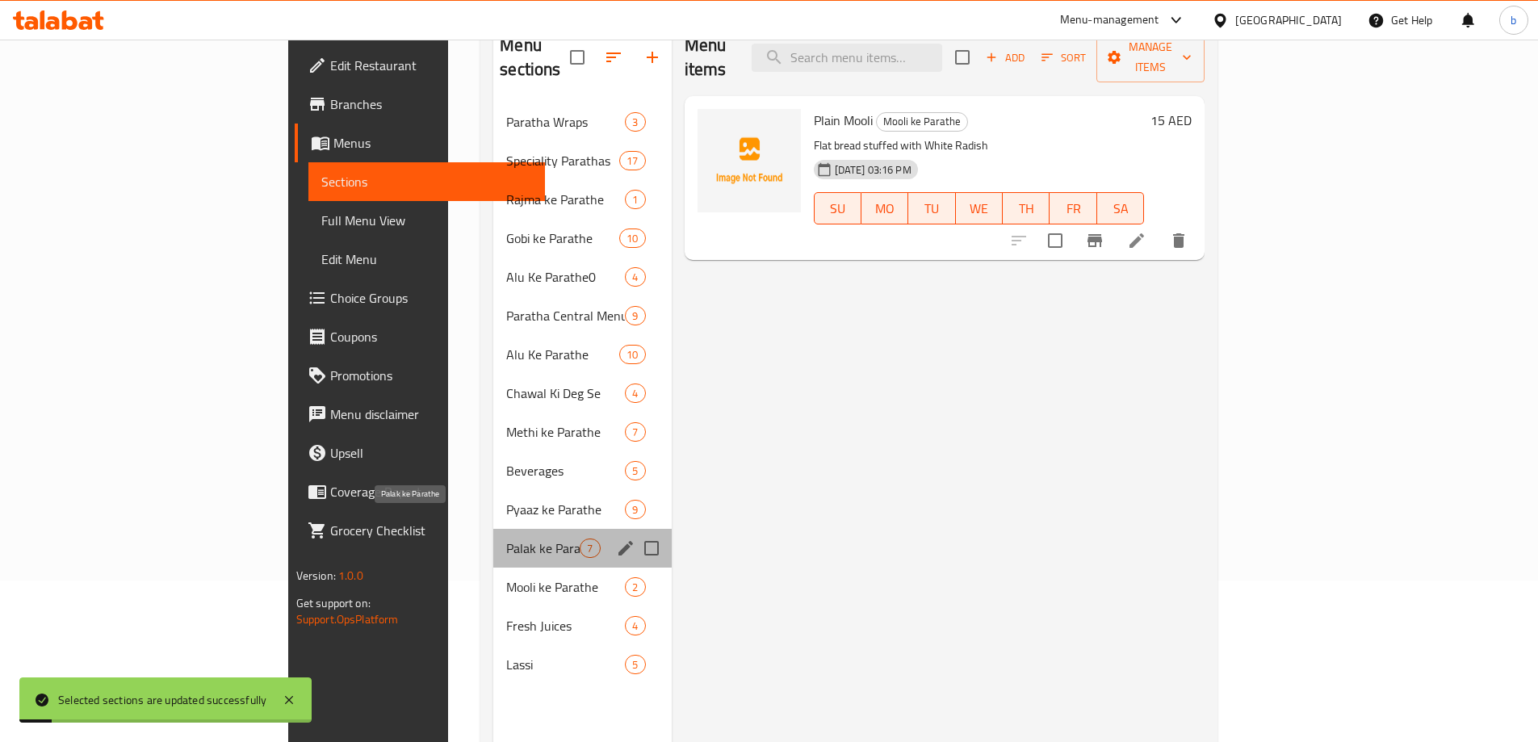
click at [506, 539] on span "Palak ke Parathe" at bounding box center [542, 548] width 73 height 19
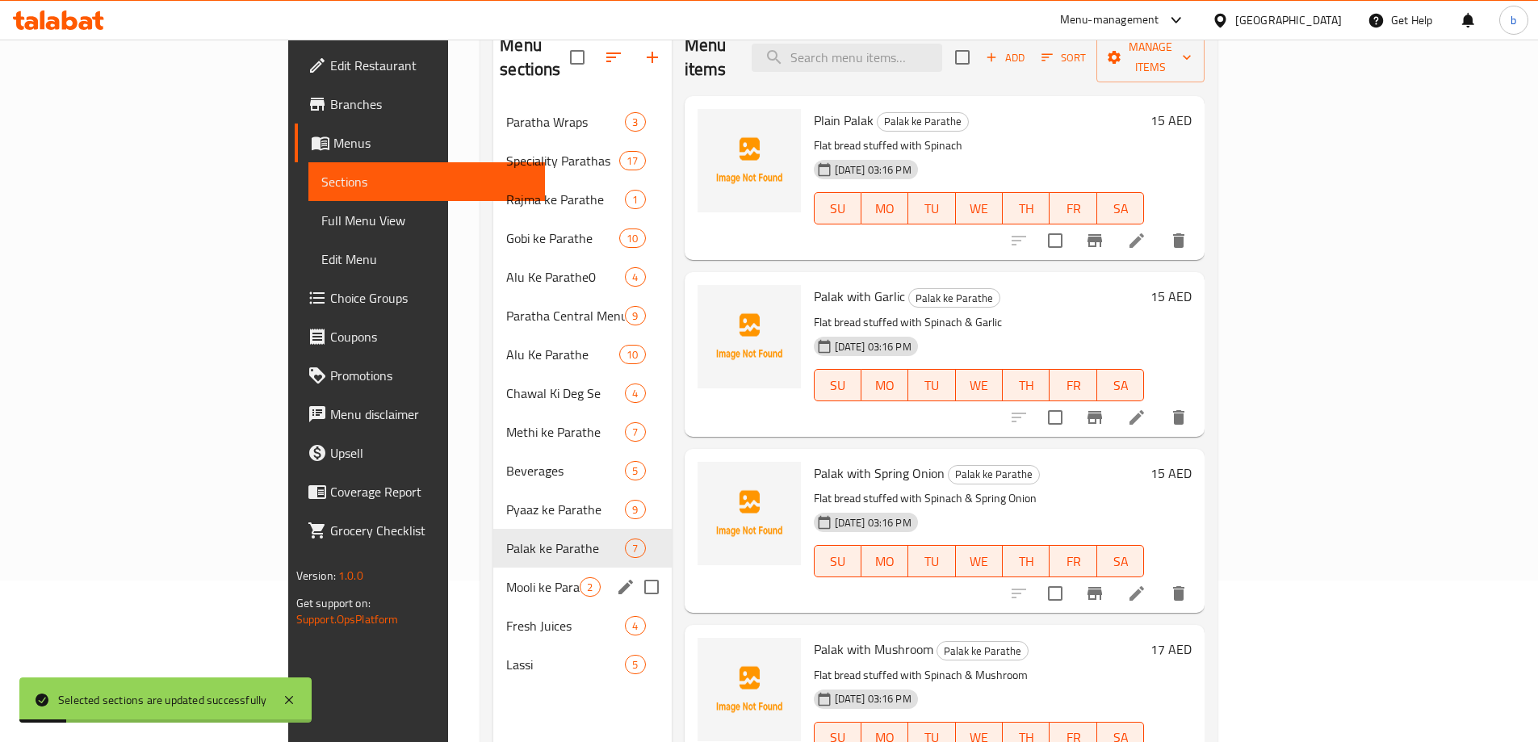
click at [493, 578] on div "Mooli ke Parathe 2" at bounding box center [582, 587] width 178 height 39
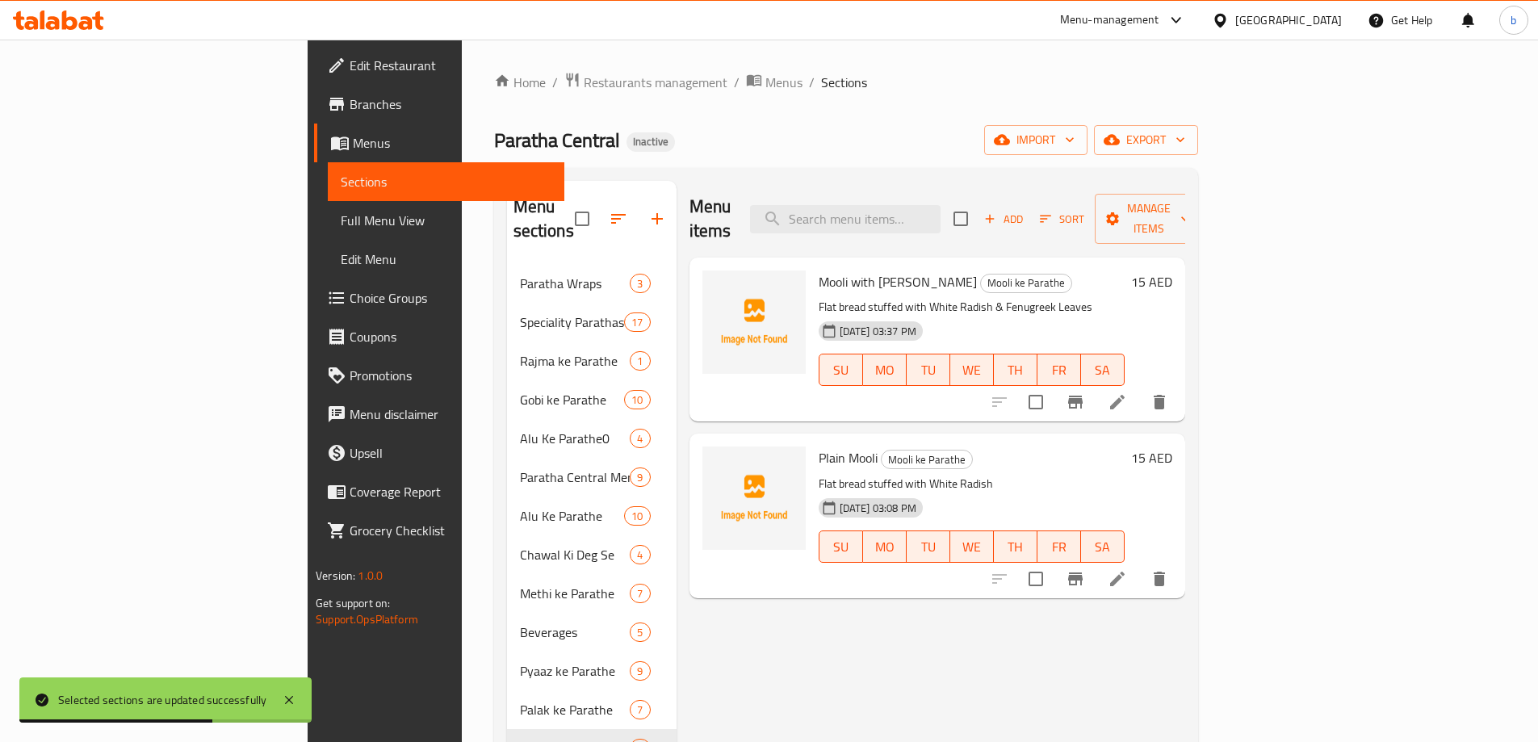
click at [882, 474] on p "Flat bread stuffed with White Radish" at bounding box center [972, 484] width 306 height 20
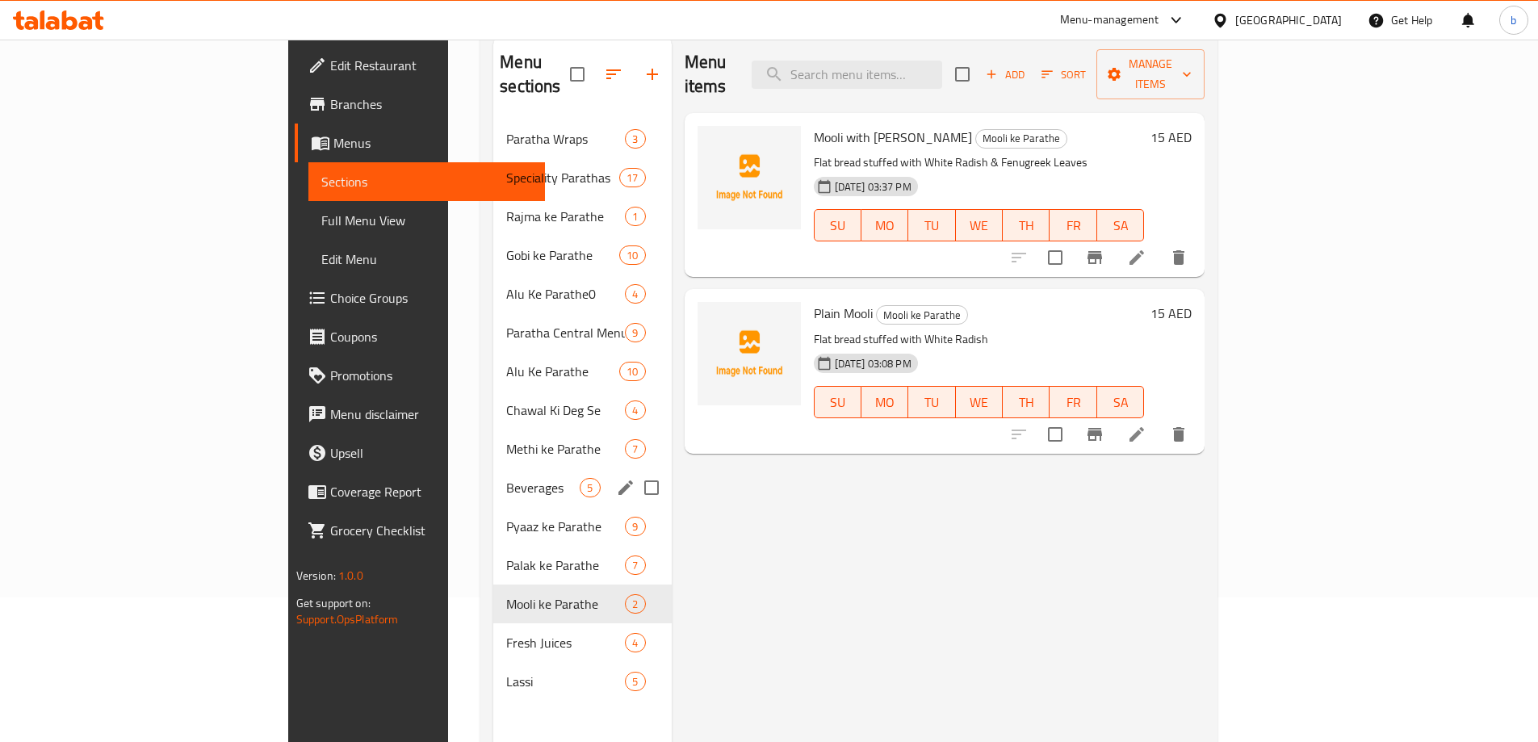
scroll to position [161, 0]
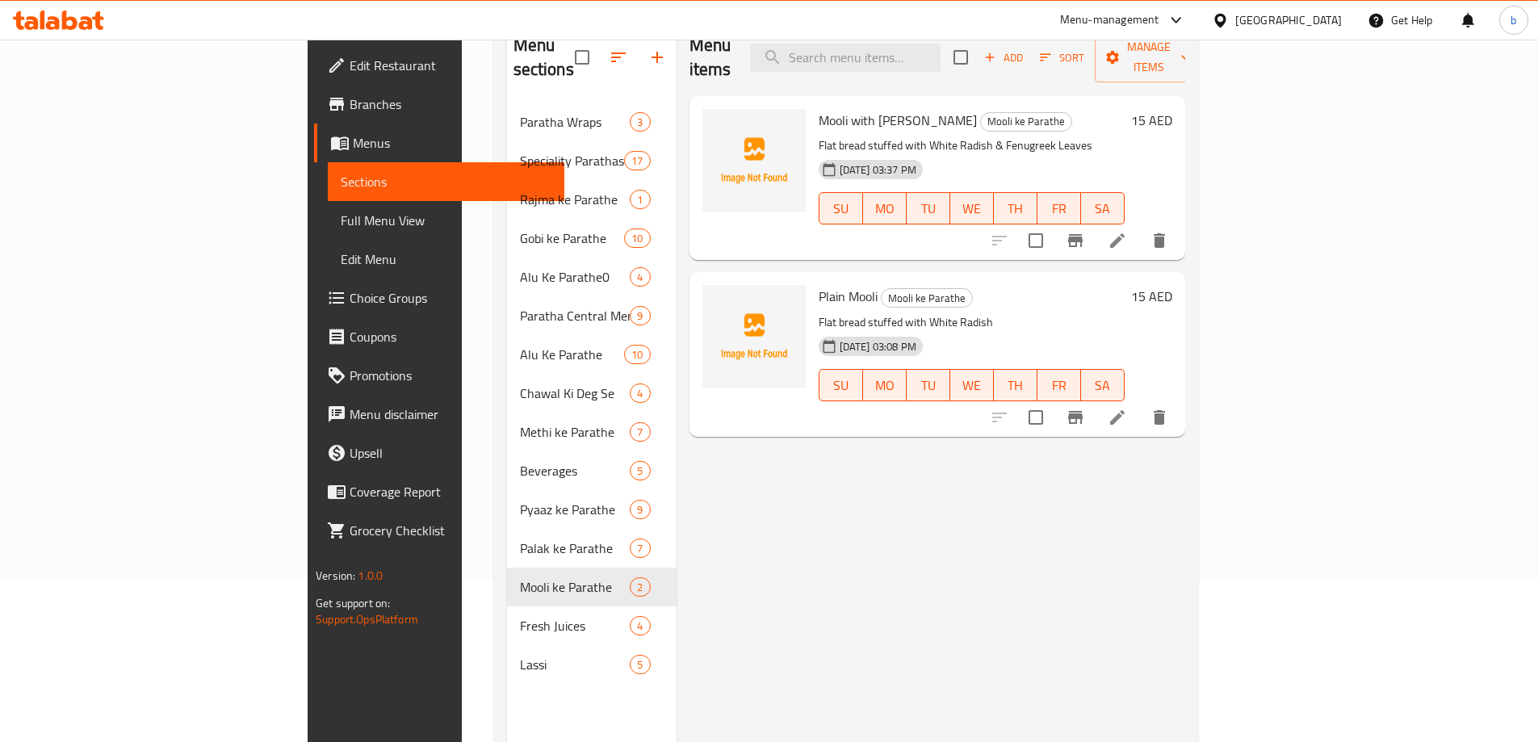
click at [341, 212] on span "Full Menu View" at bounding box center [446, 220] width 211 height 19
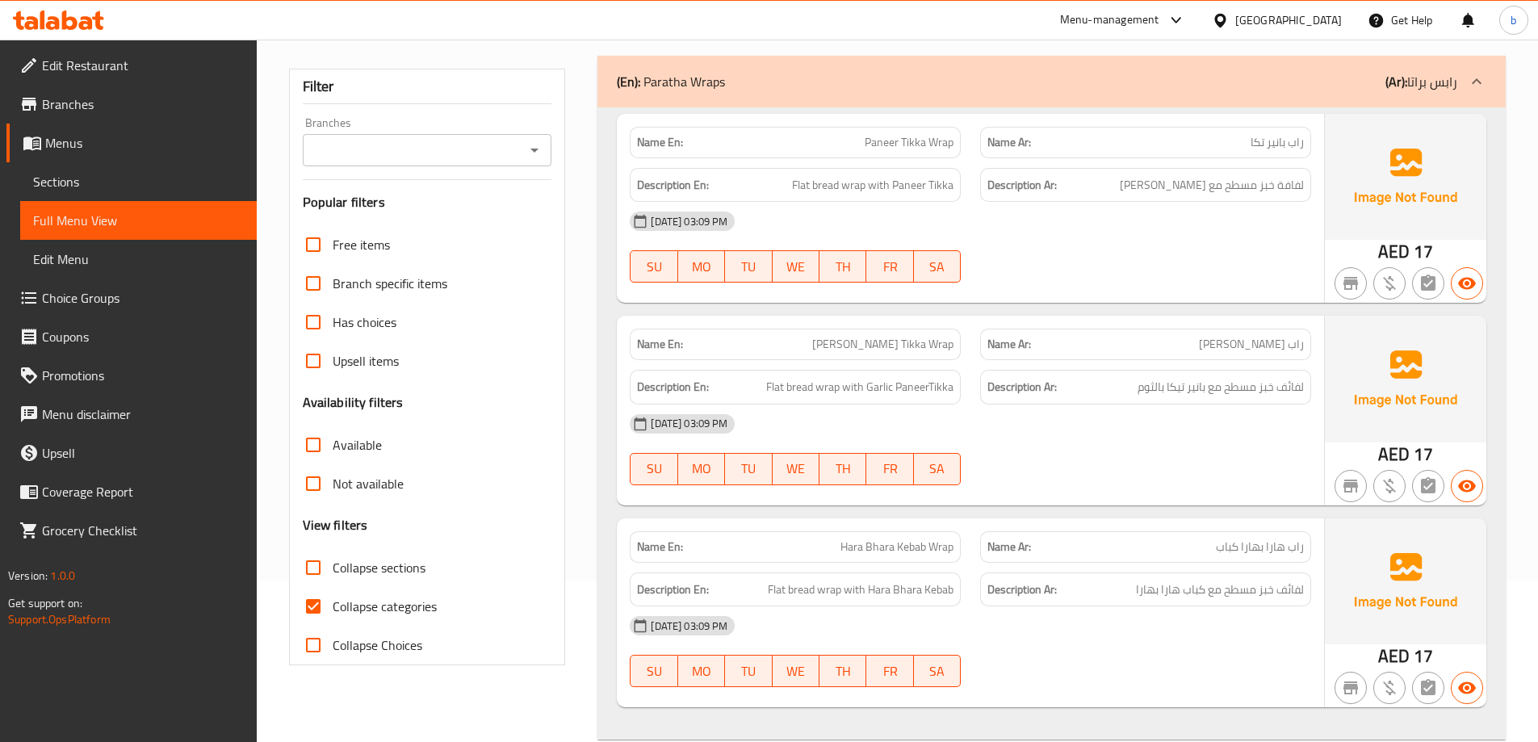
click at [371, 593] on label "Collapse categories" at bounding box center [365, 606] width 143 height 39
click at [333, 593] on input "Collapse categories" at bounding box center [313, 606] width 39 height 39
checkbox input "false"
click at [303, 572] on input "Collapse sections" at bounding box center [313, 567] width 39 height 39
checkbox input "true"
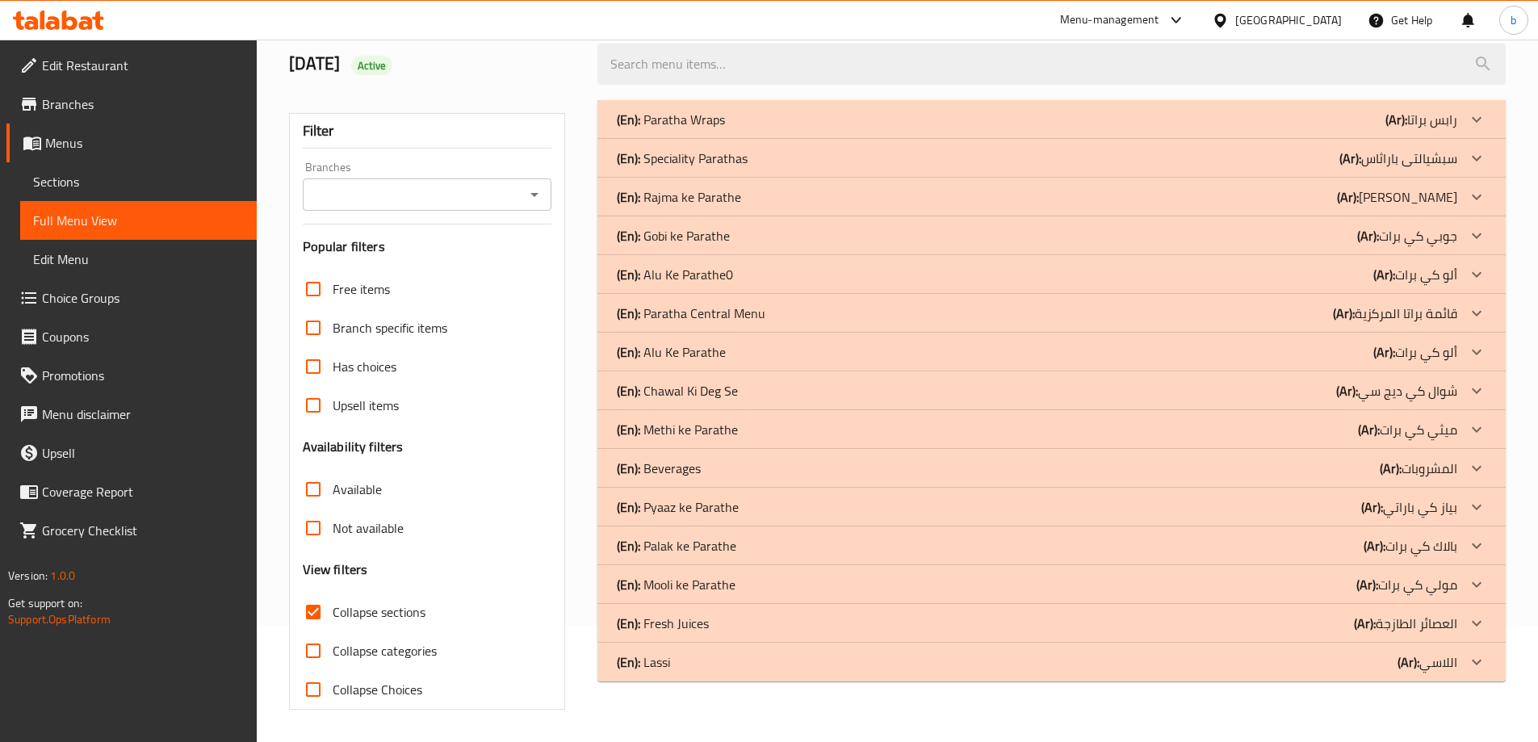
scroll to position [117, 0]
click at [694, 575] on p "(En): Mooli ke Parathe" at bounding box center [676, 584] width 119 height 19
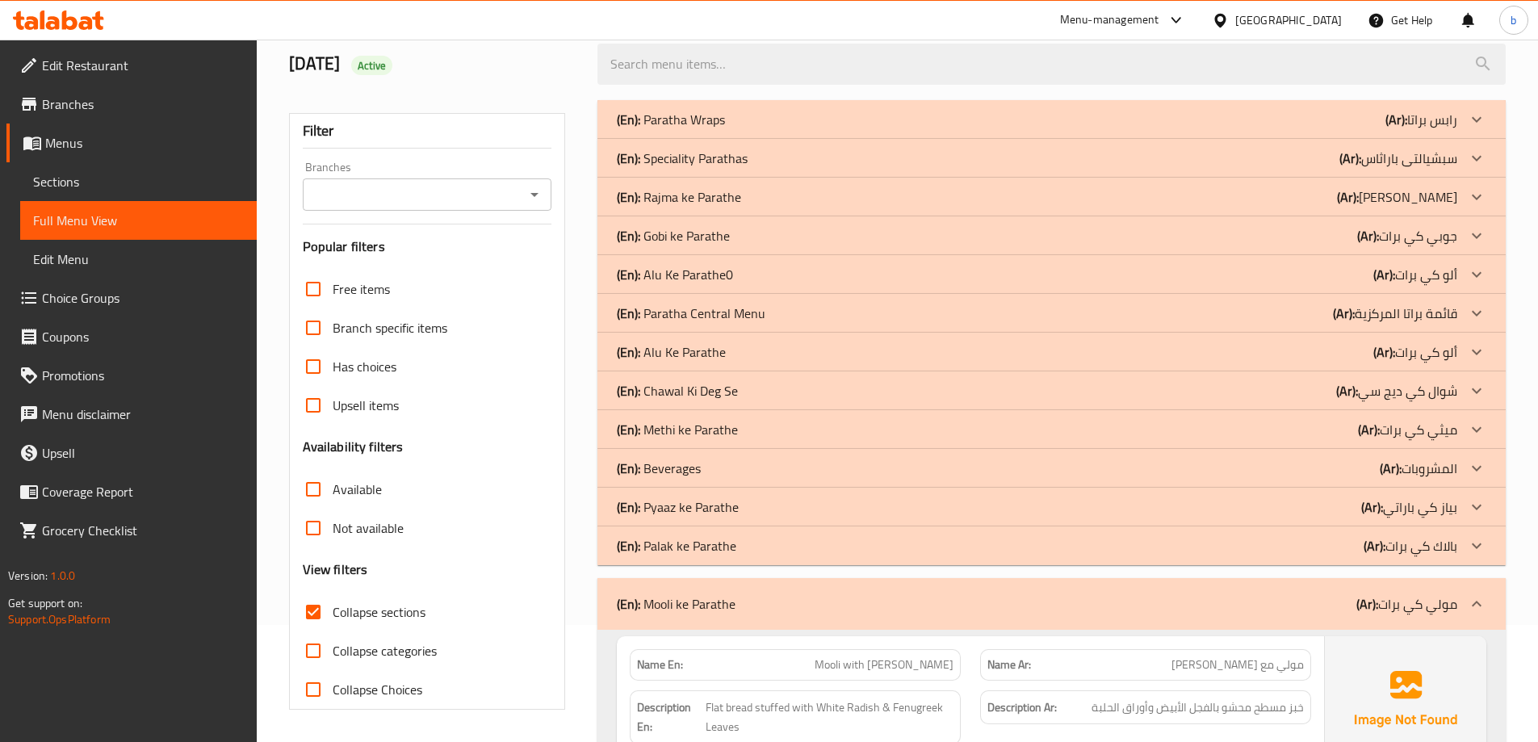
click at [701, 536] on p "(En): Palak ke Parathe" at bounding box center [676, 545] width 119 height 19
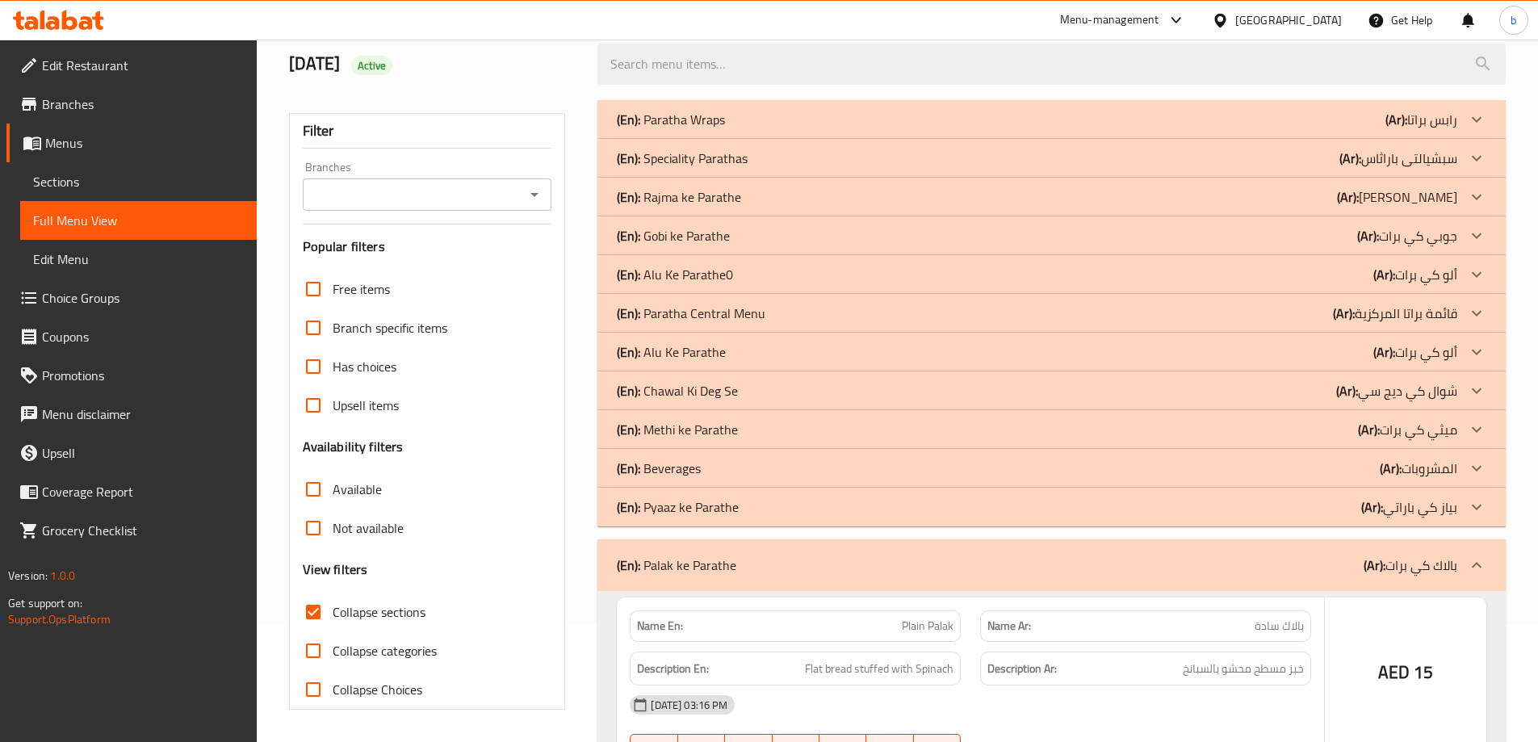
click at [704, 510] on p "(En): Pyaaz ke Parathe" at bounding box center [678, 506] width 122 height 19
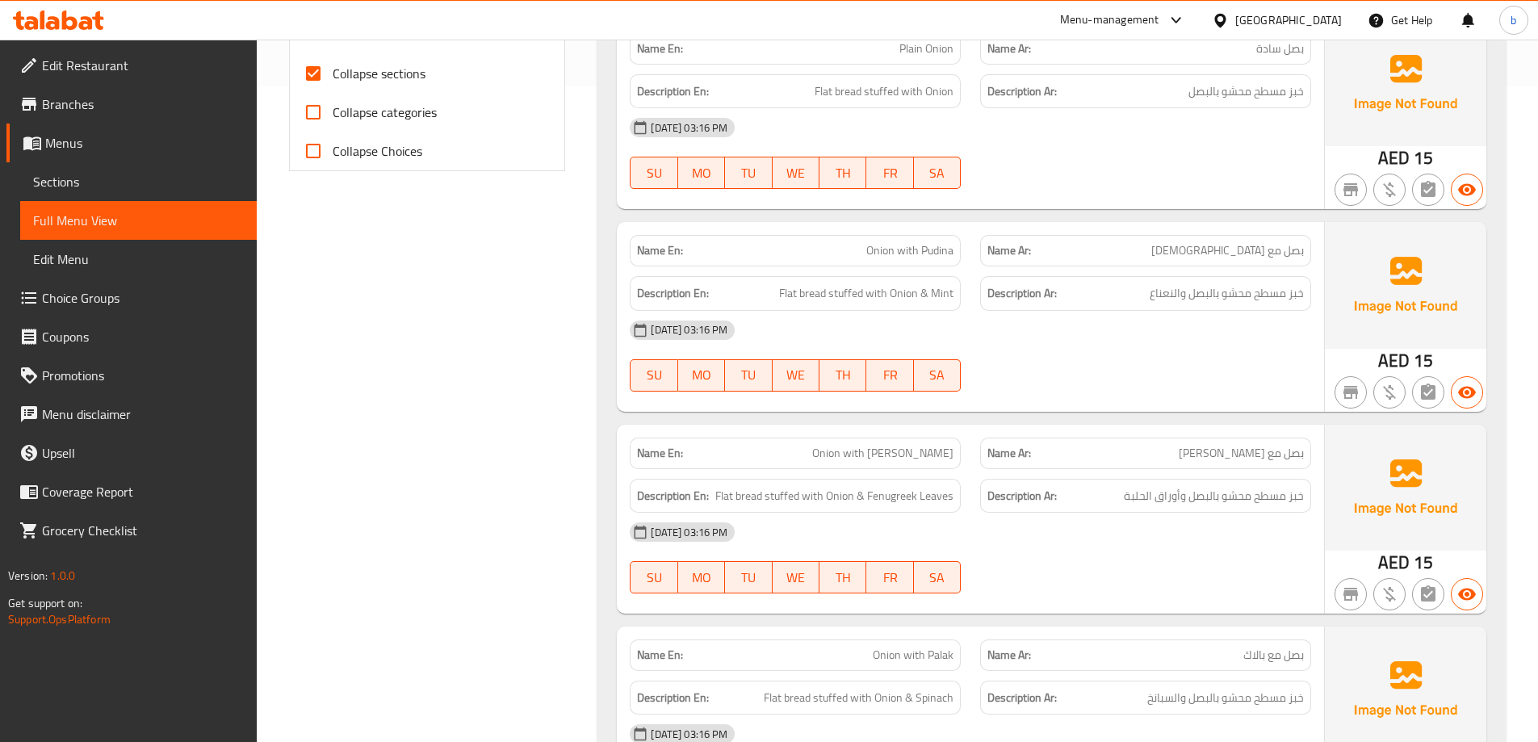
scroll to position [763, 0]
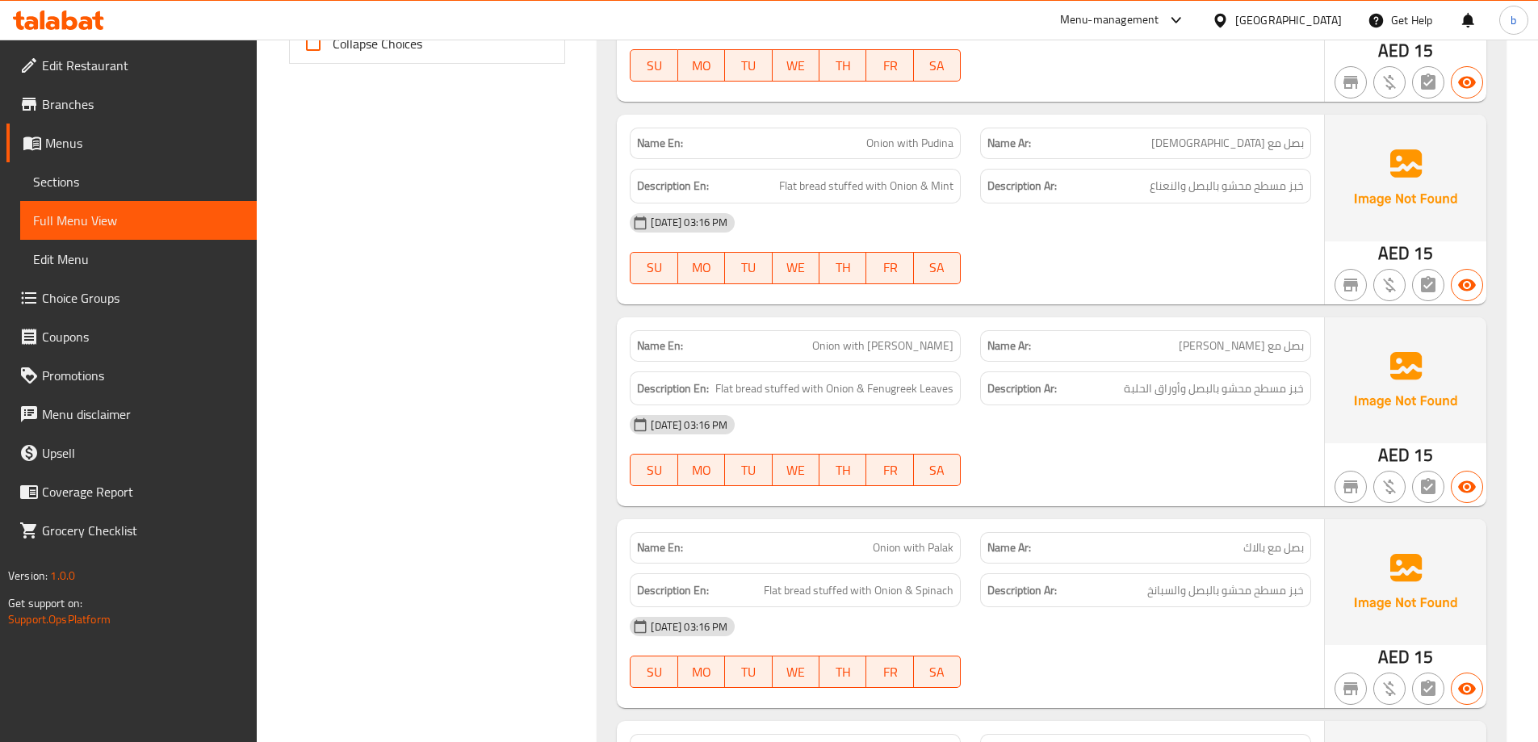
click at [941, 338] on span "Onion with Methi" at bounding box center [882, 345] width 141 height 17
copy span "Methi"
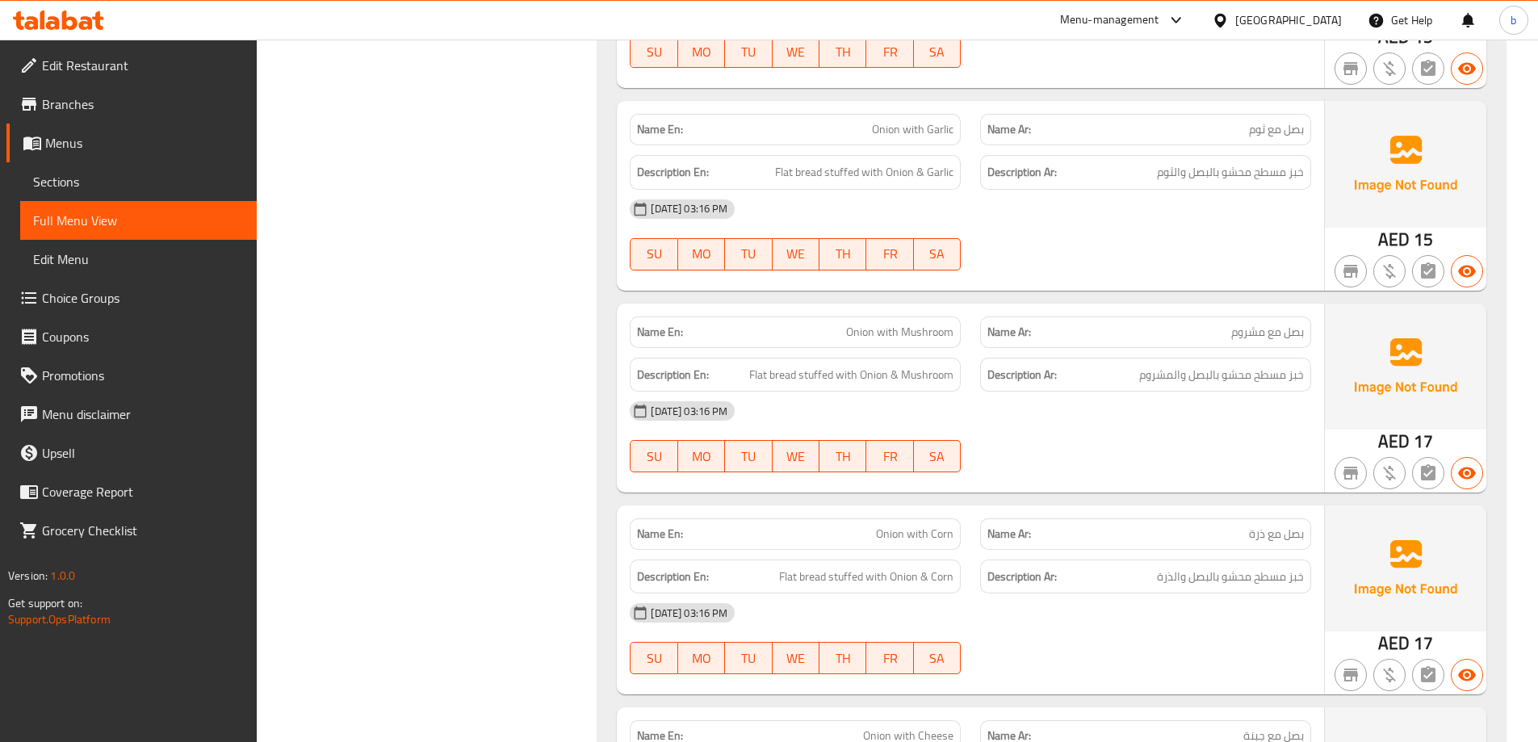
scroll to position [927, 0]
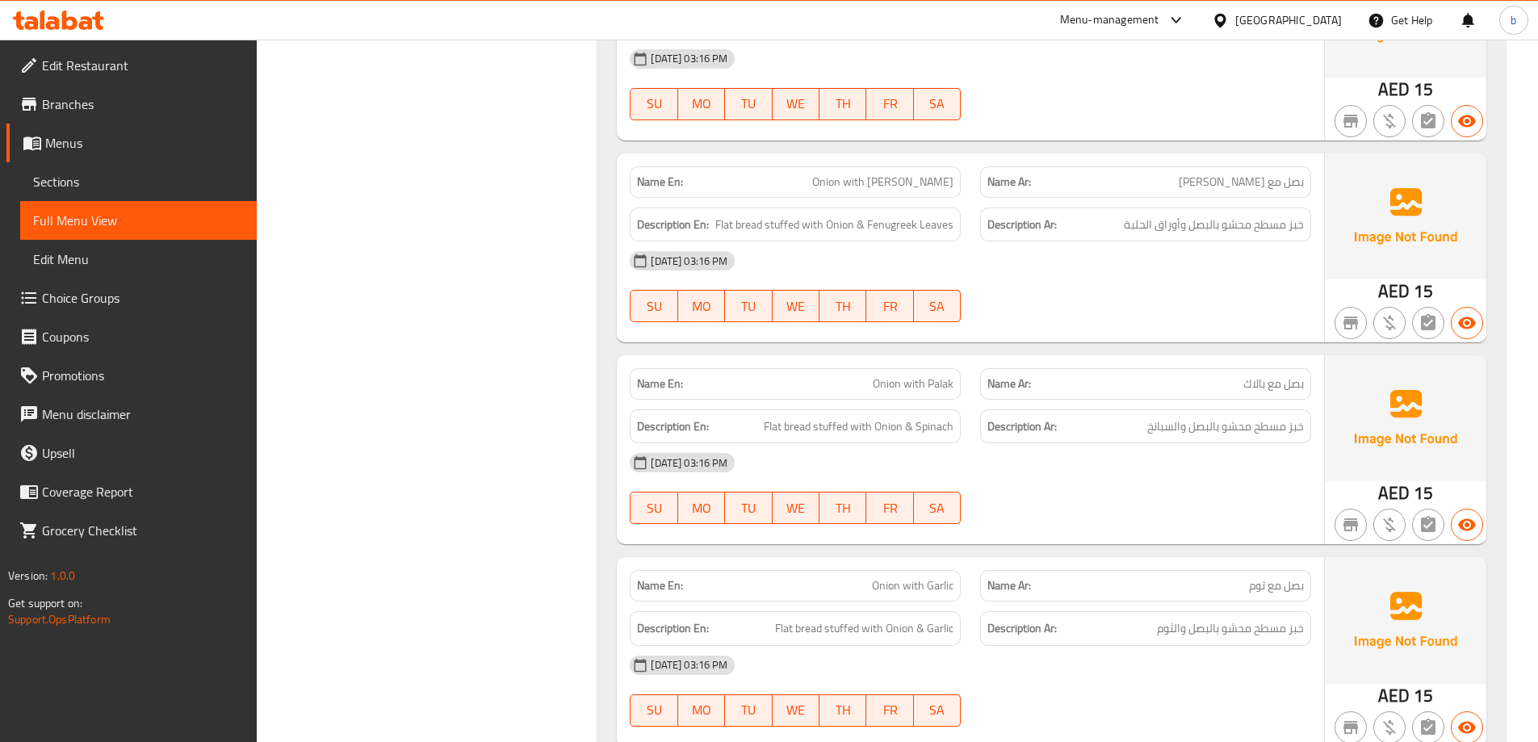
click at [1496, 110] on div "Name En: Plain Onion Name Ar: بصل سادة Description En: Flat bread stuffed with …" at bounding box center [1051, 664] width 908 height 1845
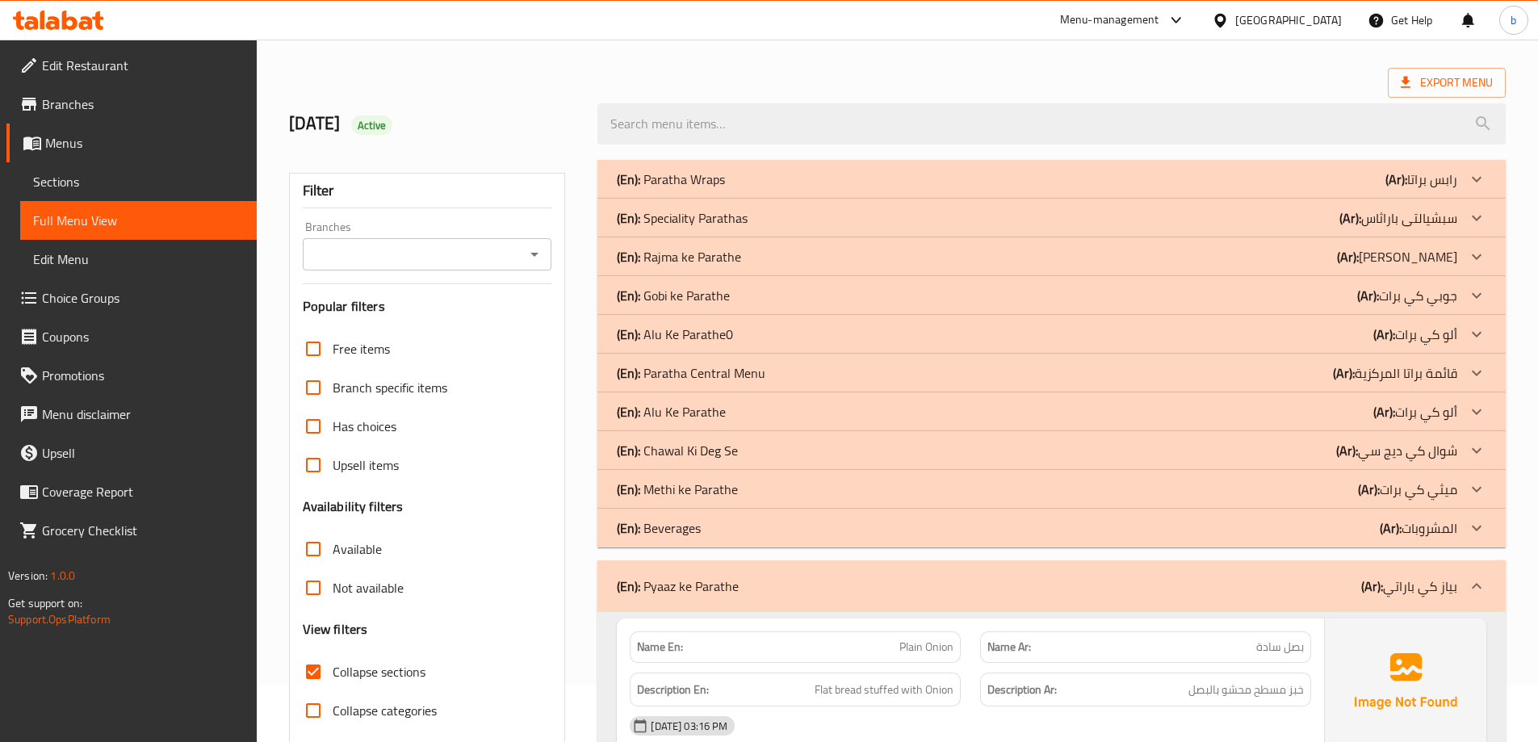
scroll to position [0, 0]
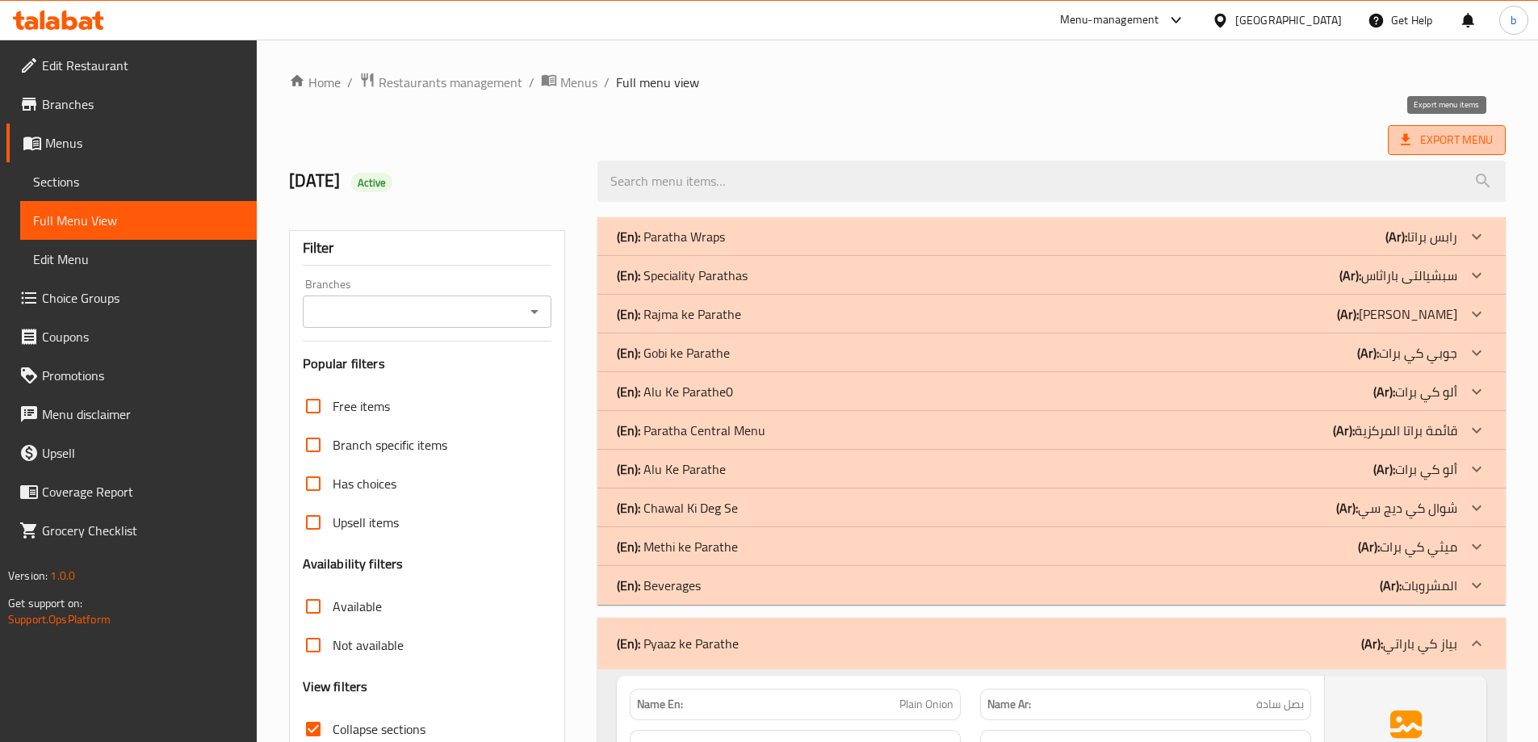
click at [1411, 150] on span "Export Menu" at bounding box center [1447, 140] width 118 height 30
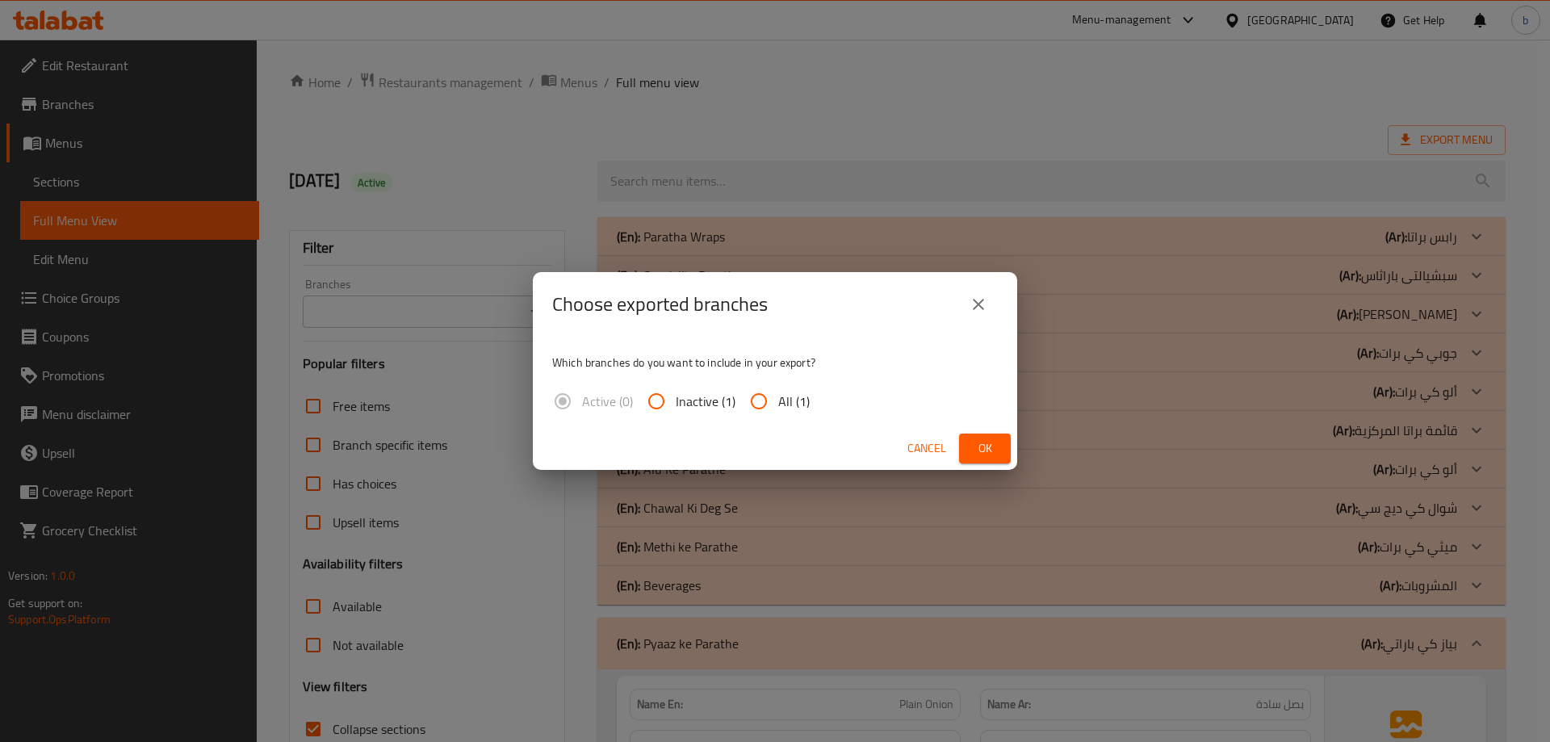
click at [769, 404] on input "All (1)" at bounding box center [759, 401] width 39 height 39
radio input "true"
click at [968, 446] on button "Ok" at bounding box center [985, 449] width 52 height 30
